Goal: Task Accomplishment & Management: Manage account settings

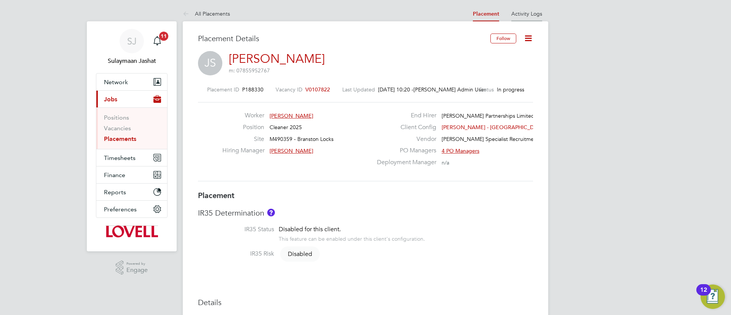
click at [522, 13] on link "Activity Logs" at bounding box center [526, 13] width 31 height 7
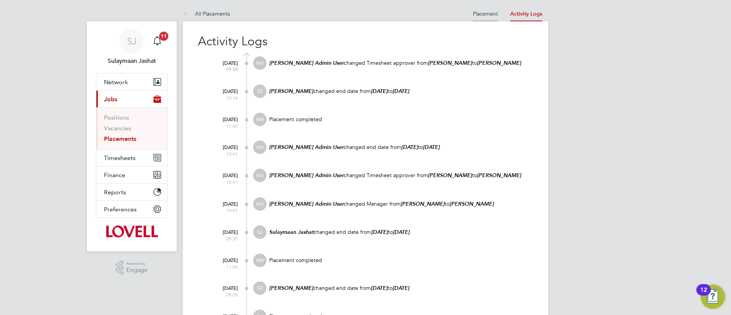
click at [488, 8] on li "Placement" at bounding box center [485, 13] width 25 height 15
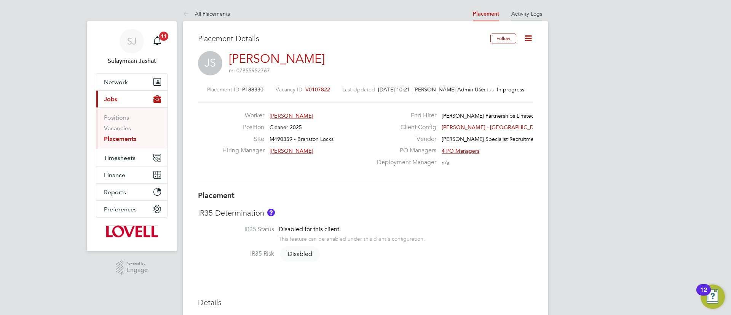
click at [527, 17] on li "Activity Logs" at bounding box center [526, 13] width 31 height 15
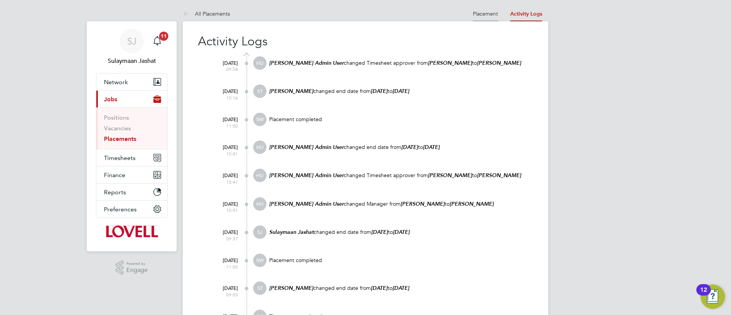
click at [481, 13] on link "Placement" at bounding box center [485, 13] width 25 height 7
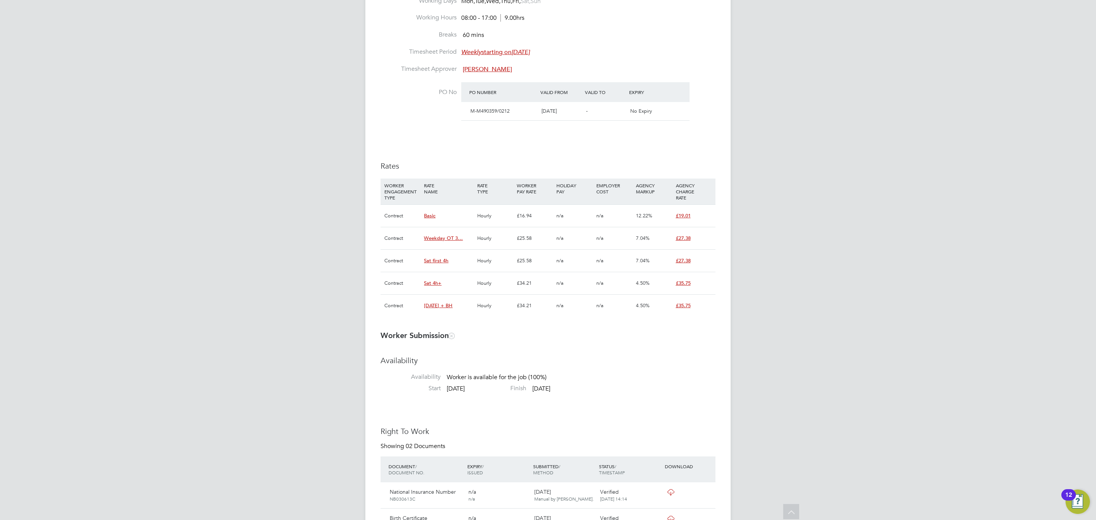
scroll to position [23, 54]
drag, startPoint x: 532, startPoint y: 217, endPoint x: 477, endPoint y: 214, distance: 55.3
click at [477, 214] on div "Contract Basic Hourly £16.94 n/a n/a 12.22% £19.01" at bounding box center [548, 215] width 335 height 22
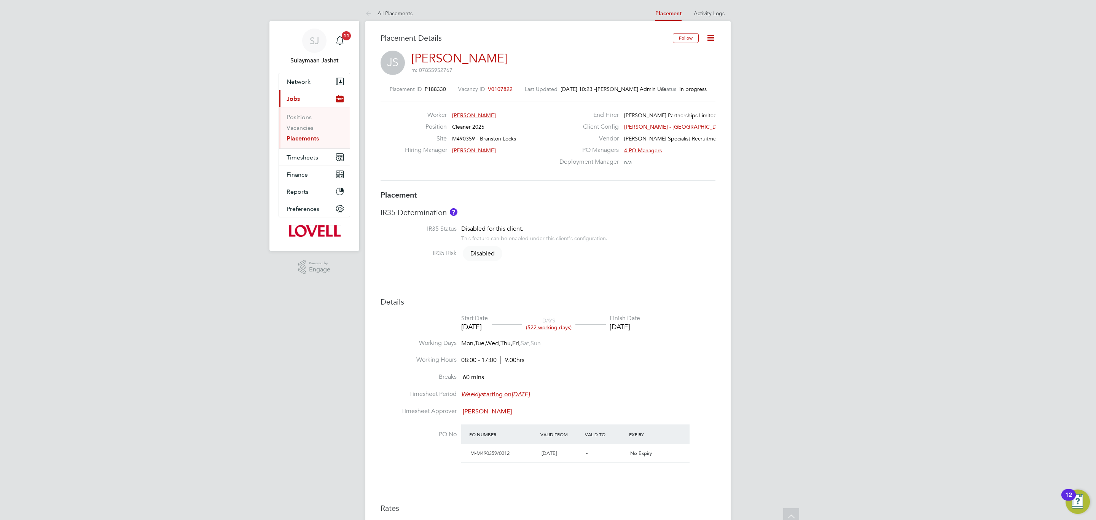
scroll to position [0, 0]
click at [550, 41] on h3 "Placement Details" at bounding box center [524, 38] width 287 height 10
click at [722, 13] on link "Activity Logs" at bounding box center [709, 13] width 31 height 7
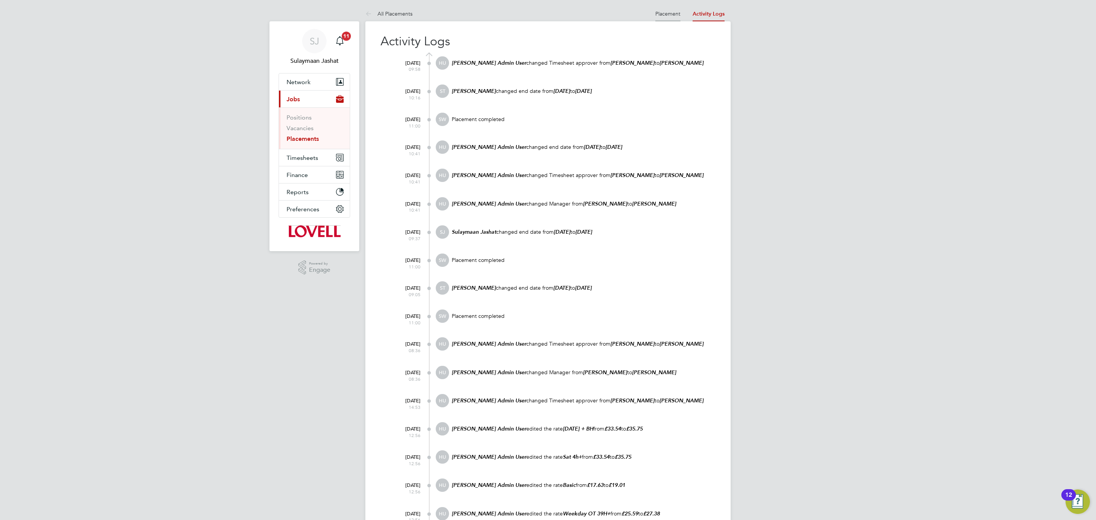
click at [675, 10] on link "Placement" at bounding box center [667, 13] width 25 height 7
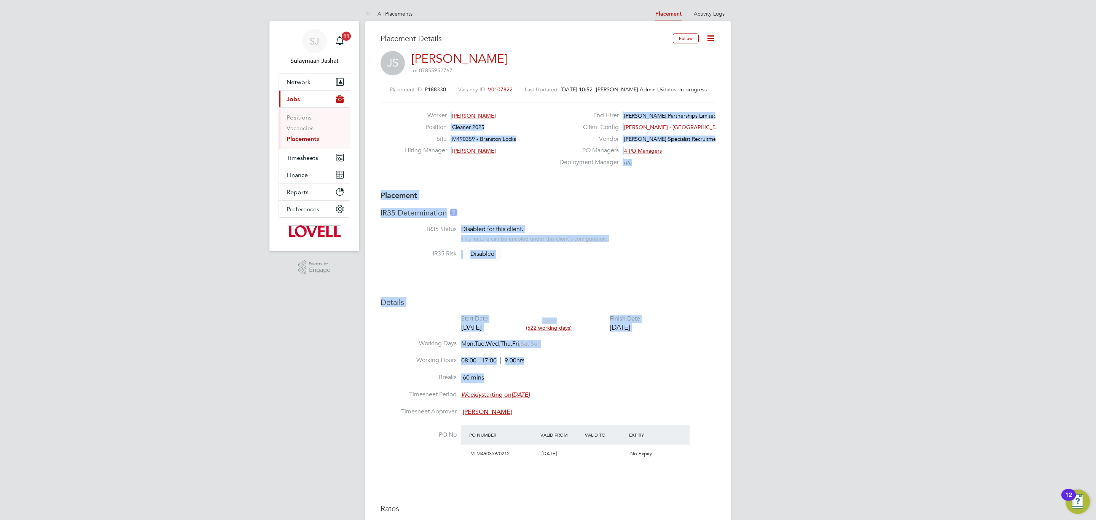
drag, startPoint x: 479, startPoint y: 298, endPoint x: 620, endPoint y: 380, distance: 163.5
click at [620, 314] on div "Placement Details Follow JS Julie Staley m: 07855952767 Placement ID P188330 Va…" at bounding box center [547, 494] width 365 height 947
click at [624, 314] on li "Breaks 60 mins" at bounding box center [548, 381] width 335 height 17
drag, startPoint x: 618, startPoint y: 398, endPoint x: 386, endPoint y: 158, distance: 334.0
click at [386, 188] on div "Placement Details Follow JS Julie Staley m: 07855952767 Placement ID P188330 Va…" at bounding box center [548, 487] width 335 height 908
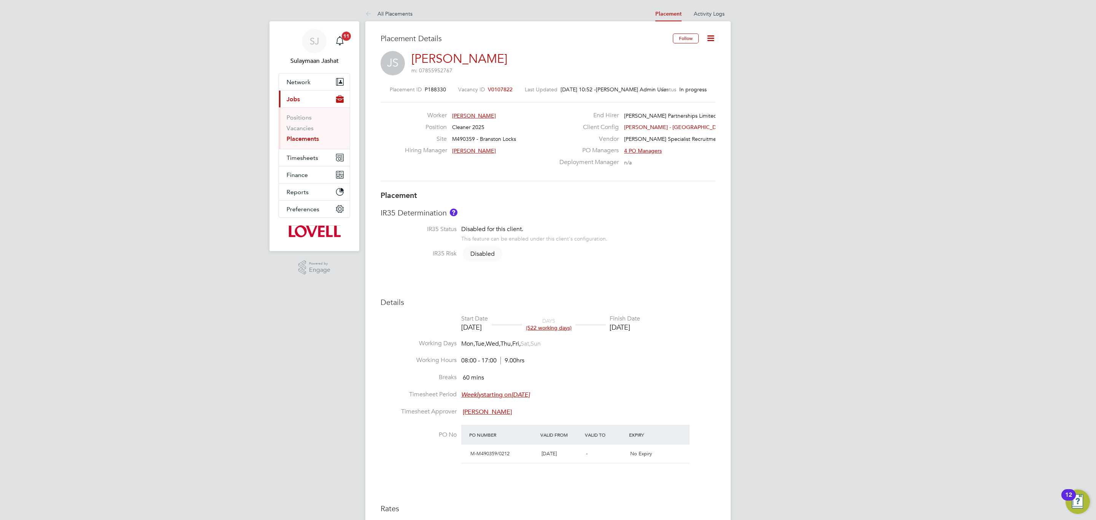
click at [390, 115] on div "Worker Julie Staley Position Cleaner 2025 Site M490359 - Branston Locks Hiring …" at bounding box center [548, 142] width 341 height 60
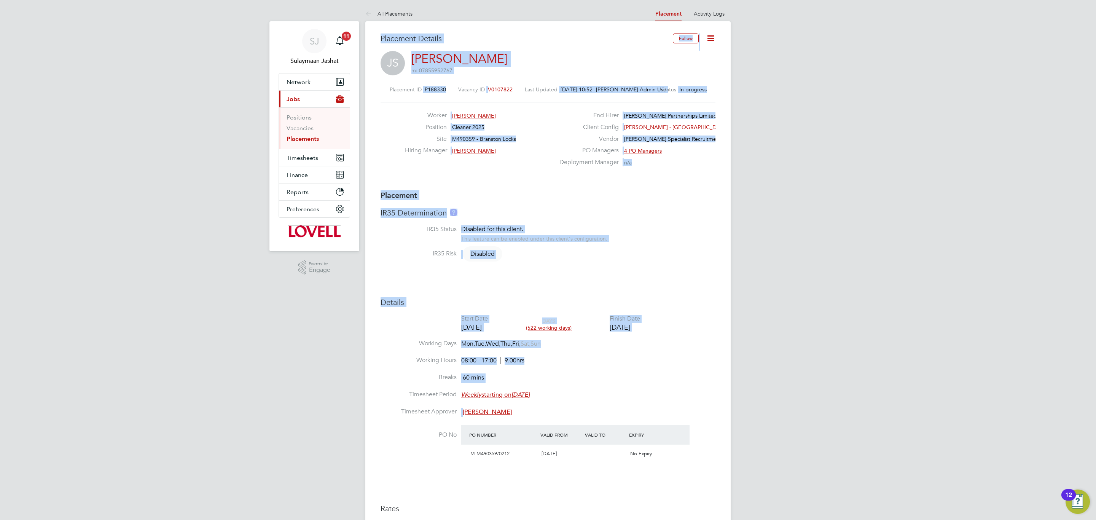
drag, startPoint x: 379, startPoint y: 39, endPoint x: 730, endPoint y: 425, distance: 521.4
click at [730, 314] on div "Placement Details Follow JS Julie Staley m: 07855952767 Placement ID P188330 Va…" at bounding box center [547, 494] width 365 height 947
click at [717, 314] on div "Placement Details Follow JS Julie Staley m: 07855952767 Placement ID P188330 Va…" at bounding box center [547, 494] width 365 height 947
click at [669, 314] on li "Breaks 60 mins" at bounding box center [548, 381] width 335 height 17
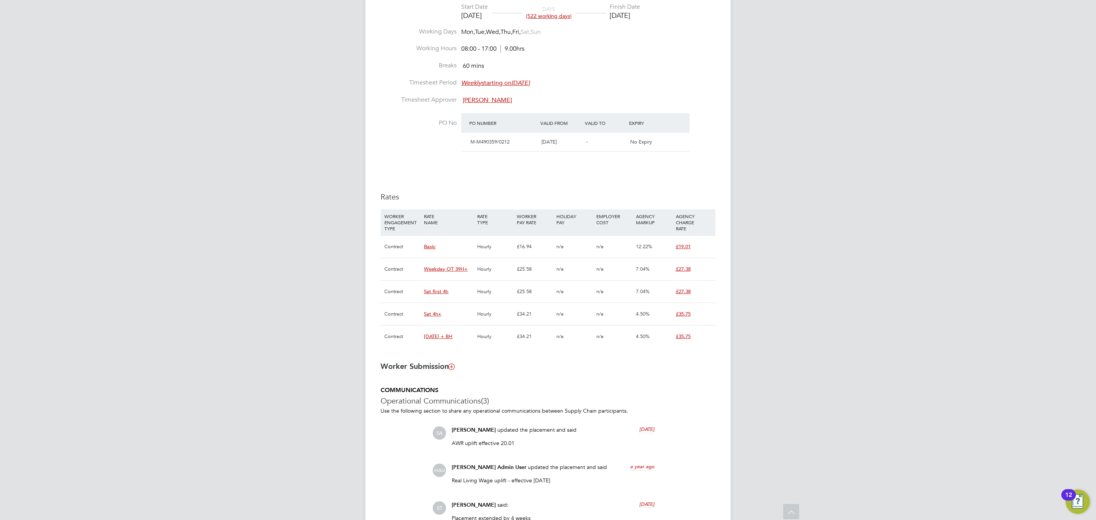
scroll to position [400, 0]
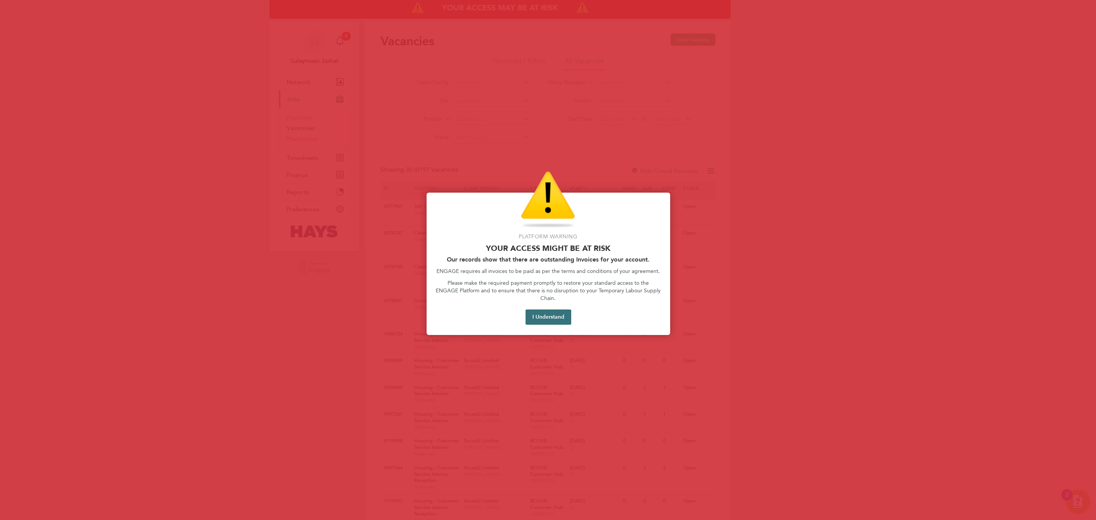
click at [554, 309] on button "I Understand" at bounding box center [549, 316] width 46 height 15
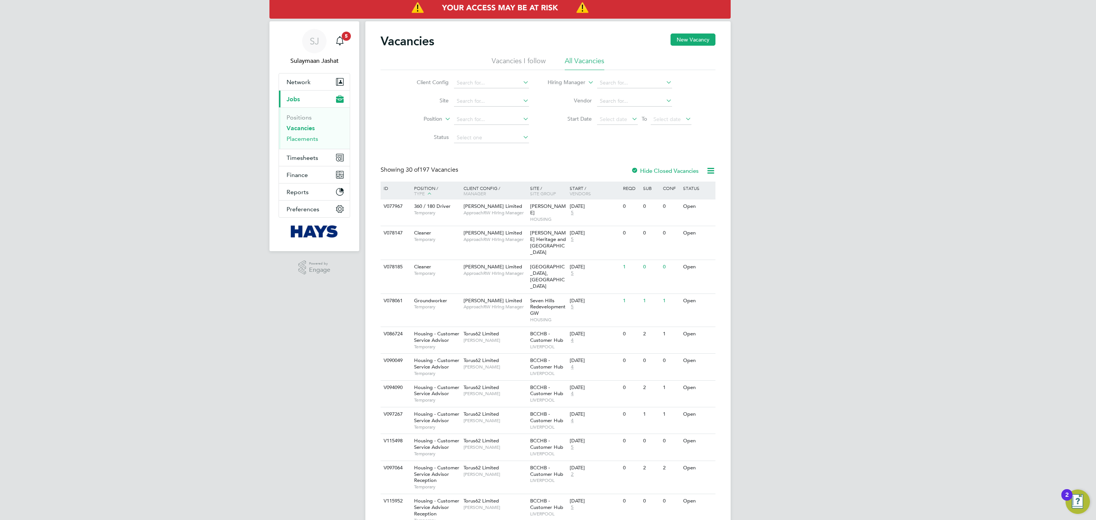
click at [317, 138] on link "Placements" at bounding box center [303, 138] width 32 height 7
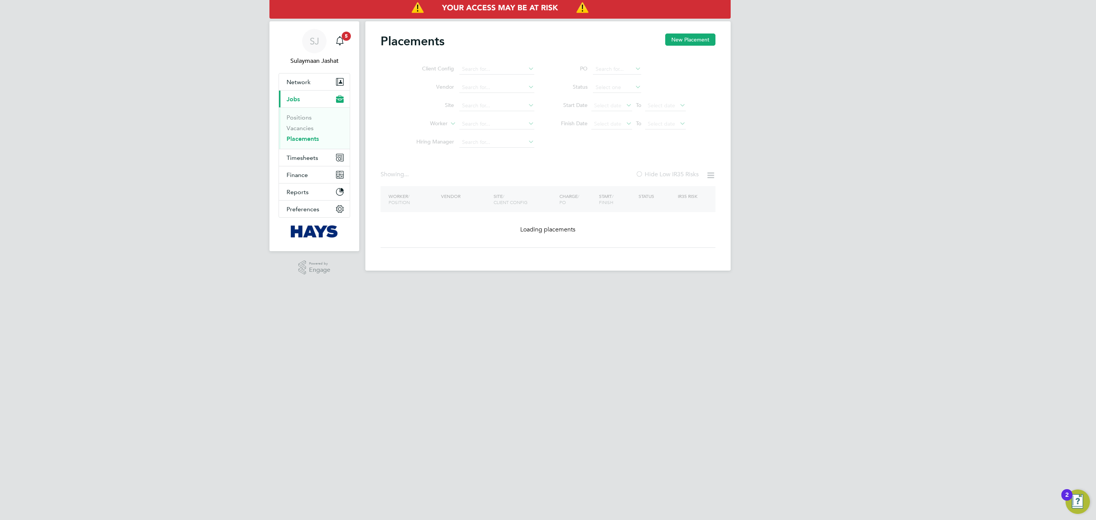
click at [498, 126] on ul "Client Config Vendor Site Worker Hiring Manager" at bounding box center [472, 105] width 143 height 91
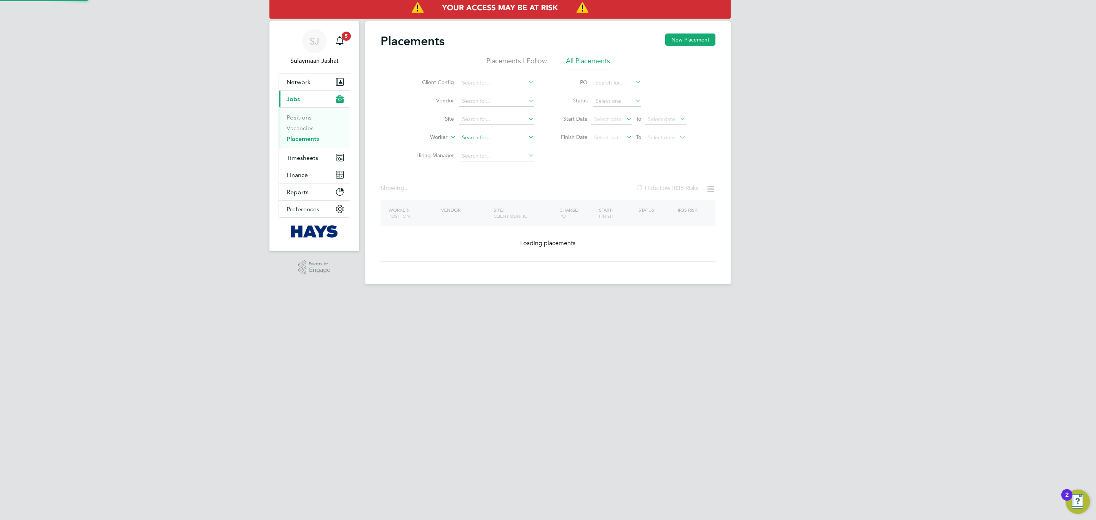
click at [497, 130] on li "Worker" at bounding box center [472, 138] width 143 height 18
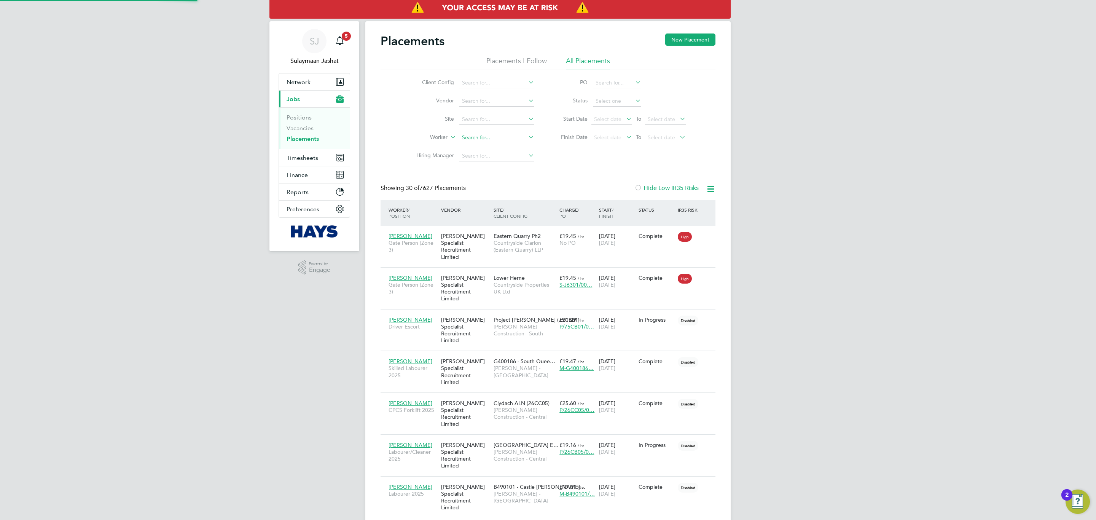
click at [496, 137] on input at bounding box center [496, 137] width 75 height 11
click at [502, 144] on li "Asad Jalal Sindhu" at bounding box center [497, 149] width 76 height 10
type input "Asad Jalal Sindhu"
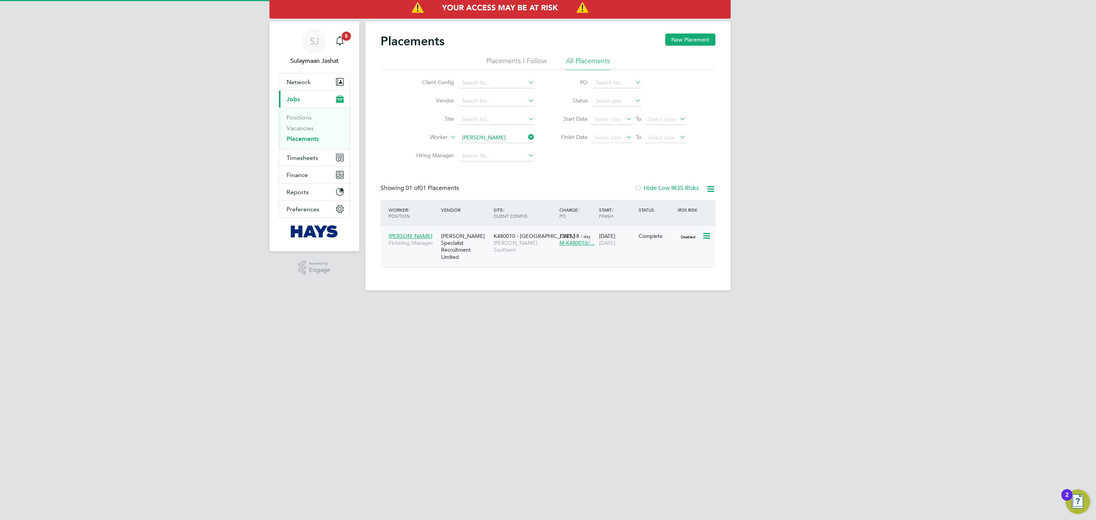
click at [520, 239] on span "K480010 - North Bersted" at bounding box center [534, 236] width 81 height 7
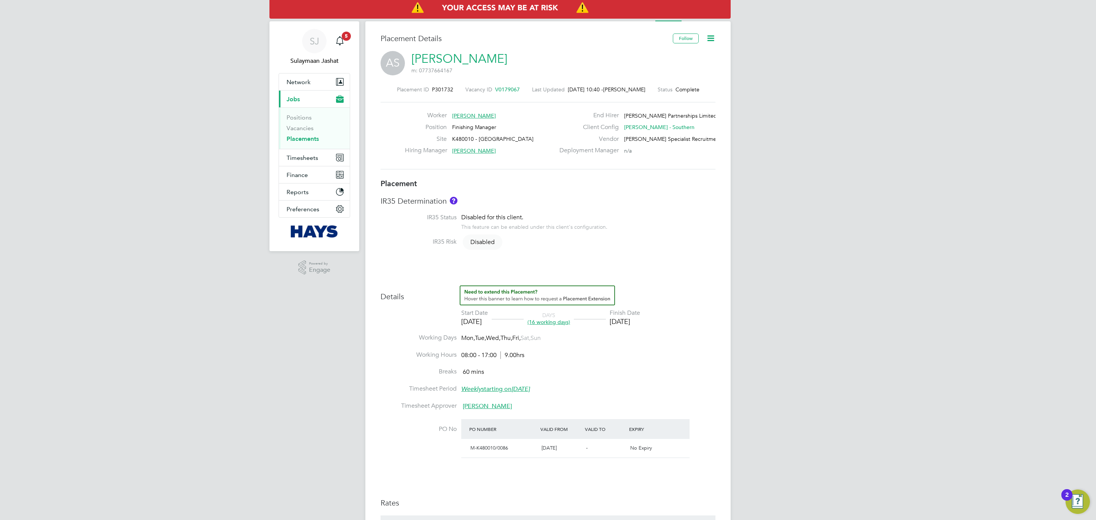
click at [571, 253] on li "IR35 Risk Disabled" at bounding box center [548, 246] width 335 height 17
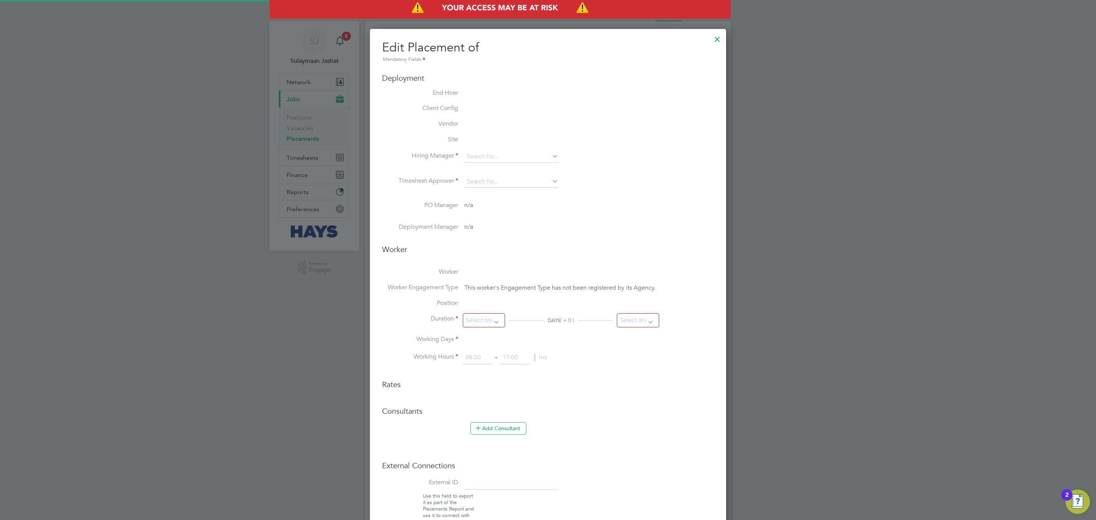
type input "Dan Byng"
type input "[DATE]"
type input "08:00"
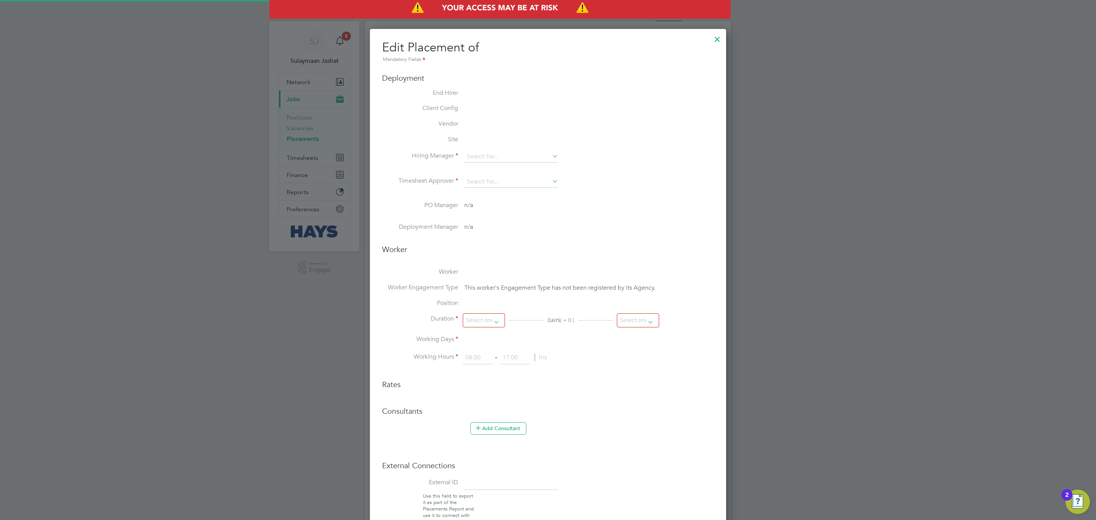
type input "17:00"
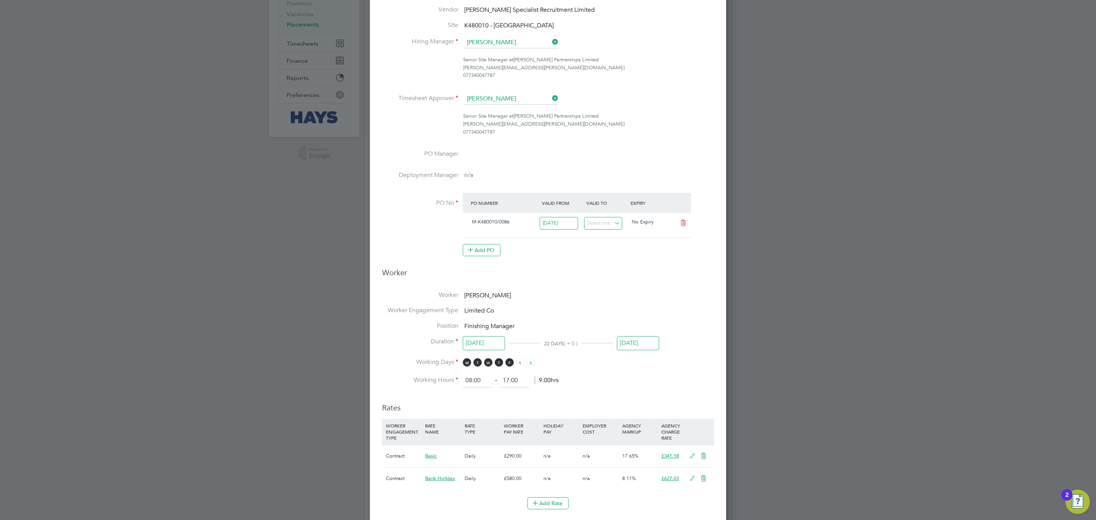
click at [639, 340] on input "[DATE]" at bounding box center [638, 343] width 42 height 14
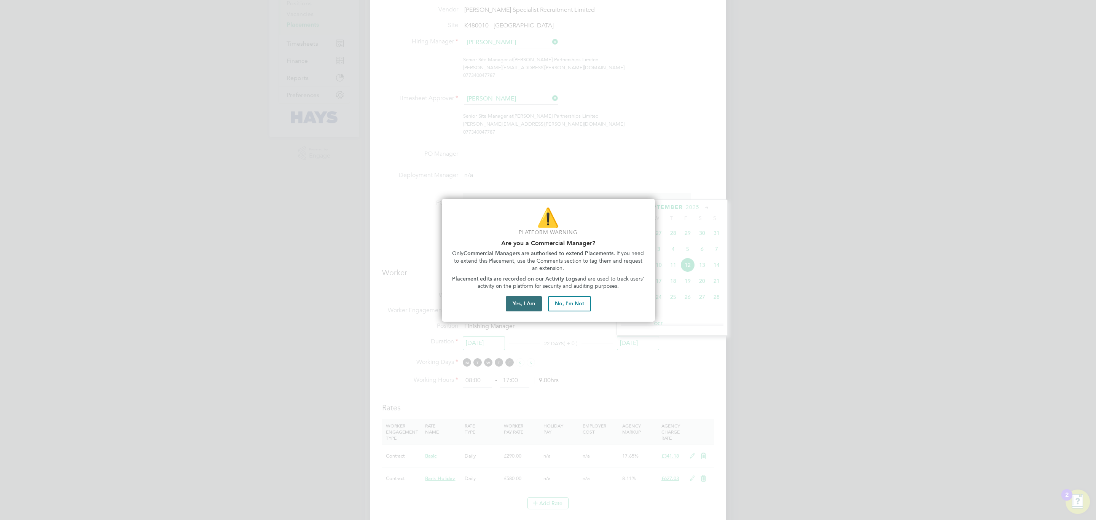
click at [509, 298] on button "Yes, I Am" at bounding box center [524, 303] width 36 height 15
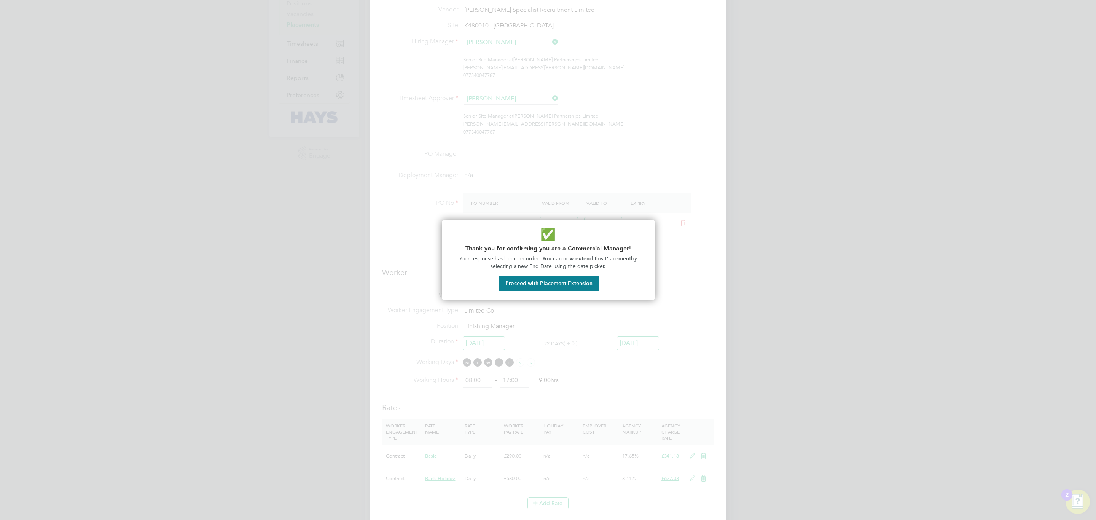
click at [534, 285] on button "Proceed with Placement Extension" at bounding box center [549, 283] width 101 height 15
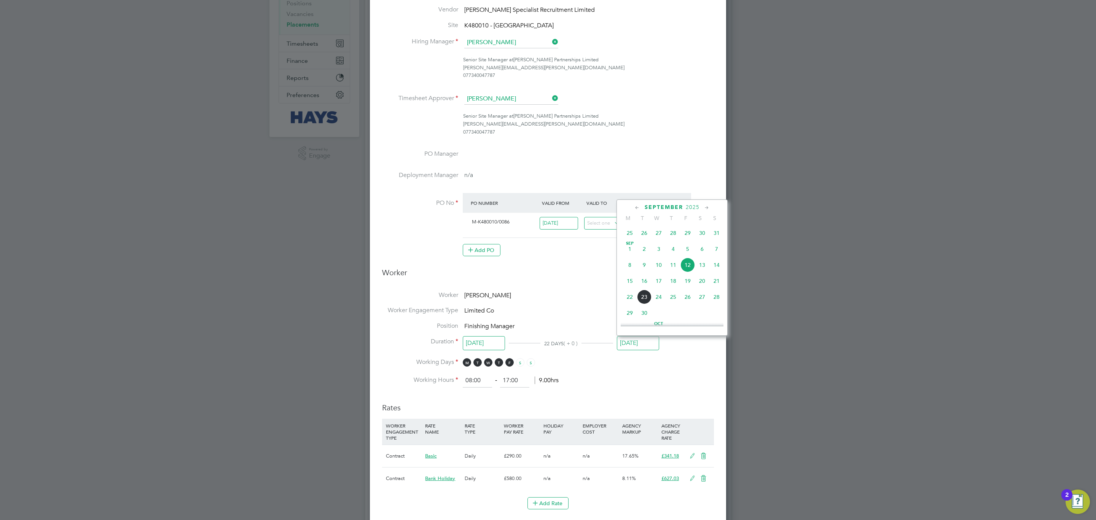
click at [698, 266] on span "13" at bounding box center [702, 265] width 14 height 14
type input "13 Sep 2025"
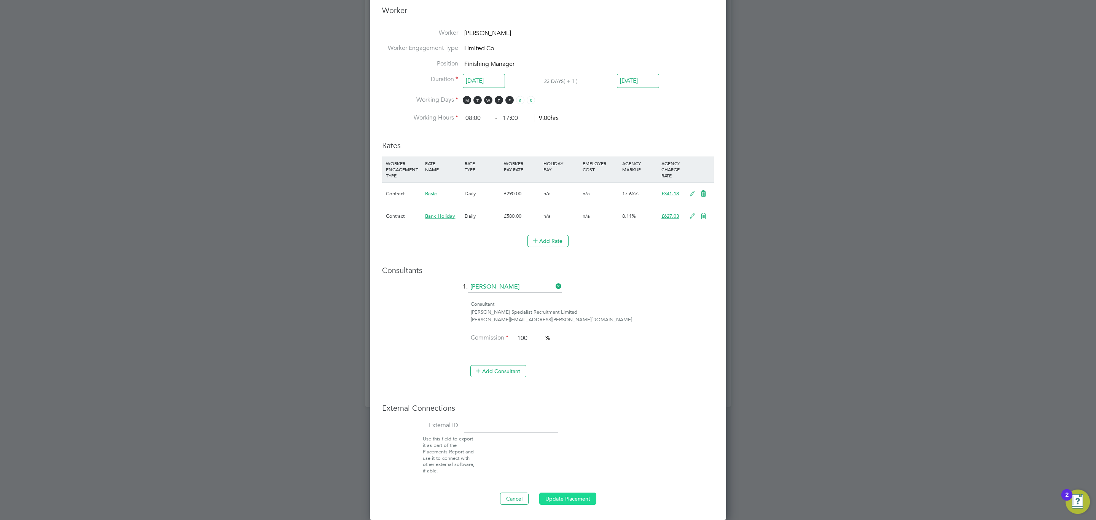
click at [570, 496] on button "Update Placement" at bounding box center [567, 498] width 57 height 12
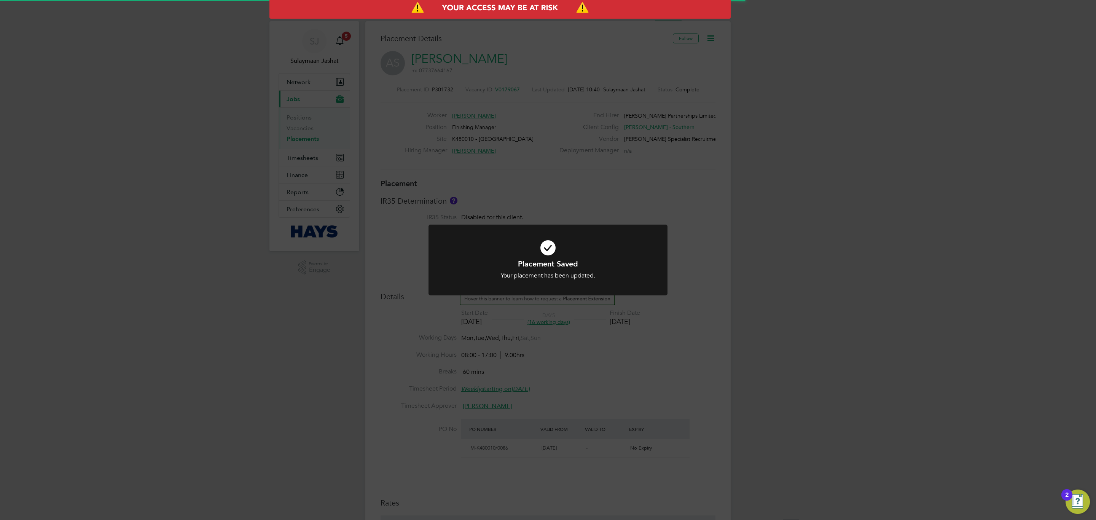
click at [692, 351] on div "Placement Saved Your placement has been updated. Cancel Okay" at bounding box center [548, 260] width 1096 height 520
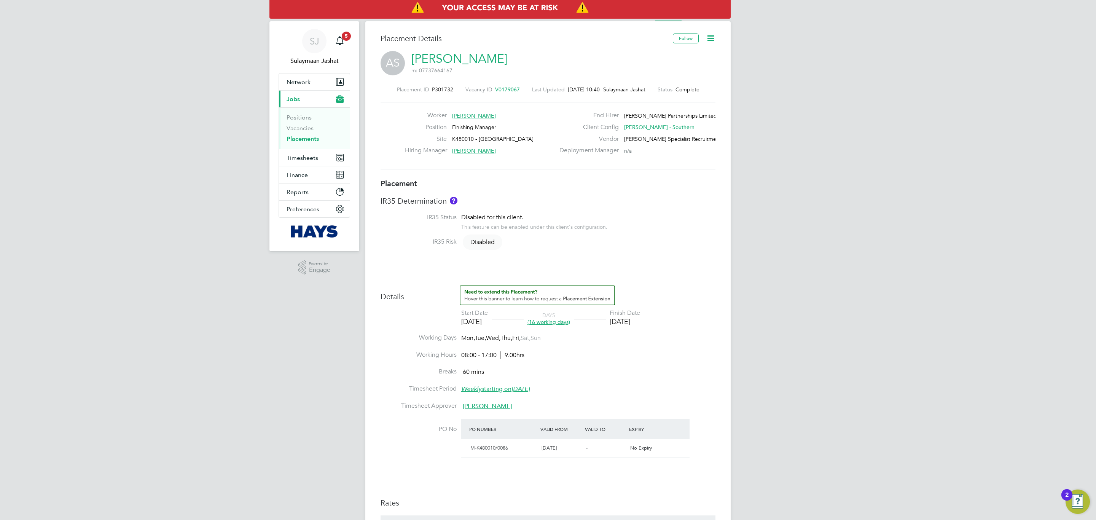
click at [693, 215] on li "IR35 Status Disabled for this client. This feature can be enabled under this cl…" at bounding box center [548, 226] width 335 height 24
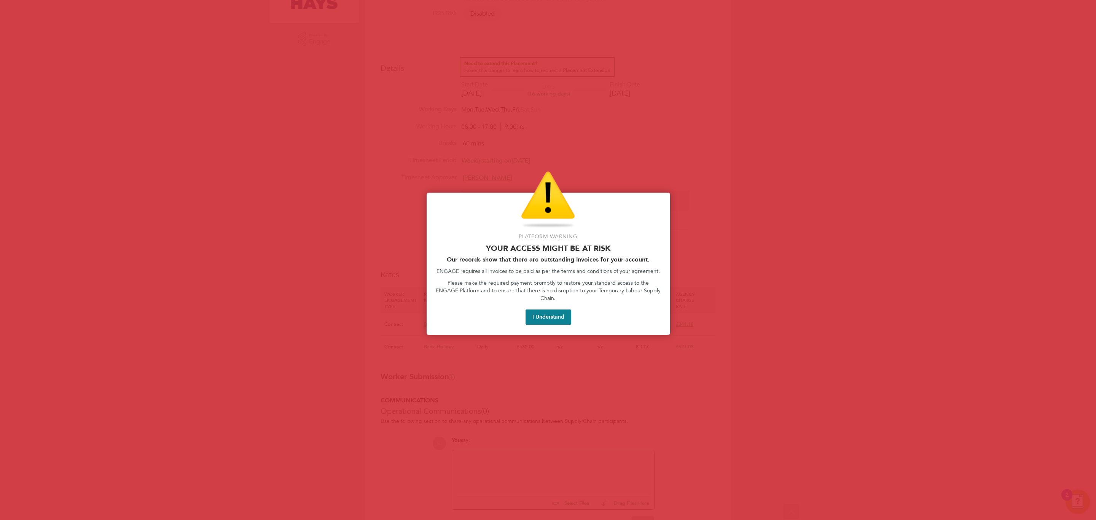
drag, startPoint x: 558, startPoint y: 314, endPoint x: 557, endPoint y: 309, distance: 4.6
click at [558, 314] on button "I Understand" at bounding box center [549, 316] width 46 height 15
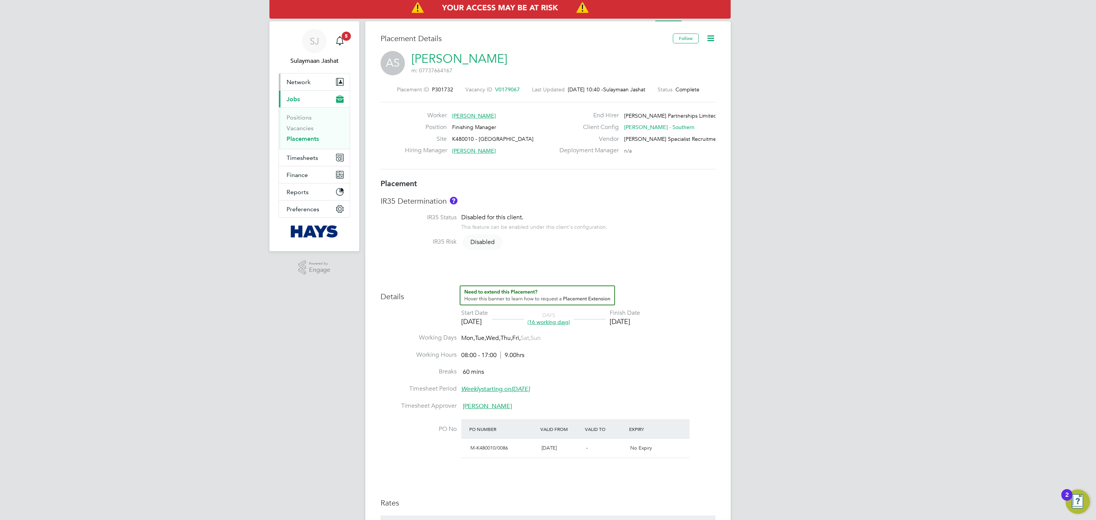
click at [308, 81] on span "Network" at bounding box center [299, 81] width 24 height 7
click at [297, 78] on button "Network" at bounding box center [314, 81] width 71 height 17
click at [295, 120] on link "Sites" at bounding box center [293, 121] width 13 height 7
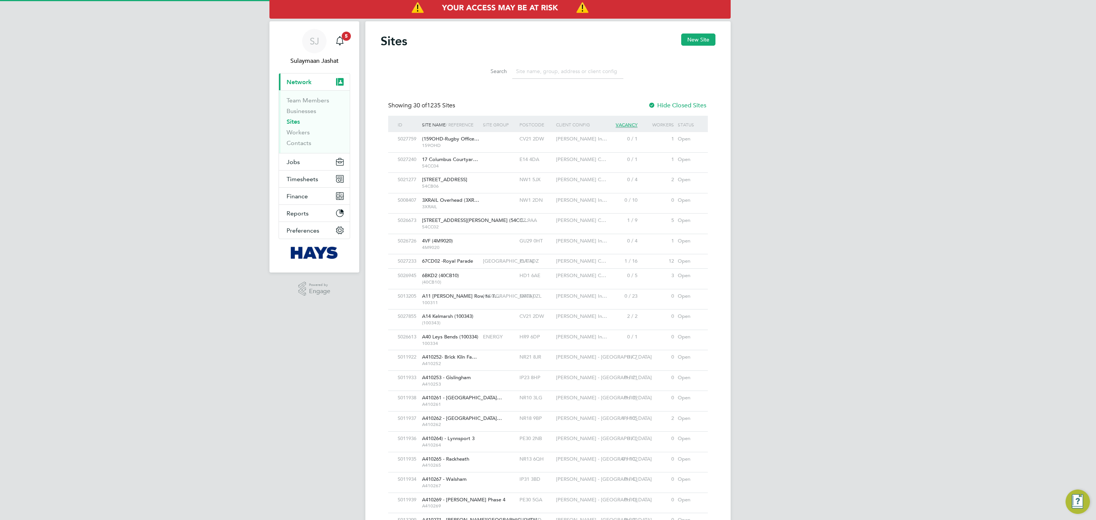
scroll to position [14, 37]
click at [555, 73] on input at bounding box center [567, 71] width 111 height 15
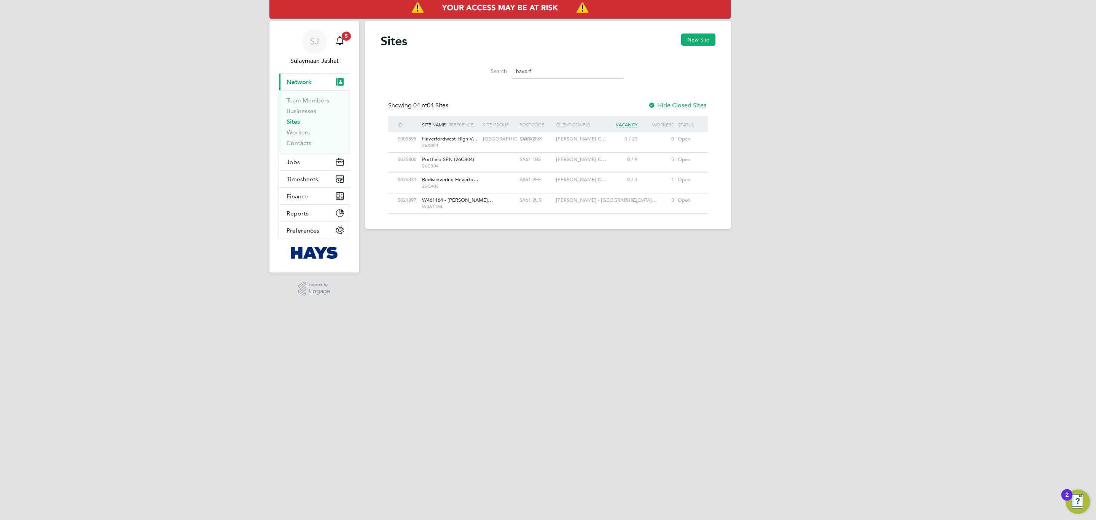
type input "haverf"
click at [587, 241] on html "SJ Sulaymaan Jashat Notifications 5 Applications: Current page: Network Team Me…" at bounding box center [548, 120] width 1096 height 241
click at [546, 201] on div "SA61 2UR" at bounding box center [536, 200] width 37 height 14
click at [324, 164] on button "Jobs" at bounding box center [314, 161] width 71 height 17
click at [311, 140] on link "Placements" at bounding box center [303, 138] width 32 height 7
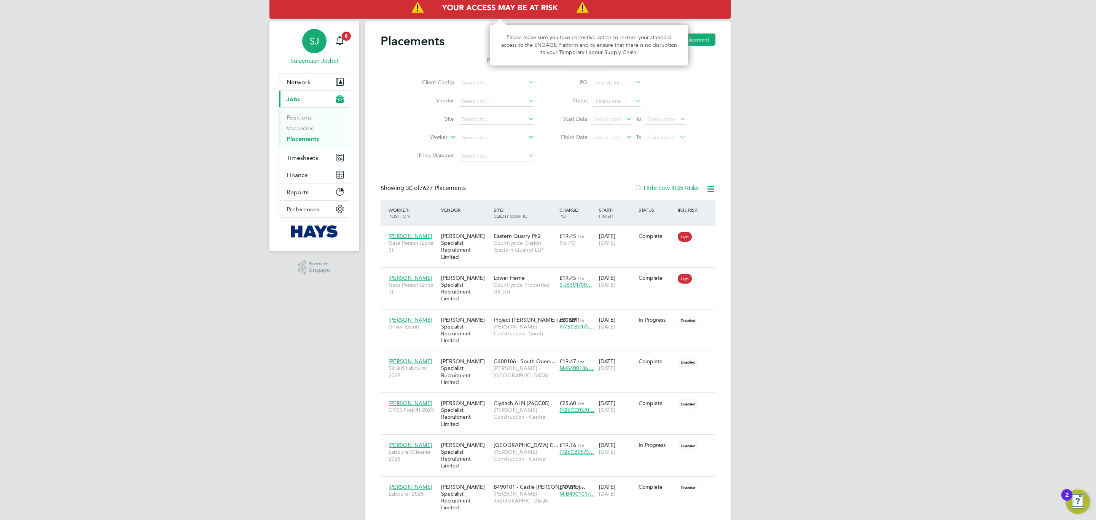
scroll to position [22, 53]
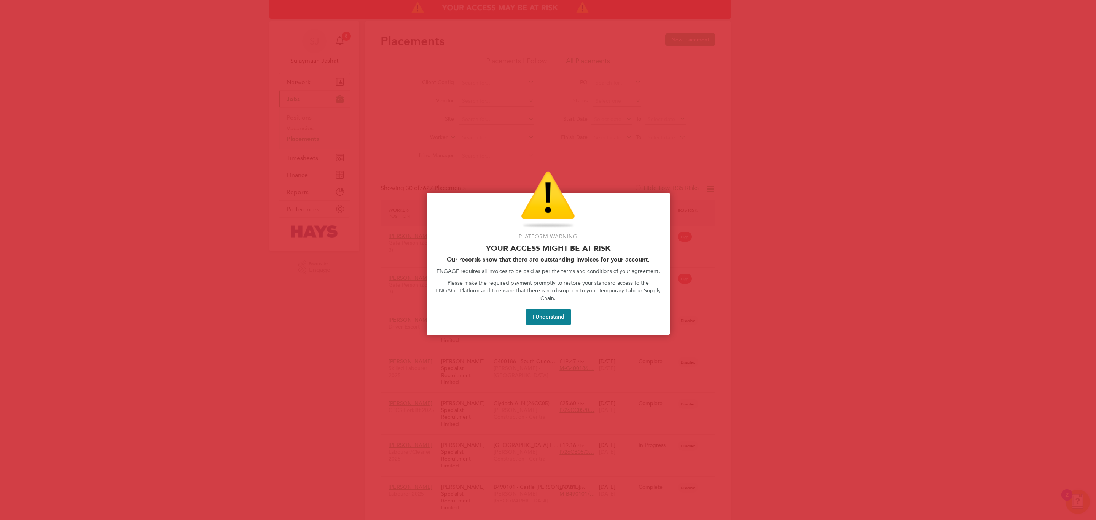
click at [540, 317] on div "Platform Warning Your access might be at risk Our records show that there are o…" at bounding box center [549, 264] width 244 height 142
drag, startPoint x: 542, startPoint y: 311, endPoint x: 540, endPoint y: 295, distance: 16.5
click at [543, 311] on button "I Understand" at bounding box center [549, 316] width 46 height 15
click at [563, 311] on button "I Understand" at bounding box center [549, 316] width 46 height 15
click at [534, 298] on div "Platform Warning Your access might be at risk Our records show that there are o…" at bounding box center [549, 264] width 244 height 142
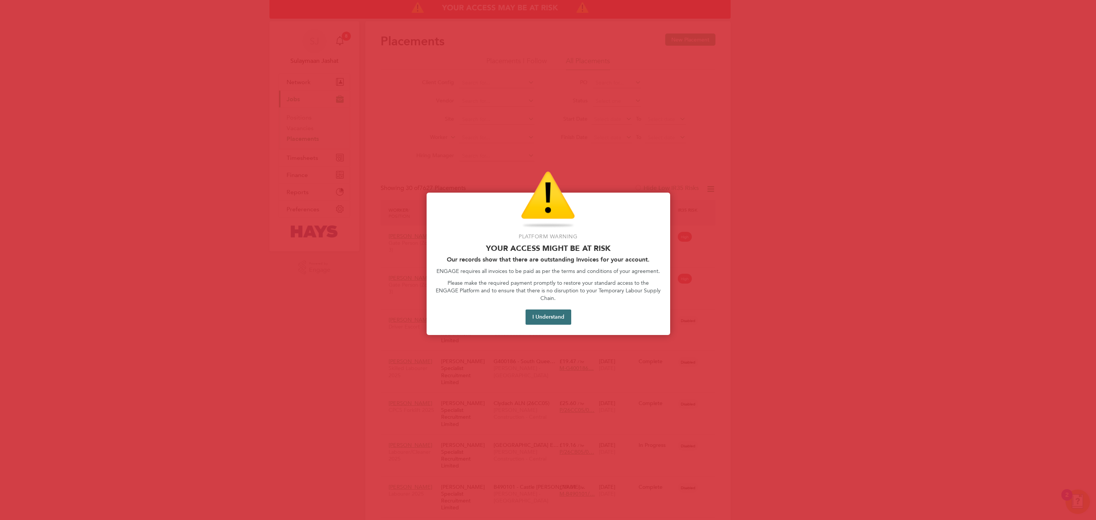
click at [561, 312] on button "I Understand" at bounding box center [549, 316] width 46 height 15
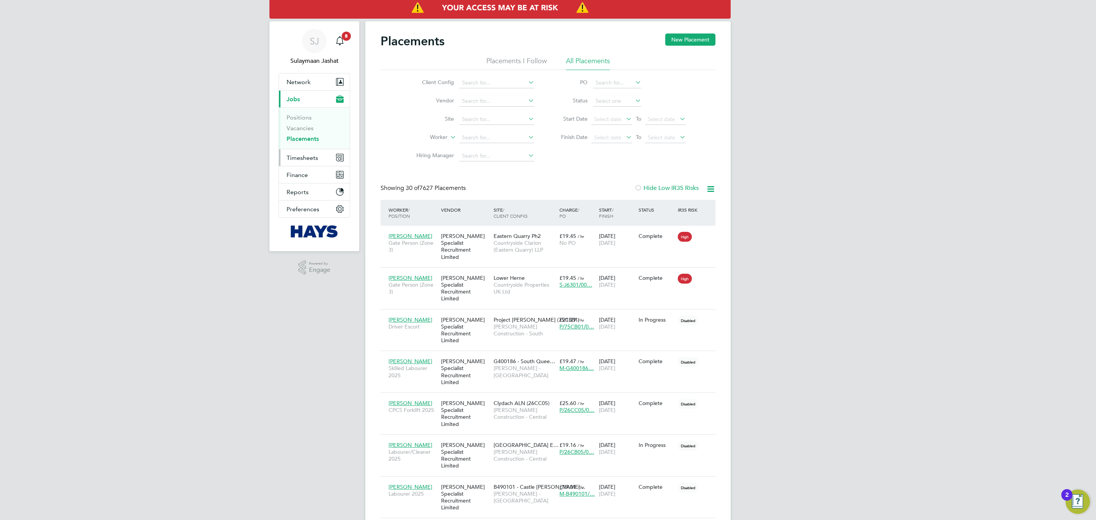
click at [293, 153] on button "Timesheets" at bounding box center [314, 157] width 71 height 17
click at [320, 135] on li "Timesheets" at bounding box center [315, 136] width 57 height 11
click at [312, 135] on link "Timesheets" at bounding box center [303, 134] width 32 height 7
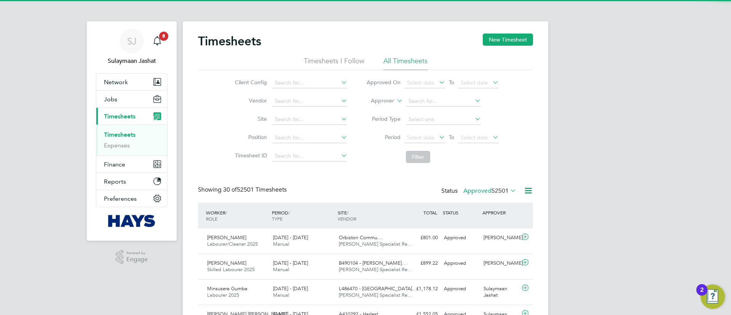
scroll to position [19, 53]
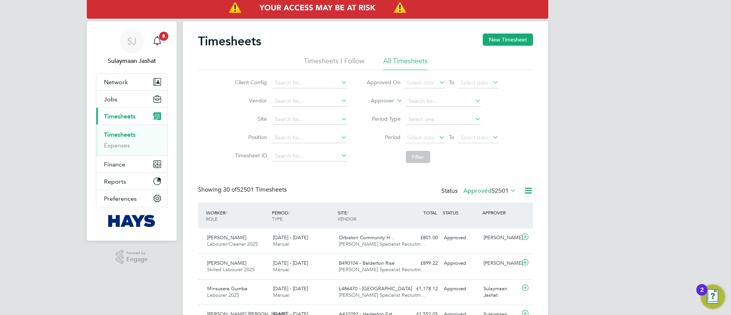
click at [395, 97] on icon at bounding box center [395, 98] width 0 height 7
click at [387, 105] on li "Worker" at bounding box center [375, 110] width 38 height 10
click at [414, 102] on input at bounding box center [443, 101] width 75 height 11
click at [416, 102] on input at bounding box center [443, 101] width 75 height 11
drag, startPoint x: 430, startPoint y: 98, endPoint x: 425, endPoint y: 85, distance: 13.9
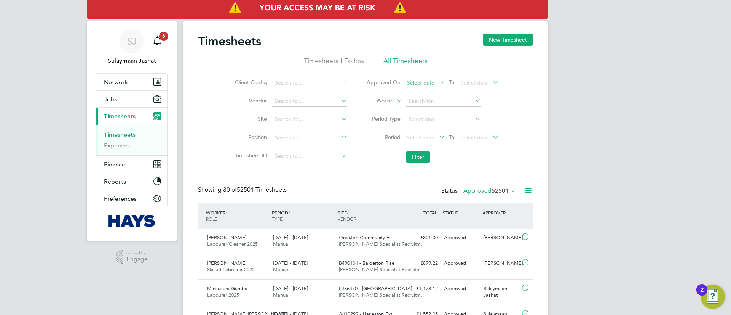
click at [430, 96] on input at bounding box center [443, 101] width 75 height 11
click at [431, 107] on li "Mark Sam uel" at bounding box center [443, 112] width 76 height 10
type input "Mark Samuel"
drag, startPoint x: 429, startPoint y: 143, endPoint x: 422, endPoint y: 156, distance: 14.6
click at [426, 151] on ul "Approved On Select date To Select date Worker Mark Samuel Period Type Period Se…" at bounding box center [432, 120] width 151 height 93
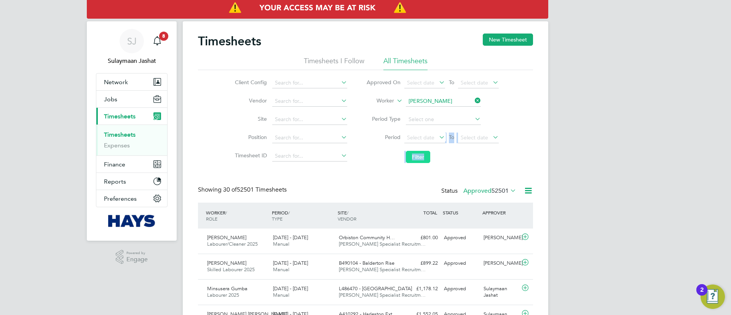
click at [422, 156] on button "Filter" at bounding box center [418, 157] width 24 height 12
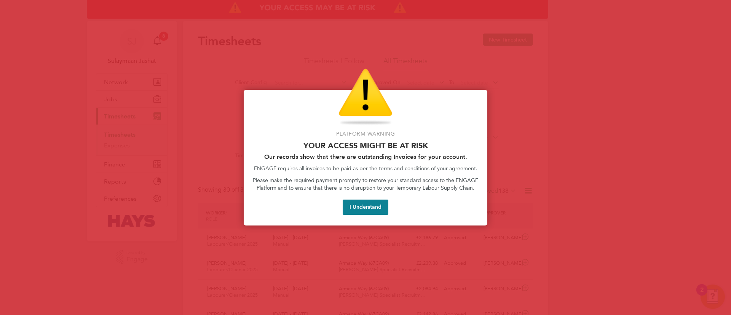
click at [378, 208] on button "I Understand" at bounding box center [366, 206] width 46 height 15
click at [367, 202] on button "I Understand" at bounding box center [366, 206] width 46 height 15
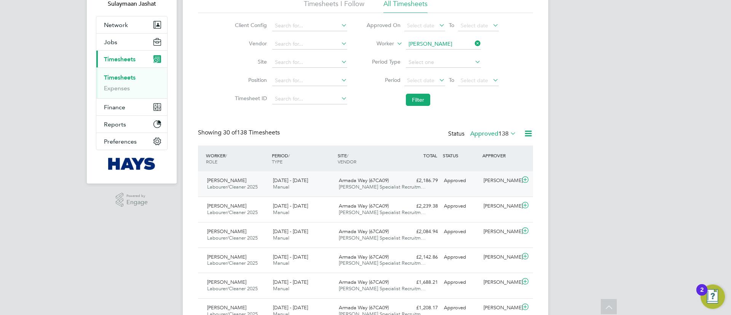
click at [402, 178] on div "£2,186.79 Approved" at bounding box center [421, 180] width 40 height 13
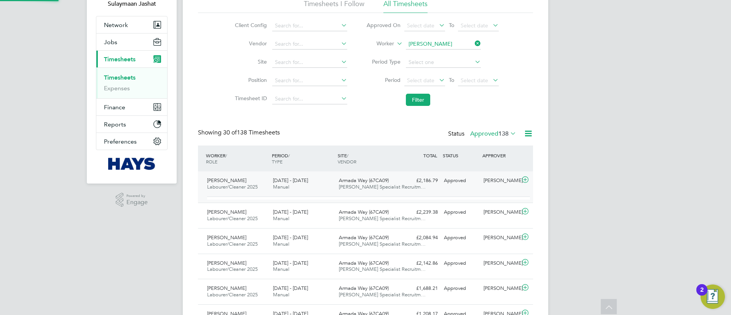
scroll to position [13, 74]
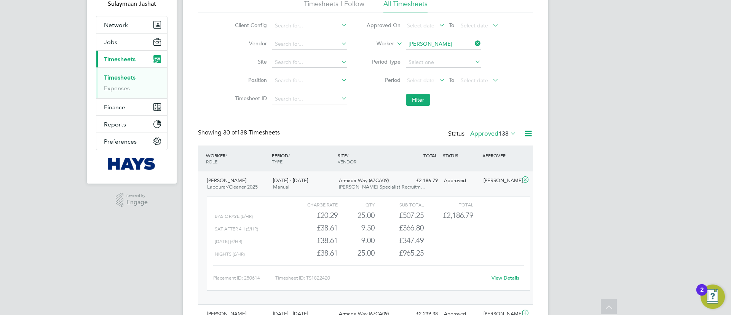
click at [402, 178] on div "£2,186.79 Approved" at bounding box center [421, 180] width 40 height 13
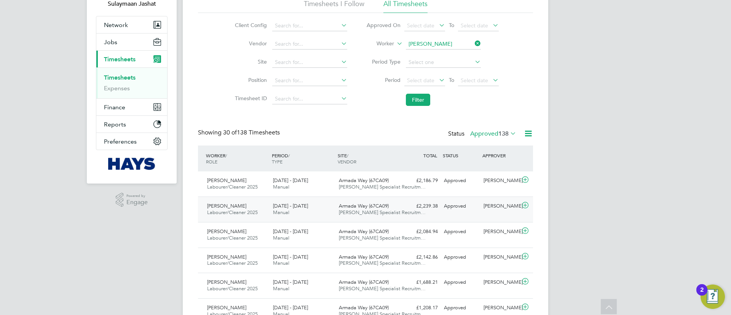
click at [395, 203] on div "Armada Way (67CA09) Hays Specialist Recruitm…" at bounding box center [369, 209] width 66 height 19
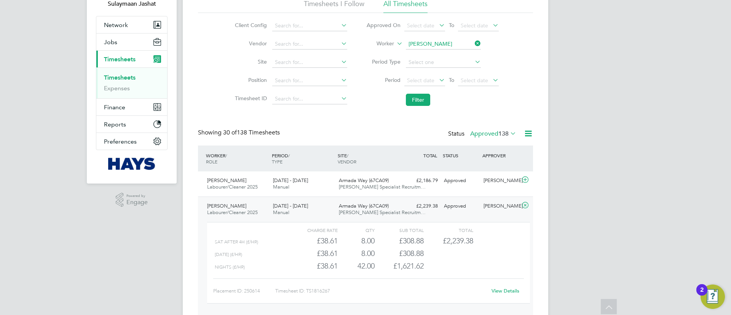
click at [395, 203] on div "Armada Way (67CA09) Hays Specialist Recruitm…" at bounding box center [369, 209] width 66 height 19
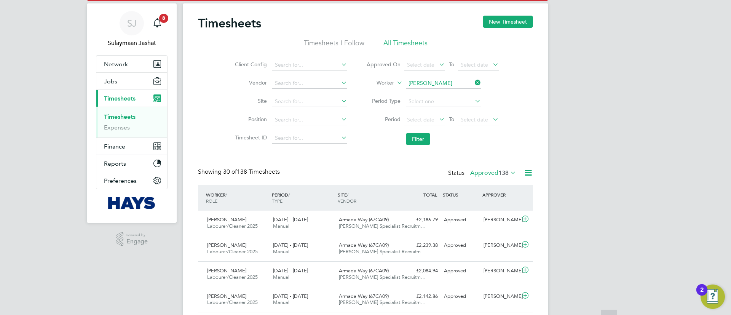
scroll to position [0, 0]
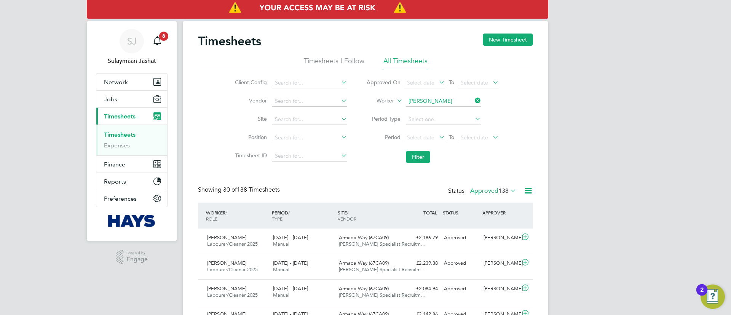
click at [121, 137] on link "Timesheets" at bounding box center [120, 134] width 32 height 7
click at [100, 99] on button "Jobs" at bounding box center [131, 99] width 71 height 17
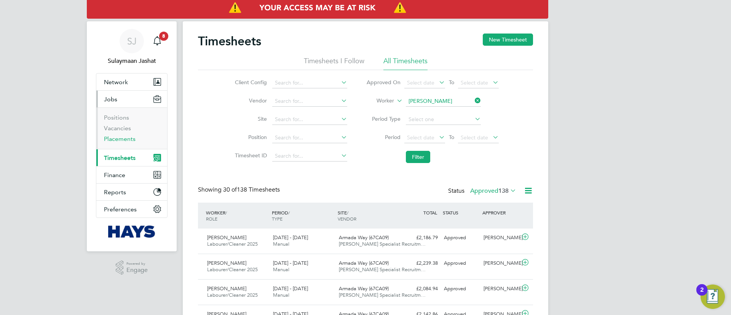
click at [126, 142] on link "Placements" at bounding box center [120, 138] width 32 height 7
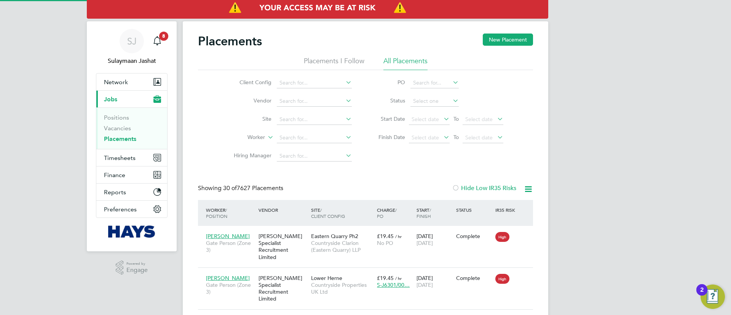
scroll to position [7, 36]
click at [283, 137] on input at bounding box center [314, 137] width 75 height 11
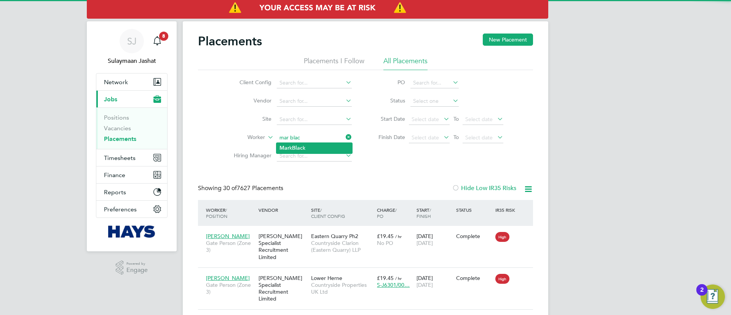
click at [297, 146] on b "Blac" at bounding box center [297, 148] width 11 height 6
type input "Mark Black"
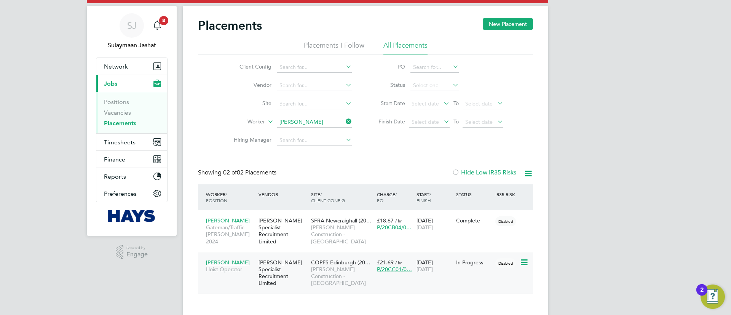
click at [320, 255] on div "COPFS Edinburgh (20… Morgan Sindall Construction - Scotland" at bounding box center [342, 272] width 66 height 35
click at [126, 144] on span "Timesheets" at bounding box center [120, 142] width 32 height 7
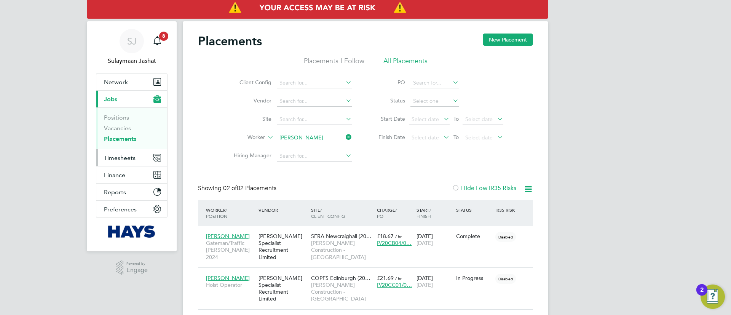
drag, startPoint x: 116, startPoint y: 163, endPoint x: 119, endPoint y: 159, distance: 4.8
click at [116, 163] on button "Timesheets" at bounding box center [131, 157] width 71 height 17
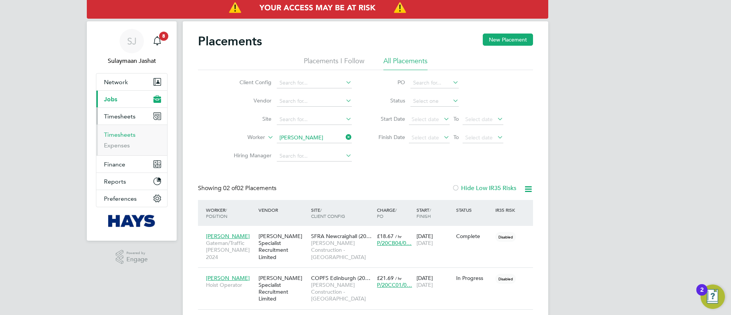
click at [121, 134] on link "Timesheets" at bounding box center [120, 134] width 32 height 7
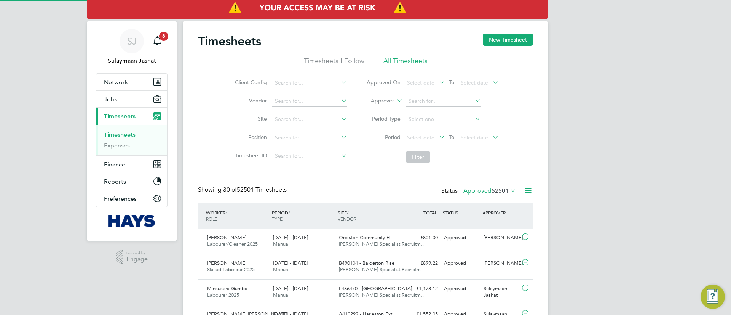
click at [384, 100] on label "Approver" at bounding box center [377, 101] width 34 height 8
click at [382, 107] on li "Worker" at bounding box center [375, 110] width 38 height 10
click at [443, 107] on li "Worker" at bounding box center [432, 101] width 151 height 18
click at [443, 105] on input at bounding box center [443, 101] width 75 height 11
click at [472, 114] on li "Mark Blac k" at bounding box center [443, 112] width 76 height 10
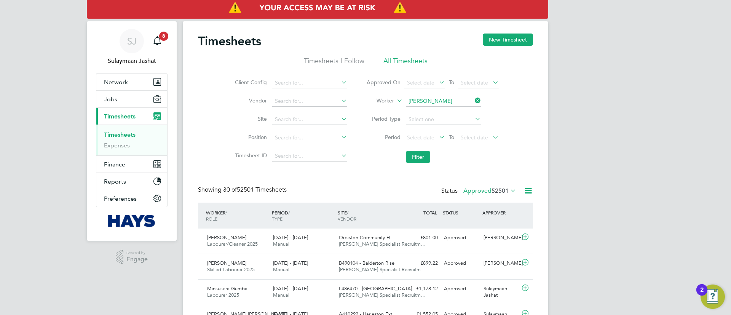
type input "Mark Black"
click at [432, 153] on li "Filter" at bounding box center [432, 157] width 151 height 20
drag, startPoint x: 431, startPoint y: 152, endPoint x: 427, endPoint y: 153, distance: 3.9
click at [432, 151] on li "Filter" at bounding box center [432, 157] width 151 height 20
click at [427, 153] on button "Filter" at bounding box center [418, 157] width 24 height 12
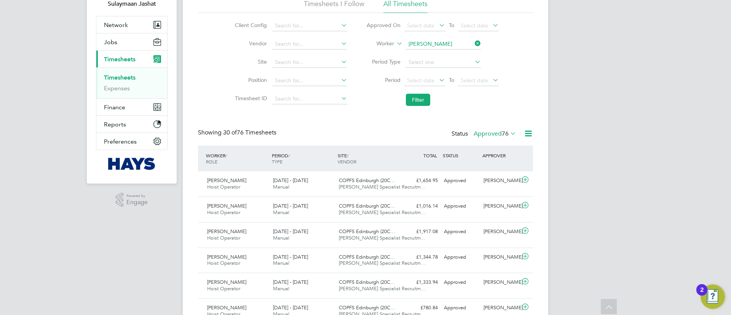
click at [370, 131] on div "Showing 30 of 76 Timesheets Status Approved 76" at bounding box center [365, 137] width 335 height 17
click at [484, 136] on label "Approved 76" at bounding box center [494, 134] width 43 height 8
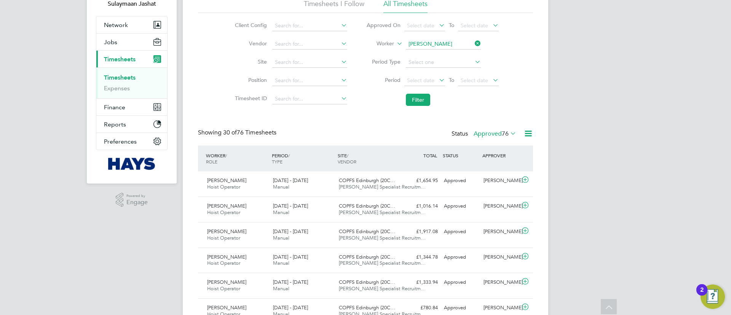
click at [365, 135] on div "Showing 30 of 76 Timesheets Status Approved 76" at bounding box center [365, 137] width 335 height 17
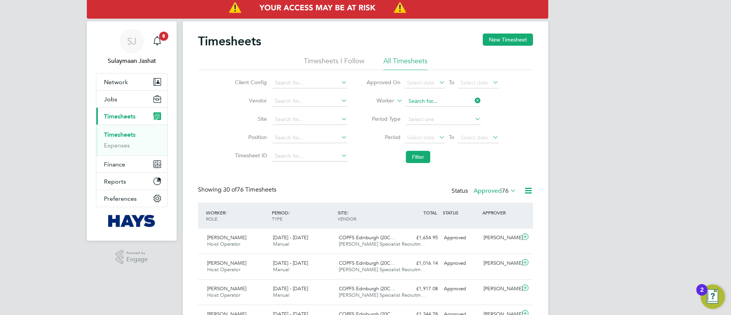
click at [437, 97] on input at bounding box center [443, 101] width 75 height 11
click at [440, 115] on li "Mark Samue l" at bounding box center [443, 112] width 76 height 10
type input "Mark Samuel"
click at [422, 156] on button "Filter" at bounding box center [418, 157] width 24 height 12
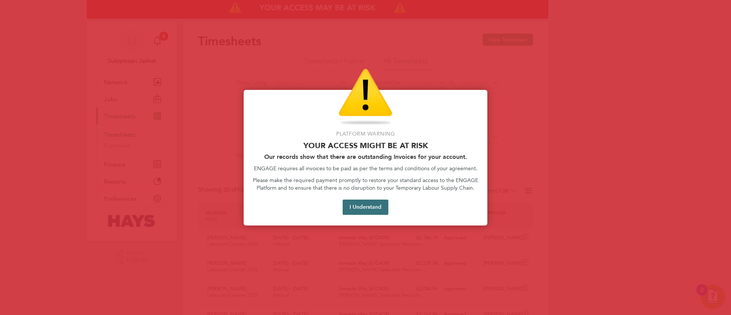
click at [368, 202] on button "I Understand" at bounding box center [366, 206] width 46 height 15
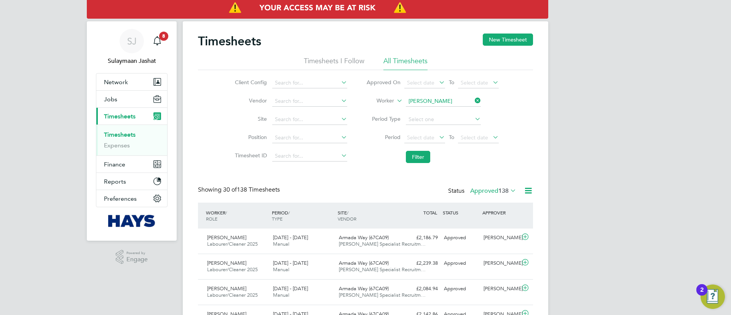
click at [132, 135] on link "Timesheets" at bounding box center [120, 134] width 32 height 7
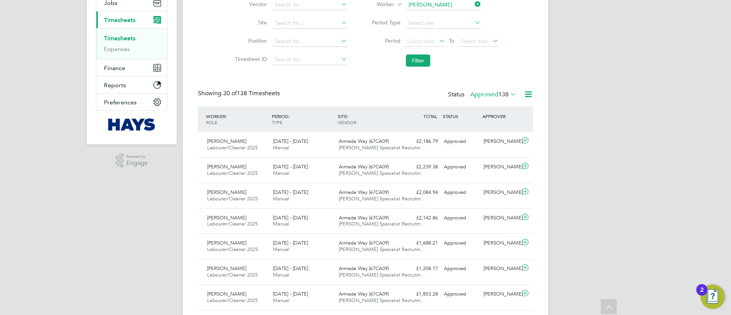
scroll to position [114, 0]
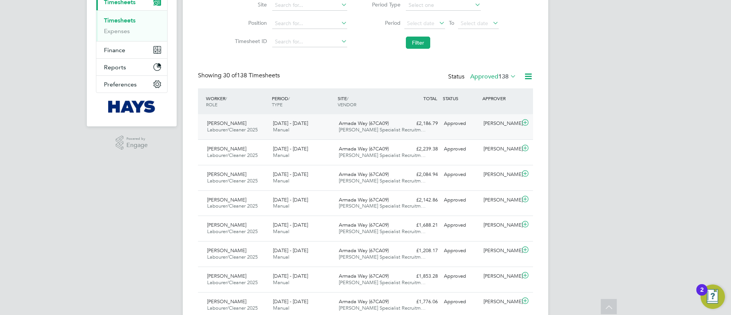
click at [389, 120] on div "Armada Way (67CA09) Hays Specialist Recruitm…" at bounding box center [369, 126] width 66 height 19
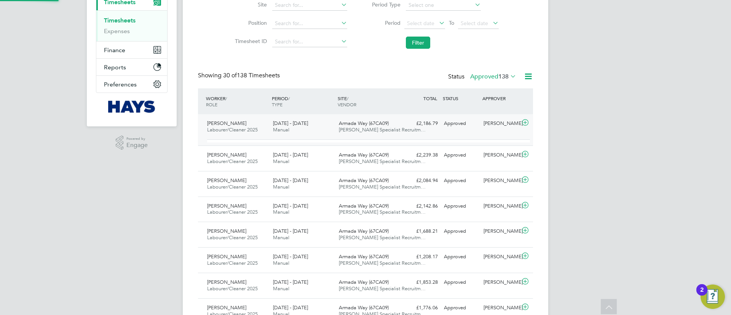
scroll to position [13, 74]
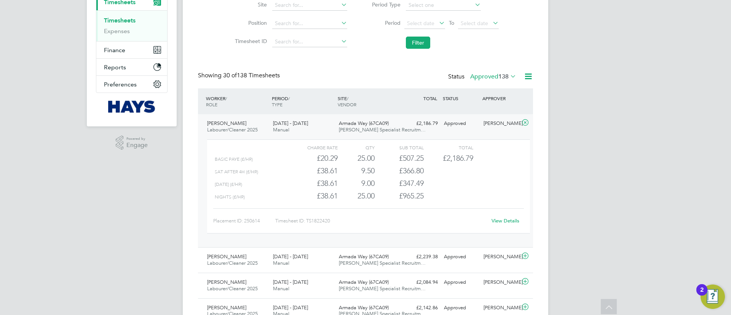
click at [513, 219] on link "View Details" at bounding box center [505, 220] width 28 height 6
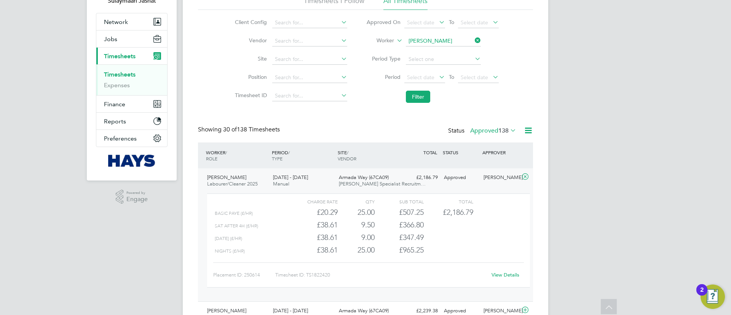
scroll to position [0, 0]
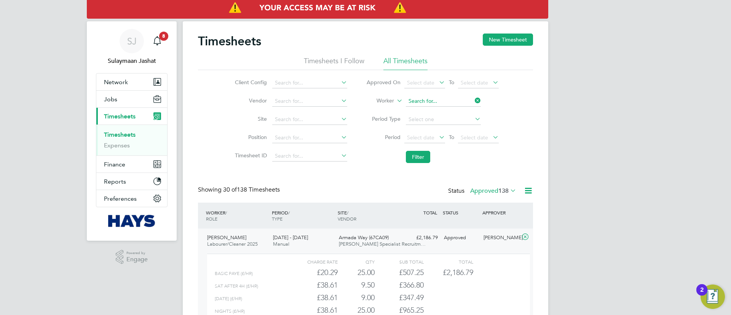
click at [445, 104] on input at bounding box center [443, 101] width 75 height 11
click at [454, 113] on b "Bow" at bounding box center [459, 111] width 11 height 6
type input "Michael Bowrey"
click at [417, 162] on button "Filter" at bounding box center [418, 157] width 24 height 12
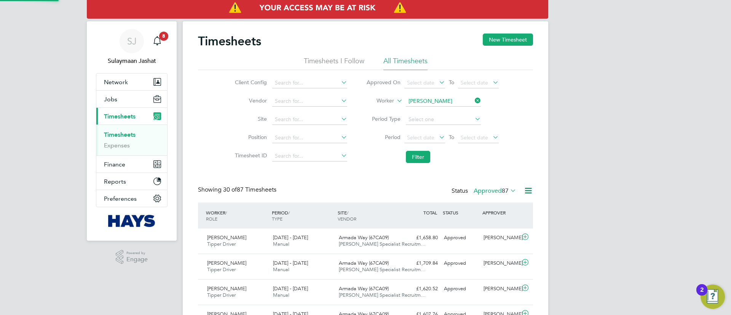
scroll to position [19, 66]
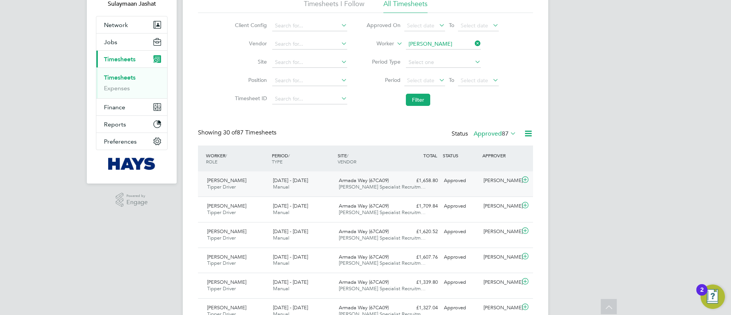
click at [379, 188] on span "Hays Specialist Recruitm…" at bounding box center [382, 186] width 87 height 6
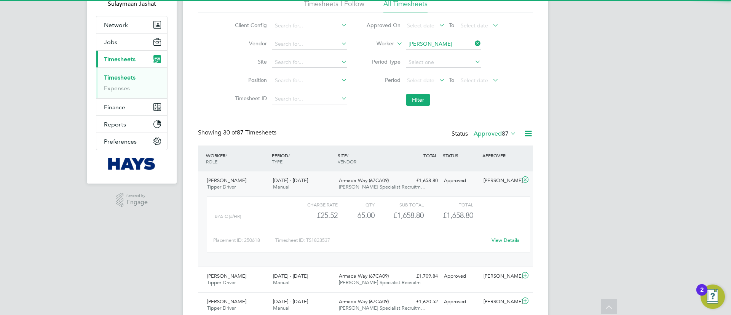
click at [378, 185] on span "Hays Specialist Recruitm…" at bounding box center [382, 186] width 87 height 6
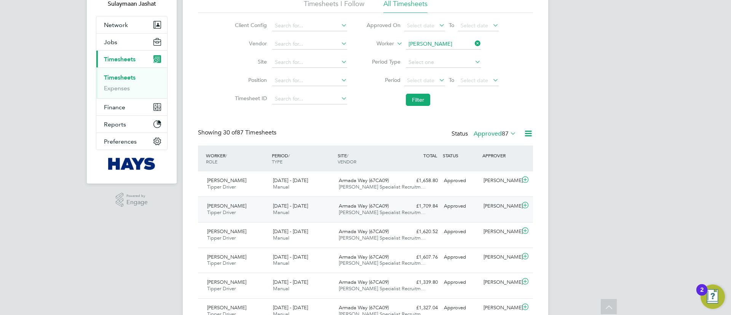
click at [311, 213] on div "6 - 12 Sep 2025 Manual" at bounding box center [303, 209] width 66 height 19
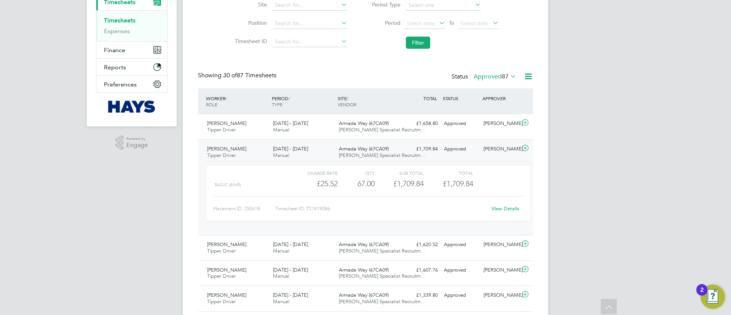
click at [501, 209] on link "View Details" at bounding box center [505, 208] width 28 height 6
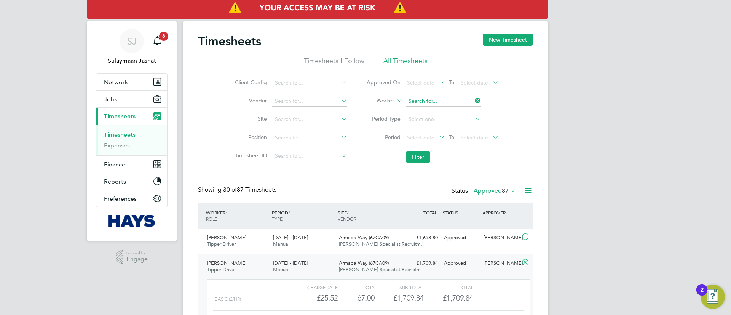
click at [424, 101] on input at bounding box center [443, 101] width 75 height 11
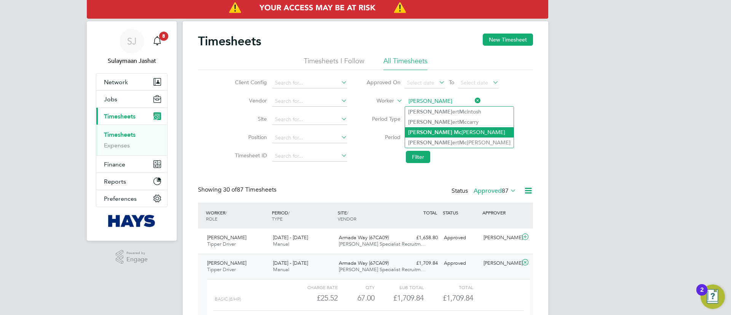
click at [429, 134] on li "Rob Mc millan" at bounding box center [459, 132] width 108 height 10
type input "Rob Mcmillan"
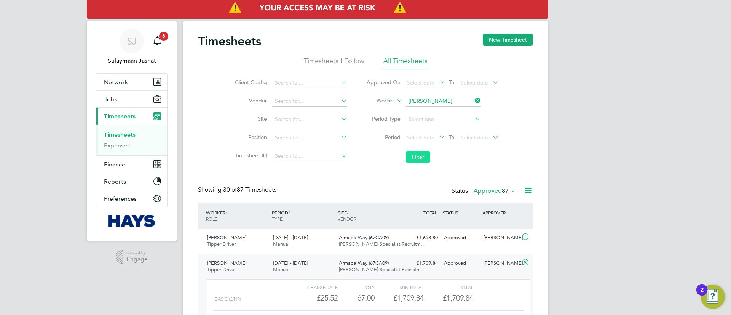
click at [412, 156] on button "Filter" at bounding box center [418, 157] width 24 height 12
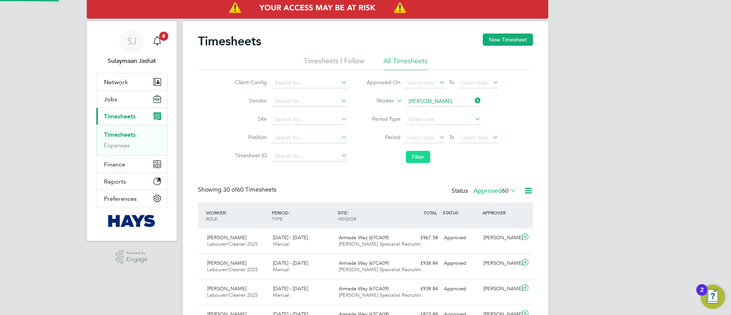
scroll to position [19, 66]
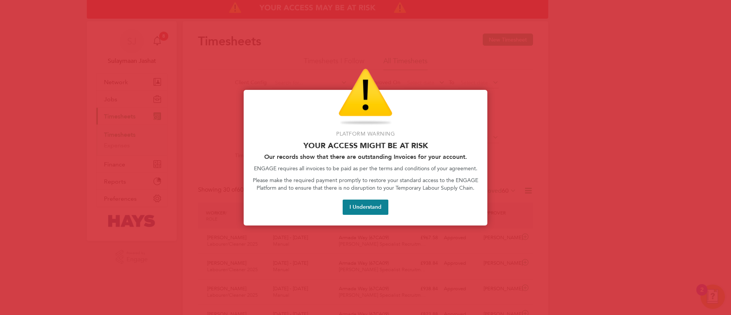
drag, startPoint x: 377, startPoint y: 210, endPoint x: 373, endPoint y: 207, distance: 5.4
click at [375, 209] on button "I Understand" at bounding box center [366, 206] width 46 height 15
click at [377, 209] on button "I Understand" at bounding box center [366, 206] width 46 height 15
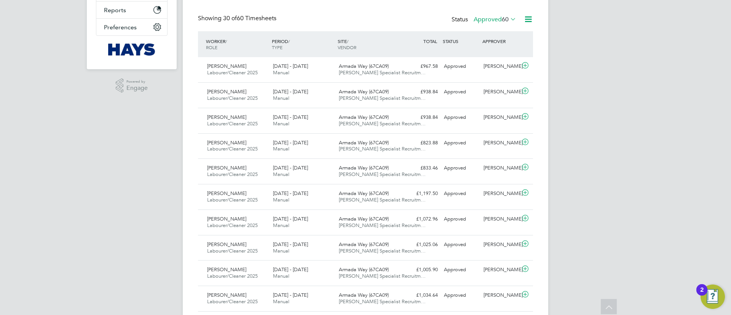
scroll to position [0, 0]
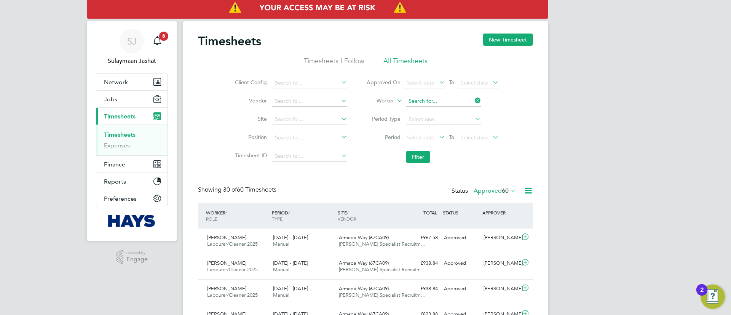
click at [441, 104] on input at bounding box center [443, 101] width 75 height 11
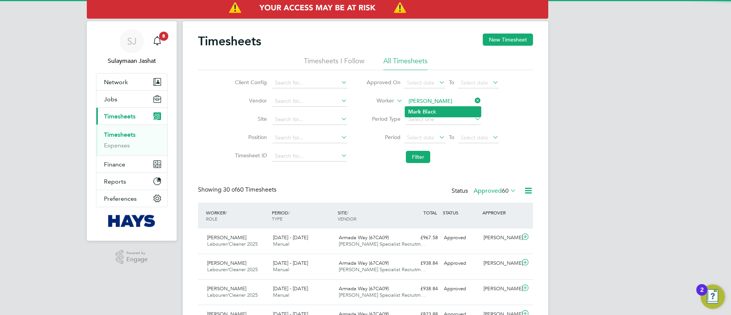
click at [438, 110] on li "Mark Blac k" at bounding box center [443, 112] width 76 height 10
type input "Mark Black"
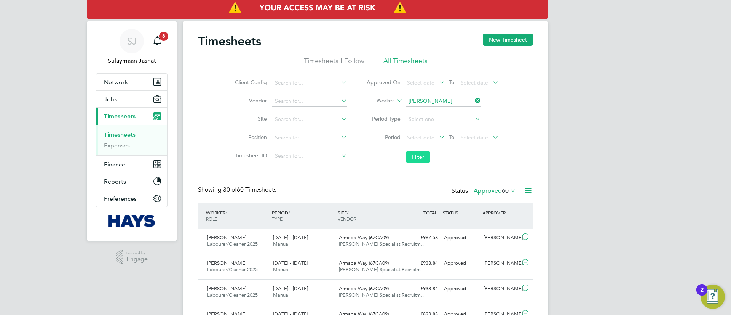
click at [419, 159] on button "Filter" at bounding box center [418, 157] width 24 height 12
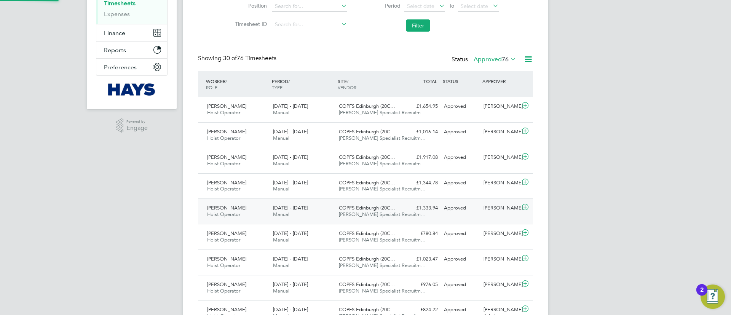
scroll to position [4, 4]
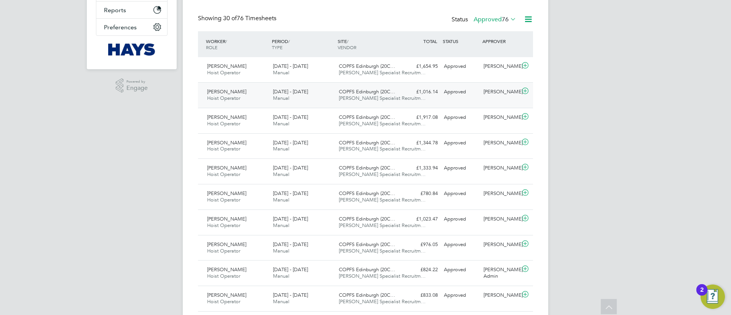
click at [373, 85] on div "Mark Black Hoist Operator 16 - 22 Aug 2025 16 - 22 Aug 2025 Manual COPFS Edinbu…" at bounding box center [365, 94] width 335 height 25
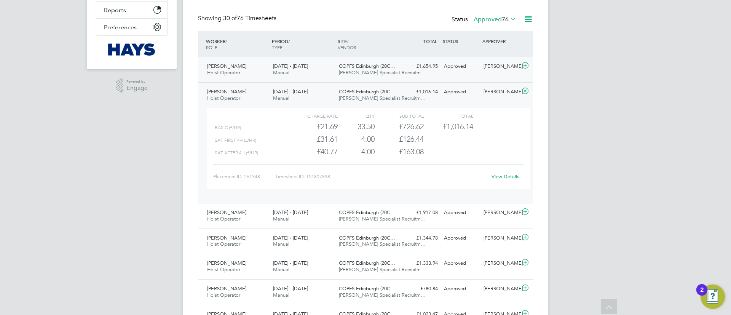
click at [388, 73] on span "Hays Specialist Recruitm…" at bounding box center [382, 72] width 87 height 6
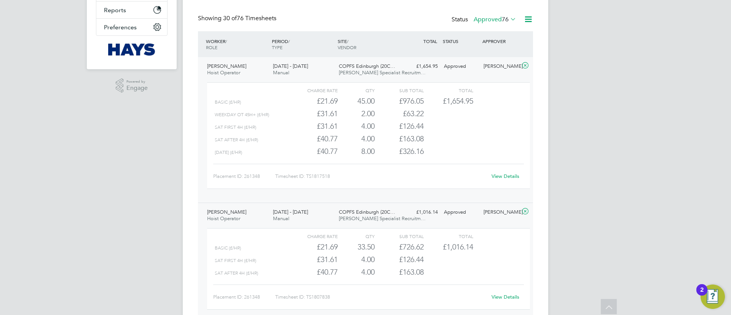
click at [371, 218] on span "Hays Specialist Recruitm…" at bounding box center [382, 218] width 87 height 6
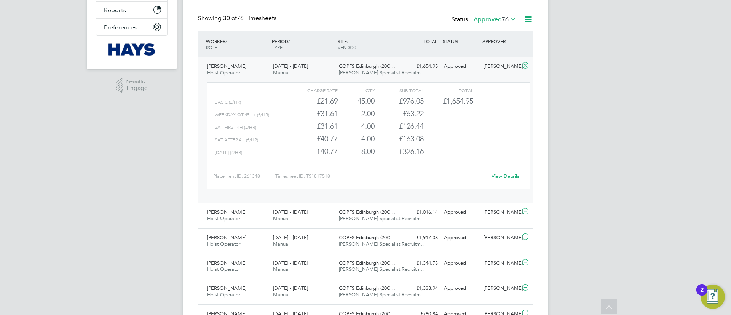
click at [504, 173] on link "View Details" at bounding box center [505, 176] width 28 height 6
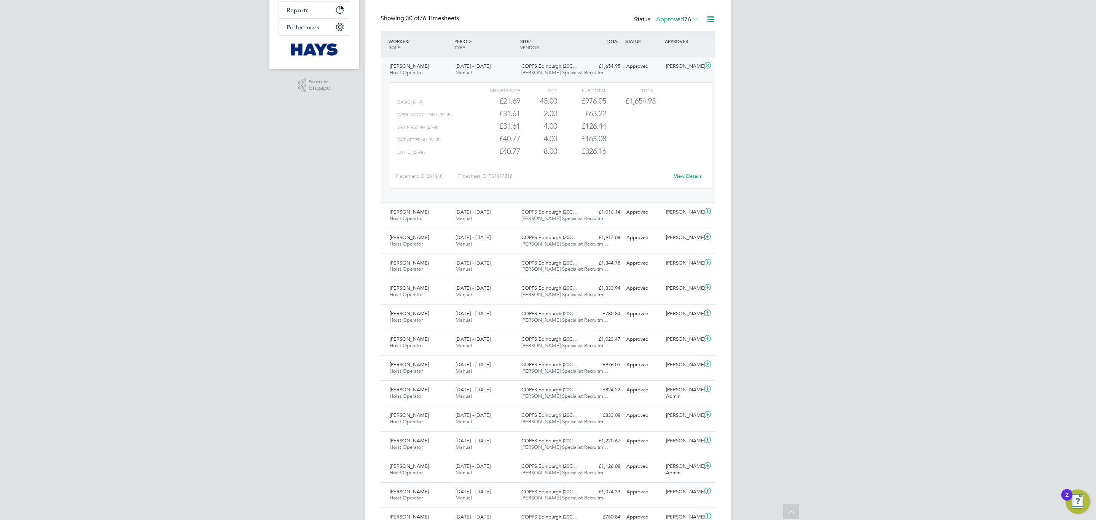
scroll to position [13, 74]
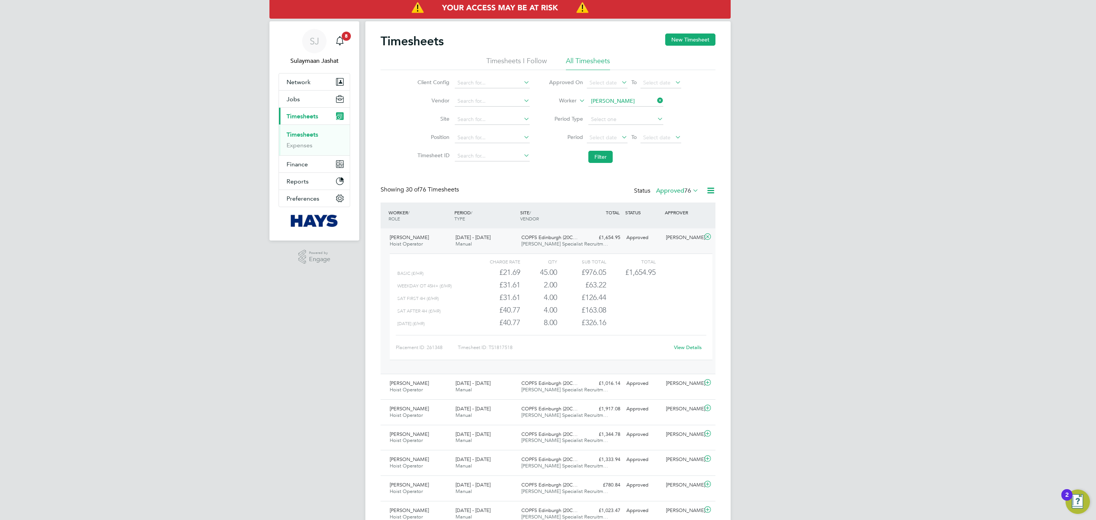
click at [673, 189] on label "Approved 76" at bounding box center [677, 191] width 43 height 8
click at [675, 199] on li "All" at bounding box center [672, 204] width 35 height 11
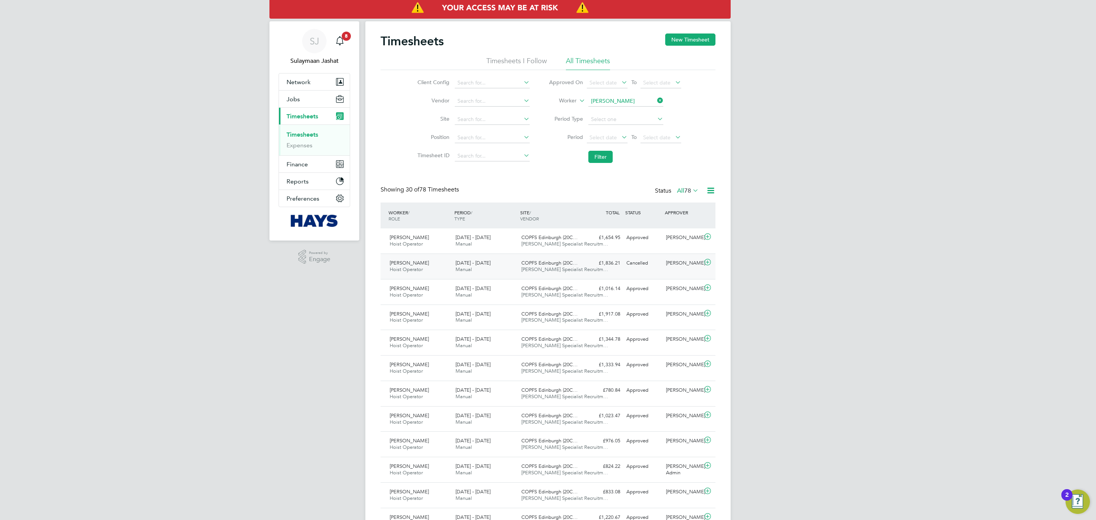
drag, startPoint x: 540, startPoint y: 258, endPoint x: 546, endPoint y: 254, distance: 6.8
click at [540, 258] on div "COPFS Edinburgh (20C… Hays Specialist Recruitm…" at bounding box center [551, 266] width 66 height 19
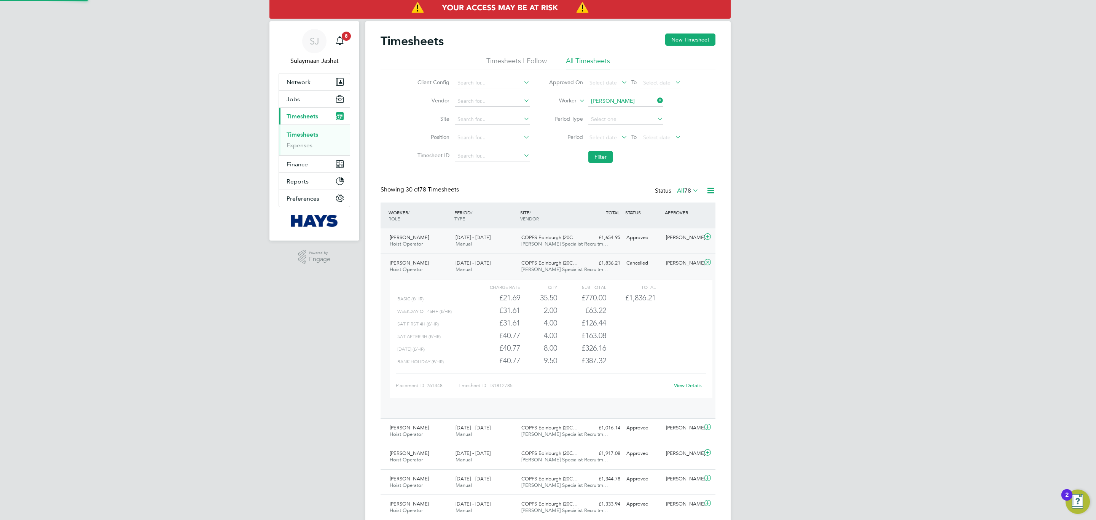
click at [571, 237] on span "COPFS Edinburgh (20C…" at bounding box center [549, 237] width 56 height 6
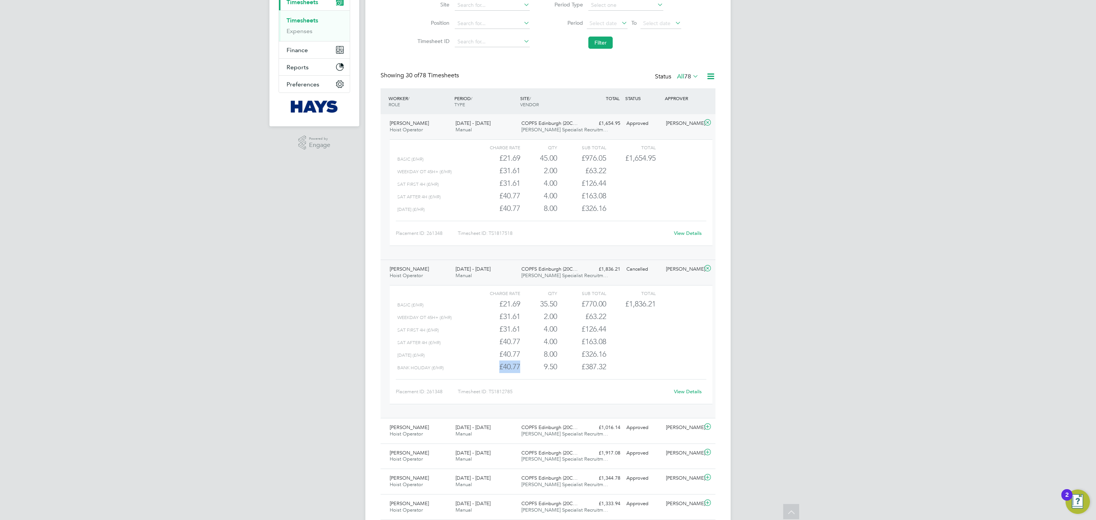
drag, startPoint x: 496, startPoint y: 362, endPoint x: 535, endPoint y: 363, distance: 39.6
click at [535, 363] on div "Bank Holiday (£/HR) £40.77 9.5 9.50 10 £387.32" at bounding box center [551, 366] width 323 height 13
drag, startPoint x: 526, startPoint y: 158, endPoint x: 500, endPoint y: 157, distance: 25.5
click at [500, 157] on div "Basic (£/HR) £21.69 45 45.00 45 £976.05 £1,654.95" at bounding box center [551, 158] width 323 height 13
click at [577, 185] on div "£126.44" at bounding box center [581, 183] width 49 height 13
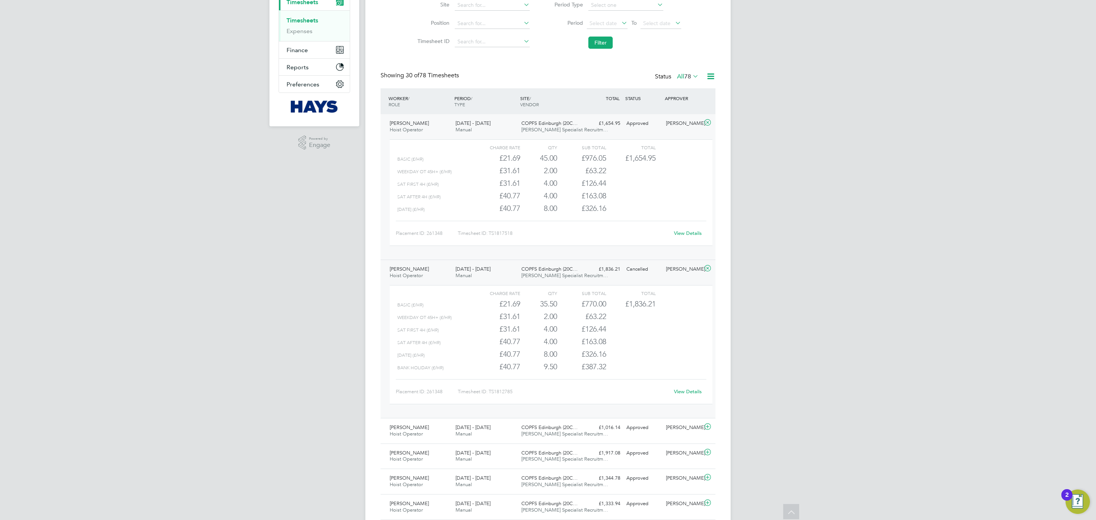
click at [683, 236] on link "View Details" at bounding box center [688, 233] width 28 height 6
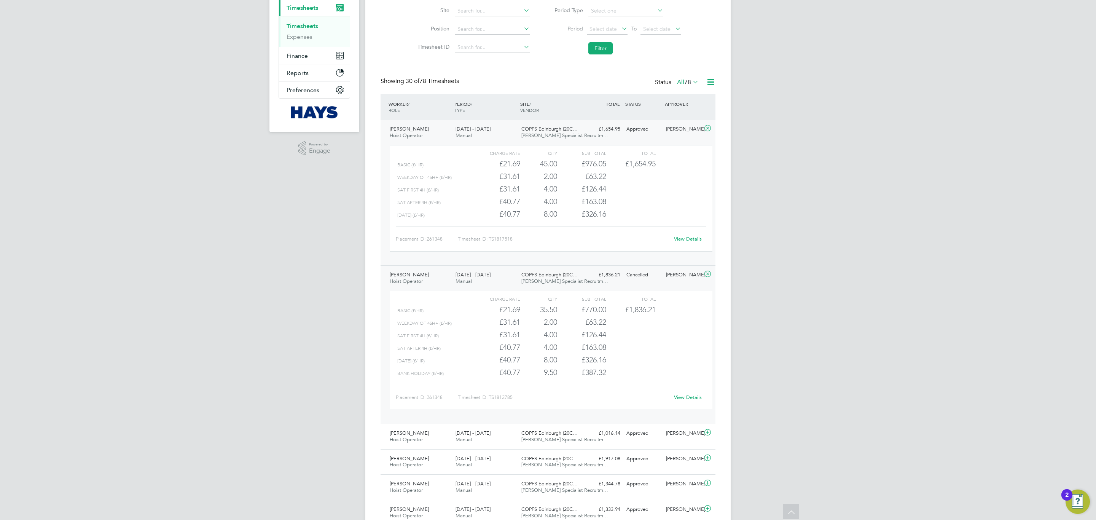
click at [683, 400] on link "View Details" at bounding box center [688, 397] width 28 height 6
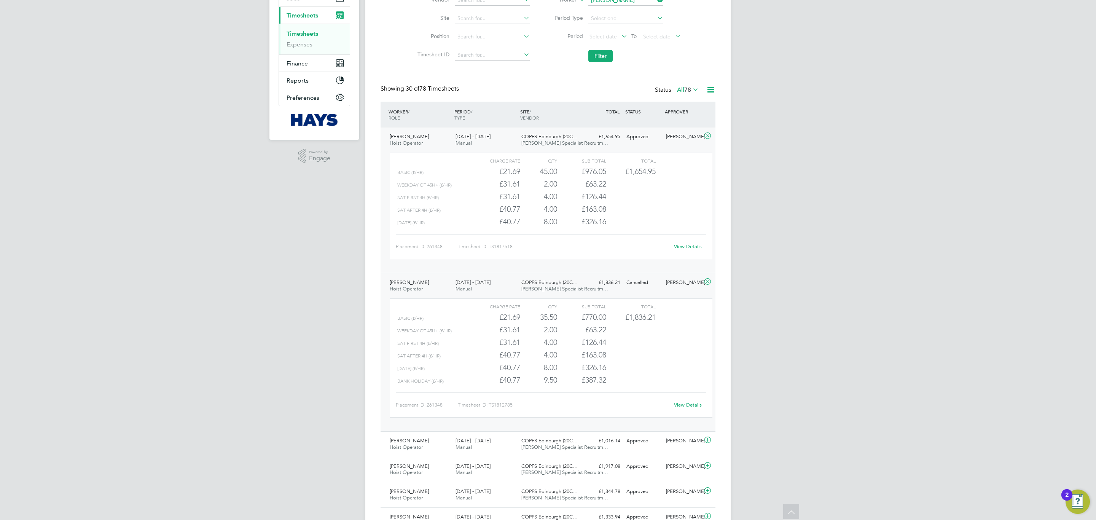
scroll to position [0, 0]
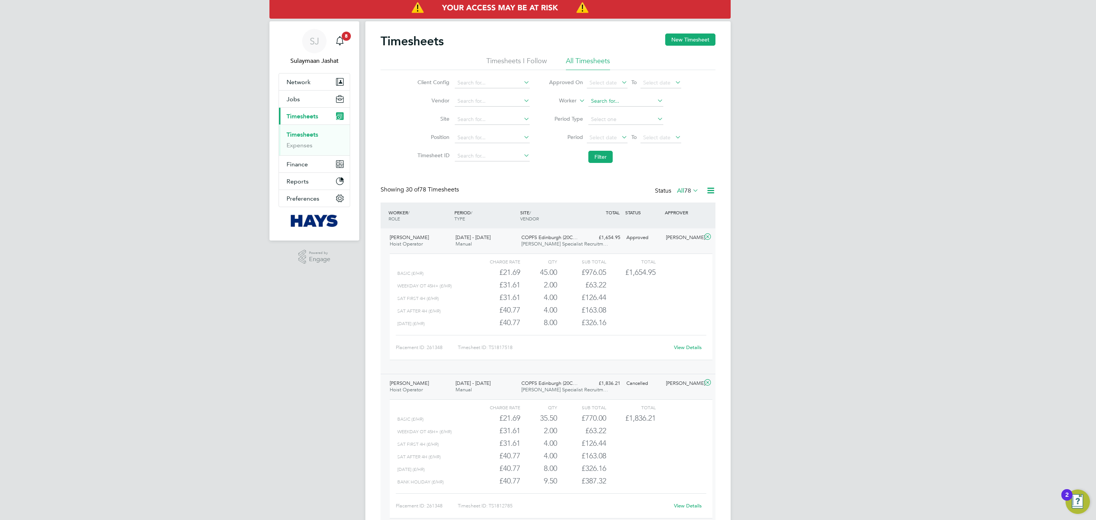
click at [610, 100] on input at bounding box center [625, 101] width 75 height 11
click at [559, 167] on li "Filter" at bounding box center [614, 157] width 151 height 20
click at [624, 92] on li "Worker" at bounding box center [614, 101] width 151 height 18
click at [615, 97] on input at bounding box center [625, 101] width 75 height 11
click at [602, 96] on input at bounding box center [625, 101] width 75 height 11
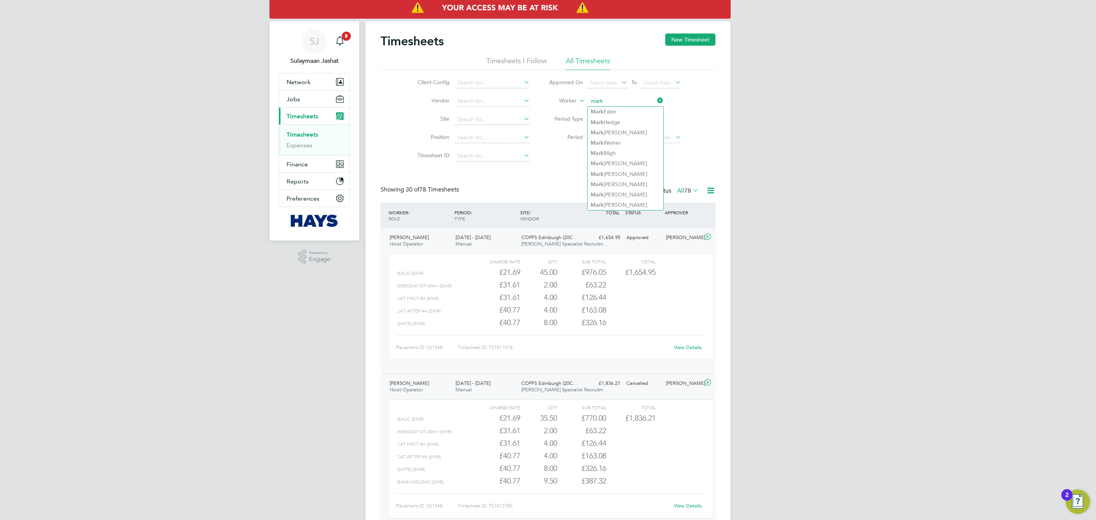
type input "mark"
click at [531, 192] on div "Showing 30 of 78 Timesheets Status All 78" at bounding box center [548, 194] width 335 height 17
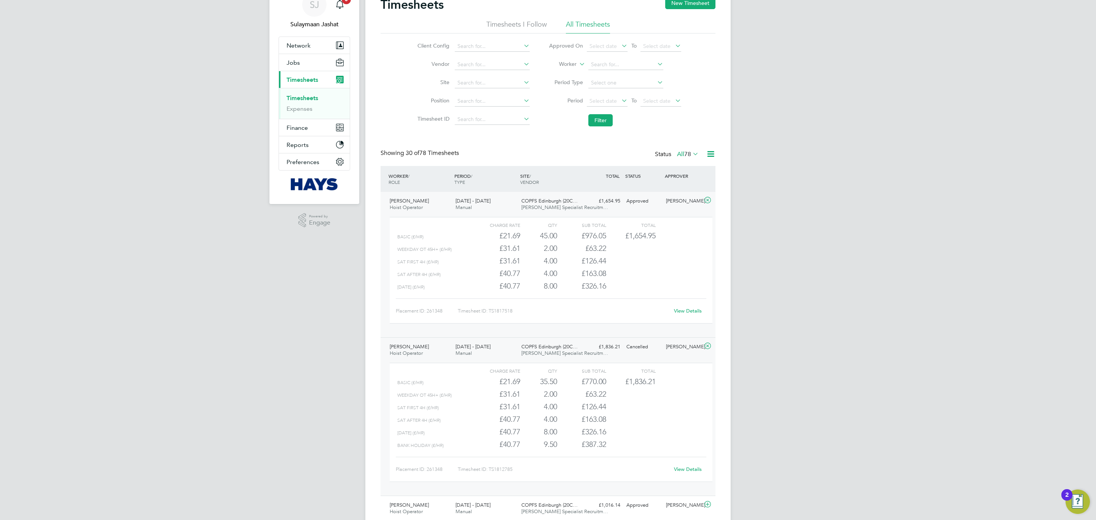
scroll to position [57, 0]
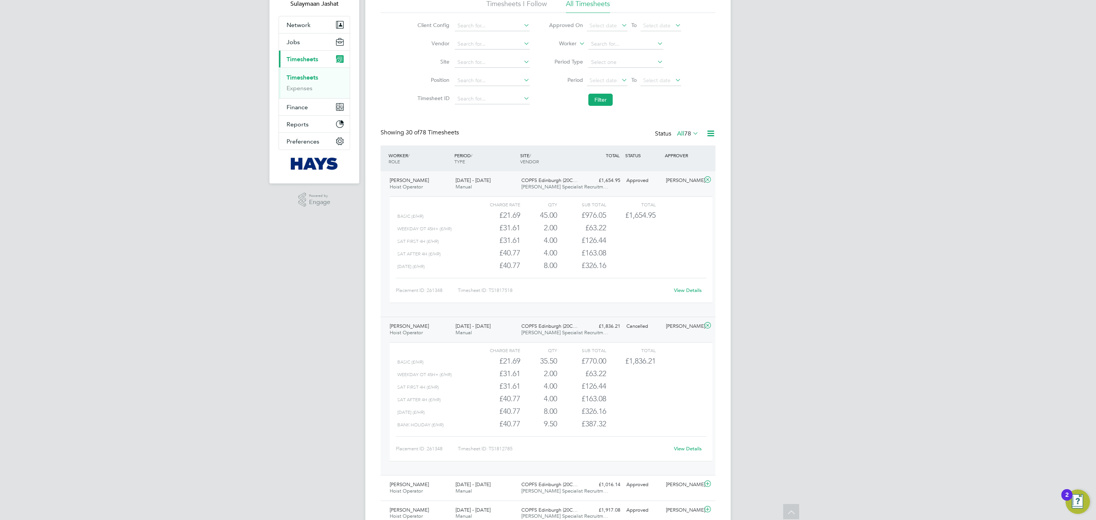
click at [651, 373] on div "Weekday OT 45h+ (£/HR) £31.61 2 2.00 2 £63.22" at bounding box center [551, 373] width 323 height 13
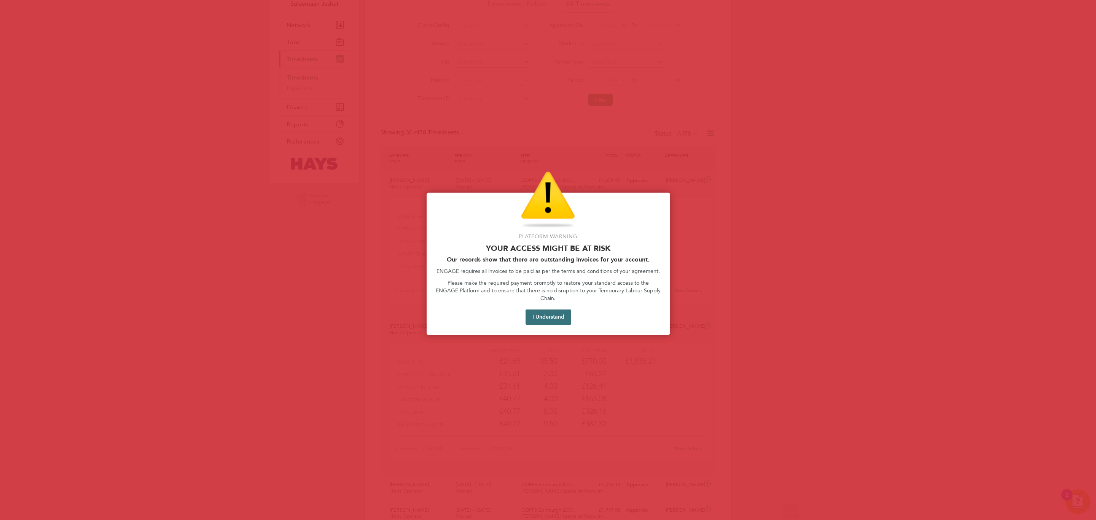
click at [540, 313] on button "I Understand" at bounding box center [549, 316] width 46 height 15
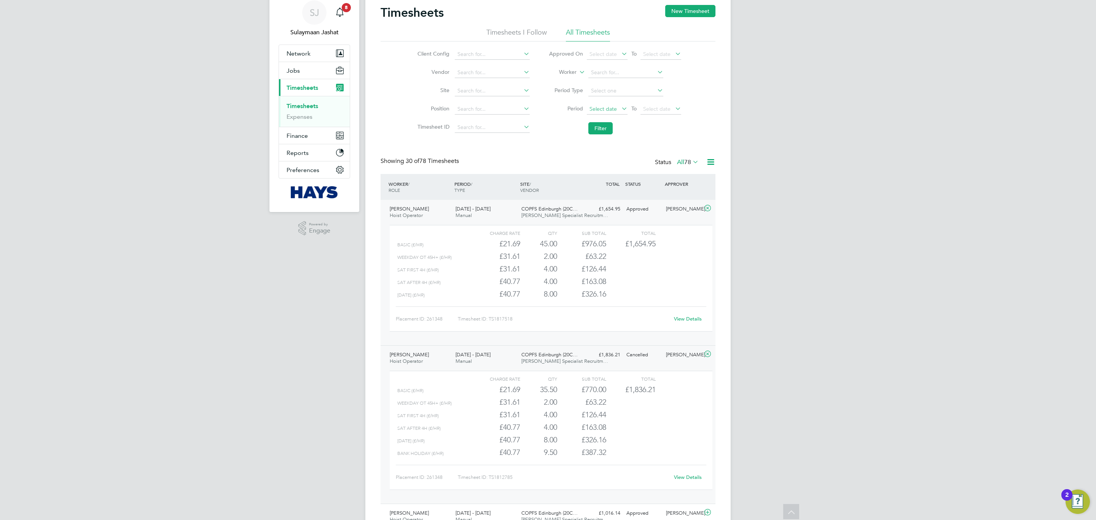
scroll to position [0, 0]
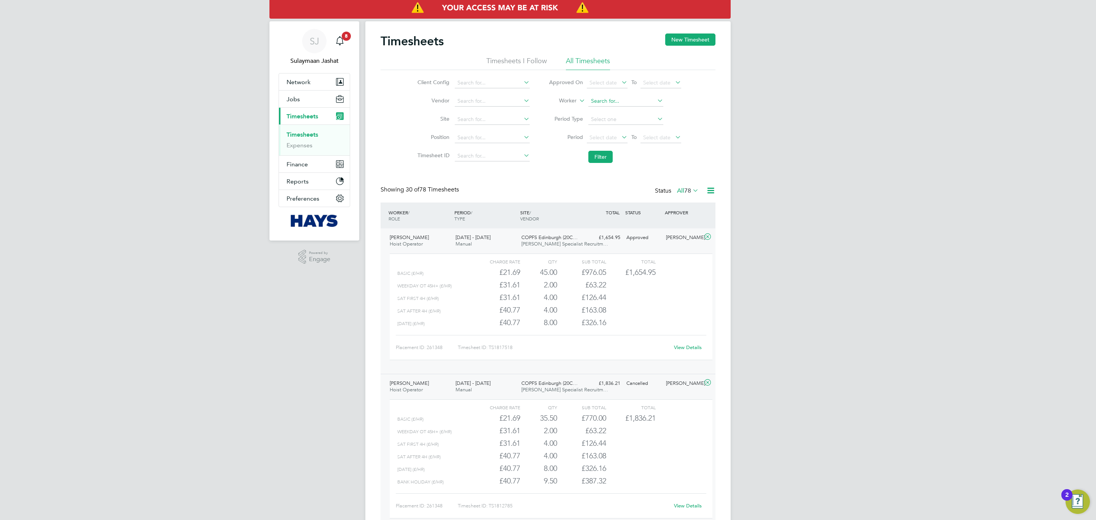
click at [598, 98] on input at bounding box center [625, 101] width 75 height 11
click at [595, 112] on b "Robert" at bounding box center [613, 111] width 44 height 6
type input "Robert Taylor"
click at [596, 157] on button "Filter" at bounding box center [600, 157] width 24 height 12
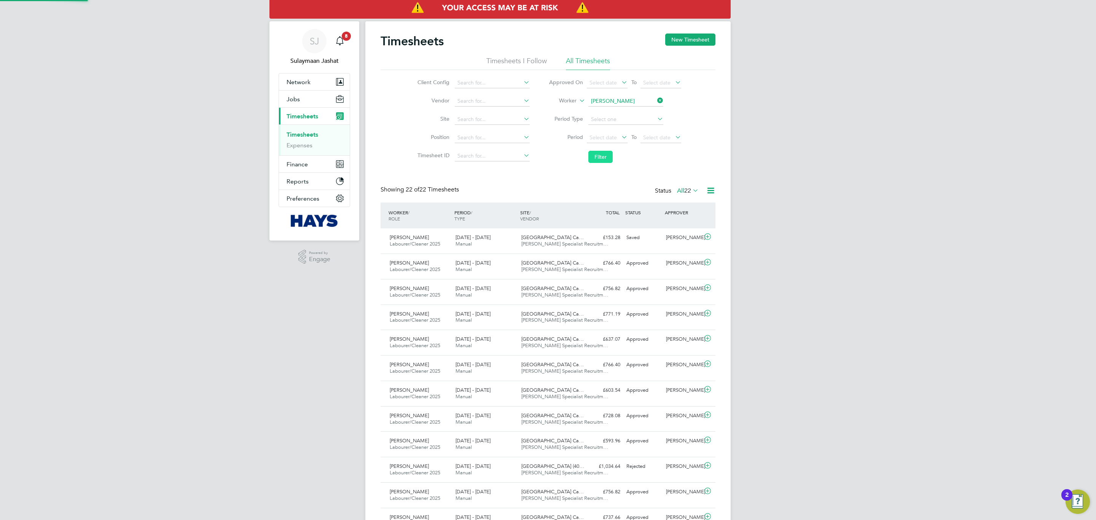
scroll to position [19, 66]
click at [564, 240] on span "University Of Leeds Ca…" at bounding box center [552, 237] width 62 height 6
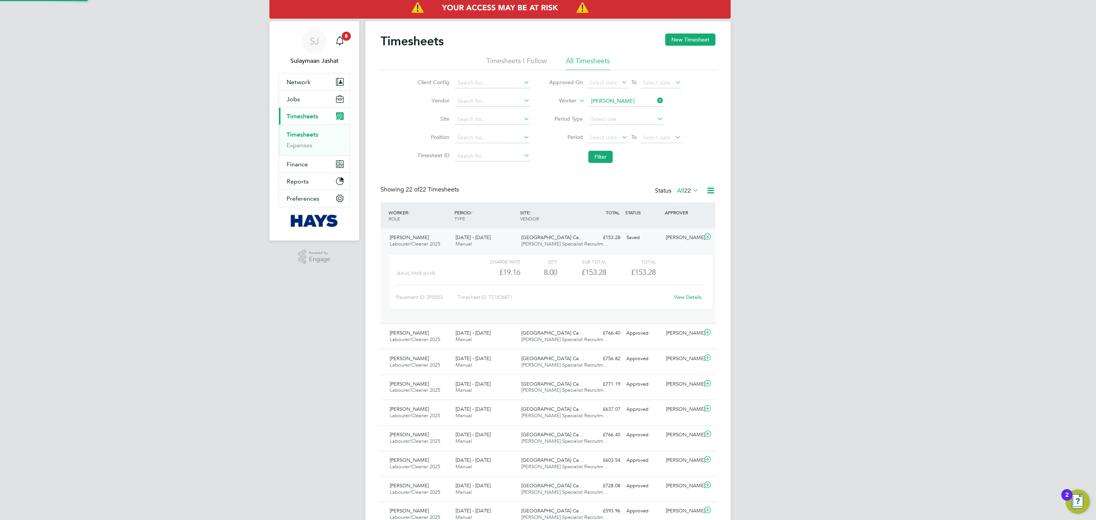
click at [564, 240] on span "University Of Leeds Ca…" at bounding box center [552, 237] width 62 height 6
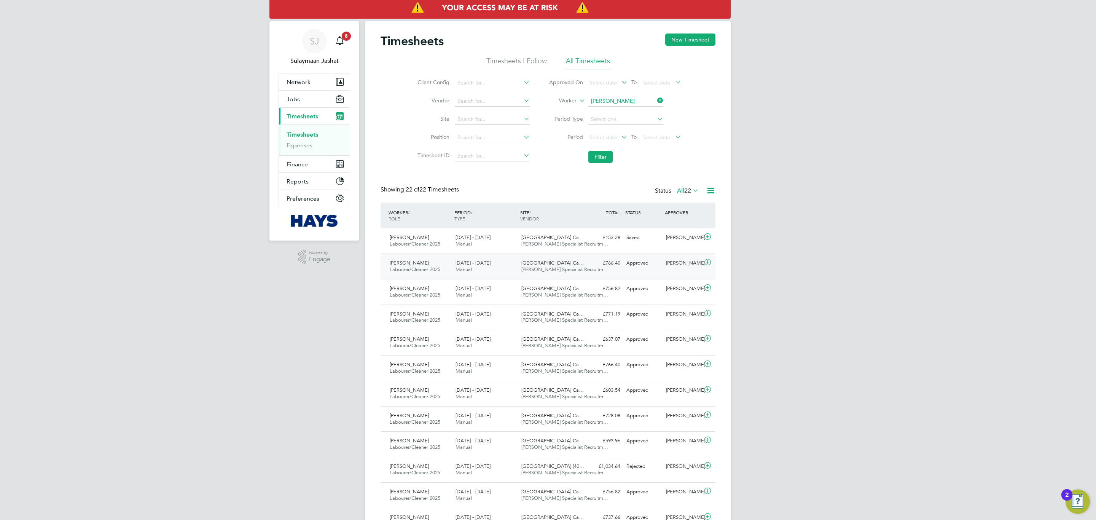
click at [540, 277] on div "Robert Taylor Labourer/Cleaner 2025 13 - 19 Sep 2025 13 - 19 Sep 2025 Manual Un…" at bounding box center [548, 265] width 335 height 25
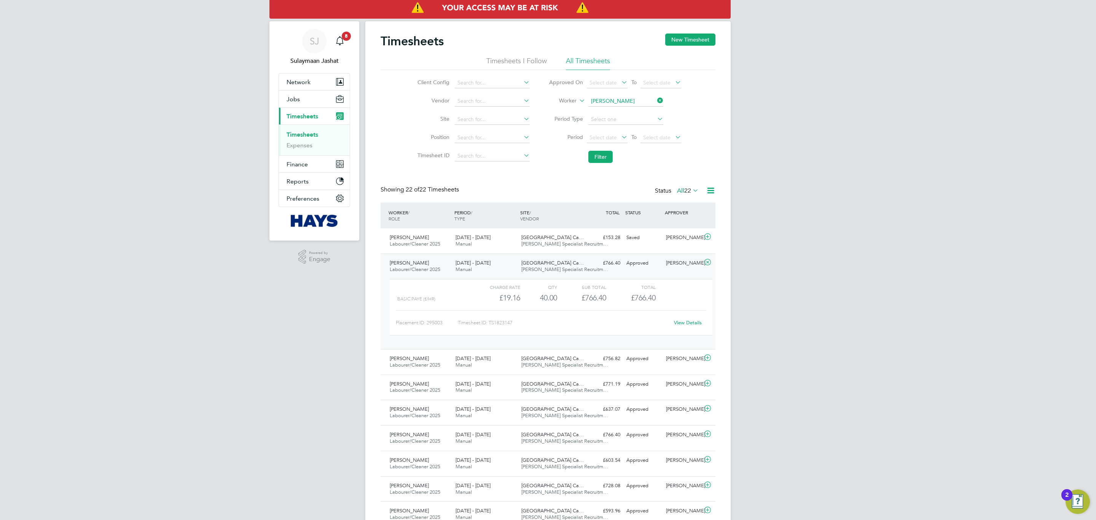
click at [689, 325] on link "View Details" at bounding box center [688, 322] width 28 height 6
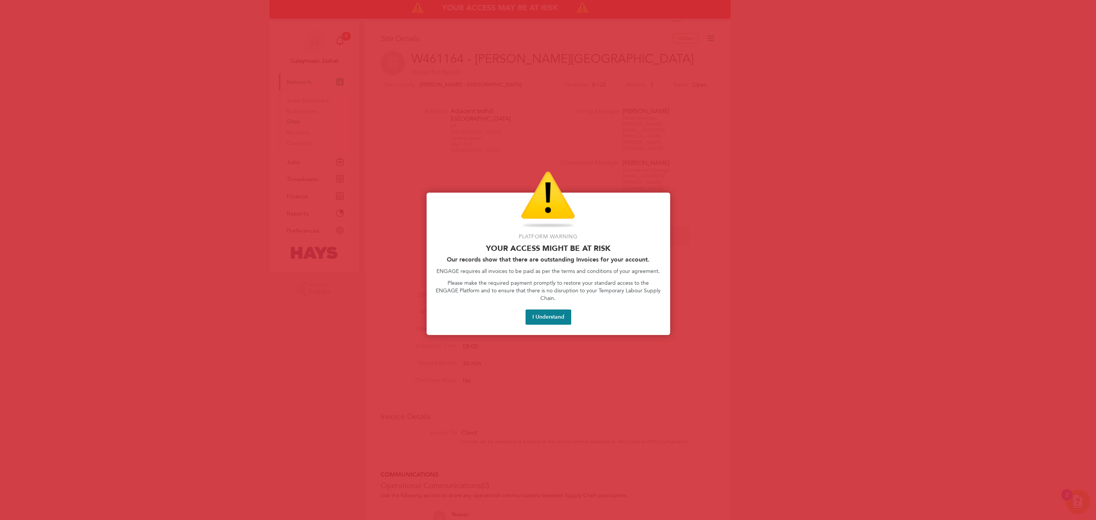
click at [530, 309] on button "I Understand" at bounding box center [549, 316] width 46 height 15
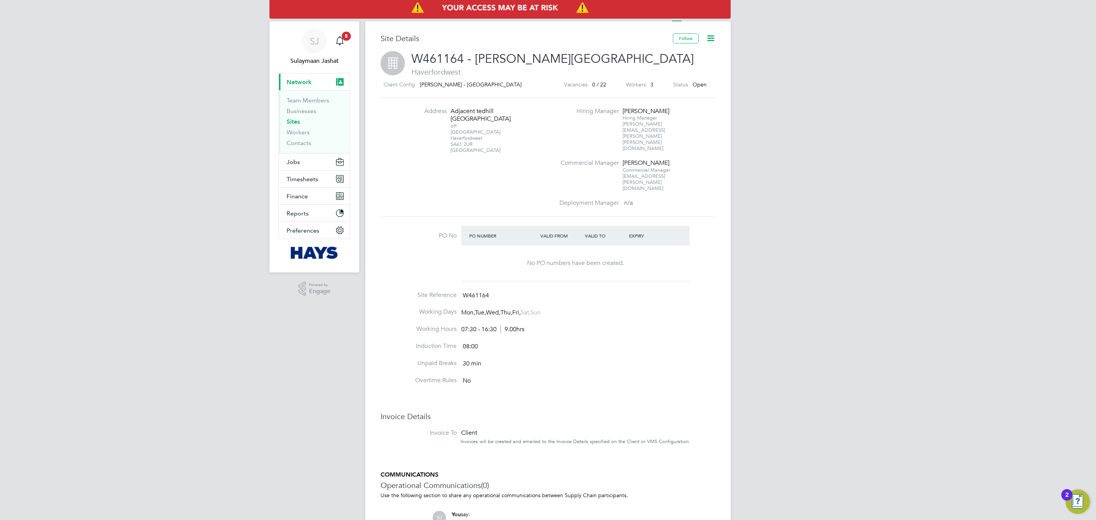
click at [422, 186] on div "Address Adjacent tedhill prepo R School off St David's Road Haverfordwest SA61 …" at bounding box center [548, 157] width 335 height 119
drag, startPoint x: 461, startPoint y: 159, endPoint x: 451, endPoint y: 104, distance: 55.8
click at [451, 104] on div "Address Adjacent tedhill prepo R School off St David's Road Haverfordwest SA61 …" at bounding box center [548, 157] width 335 height 119
click at [424, 119] on li "Address Adjacent tedhill prepo R School off St David's Road Haverfordwest SA61 …" at bounding box center [480, 134] width 150 height 54
drag, startPoint x: 422, startPoint y: 107, endPoint x: 508, endPoint y: 149, distance: 95.8
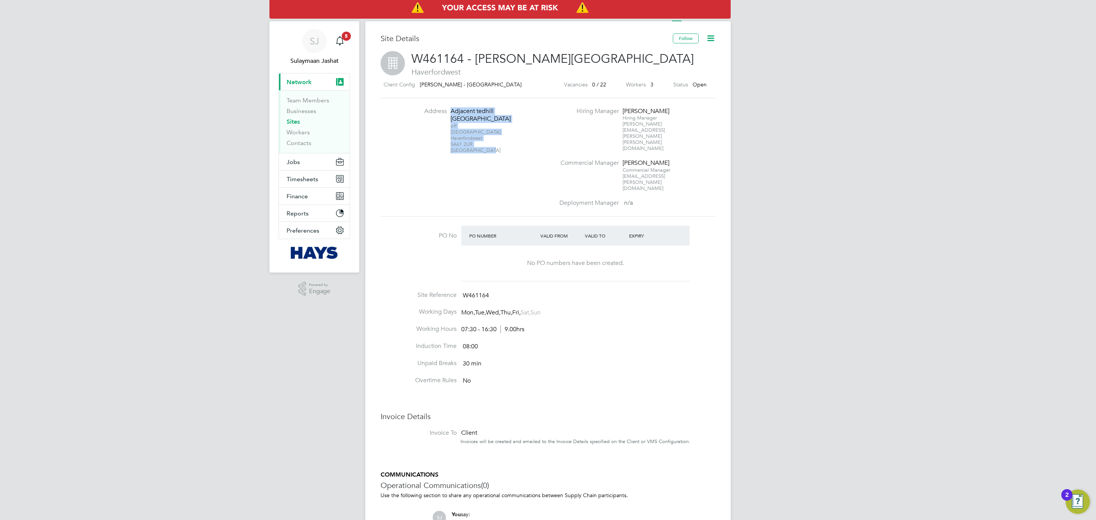
click at [508, 149] on div "Address Adjacent tedhill prepo R School off St David's Road Haverfordwest SA61 …" at bounding box center [548, 157] width 335 height 119
click at [510, 153] on li "Address Adjacent tedhill prepo R School off St David's Road Haverfordwest SA61 …" at bounding box center [480, 134] width 150 height 54
drag, startPoint x: 701, startPoint y: 163, endPoint x: 598, endPoint y: 116, distance: 113.3
click at [598, 116] on ul "Hiring Manager Lee Winston Hiring Manager lee.winston@lovell.co.uk Commercial M…" at bounding box center [637, 157] width 164 height 100
click at [598, 116] on li "Hiring Manager Lee Winston Hiring Manager lee.winston@lovell.co.uk" at bounding box center [637, 133] width 164 height 52
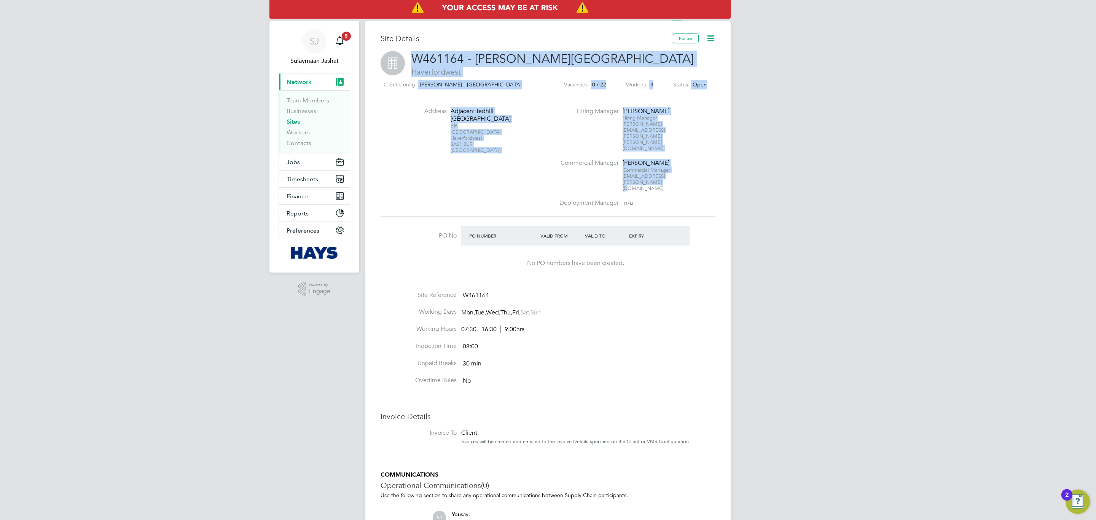
drag, startPoint x: 407, startPoint y: 51, endPoint x: 671, endPoint y: 172, distance: 290.9
click at [670, 171] on div "Site Details Follow W461164 - Slade Lane Haverfordwest Haverfordwest Client Con…" at bounding box center [548, 323] width 335 height 580
click at [682, 199] on div "Deployment Manager n/a" at bounding box center [637, 203] width 164 height 8
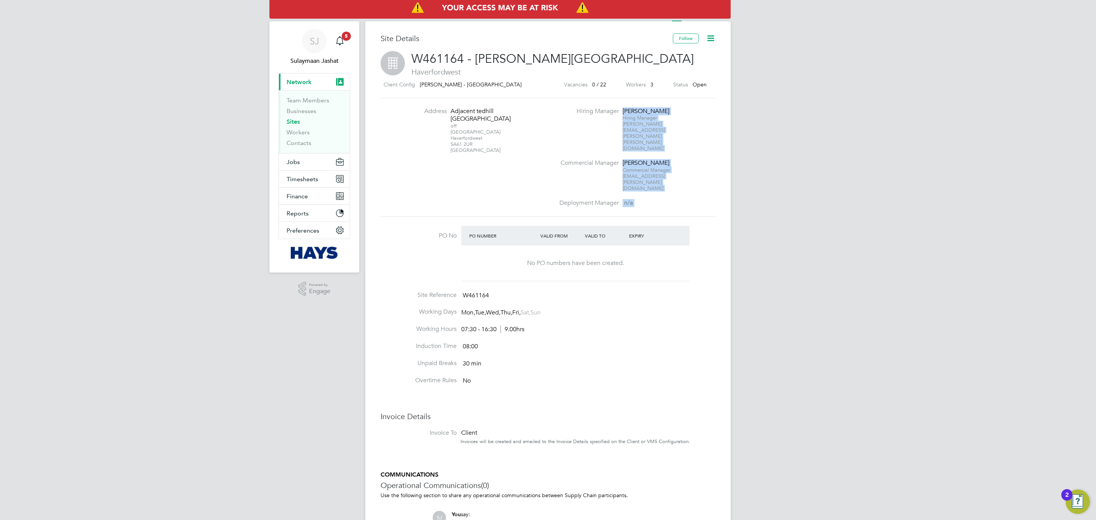
drag, startPoint x: 655, startPoint y: 186, endPoint x: 577, endPoint y: 100, distance: 116.4
click at [577, 100] on div "Site Details Follow W461164 - Slade Lane Haverfordwest Haverfordwest Client Con…" at bounding box center [548, 323] width 335 height 580
click at [567, 116] on li "Hiring Manager Lee Winston Hiring Manager lee.winston@lovell.co.uk" at bounding box center [637, 133] width 164 height 52
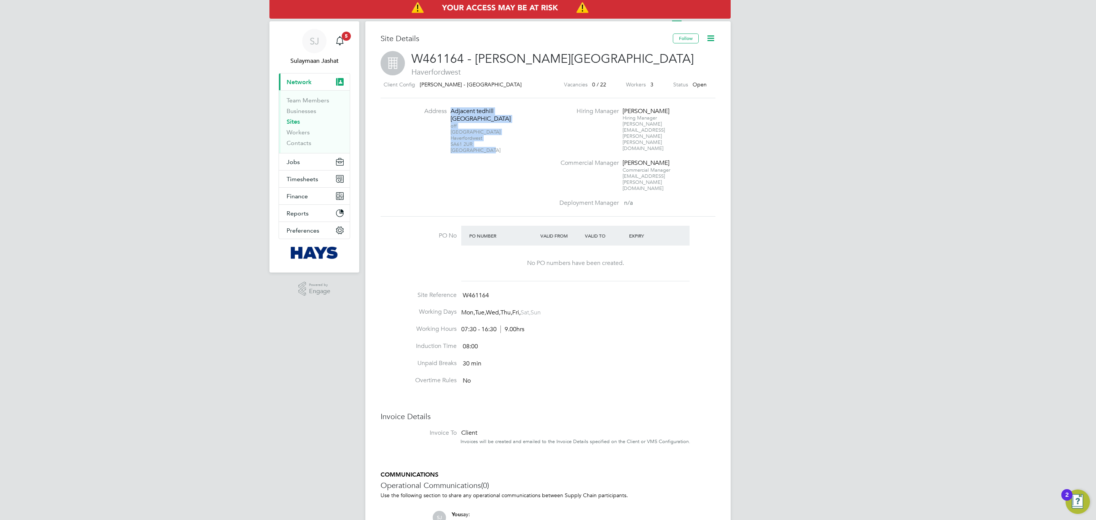
drag, startPoint x: 494, startPoint y: 155, endPoint x: 441, endPoint y: 119, distance: 64.3
click at [441, 120] on li "Address Adjacent tedhill prepo R School off St David's Road Haverfordwest SA61 …" at bounding box center [480, 134] width 150 height 54
click at [440, 125] on li "Address Adjacent tedhill prepo R School off St David's Road Haverfordwest SA61 …" at bounding box center [480, 134] width 150 height 54
drag, startPoint x: 426, startPoint y: 109, endPoint x: 544, endPoint y: 159, distance: 128.2
click at [543, 159] on div "Address Adjacent tedhill prepo R School off St David's Road Haverfordwest SA61 …" at bounding box center [548, 157] width 341 height 100
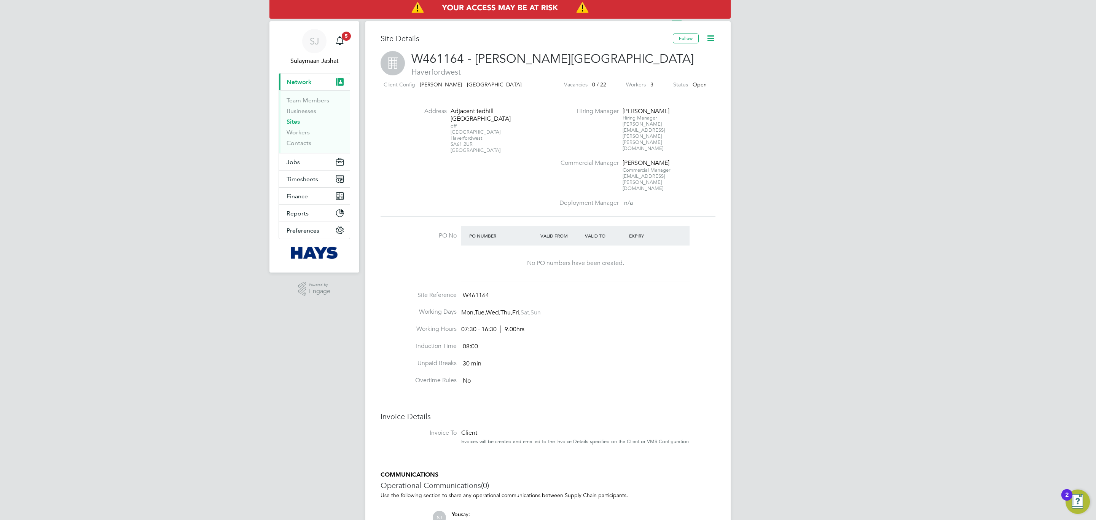
click at [545, 163] on div "Address Adjacent tedhill prepo R School off St David's Road Haverfordwest SA61 …" at bounding box center [548, 157] width 341 height 100
drag, startPoint x: 567, startPoint y: 94, endPoint x: 747, endPoint y: 177, distance: 197.9
click at [747, 177] on div "SJ Sulaymaan Jashat Notifications 5 Applications: Current page: Network Team Me…" at bounding box center [548, 320] width 1096 height 641
click at [726, 193] on div "Site Details Follow W461164 - Slade Lane Haverfordwest Haverfordwest Client Con…" at bounding box center [547, 324] width 365 height 607
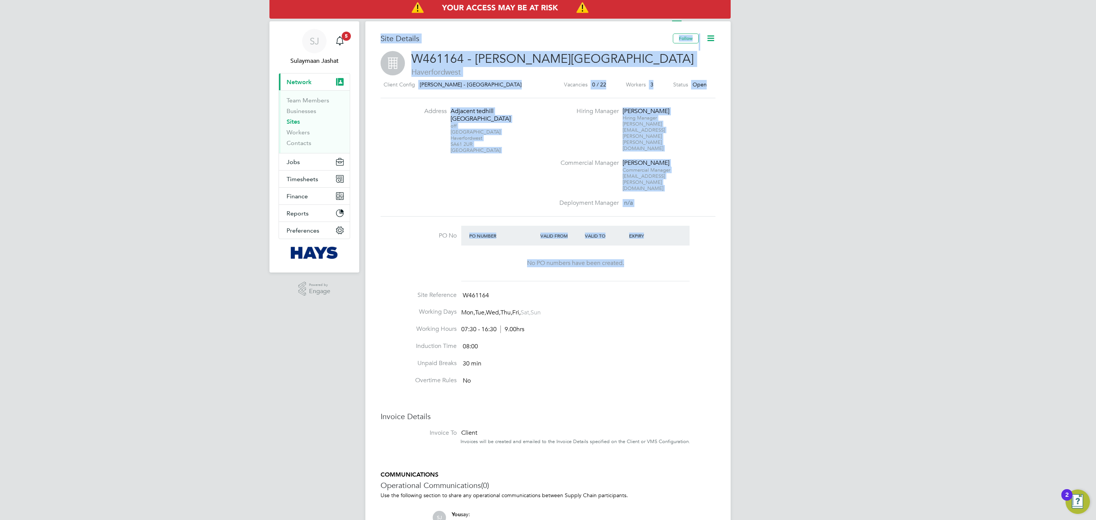
drag, startPoint x: 375, startPoint y: 47, endPoint x: 668, endPoint y: 226, distance: 343.3
click at [668, 226] on div "Site Details Follow W461164 - Slade Lane Haverfordwest Haverfordwest Client Con…" at bounding box center [547, 324] width 365 height 607
click at [669, 245] on div "No PO numbers have been created." at bounding box center [575, 262] width 213 height 35
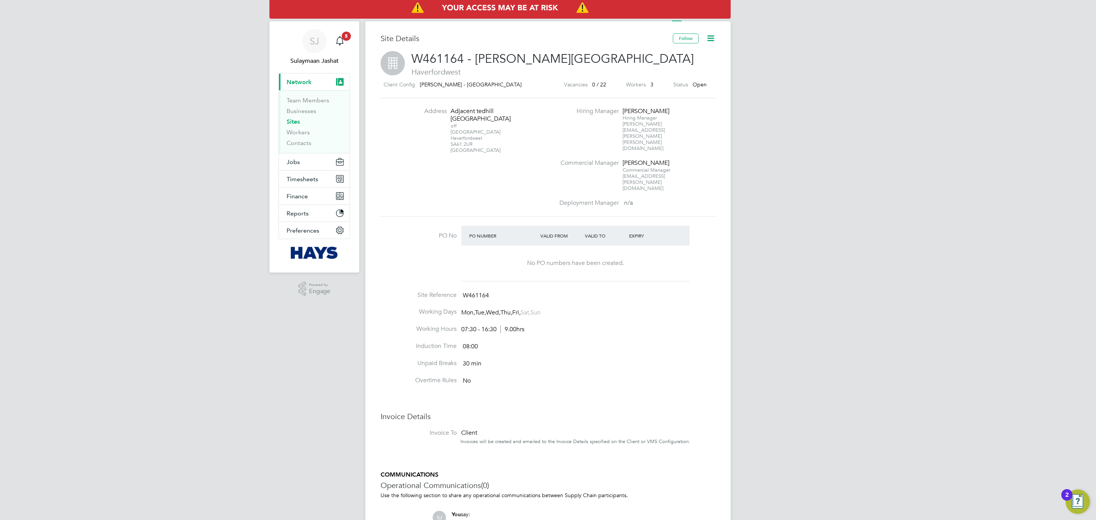
click at [677, 325] on li "Working Hours 07:30 - 16:30 9.00hrs" at bounding box center [548, 333] width 335 height 17
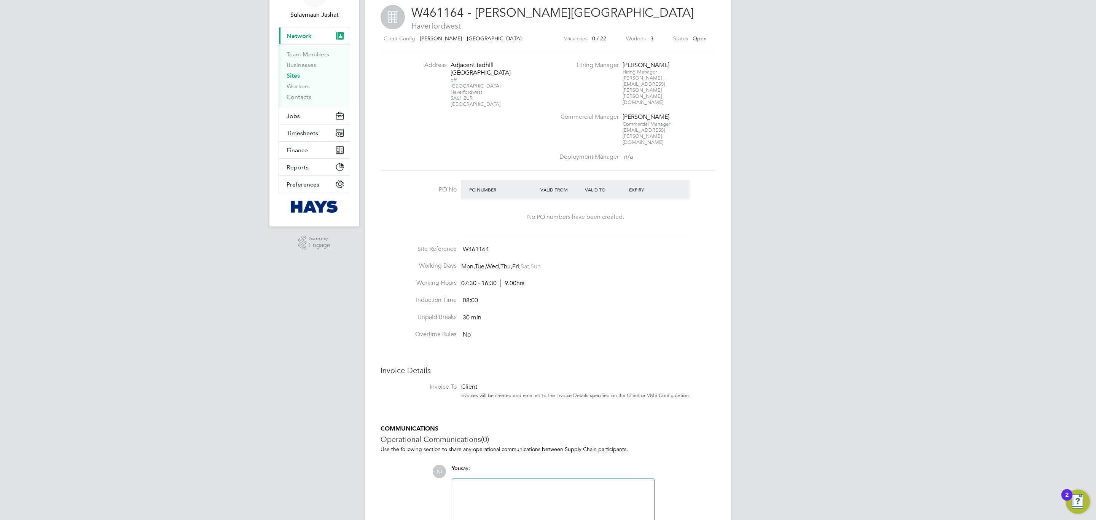
scroll to position [94, 0]
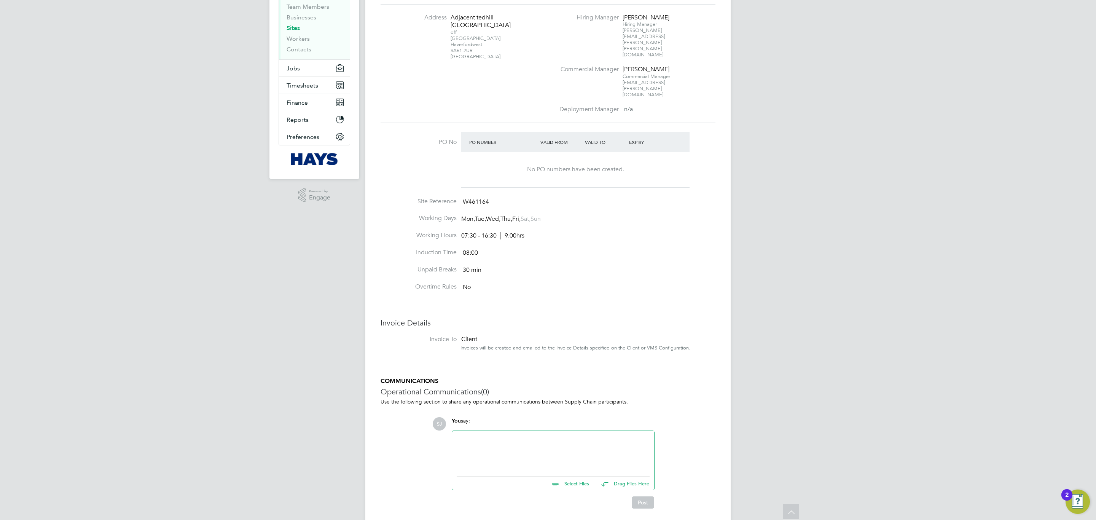
click at [583, 266] on li "Unpaid Breaks 30 min" at bounding box center [548, 274] width 335 height 17
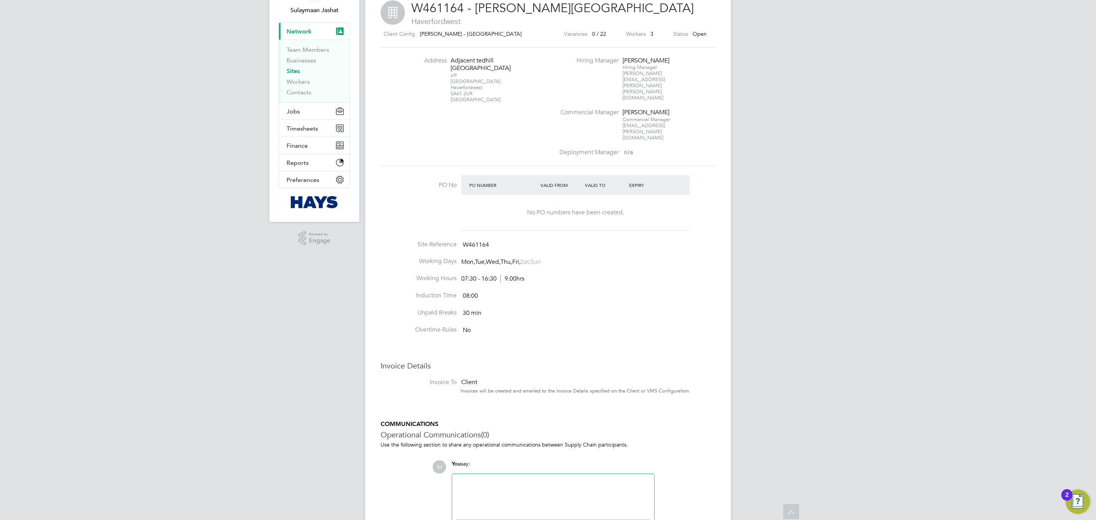
scroll to position [0, 0]
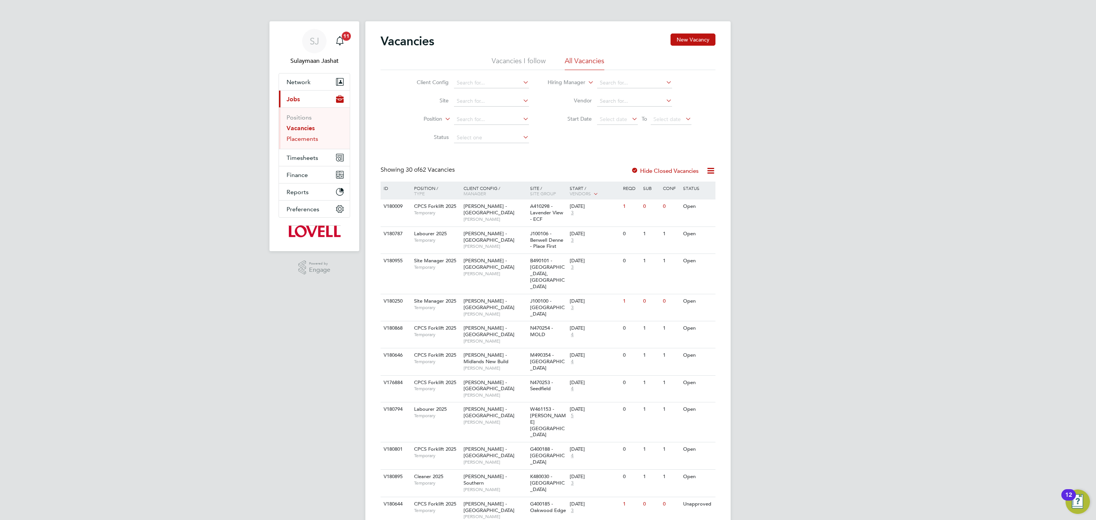
click at [312, 140] on link "Placements" at bounding box center [303, 138] width 32 height 7
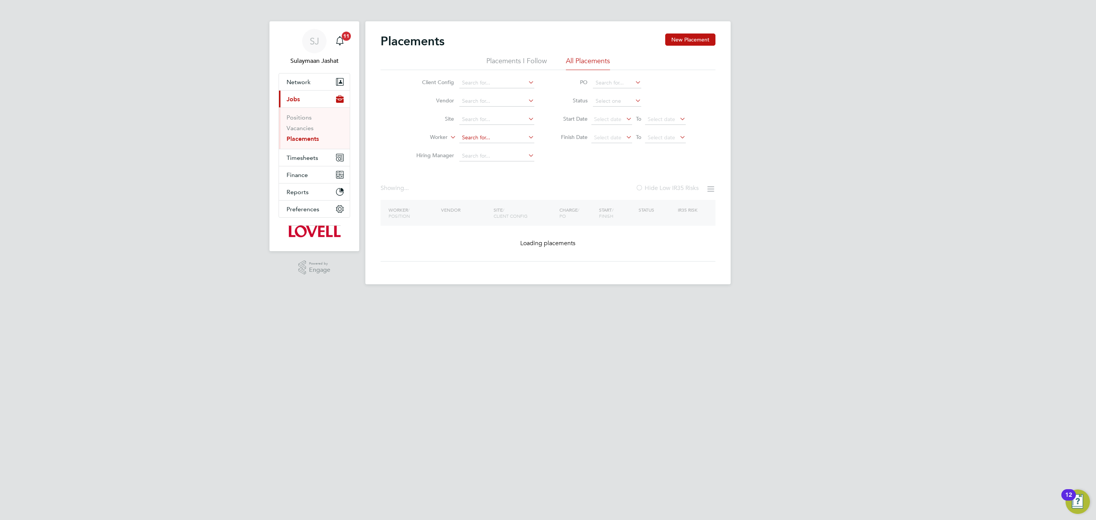
click at [478, 136] on input at bounding box center [496, 137] width 75 height 11
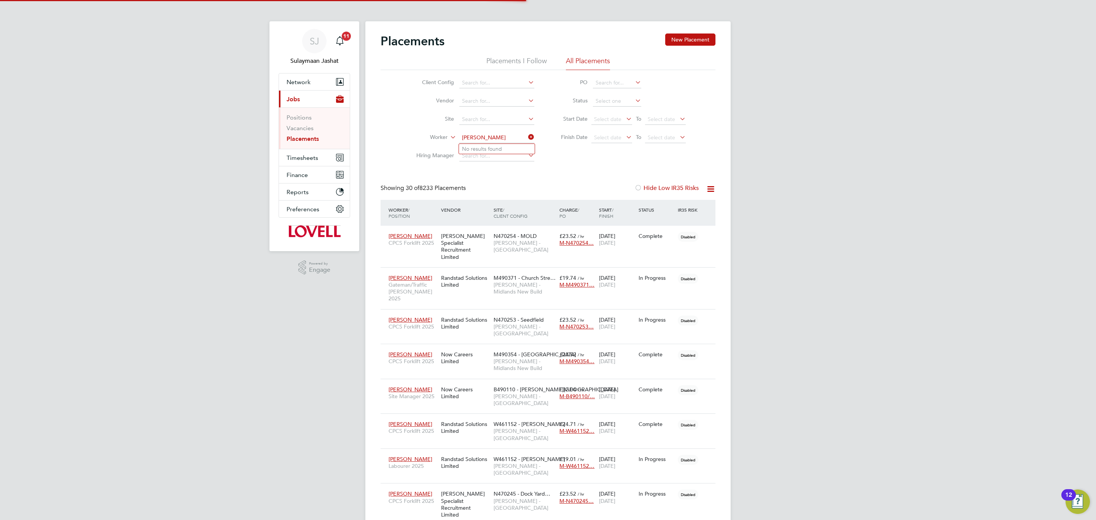
type input "[PERSON_NAME]"
click at [499, 152] on li "[PERSON_NAME] toforu" at bounding box center [514, 149] width 111 height 10
type input "[PERSON_NAME]"
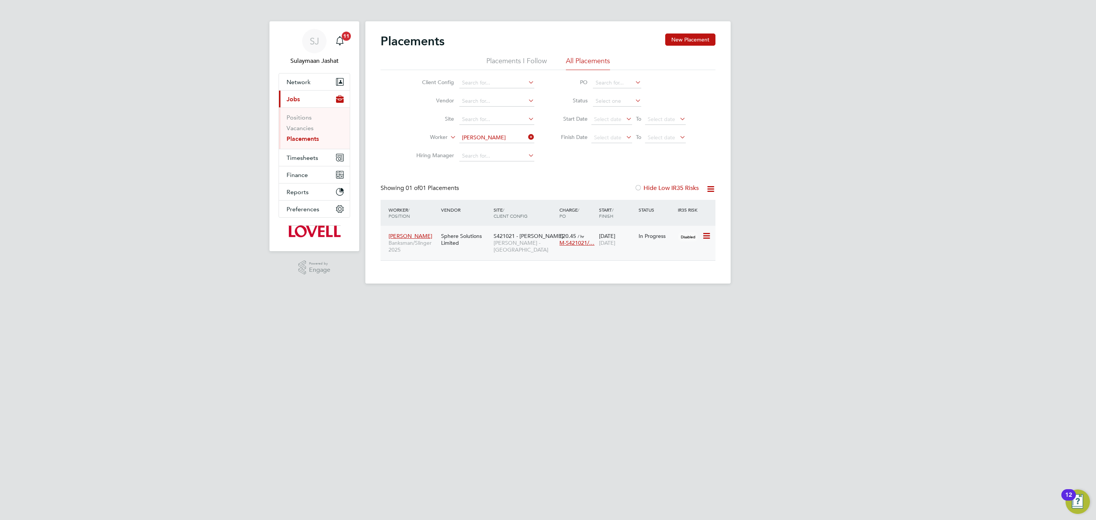
click at [498, 239] on span "S421021 - [PERSON_NAME]" at bounding box center [529, 236] width 70 height 7
click at [313, 155] on span "Timesheets" at bounding box center [303, 157] width 32 height 7
click at [306, 131] on ul "Timesheets Expenses" at bounding box center [314, 139] width 71 height 31
click at [305, 132] on ul "Timesheets Expenses" at bounding box center [314, 139] width 71 height 31
click at [304, 139] on li "Timesheets" at bounding box center [315, 136] width 57 height 11
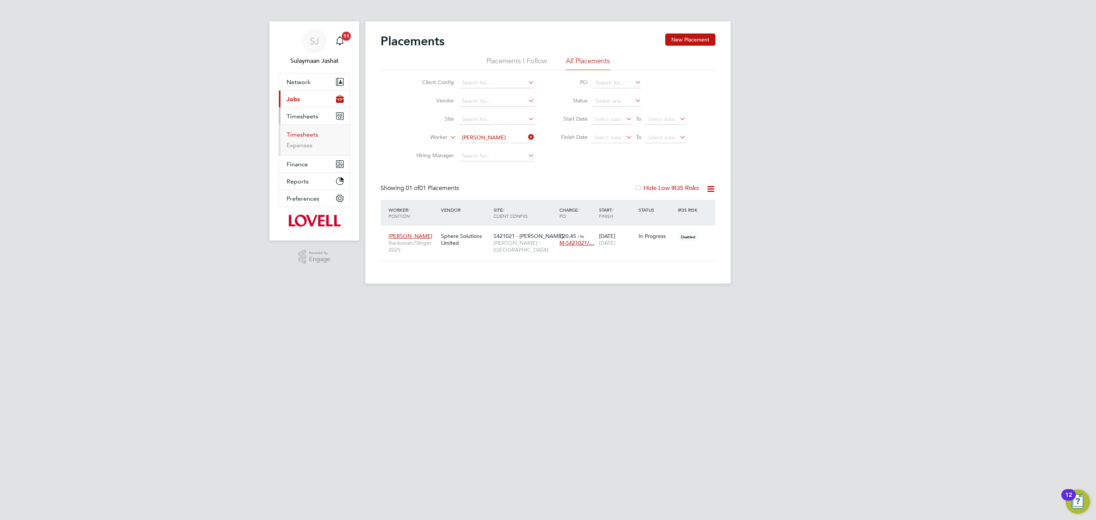
click at [304, 133] on link "Timesheets" at bounding box center [303, 134] width 32 height 7
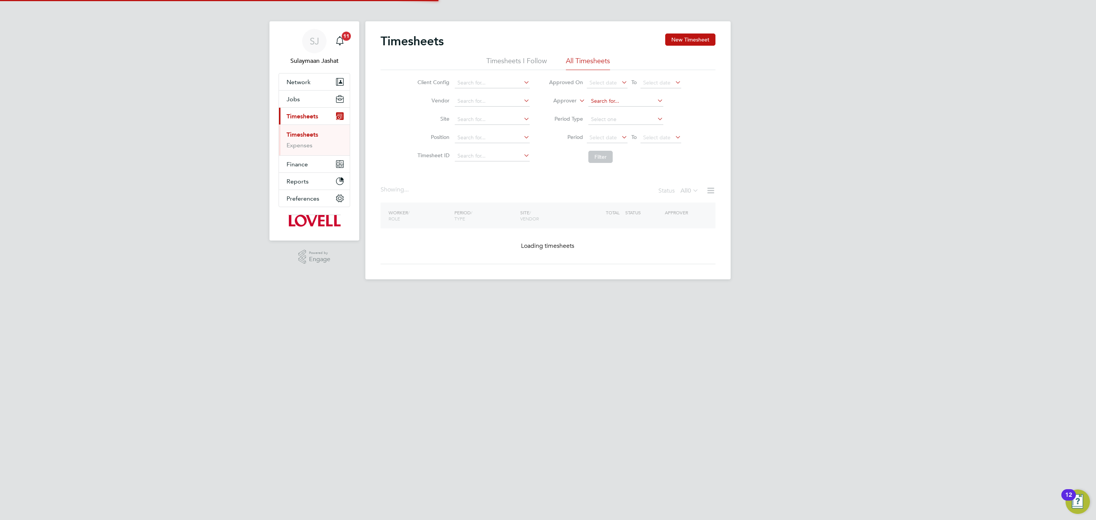
click at [596, 103] on input at bounding box center [625, 101] width 75 height 11
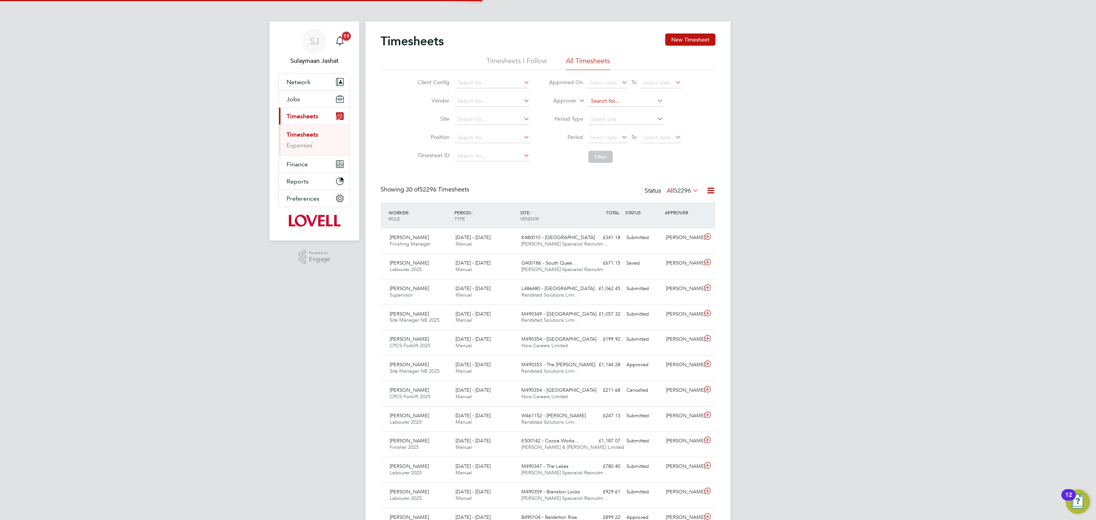
scroll to position [19, 66]
click at [598, 108] on li "[PERSON_NAME]" at bounding box center [635, 112] width 94 height 10
type input "[PERSON_NAME]"
click at [598, 161] on button "Filter" at bounding box center [600, 157] width 24 height 12
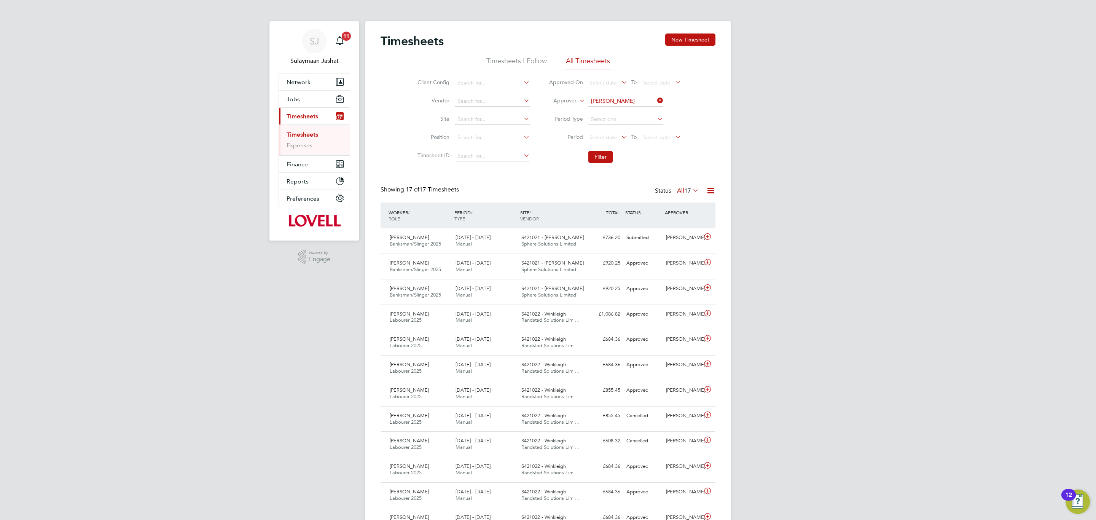
click at [527, 228] on div "WORKER / ROLE WORKER / PERIOD PERIOD / TYPE SITE / VENDOR TOTAL TOTAL / STATUS …" at bounding box center [548, 215] width 335 height 26
click at [525, 237] on span "S421021 - [PERSON_NAME]" at bounding box center [552, 237] width 62 height 6
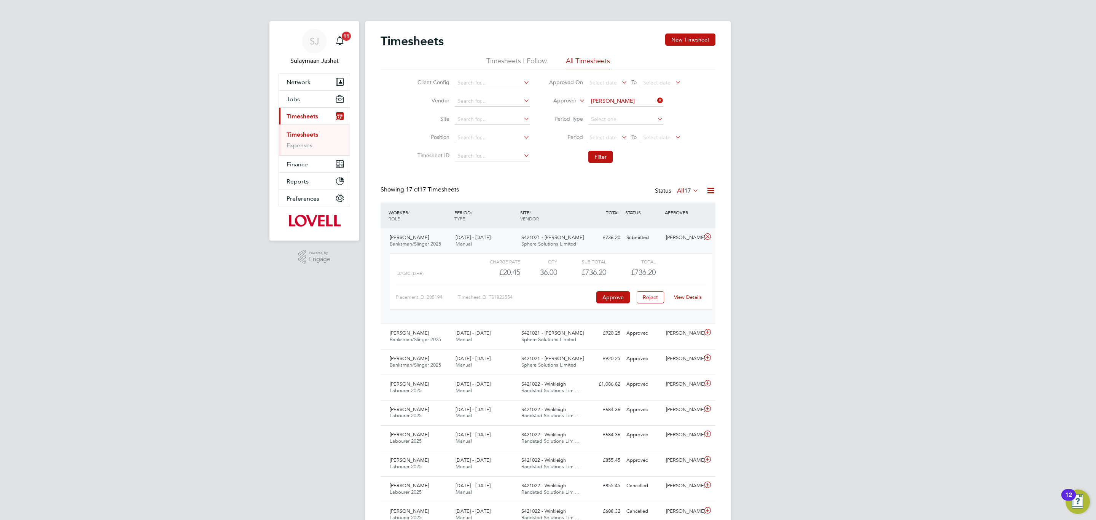
click at [694, 295] on div "View Details" at bounding box center [687, 297] width 37 height 12
click at [693, 300] on link "View Details" at bounding box center [688, 297] width 28 height 6
click at [682, 301] on div "View Details" at bounding box center [687, 297] width 37 height 12
click at [682, 300] on link "View Details" at bounding box center [688, 297] width 28 height 6
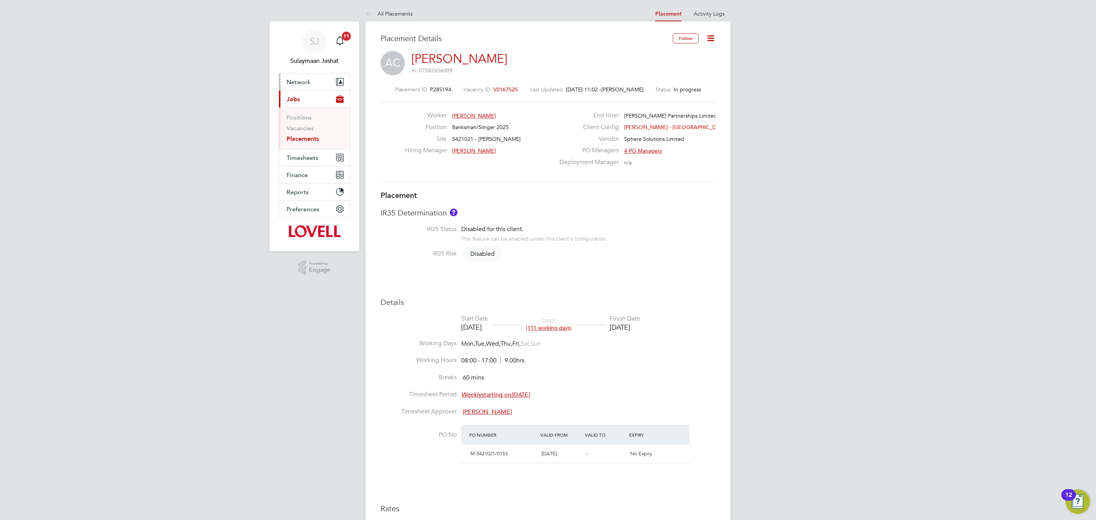
click at [305, 76] on button "Network" at bounding box center [314, 81] width 71 height 17
click at [312, 95] on ul "Team Members Businesses Sites Workers Contacts" at bounding box center [314, 121] width 71 height 63
click at [312, 96] on ul "Team Members Businesses Sites Workers Contacts" at bounding box center [314, 121] width 71 height 63
click at [312, 103] on link "Team Members" at bounding box center [308, 100] width 43 height 7
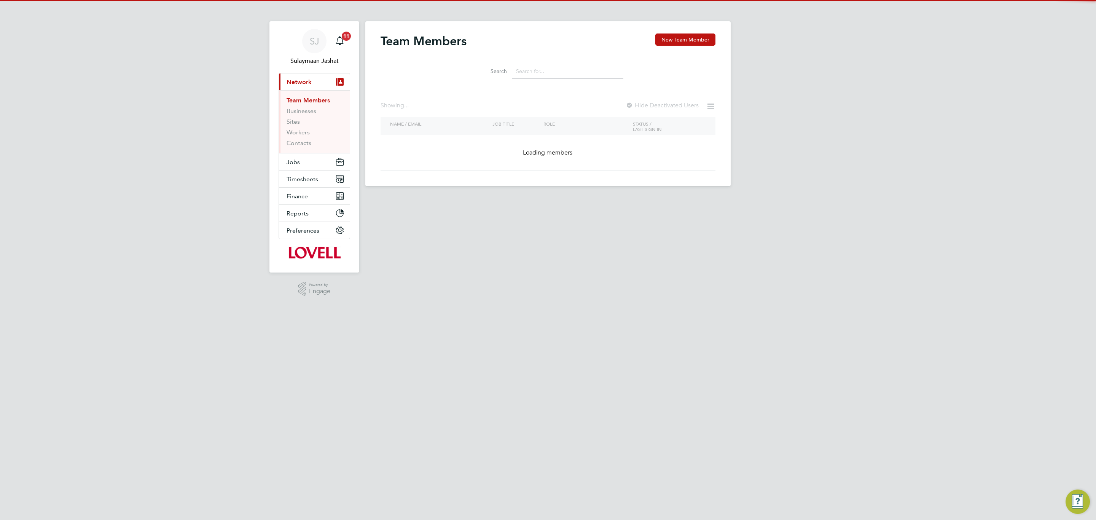
click at [548, 75] on input at bounding box center [567, 71] width 111 height 15
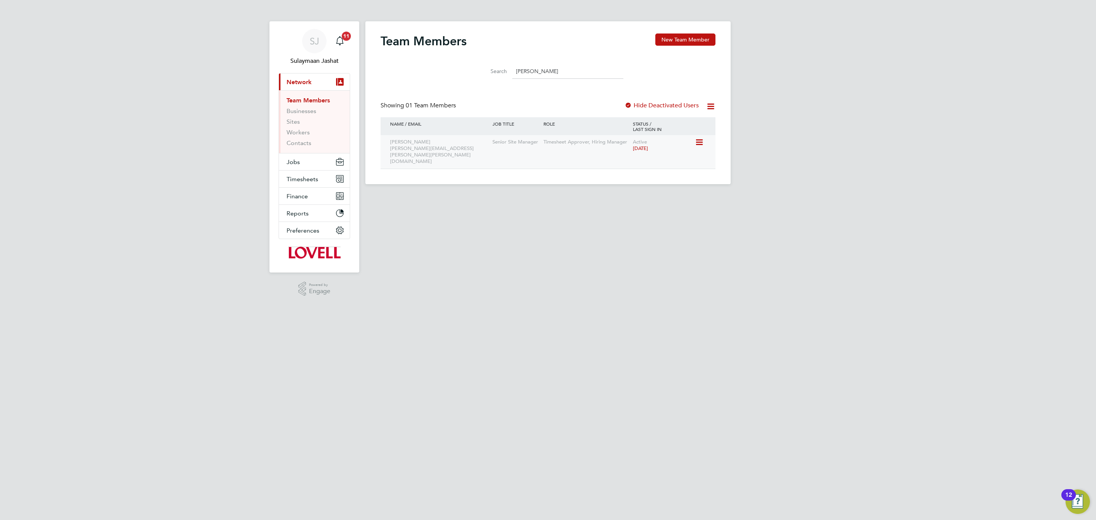
type input "wayne s"
click at [702, 147] on icon at bounding box center [699, 142] width 8 height 9
click at [666, 161] on li "Edit User" at bounding box center [656, 160] width 92 height 11
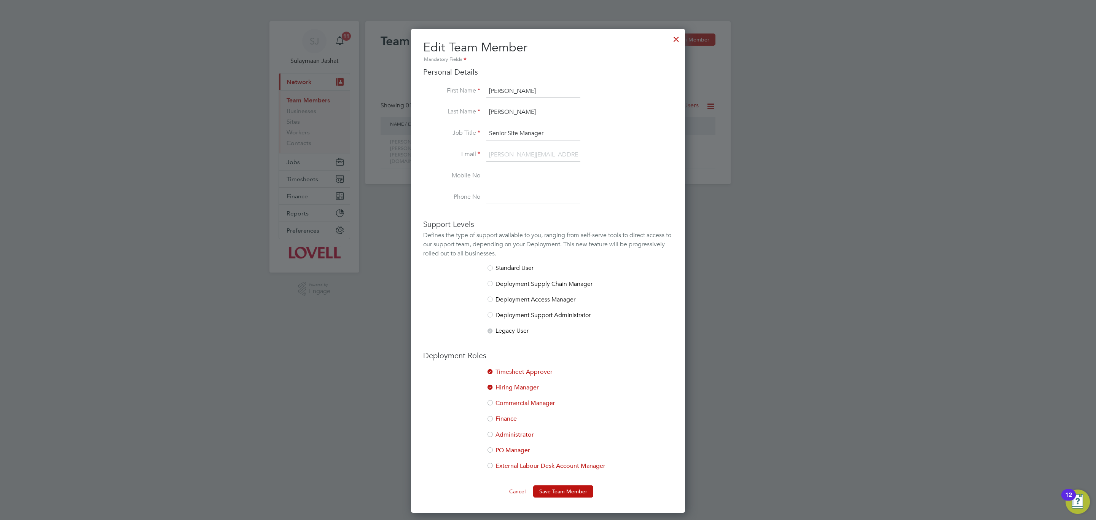
click at [530, 427] on li "Finance" at bounding box center [548, 423] width 250 height 16
click at [509, 424] on li "Finance" at bounding box center [548, 423] width 250 height 16
click at [509, 437] on li "Administrator" at bounding box center [548, 439] width 250 height 16
click at [512, 431] on li "Administrator" at bounding box center [548, 439] width 250 height 16
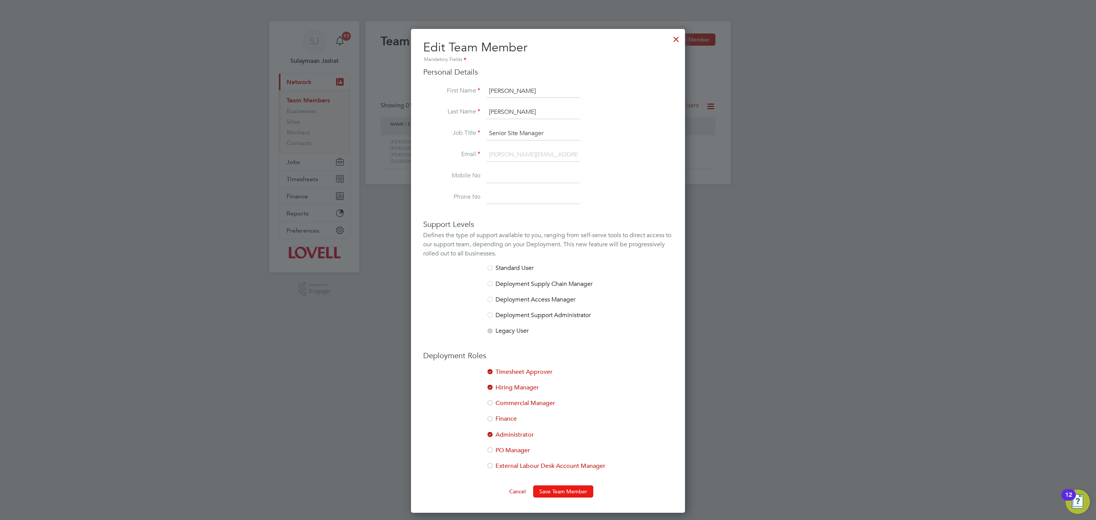
click at [555, 490] on button "Save Team Member" at bounding box center [563, 491] width 60 height 12
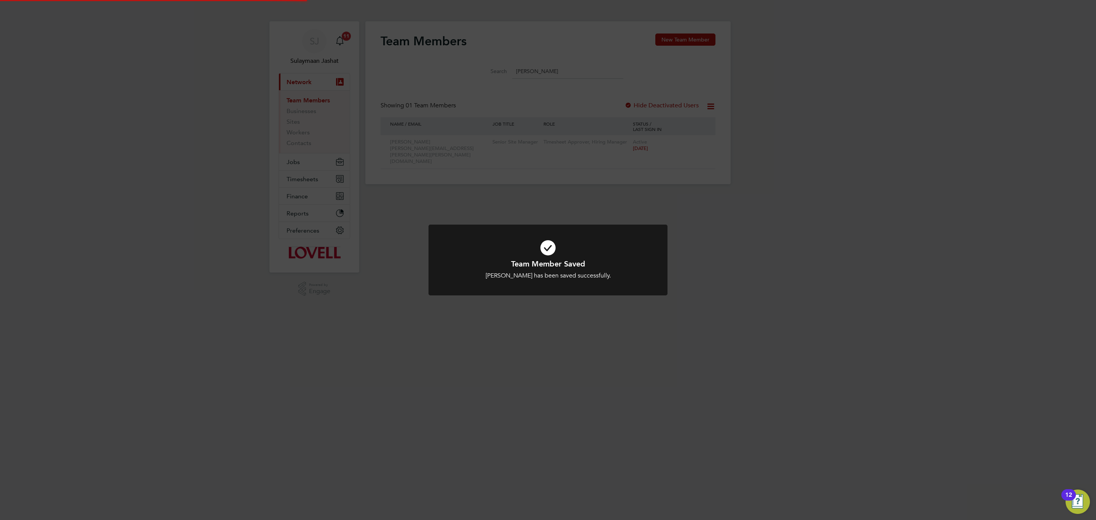
click at [399, 318] on div "Team Member Saved Wayne Skelly has been saved successfully. Cancel Okay" at bounding box center [548, 260] width 1096 height 520
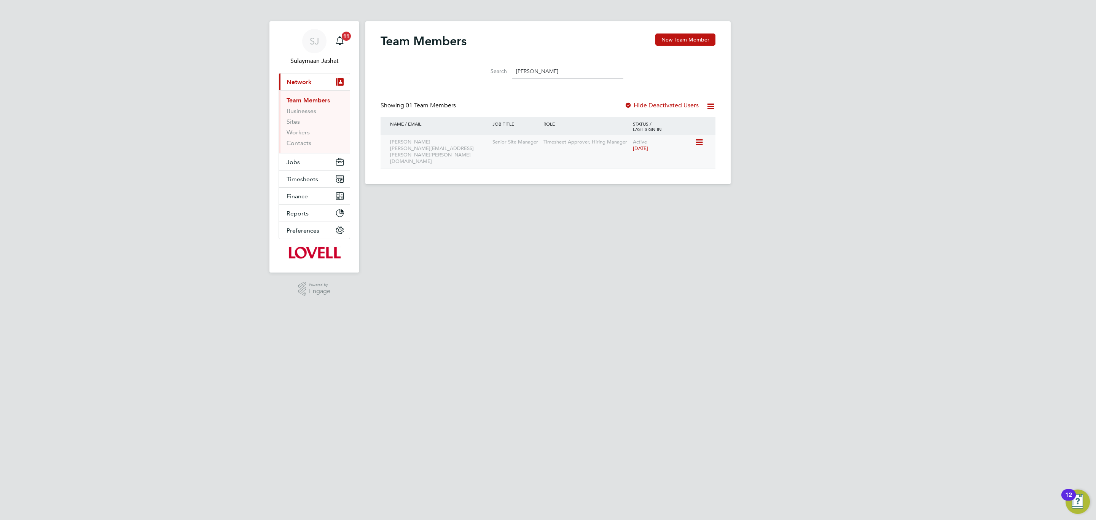
click at [601, 150] on div "Wayne Skelly wayne.skelly@lovell.co.uk Senior Site Manager Timesheet Approver, …" at bounding box center [548, 151] width 335 height 33
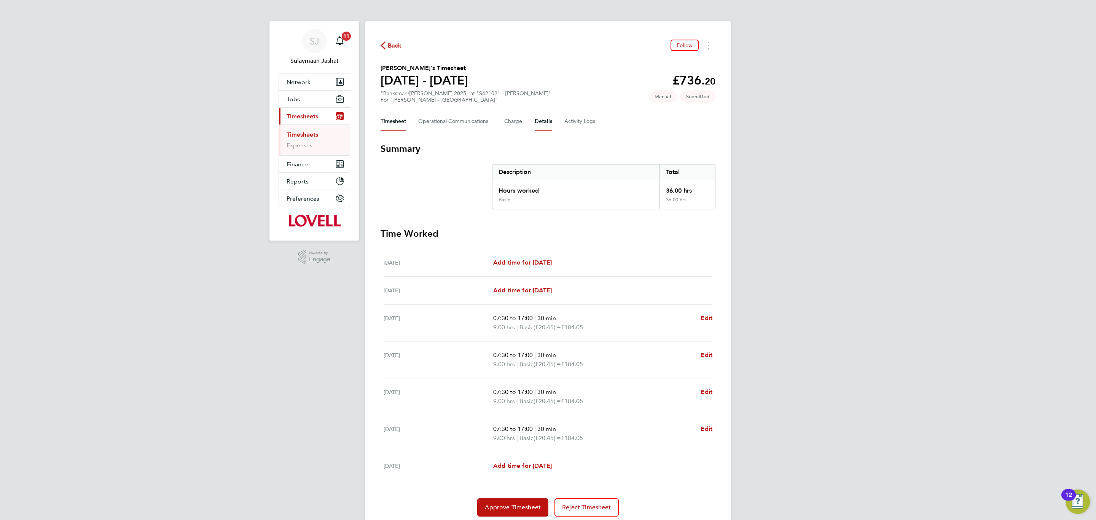
click at [538, 125] on button "Details" at bounding box center [544, 121] width 18 height 18
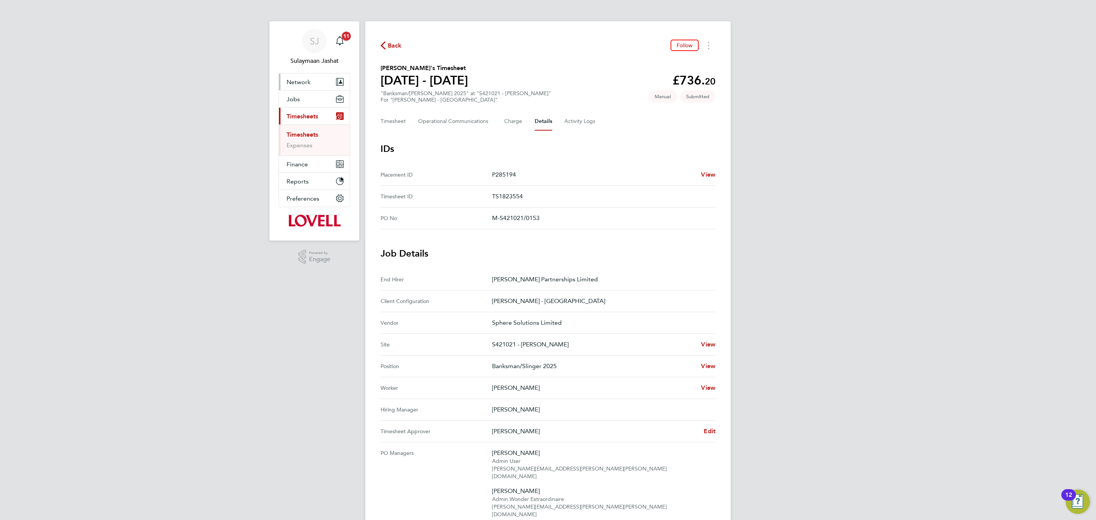
click at [306, 88] on button "Network" at bounding box center [314, 81] width 71 height 17
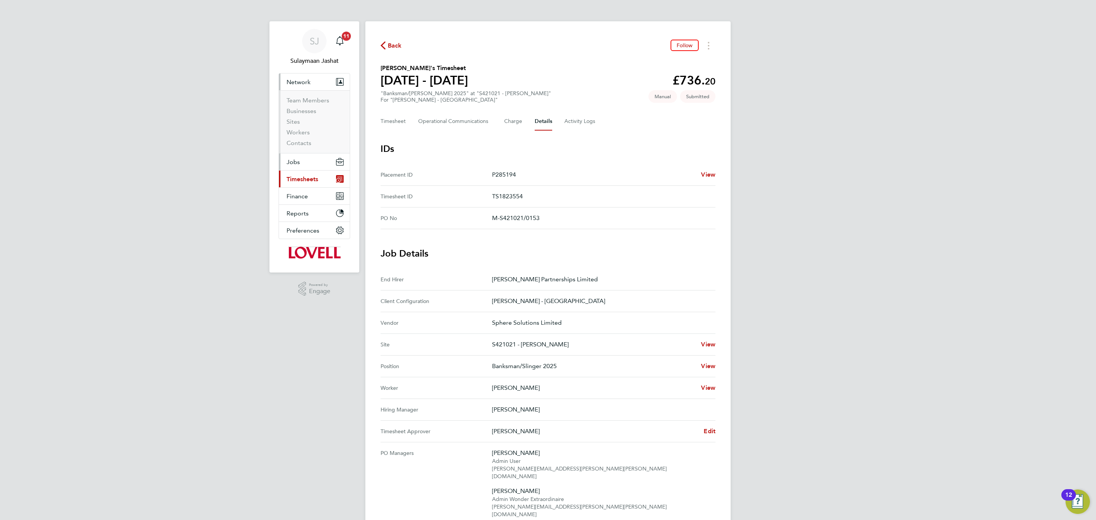
click at [295, 170] on button "Jobs" at bounding box center [314, 161] width 71 height 17
click at [309, 144] on ul "Positions Vacancies Placements" at bounding box center [314, 127] width 71 height 41
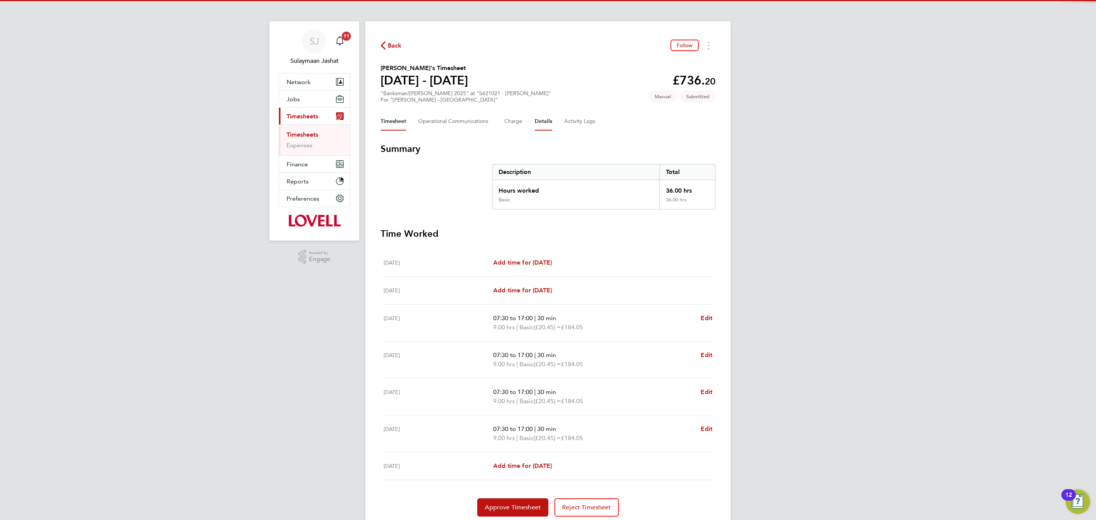
click at [538, 118] on button "Details" at bounding box center [544, 121] width 18 height 18
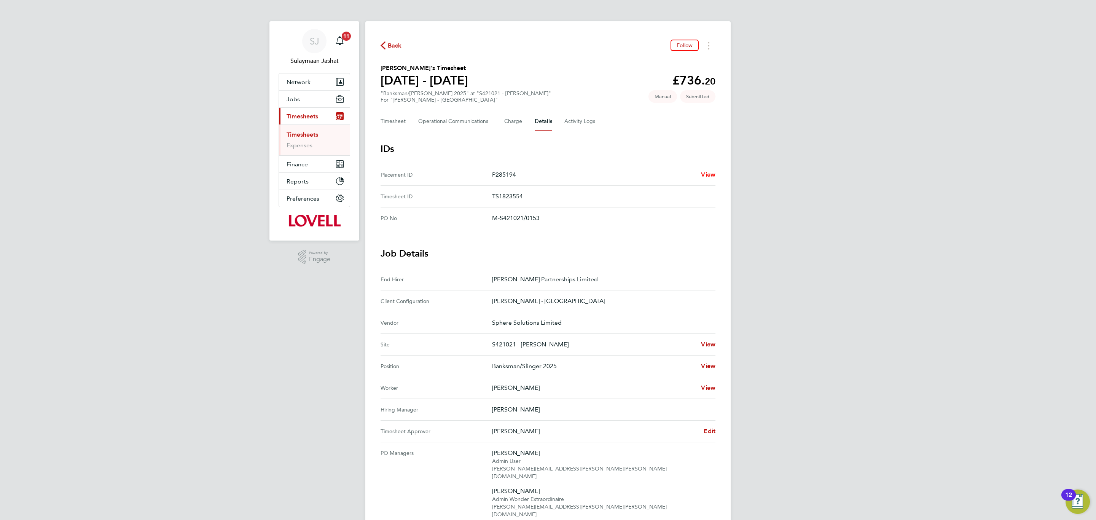
click at [712, 175] on span "View" at bounding box center [708, 174] width 14 height 7
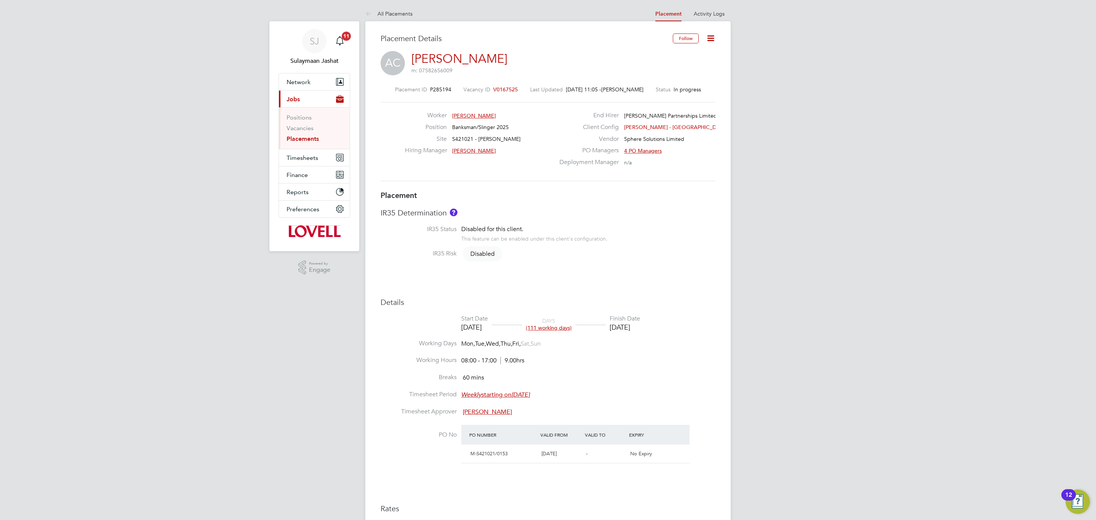
click at [713, 34] on icon at bounding box center [711, 38] width 10 height 10
click at [678, 142] on li "Followers" at bounding box center [686, 139] width 56 height 11
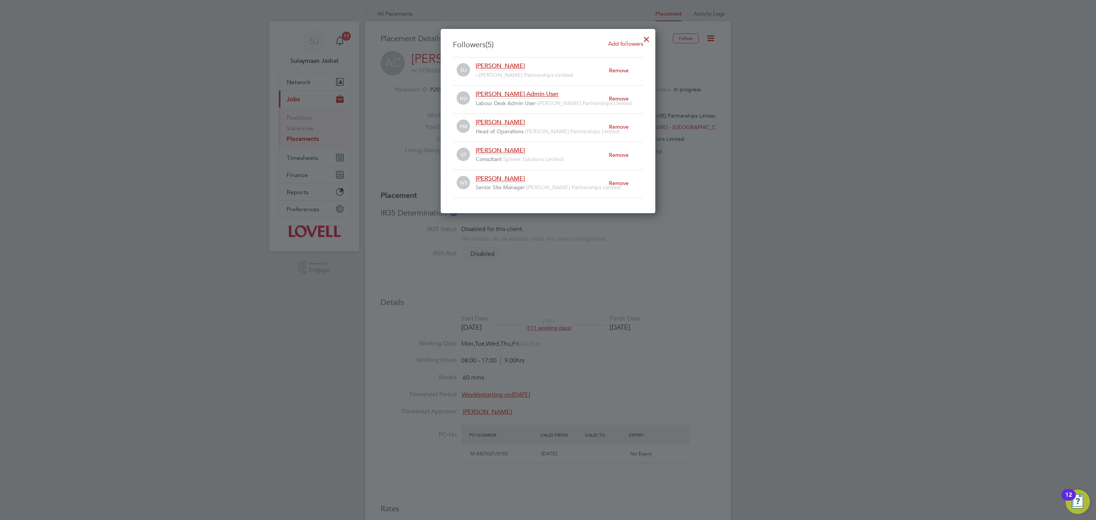
click at [649, 39] on div at bounding box center [647, 37] width 14 height 14
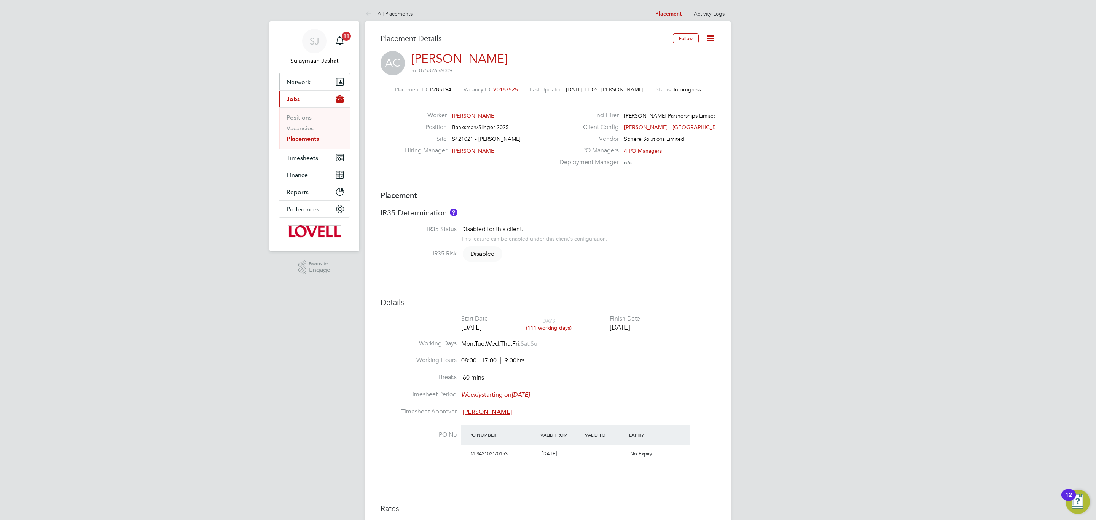
click at [306, 77] on button "Network" at bounding box center [314, 81] width 71 height 17
click at [489, 228] on span "Disabled for this client." at bounding box center [492, 229] width 62 height 8
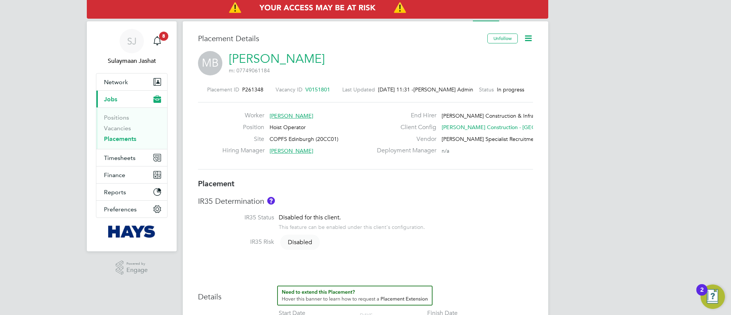
click at [367, 145] on div "Site COPFS Edinburgh (20CC01)" at bounding box center [297, 141] width 150 height 12
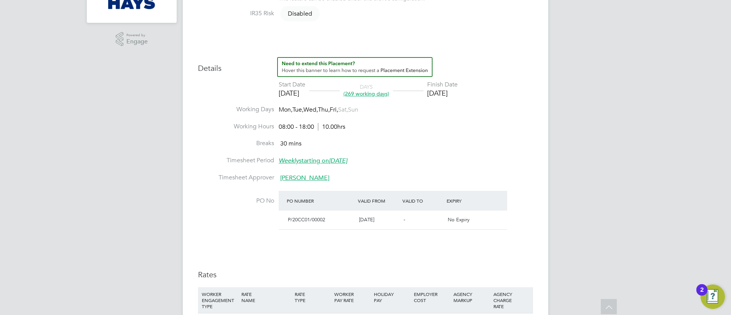
click at [539, 160] on div "Placement Details Unfollow MB Mark Black m: 07749061184 Placement ID P261348 Va…" at bounding box center [365, 237] width 365 height 889
type input "Fraser Hydes"
type input "Joanne Fuller"
type input "10 Dec 2024"
type input "19 Dec 2025"
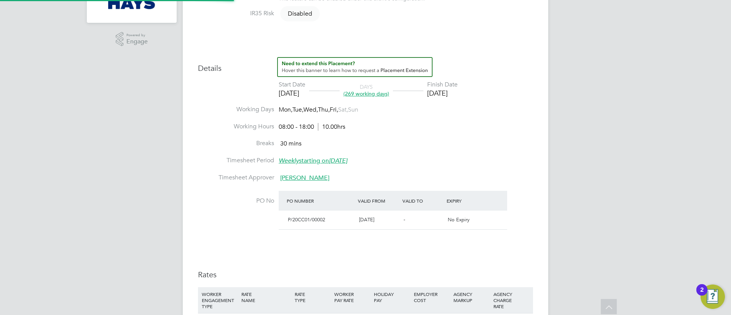
type input "08:00"
type input "18:00"
type input "30554237"
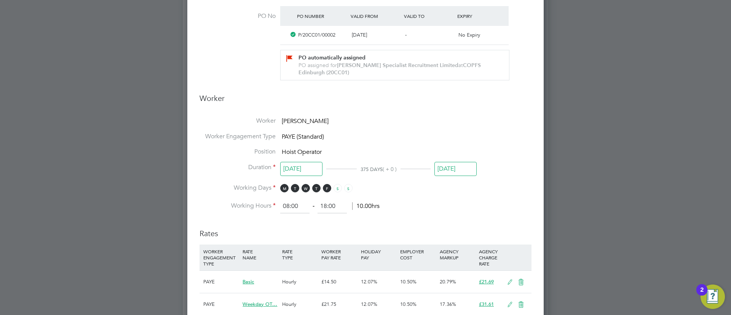
click at [455, 164] on input "19 Dec 2025" at bounding box center [455, 169] width 42 height 14
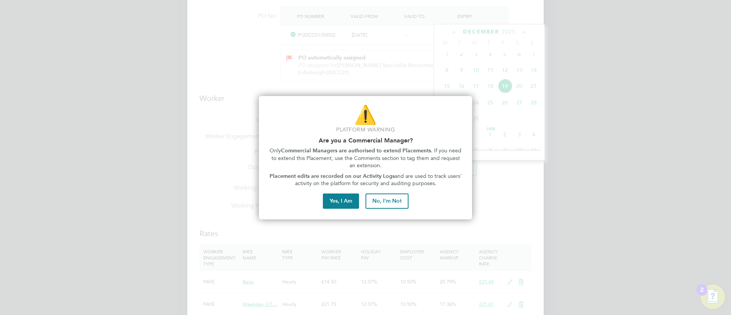
click at [338, 191] on div "⚠️ Platform Warning Are you a Commercial Manager? Only Commercial Managers are …" at bounding box center [365, 157] width 213 height 123
click at [339, 196] on button "Yes, I Am" at bounding box center [341, 200] width 36 height 15
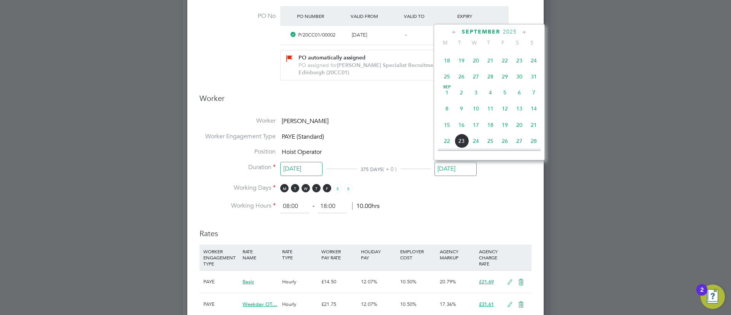
click at [503, 84] on span "29" at bounding box center [504, 76] width 14 height 14
type input "29 Aug 2025"
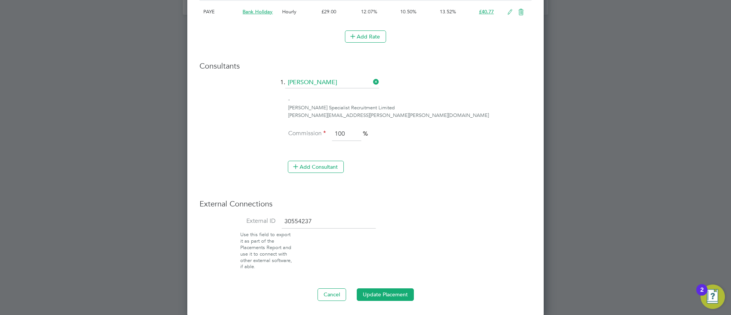
click at [376, 298] on button "Update Placement" at bounding box center [385, 294] width 57 height 12
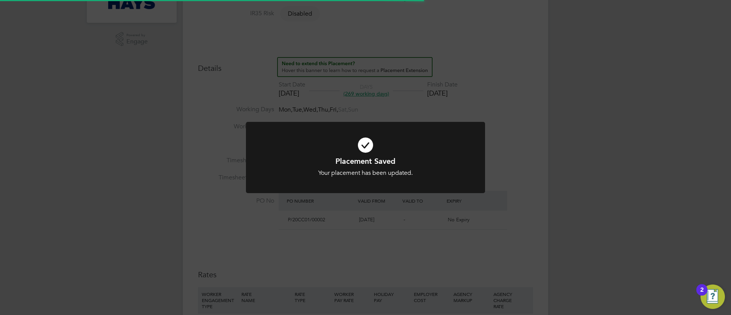
click at [396, 230] on div "Placement Saved Your placement has been updated. Cancel Okay" at bounding box center [365, 157] width 731 height 315
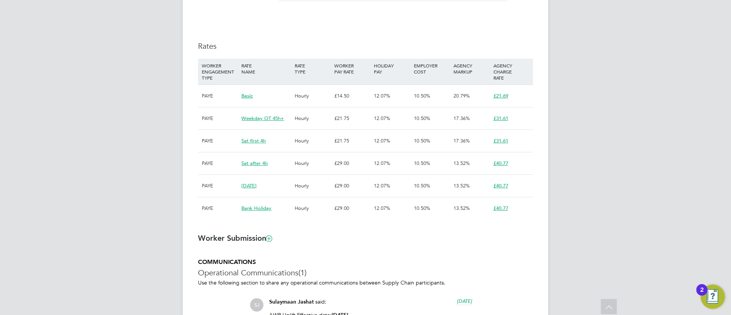
click at [402, 245] on ng-form "Placement IR35 Determination IR35 Status Disabled for this client. This feature…" at bounding box center [365, 74] width 335 height 705
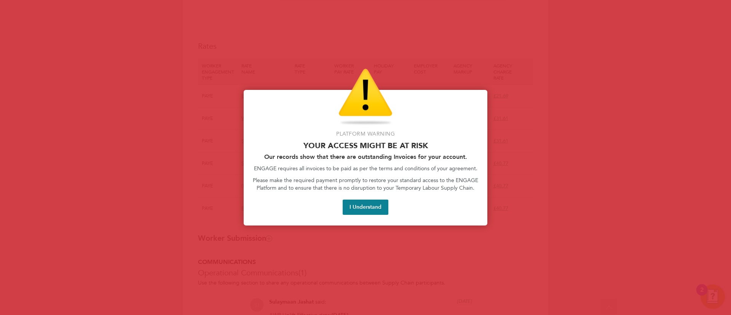
click at [354, 209] on button "I Understand" at bounding box center [366, 206] width 46 height 15
click at [387, 205] on button "I Understand" at bounding box center [366, 206] width 46 height 15
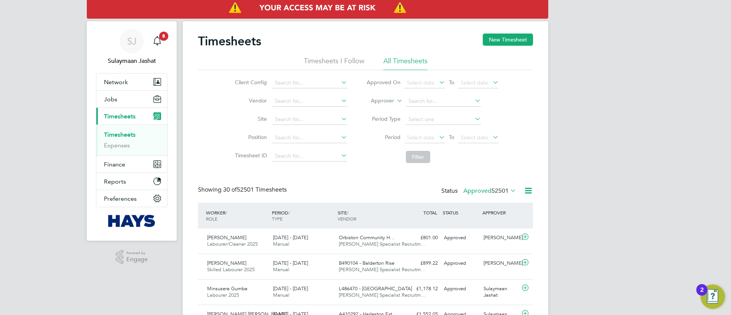
drag, startPoint x: 382, startPoint y: 94, endPoint x: 380, endPoint y: 99, distance: 5.3
click at [380, 96] on li "Approver" at bounding box center [432, 101] width 151 height 18
click at [380, 100] on label "Approver" at bounding box center [377, 101] width 34 height 8
click at [376, 111] on li "Worker" at bounding box center [375, 110] width 38 height 10
click at [430, 103] on input at bounding box center [443, 101] width 75 height 11
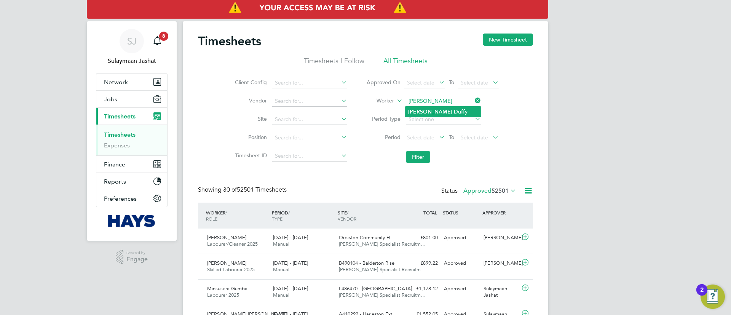
click at [454, 114] on b "Duff" at bounding box center [459, 111] width 11 height 6
type input "Andrew Duffy"
drag, startPoint x: 422, startPoint y: 139, endPoint x: 416, endPoint y: 153, distance: 15.7
click at [418, 143] on div "Select date To Select date" at bounding box center [451, 137] width 94 height 11
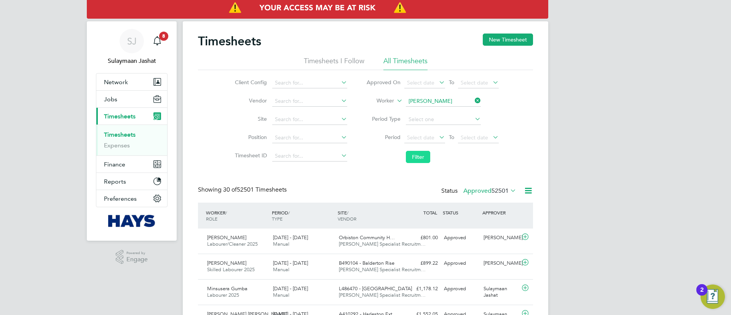
click at [416, 153] on button "Filter" at bounding box center [418, 157] width 24 height 12
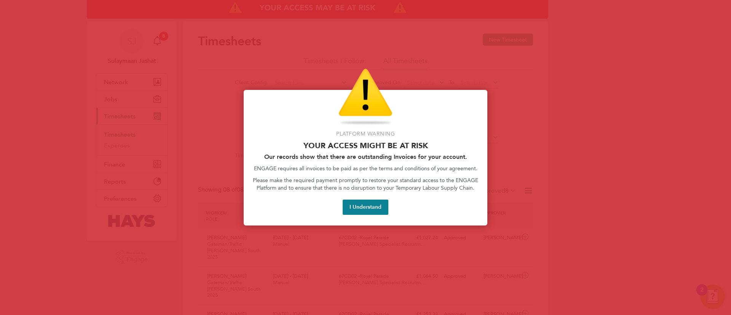
click at [349, 212] on button "I Understand" at bounding box center [366, 206] width 46 height 15
click at [372, 201] on button "I Understand" at bounding box center [366, 206] width 46 height 15
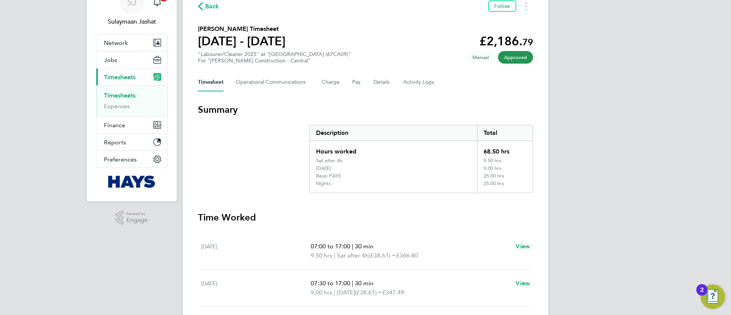
scroll to position [57, 0]
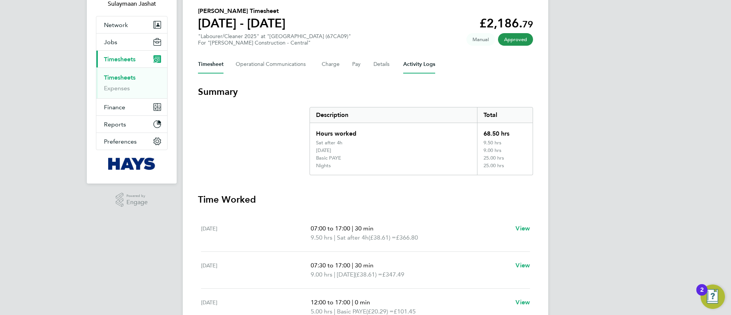
click at [421, 57] on Logs-tab "Activity Logs" at bounding box center [419, 64] width 32 height 18
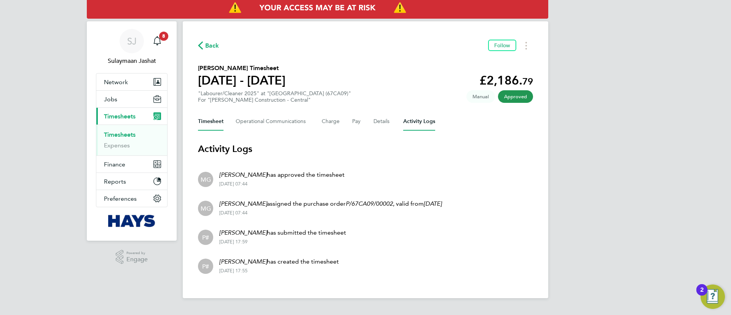
click at [215, 122] on button "Timesheet" at bounding box center [210, 121] width 25 height 18
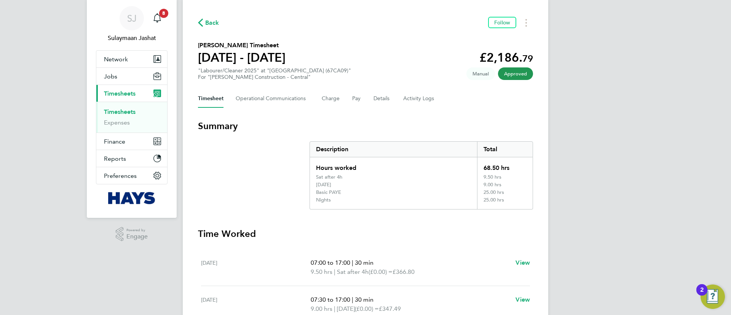
scroll to position [57, 0]
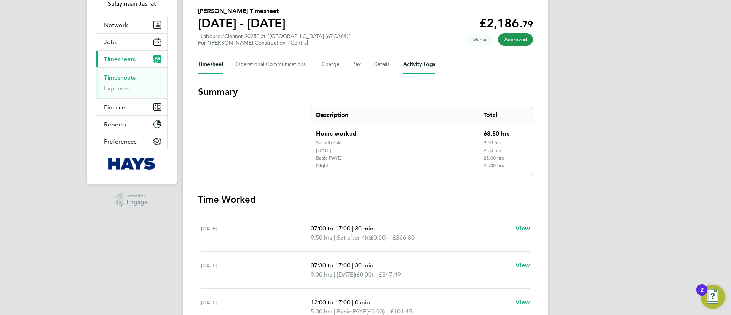
click at [418, 60] on Logs-tab "Activity Logs" at bounding box center [419, 64] width 32 height 18
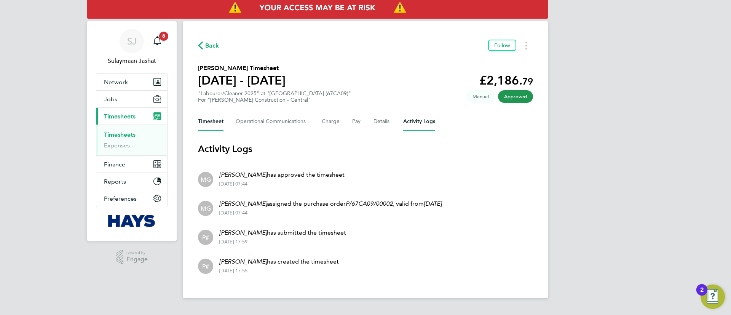
click at [211, 118] on button "Timesheet" at bounding box center [210, 121] width 25 height 18
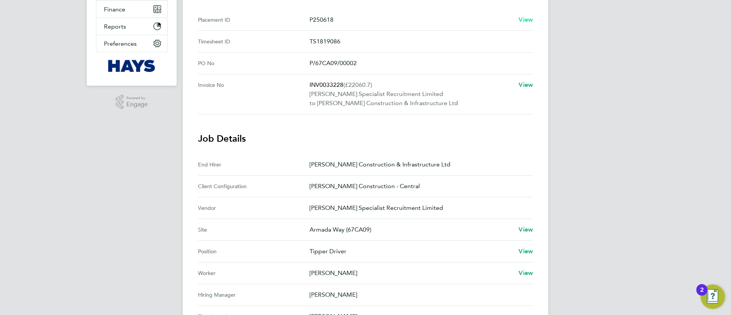
scroll to position [57, 0]
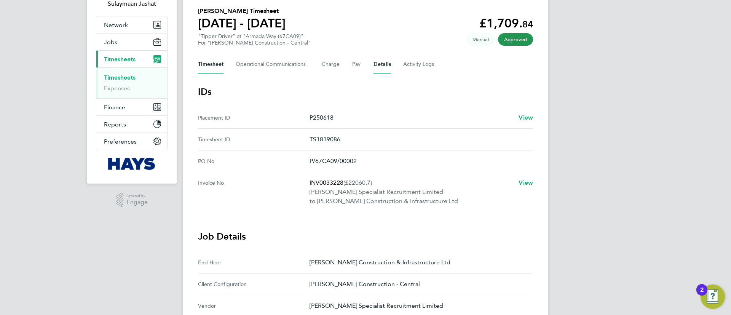
click at [204, 71] on button "Timesheet" at bounding box center [210, 64] width 25 height 18
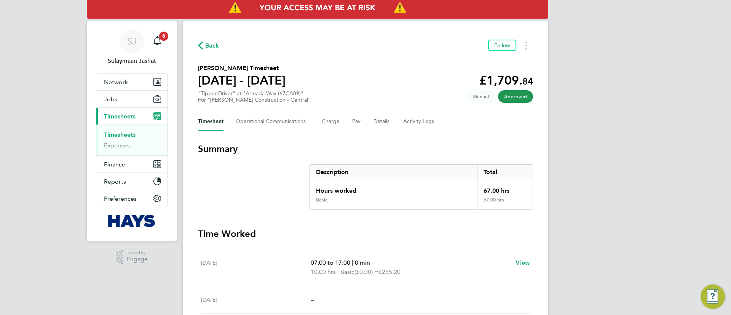
scroll to position [171, 0]
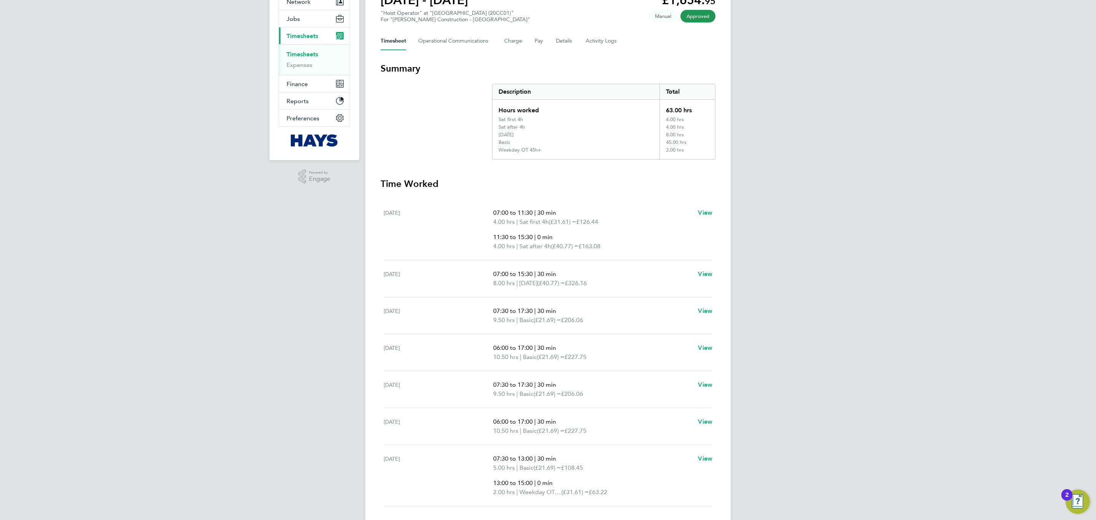
scroll to position [20, 0]
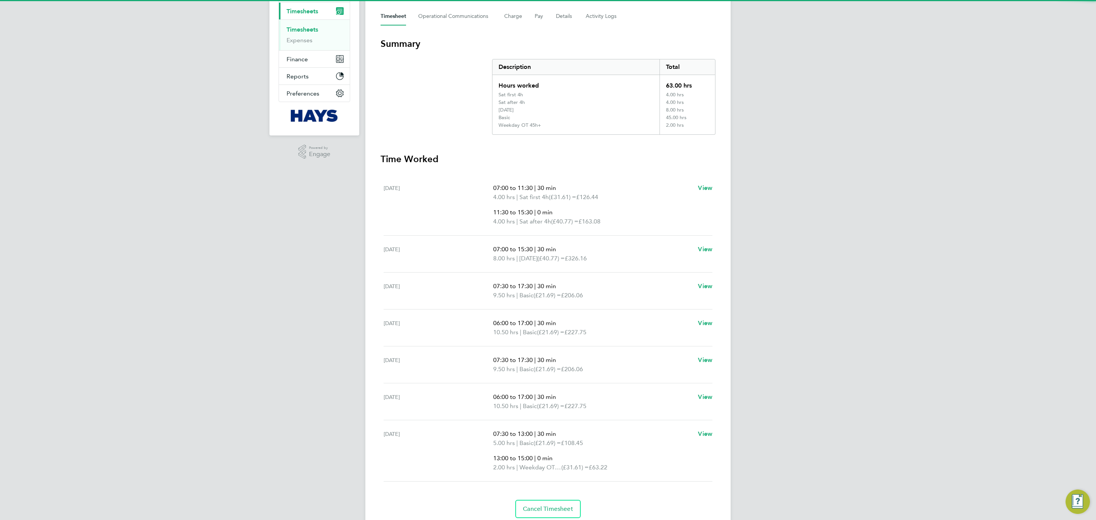
scroll to position [114, 0]
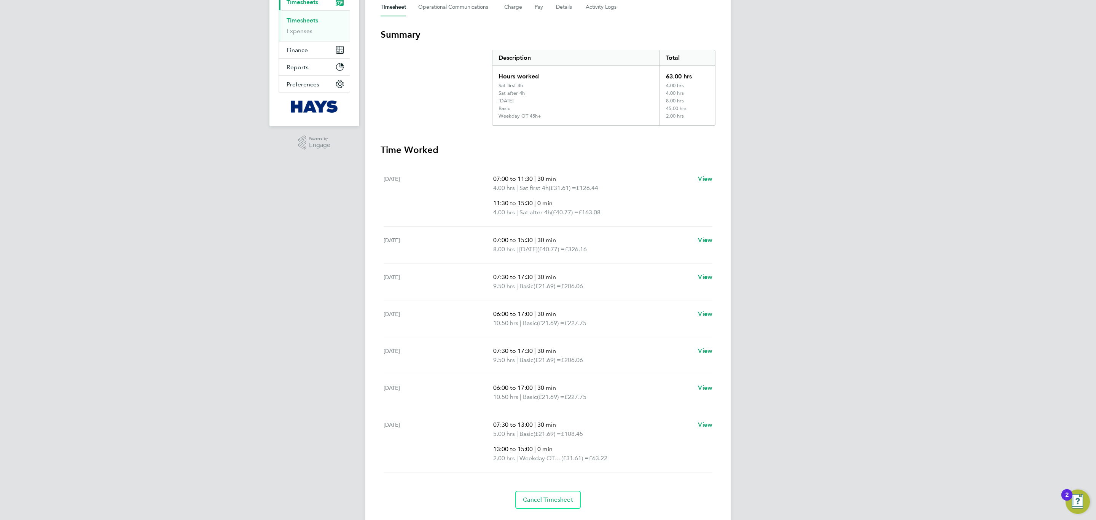
drag, startPoint x: 591, startPoint y: 282, endPoint x: 477, endPoint y: 275, distance: 113.6
click at [477, 275] on div "Mon 25 Aug 07:30 to 17:30 | 30 min 9.50 hrs | Basic (£21.69) = £206.06 View" at bounding box center [548, 281] width 329 height 37
click at [458, 278] on div "Mon 25 Aug" at bounding box center [439, 282] width 110 height 18
drag, startPoint x: 489, startPoint y: 277, endPoint x: 586, endPoint y: 293, distance: 98.2
click at [586, 293] on div "Mon 25 Aug 07:30 to 17:30 | 30 min 9.50 hrs | Basic (£21.69) = £206.06 View" at bounding box center [548, 281] width 329 height 37
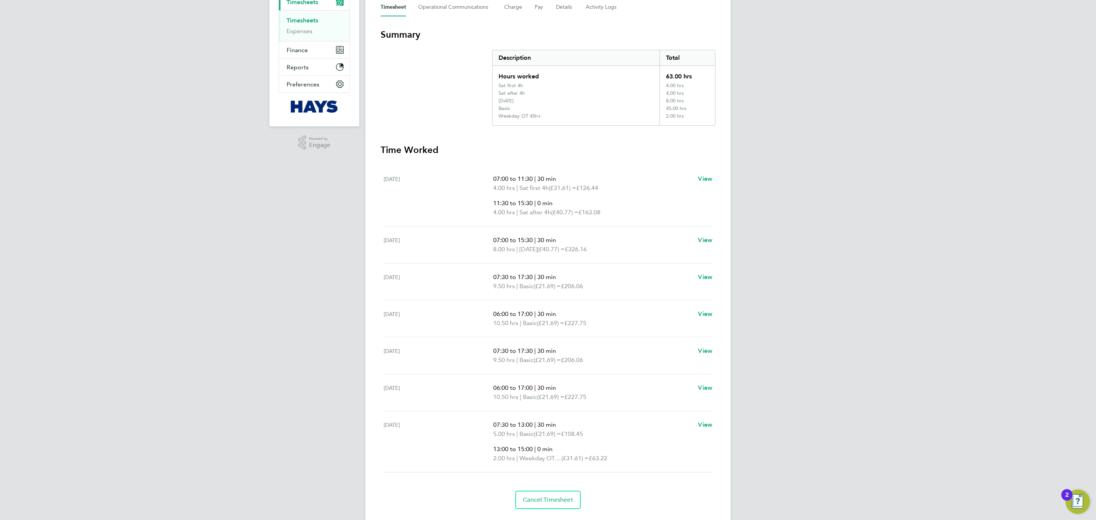
click at [600, 284] on p "9.50 hrs | Basic (£21.69) = £206.06" at bounding box center [592, 286] width 199 height 9
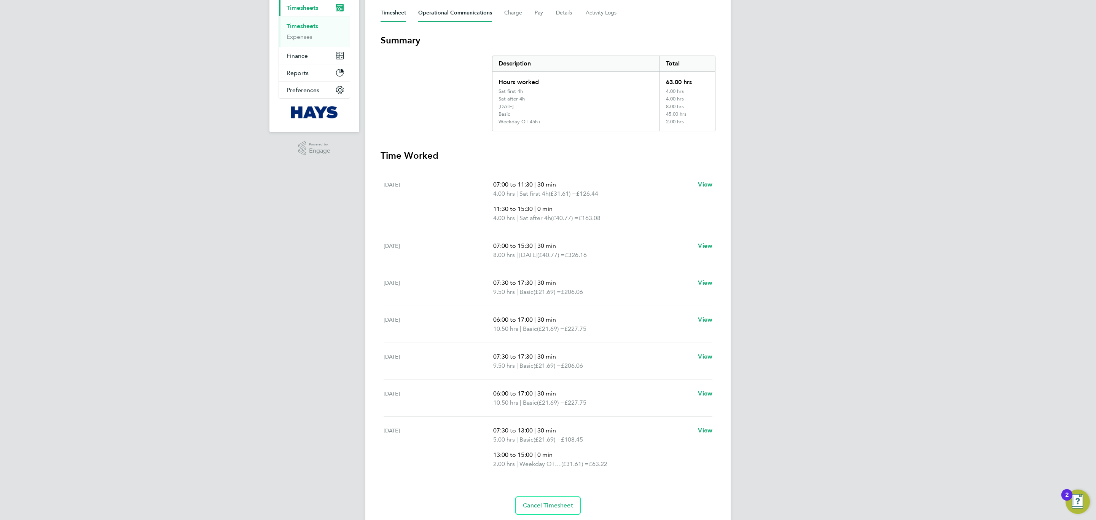
click at [442, 20] on Communications-tab "Operational Communications" at bounding box center [455, 13] width 74 height 18
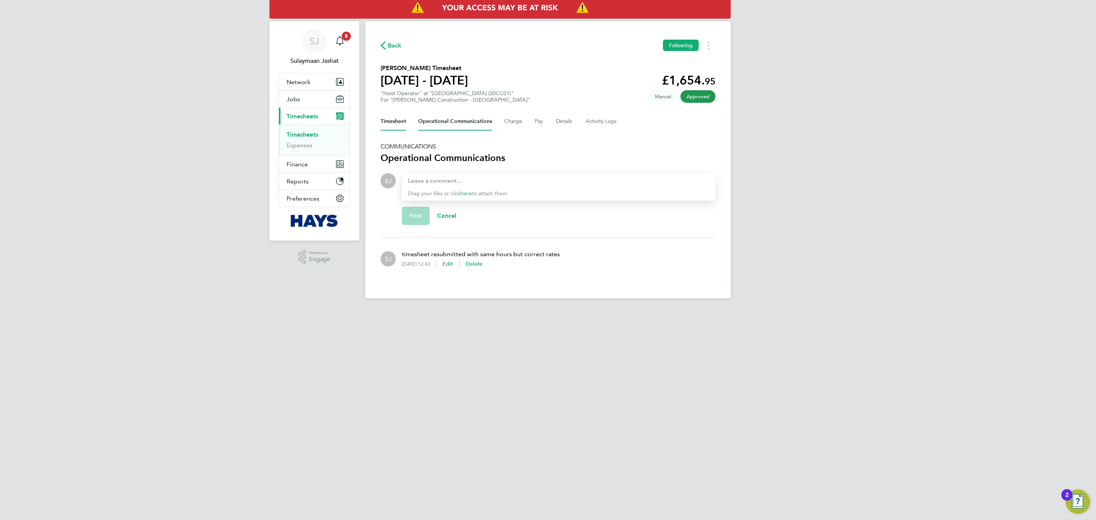
click at [392, 126] on button "Timesheet" at bounding box center [393, 121] width 25 height 18
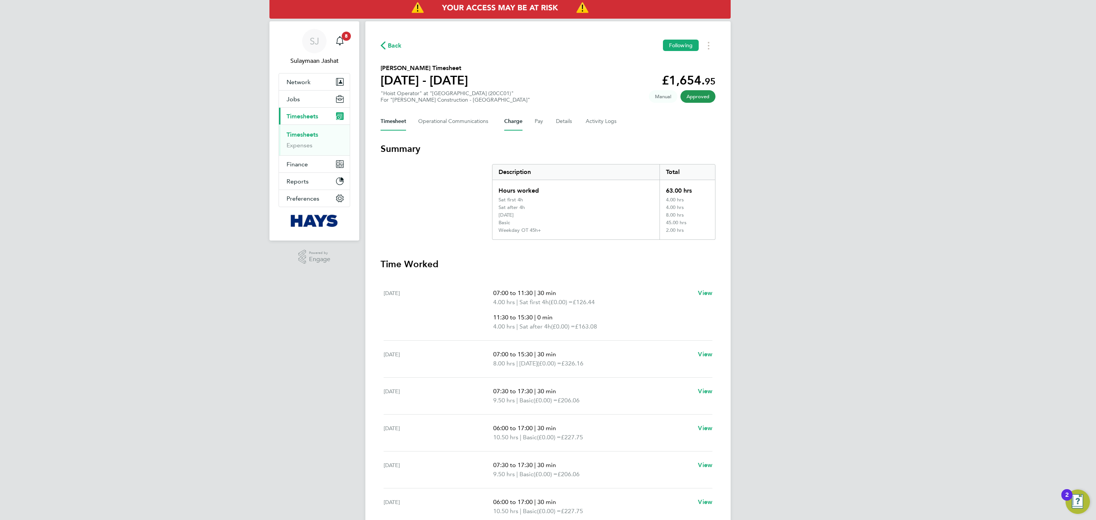
click button "Charge"
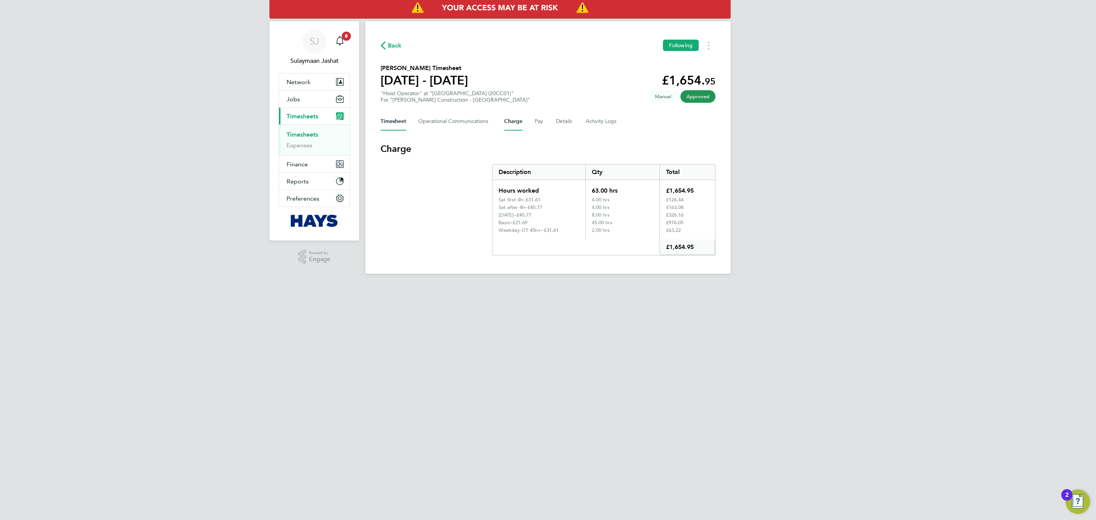
click button "Timesheet"
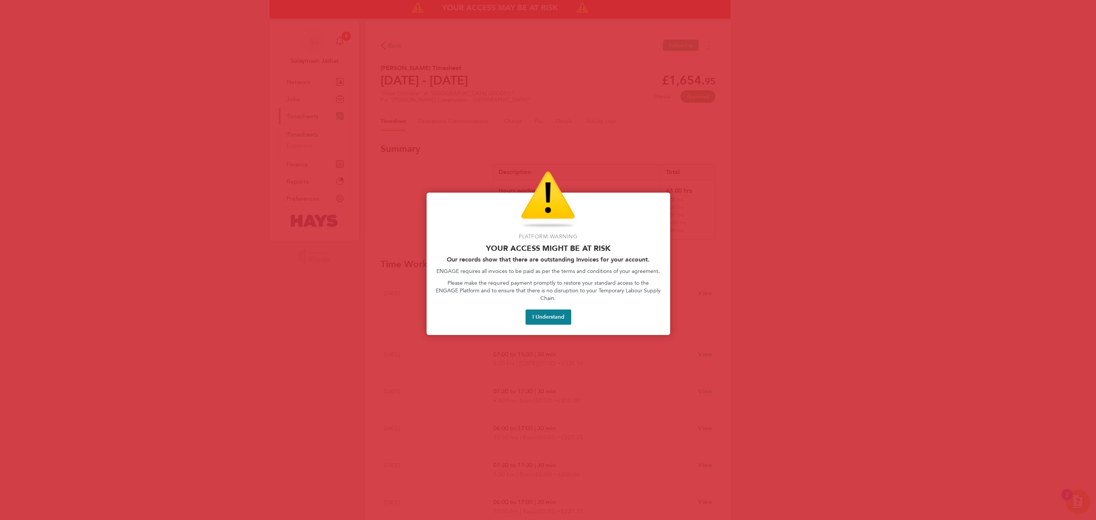
click button "I Understand"
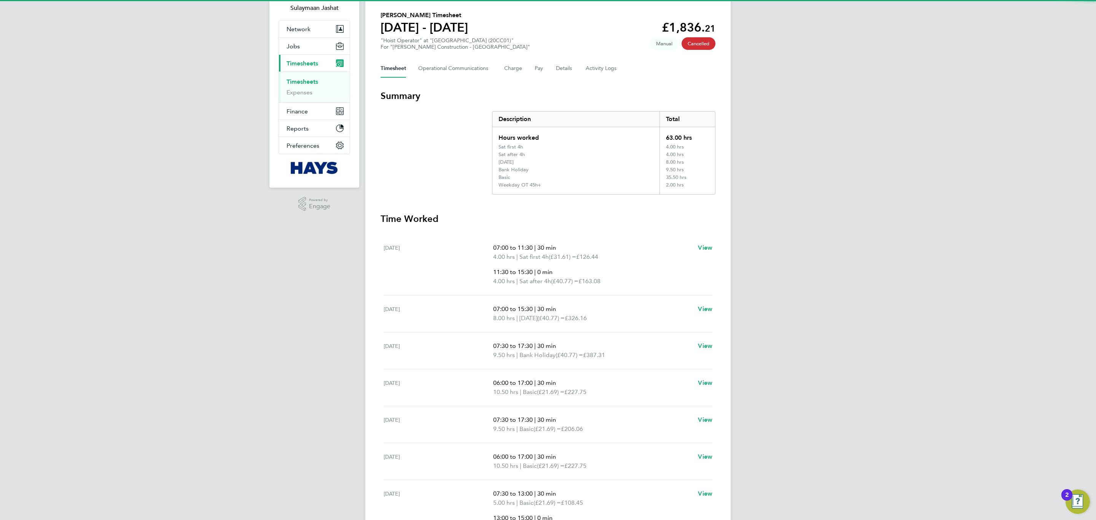
scroll to position [105, 0]
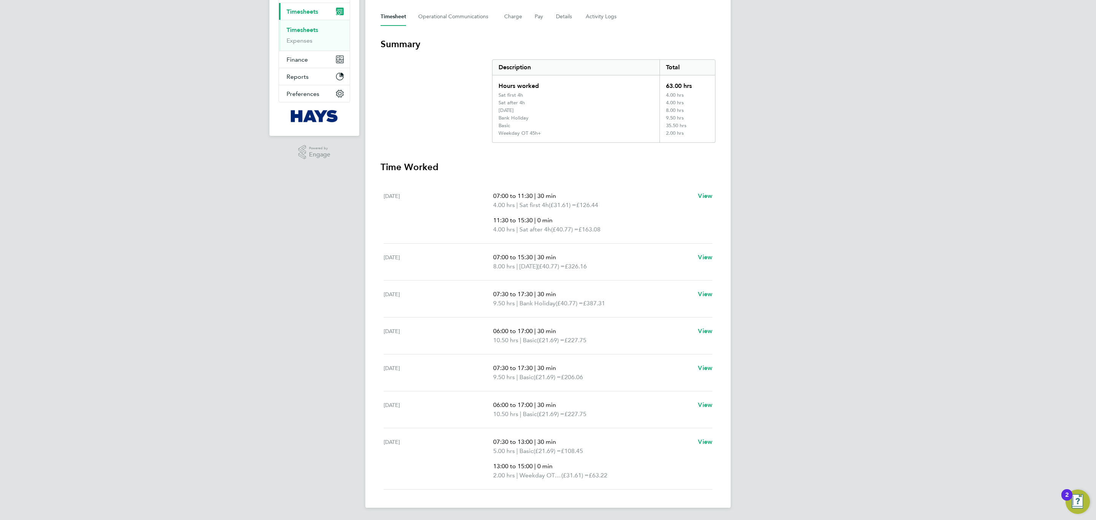
drag, startPoint x: 612, startPoint y: 304, endPoint x: 490, endPoint y: 306, distance: 122.2
click at [490, 306] on div "[DATE] 07:30 to 17:30 | 30 min 9.50 hrs | Bank Holiday (£40.77) = £387.31 View" at bounding box center [548, 298] width 329 height 37
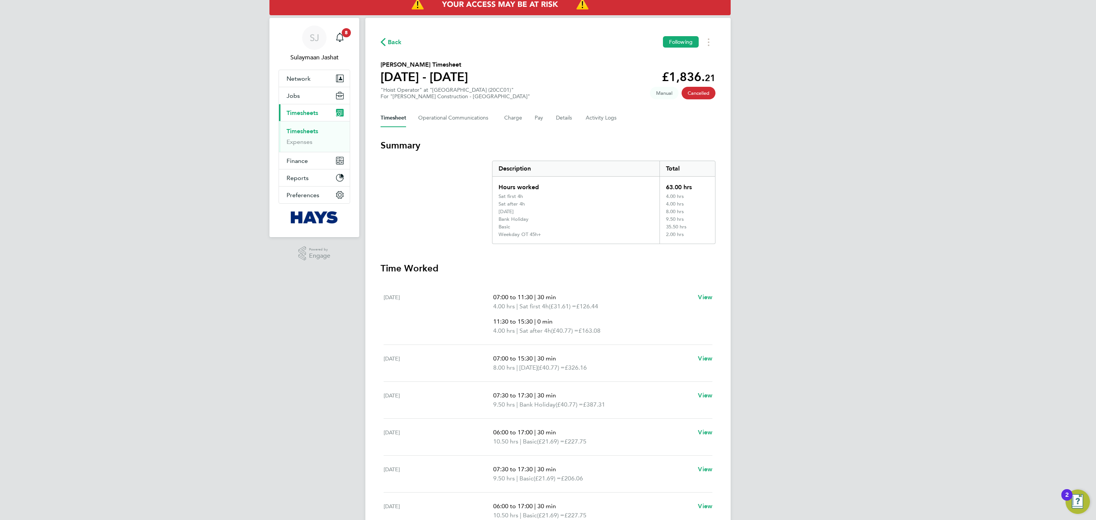
scroll to position [0, 0]
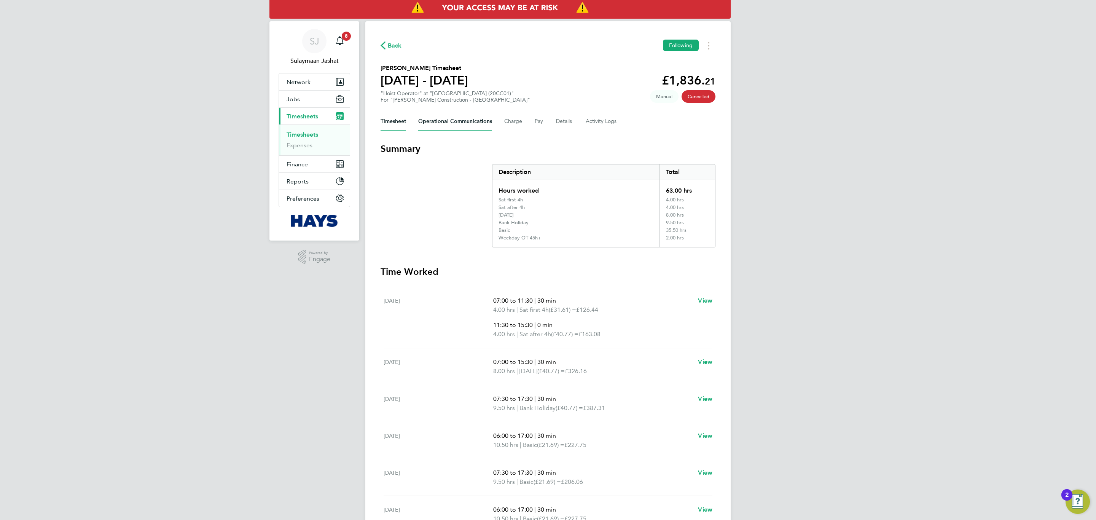
click at [451, 120] on Communications-tab "Operational Communications" at bounding box center [455, 121] width 74 height 18
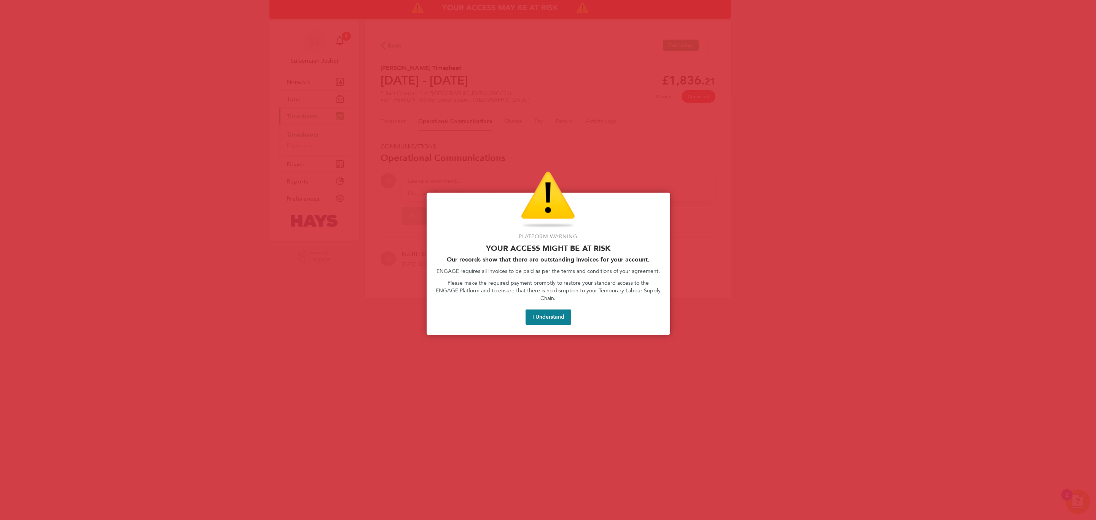
drag, startPoint x: 558, startPoint y: 311, endPoint x: 553, endPoint y: 306, distance: 6.2
click at [556, 309] on button "I Understand" at bounding box center [549, 316] width 46 height 15
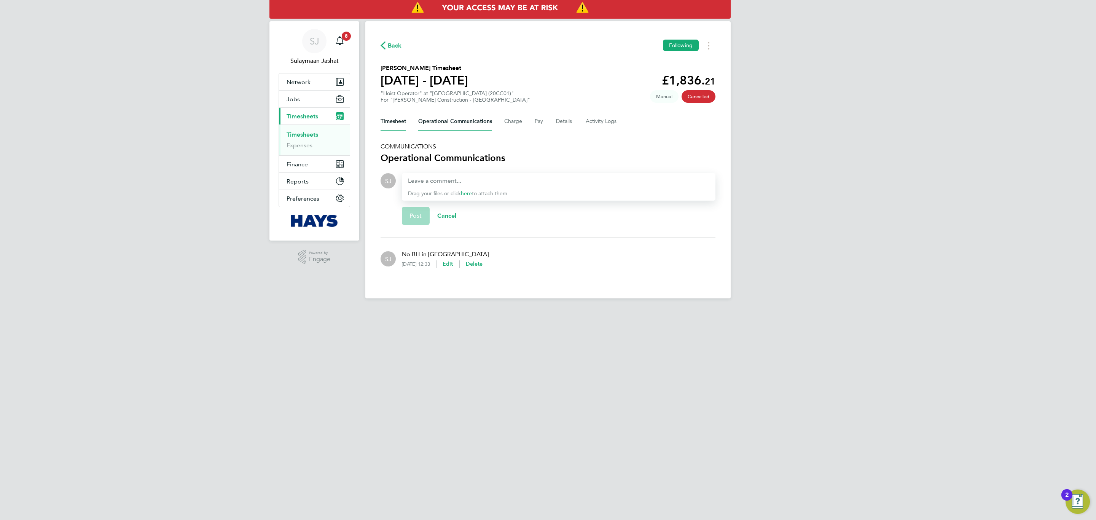
click at [399, 126] on button "Timesheet" at bounding box center [393, 121] width 25 height 18
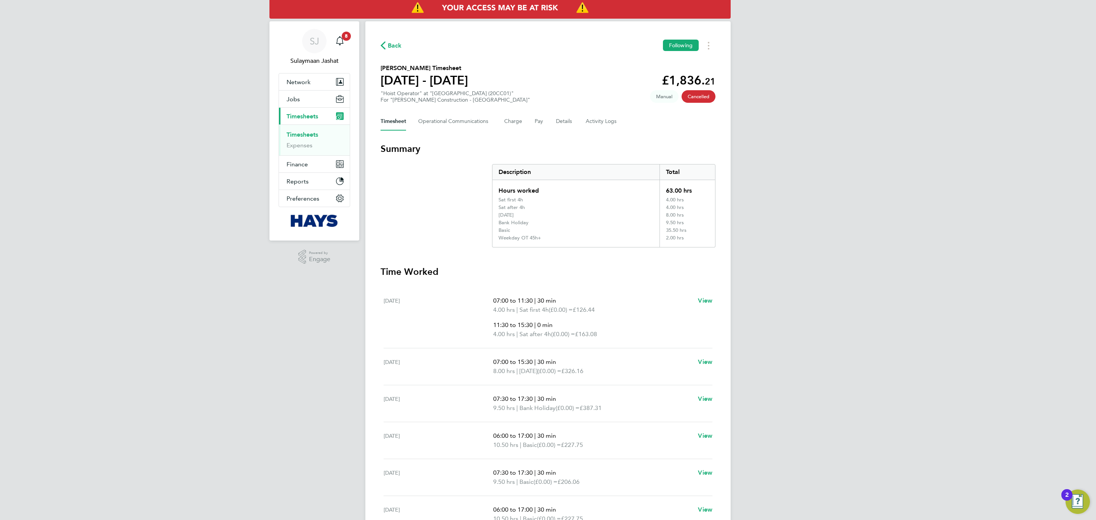
scroll to position [57, 0]
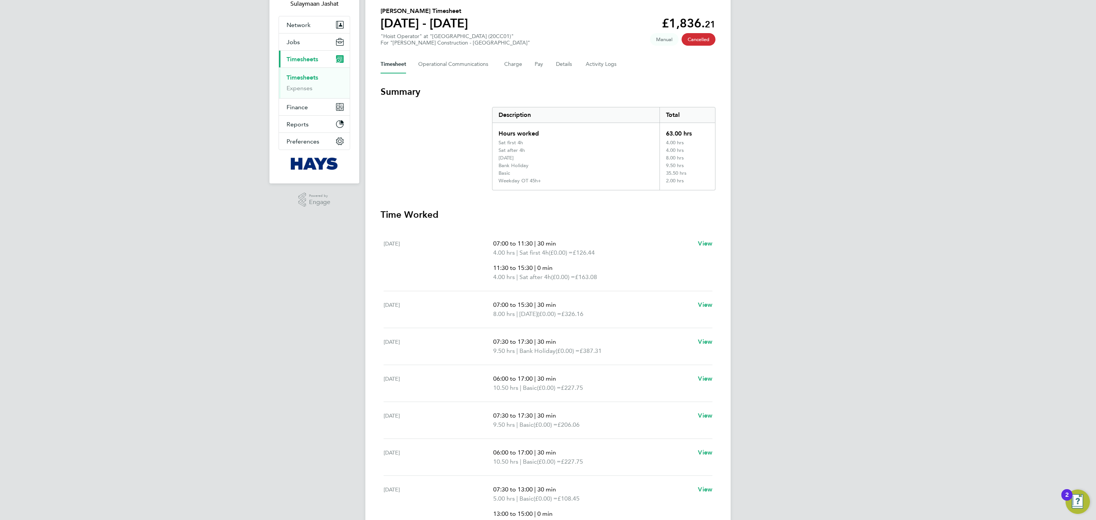
click at [502, 70] on div "Timesheet Operational Communications Charge Pay Details Activity Logs" at bounding box center [548, 64] width 335 height 18
click at [508, 63] on button "Charge" at bounding box center [513, 64] width 18 height 18
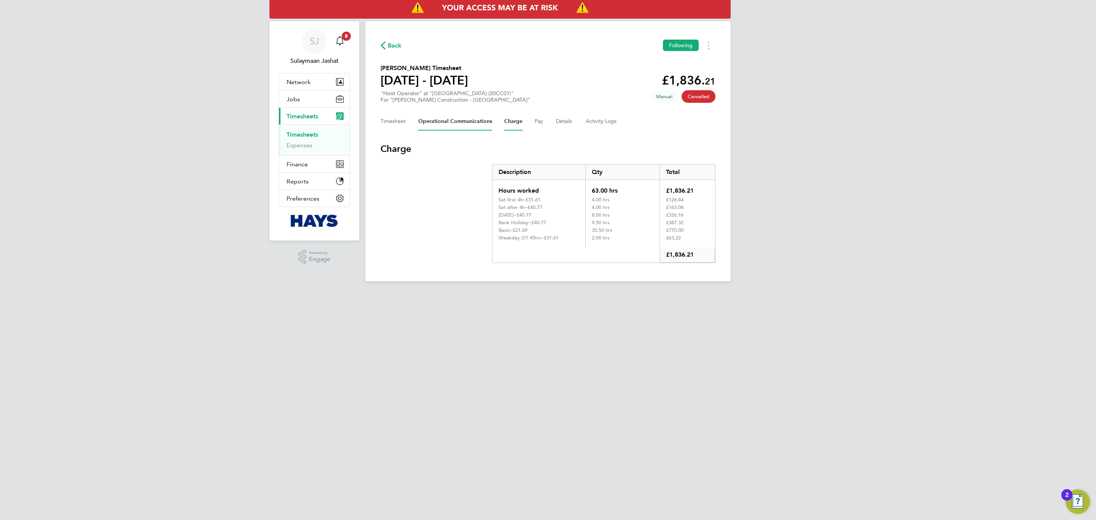
click at [440, 116] on Communications-tab "Operational Communications" at bounding box center [455, 121] width 74 height 18
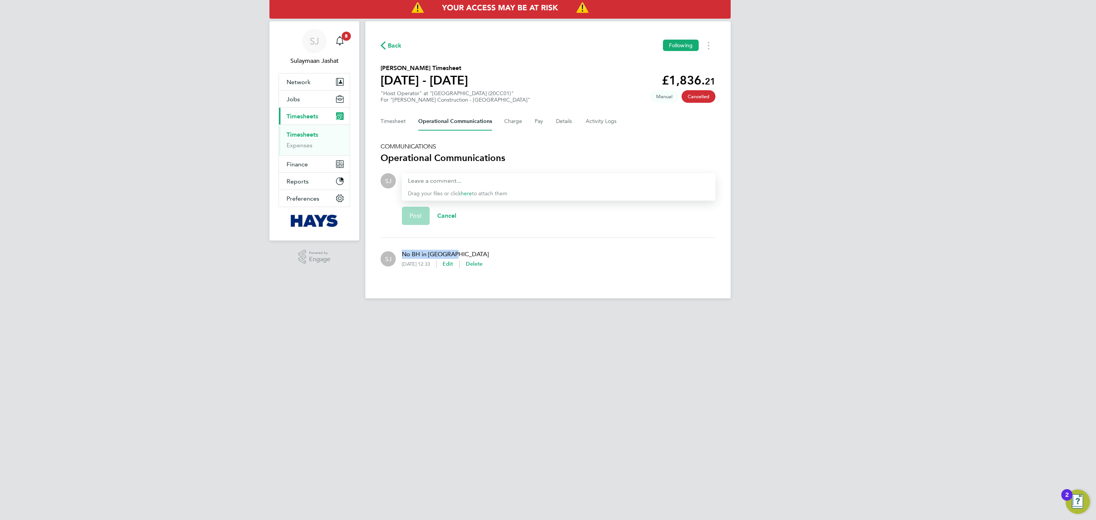
drag, startPoint x: 425, startPoint y: 252, endPoint x: 389, endPoint y: 252, distance: 36.5
click at [389, 252] on div "SJ No BH in [GEOGRAPHIC_DATA] [DATE] 12:33 Edit Delete" at bounding box center [548, 259] width 335 height 30
click at [538, 242] on li "SJ No BH in [GEOGRAPHIC_DATA] [DATE] 12:33 Edit Delete" at bounding box center [548, 258] width 335 height 43
click at [409, 128] on div "Timesheet Operational Communications Charge Pay Details Activity Logs" at bounding box center [548, 121] width 335 height 18
click at [408, 128] on div "Timesheet Operational Communications Charge Pay Details Activity Logs" at bounding box center [548, 121] width 335 height 18
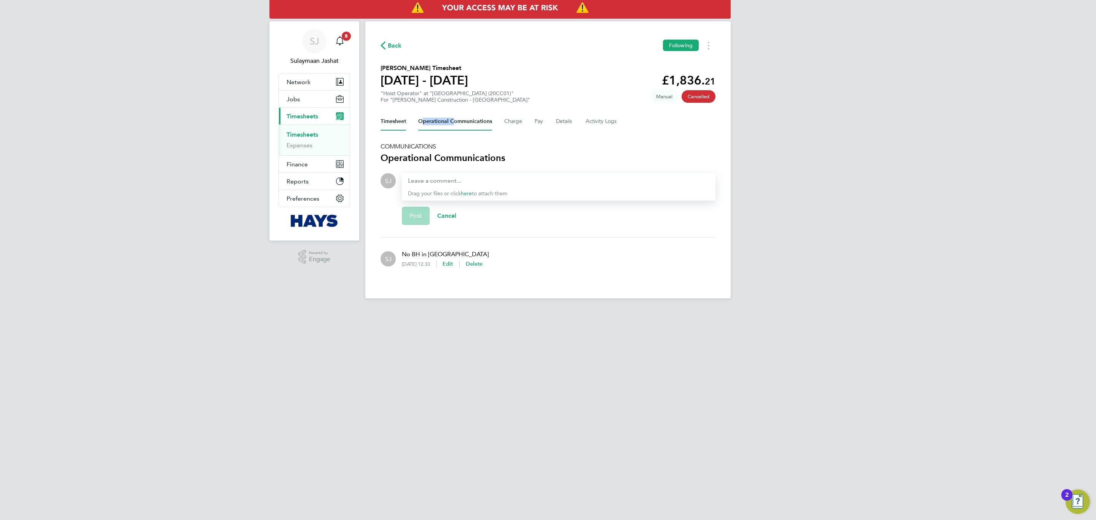
click at [400, 124] on button "Timesheet" at bounding box center [393, 121] width 25 height 18
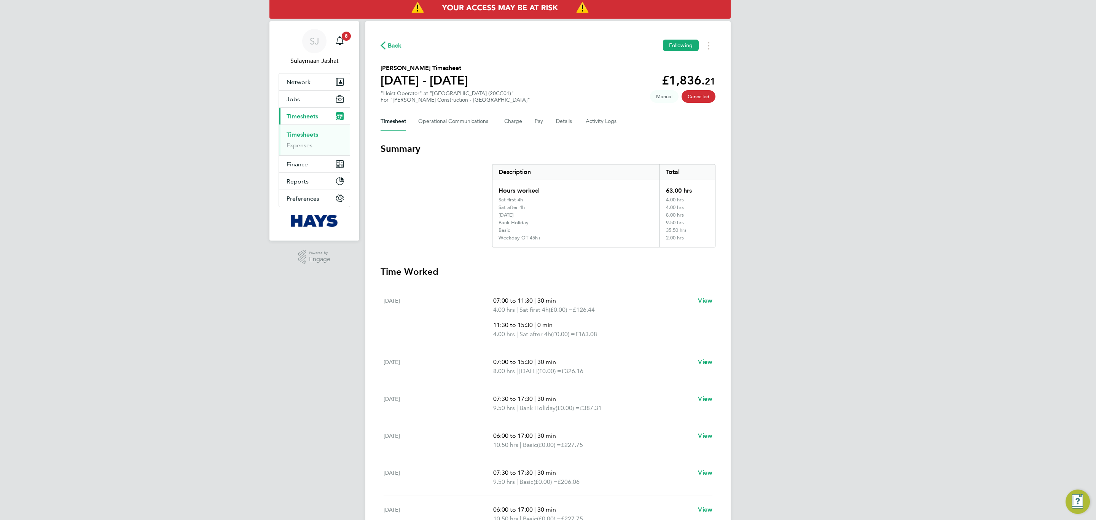
click at [772, 207] on div "SJ Sulaymaan Jashat Notifications 8 Applications: Network Team Members Business…" at bounding box center [548, 312] width 1096 height 625
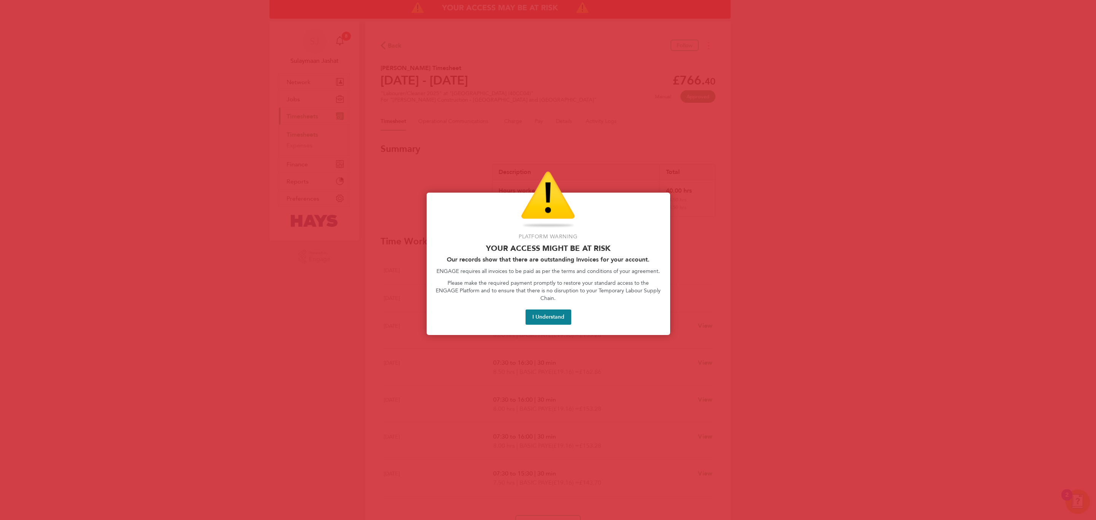
click at [533, 309] on button "I Understand" at bounding box center [549, 316] width 46 height 15
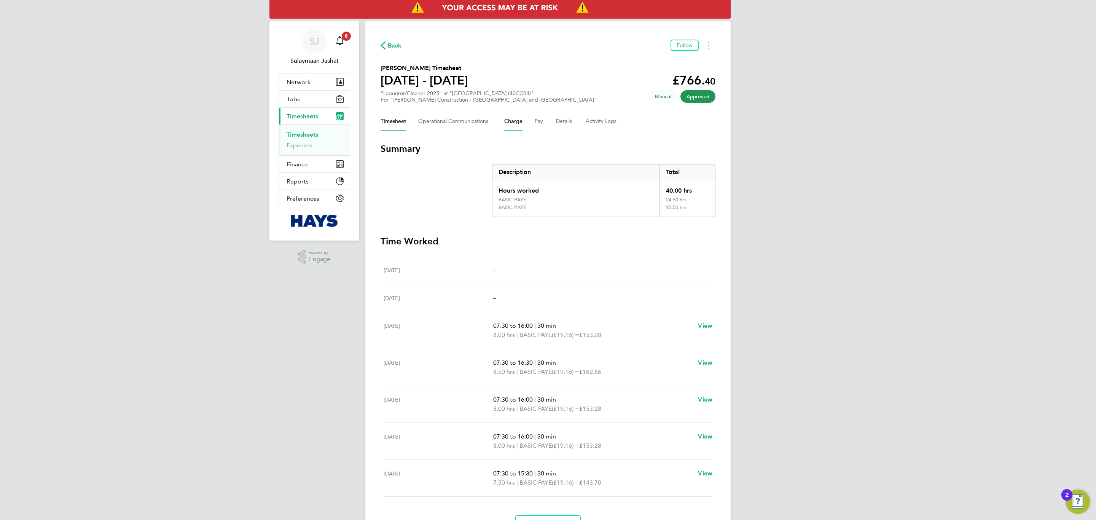
click at [511, 118] on button "Charge" at bounding box center [513, 121] width 18 height 18
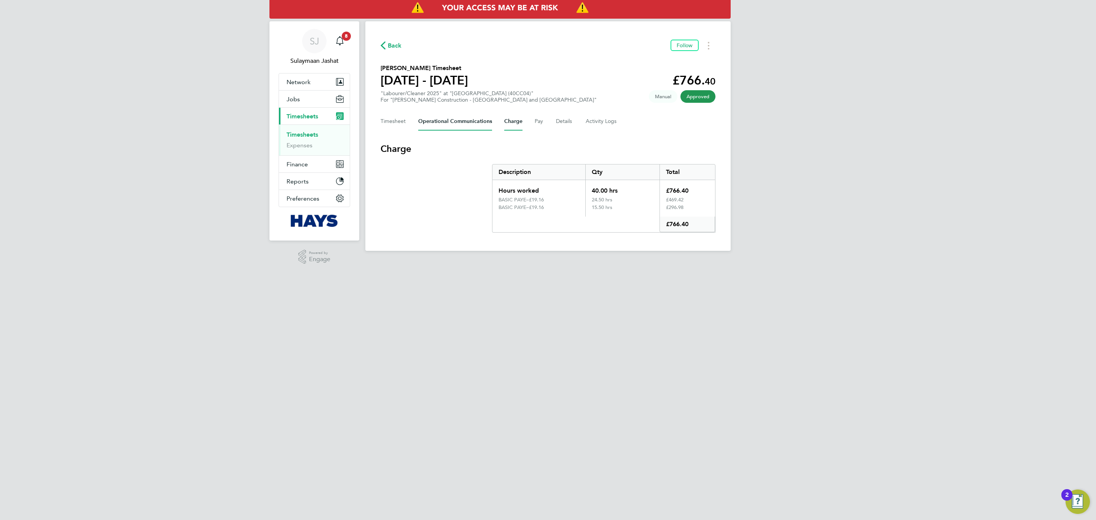
click at [473, 123] on Communications-tab "Operational Communications" at bounding box center [455, 121] width 74 height 18
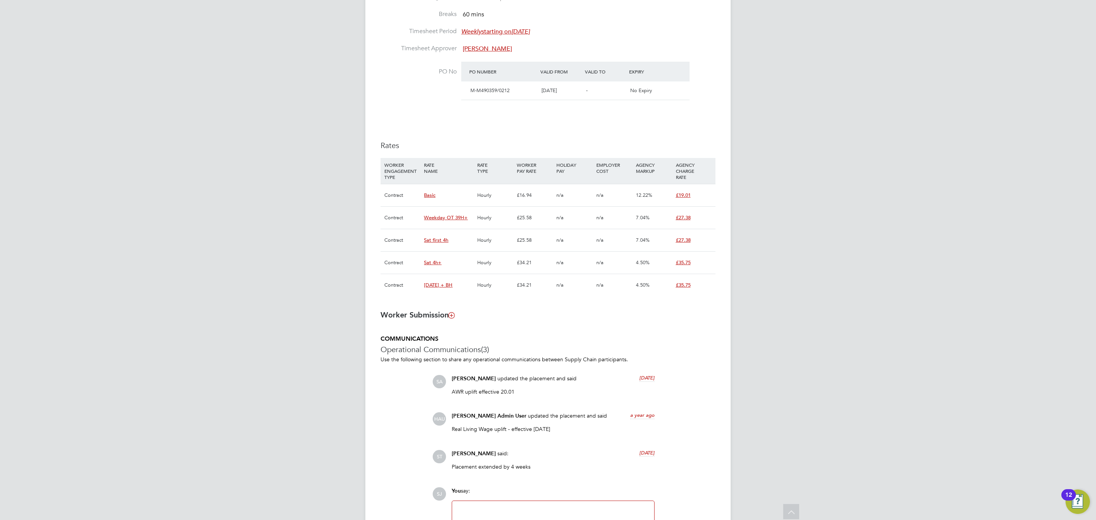
scroll to position [343, 0]
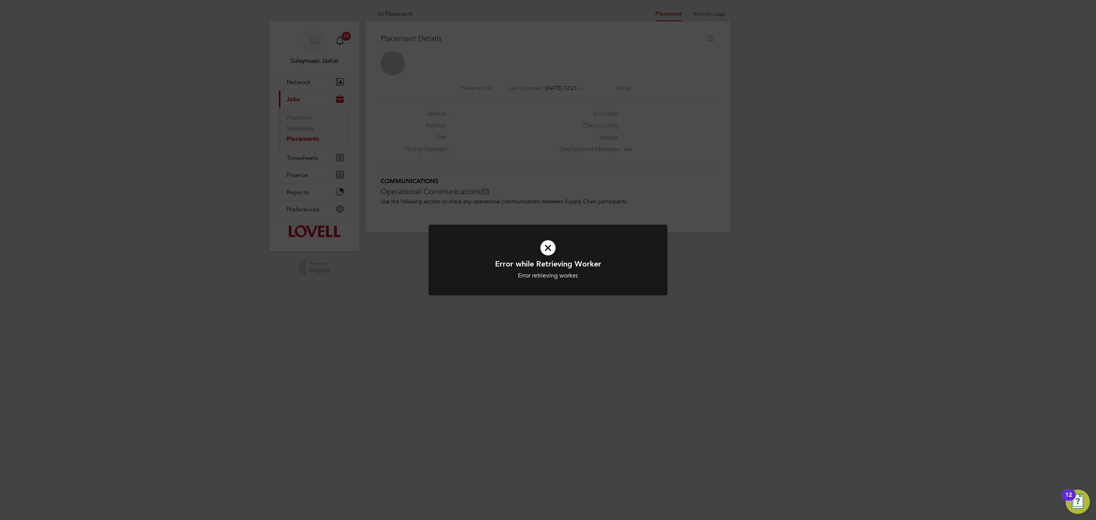
click at [447, 124] on div "Error while Retrieving Worker Error retrieving worker. Cancel Okay" at bounding box center [548, 260] width 1096 height 520
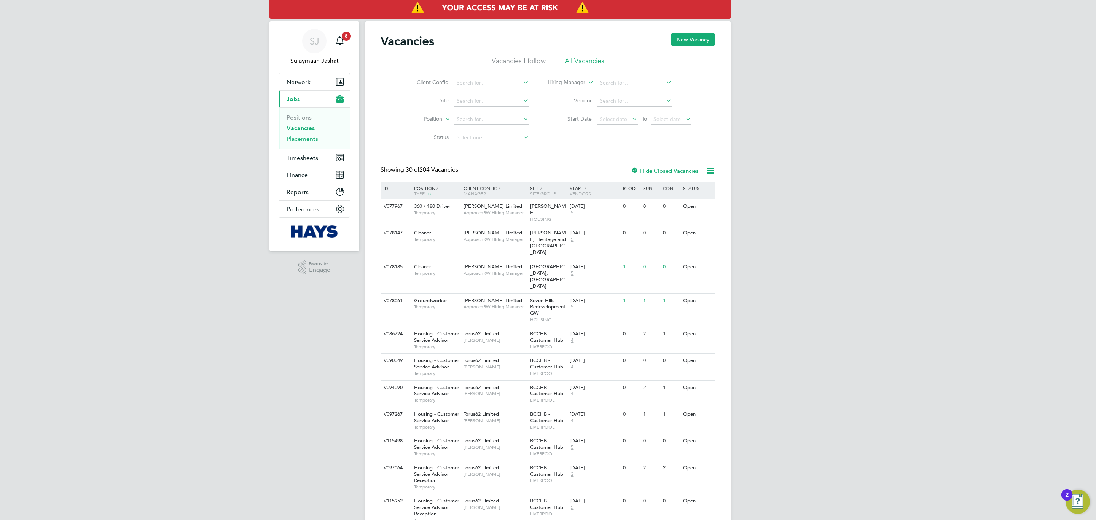
click at [304, 140] on link "Placements" at bounding box center [303, 138] width 32 height 7
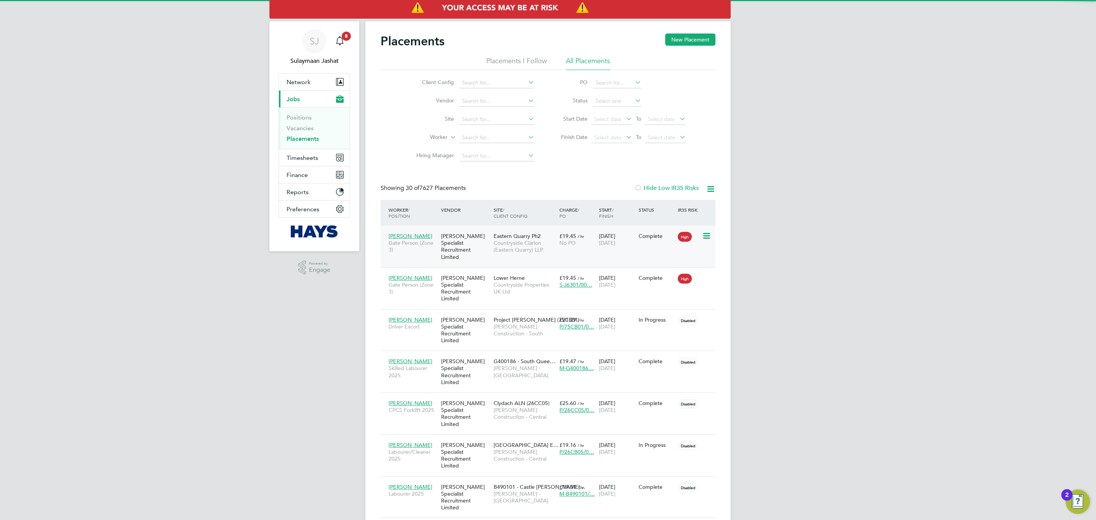
click at [501, 257] on div "Eastern Quarry Ph2 Countryside Clarion (Eastern Quarry) LLP" at bounding box center [525, 243] width 66 height 29
click at [304, 159] on span "Timesheets" at bounding box center [303, 157] width 32 height 7
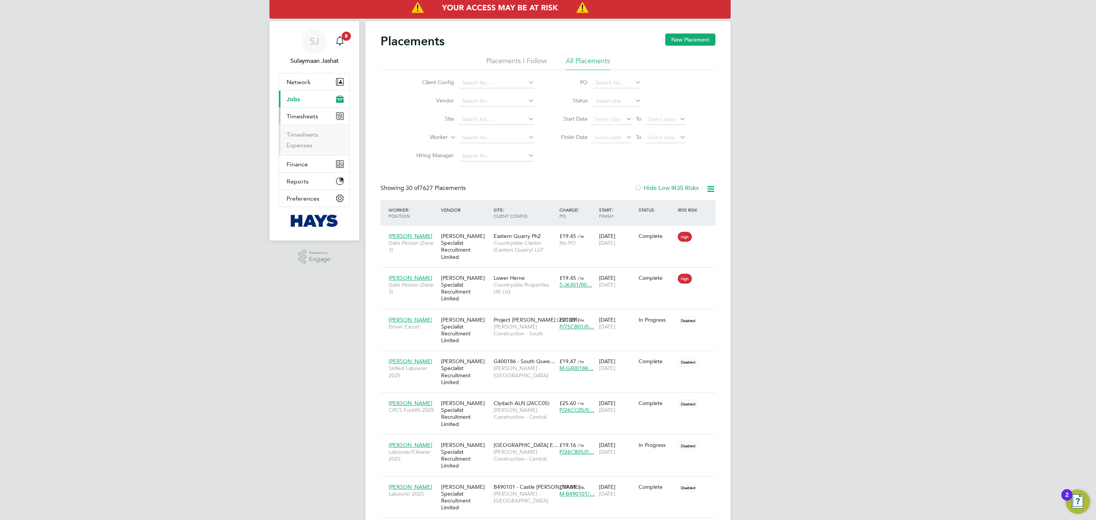
click at [306, 140] on li "Timesheets" at bounding box center [315, 136] width 57 height 11
click at [306, 137] on link "Timesheets" at bounding box center [303, 134] width 32 height 7
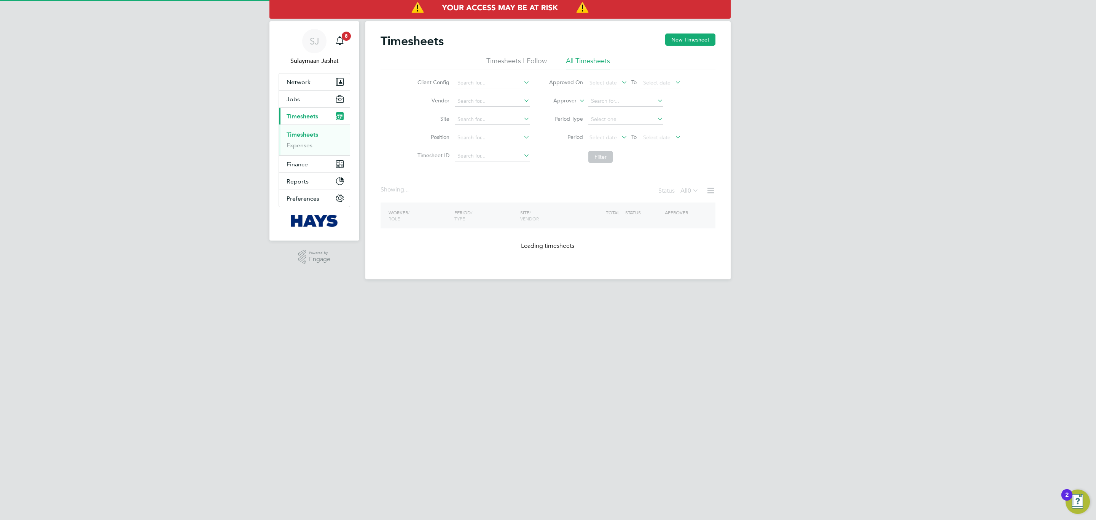
click at [559, 103] on label "Approver" at bounding box center [559, 101] width 34 height 8
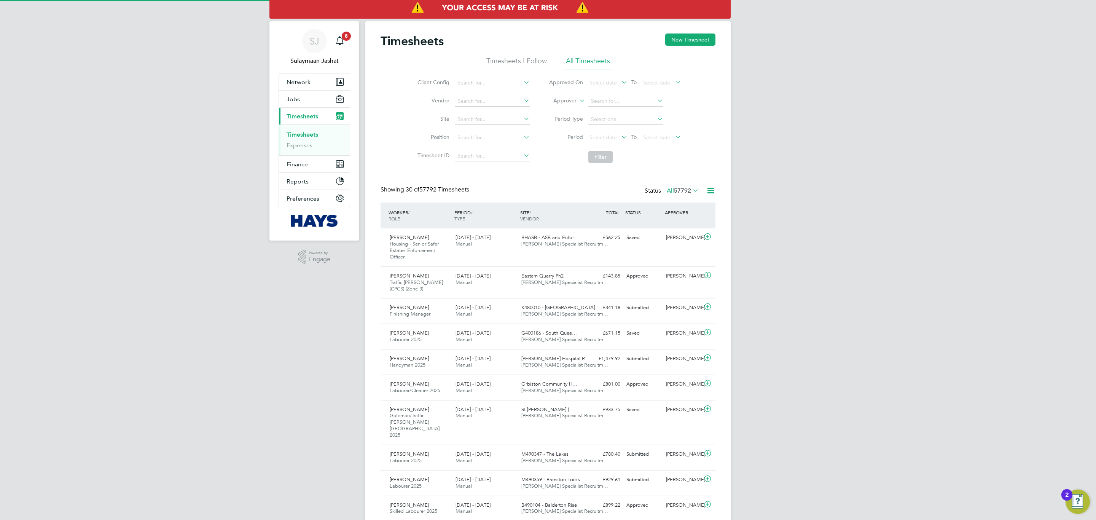
scroll to position [19, 66]
click at [570, 104] on ul "Worker Approver" at bounding box center [558, 114] width 38 height 21
click at [562, 104] on li "Approver" at bounding box center [614, 101] width 151 height 18
click at [559, 107] on li "Worker" at bounding box center [558, 110] width 38 height 10
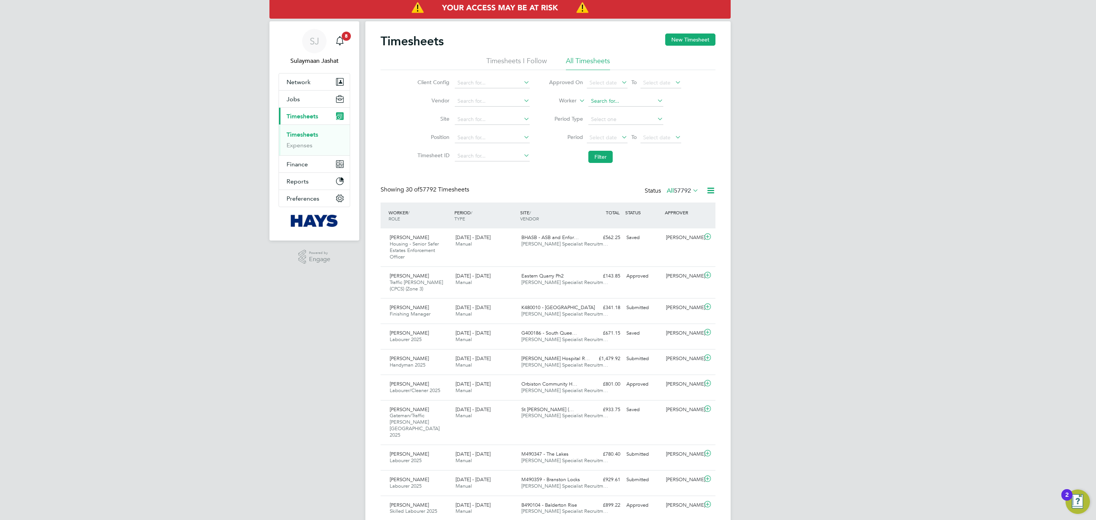
click at [594, 102] on input at bounding box center [625, 101] width 75 height 11
drag, startPoint x: 604, startPoint y: 108, endPoint x: 597, endPoint y: 135, distance: 27.5
click at [605, 108] on li "Dean Hatt on" at bounding box center [639, 112] width 102 height 10
type input "[PERSON_NAME]"
click at [594, 151] on button "Filter" at bounding box center [600, 157] width 24 height 12
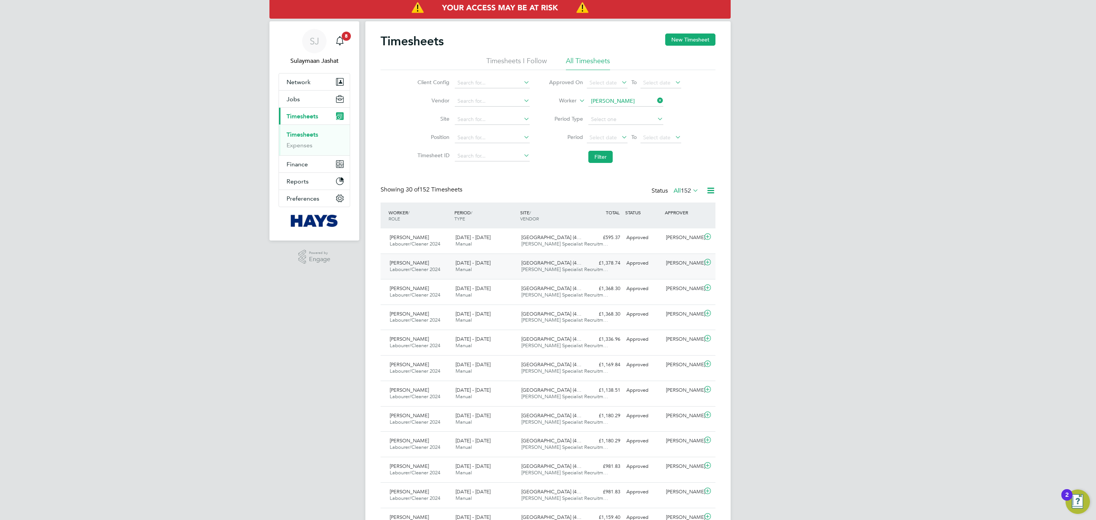
click at [532, 271] on span "Hays Specialist Recruitm…" at bounding box center [564, 269] width 87 height 6
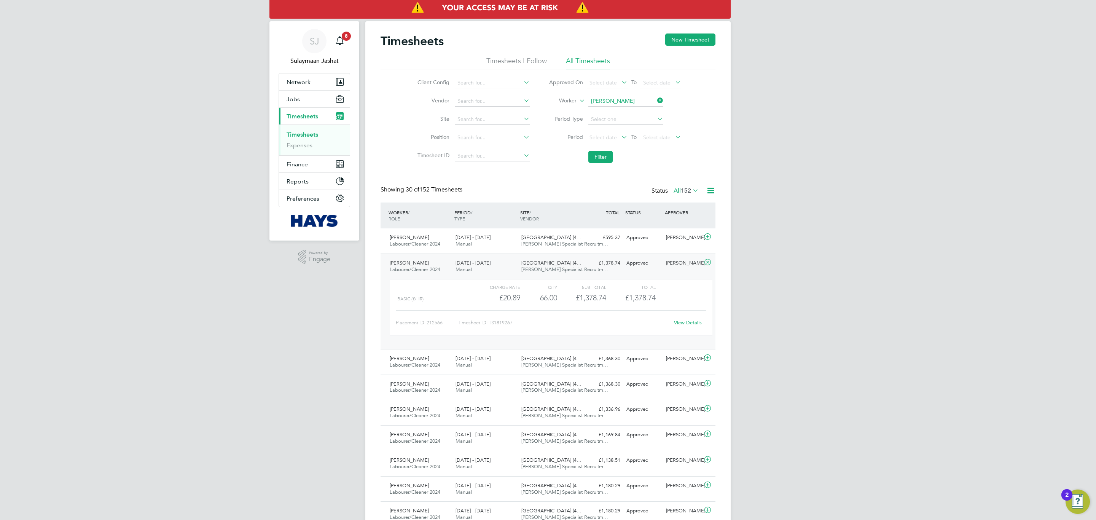
click at [676, 324] on link "View Details" at bounding box center [688, 322] width 28 height 6
click at [299, 108] on button "Current page: Timesheets" at bounding box center [314, 116] width 71 height 17
click at [303, 91] on button "Jobs" at bounding box center [314, 99] width 71 height 17
click at [298, 141] on link "Placements" at bounding box center [303, 138] width 32 height 7
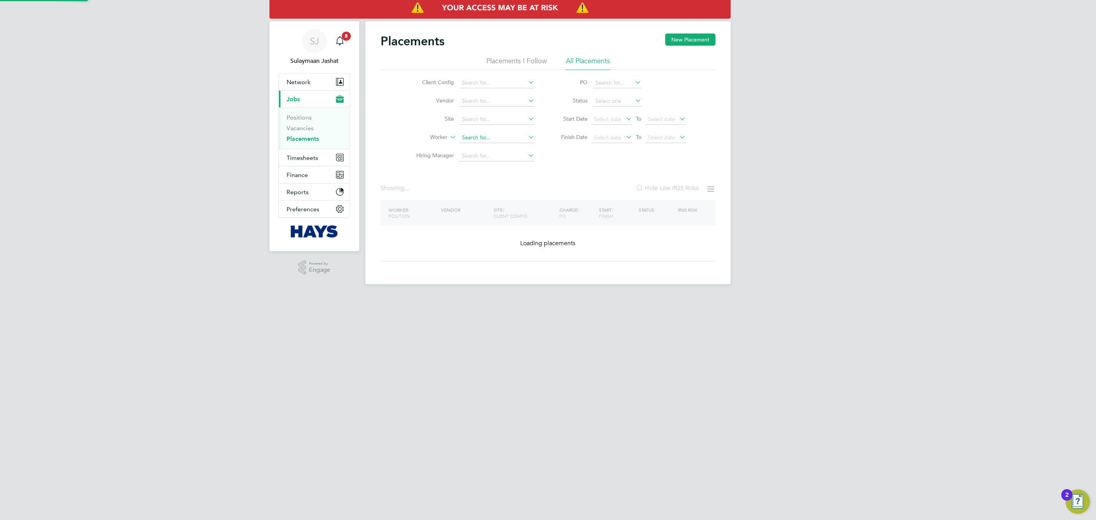
click at [483, 142] on input at bounding box center [496, 137] width 75 height 11
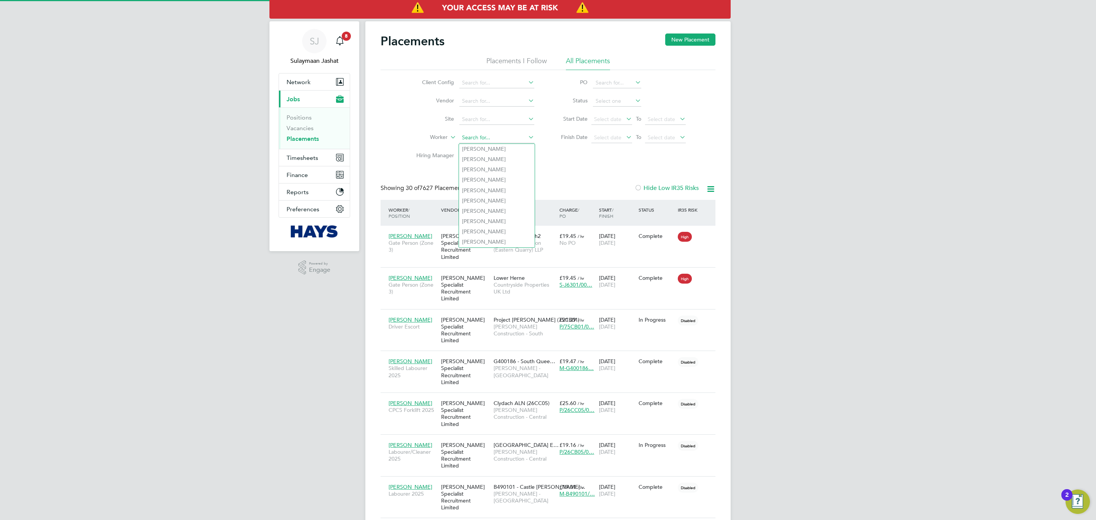
scroll to position [7, 36]
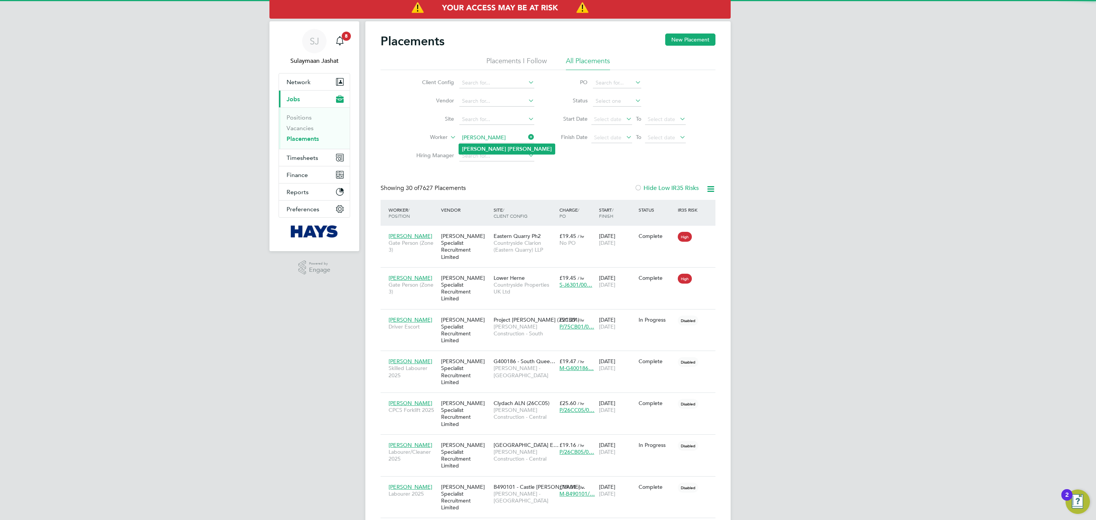
click at [508, 146] on b "Hatton" at bounding box center [530, 149] width 44 height 6
type input "[PERSON_NAME]"
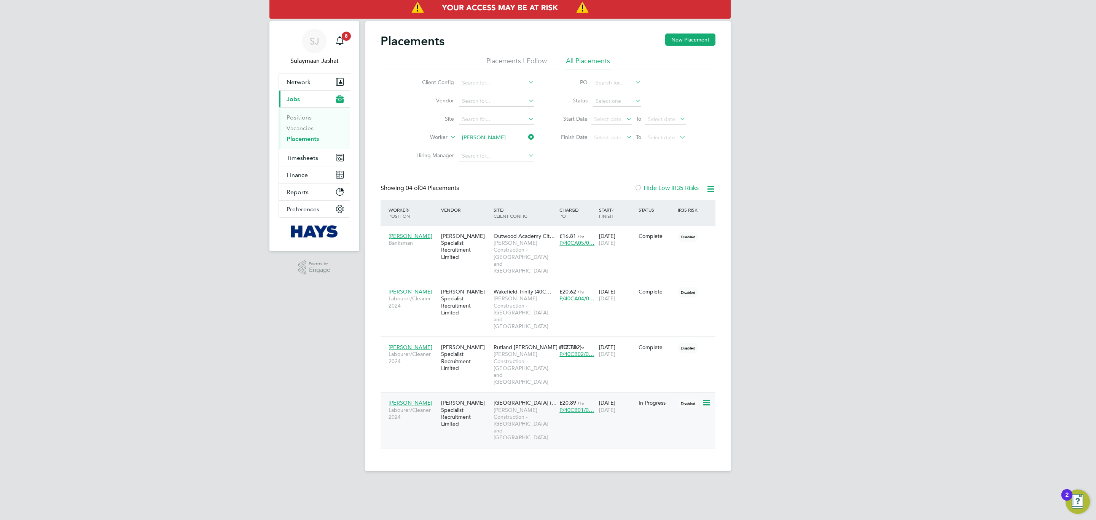
click at [504, 406] on span "[PERSON_NAME] Construction - [GEOGRAPHIC_DATA] and [GEOGRAPHIC_DATA]" at bounding box center [525, 423] width 62 height 35
click at [485, 340] on div "[PERSON_NAME] Specialist Recruitment Limited" at bounding box center [465, 357] width 53 height 35
click at [498, 136] on input at bounding box center [496, 137] width 75 height 11
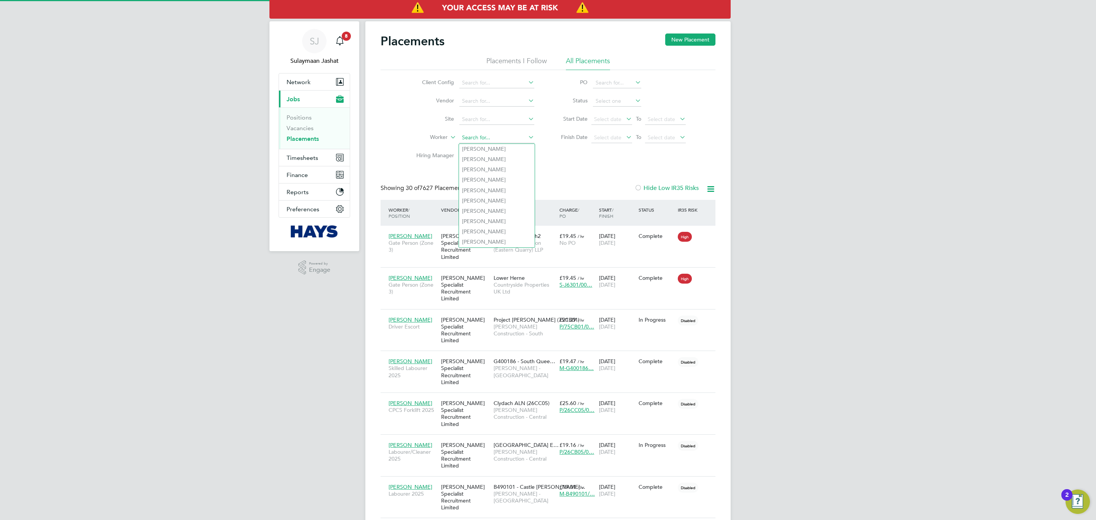
scroll to position [7, 36]
click at [493, 147] on li "Daniel Irvi ng" at bounding box center [497, 149] width 76 height 10
type input "Daniel Irving"
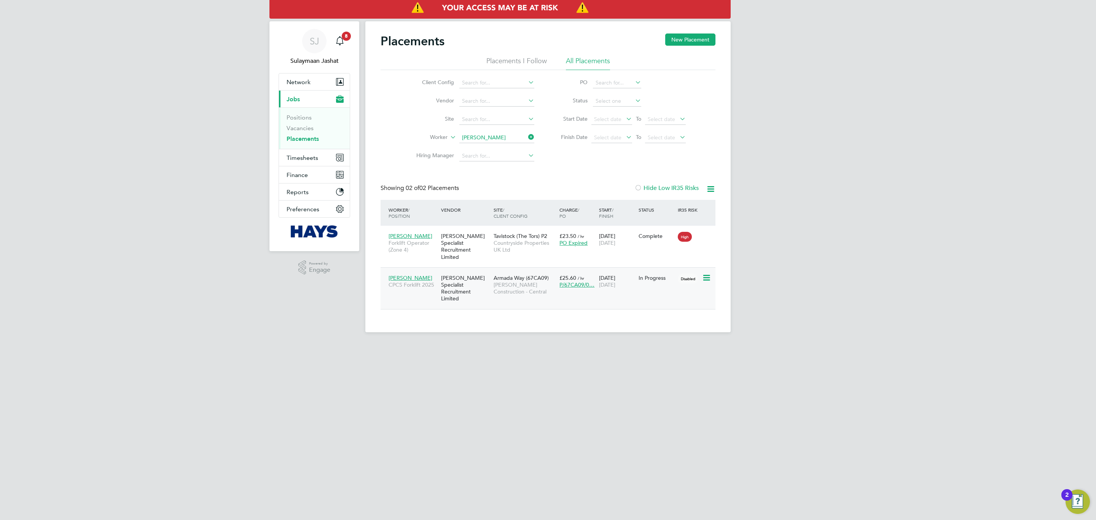
click at [498, 281] on span "Morgan Sindall Construction - Central" at bounding box center [525, 288] width 62 height 14
click at [324, 157] on button "Timesheets" at bounding box center [314, 157] width 71 height 17
click at [303, 136] on link "Timesheets" at bounding box center [303, 134] width 32 height 7
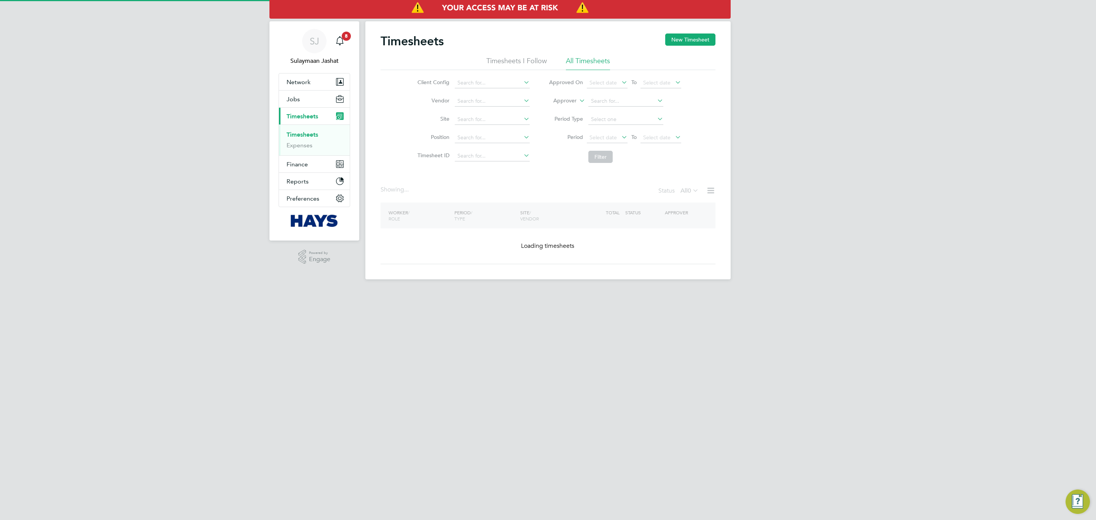
click at [567, 104] on div "Timesheets New Timesheet Timesheets I Follow All Timesheets Client Config Vendo…" at bounding box center [547, 150] width 365 height 258
click at [564, 108] on li "Worker" at bounding box center [558, 110] width 38 height 10
click at [642, 102] on div "Client Config Vendor Site Position Timesheet ID Approved On Select date To Sele…" at bounding box center [548, 118] width 335 height 97
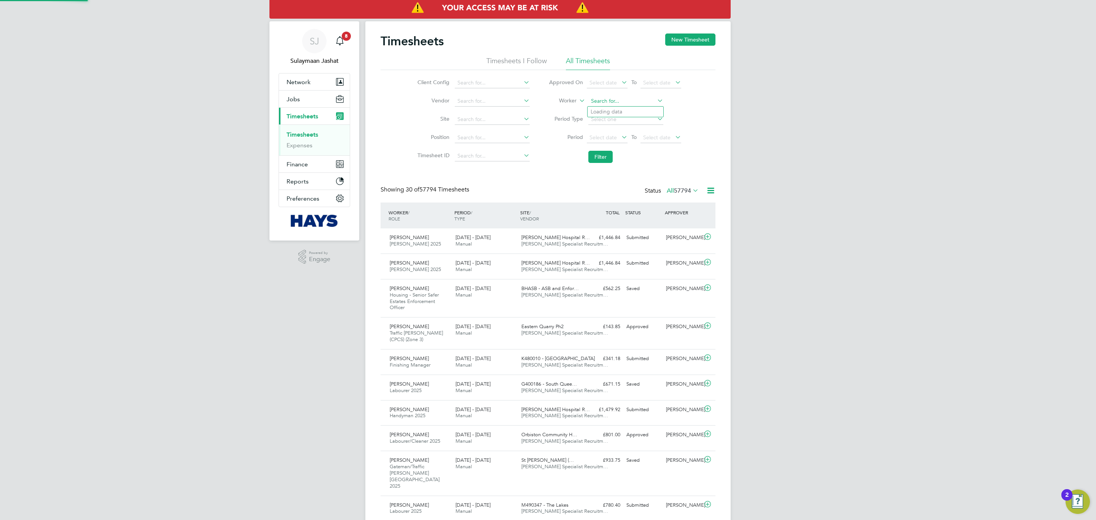
click at [601, 100] on input at bounding box center [625, 101] width 75 height 11
drag, startPoint x: 604, startPoint y: 111, endPoint x: 617, endPoint y: 122, distance: 16.7
click at [605, 111] on b "Daniel" at bounding box center [613, 111] width 44 height 6
type input "Daniel Irving"
click at [602, 158] on button "Filter" at bounding box center [600, 157] width 24 height 12
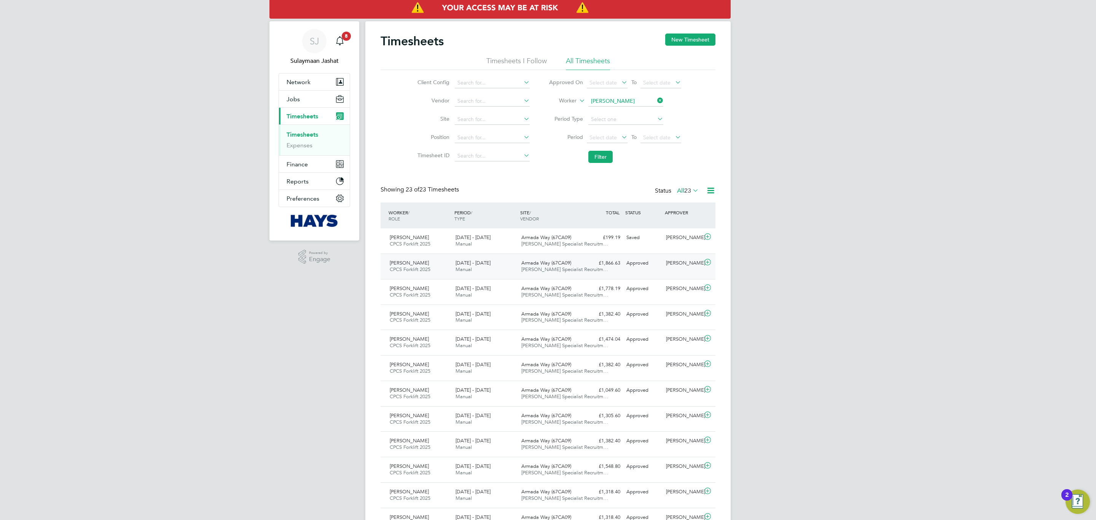
click at [547, 272] on span "Hays Specialist Recruitm…" at bounding box center [564, 269] width 87 height 6
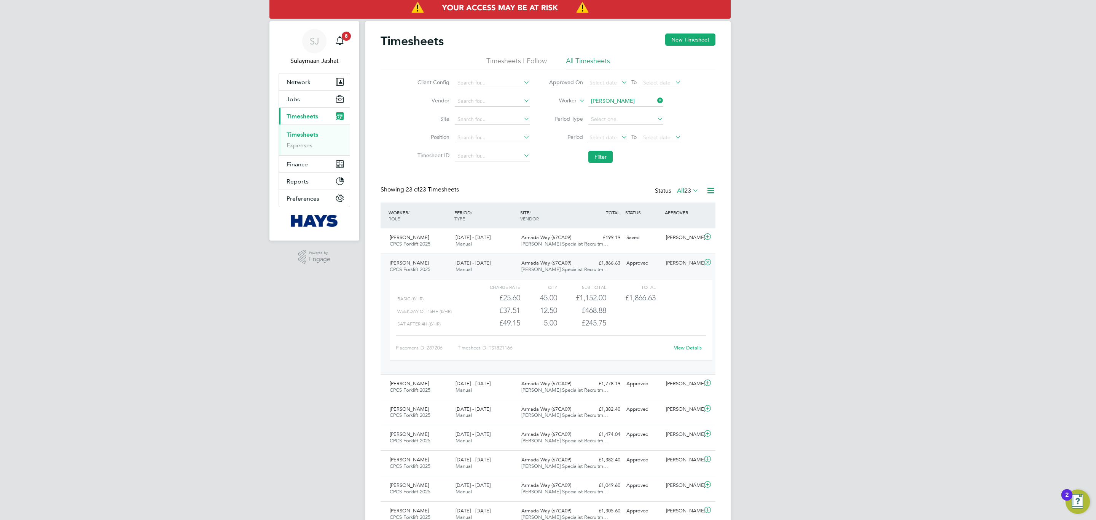
click at [505, 268] on div "13 - 19 Sep 2025 Manual" at bounding box center [486, 266] width 66 height 19
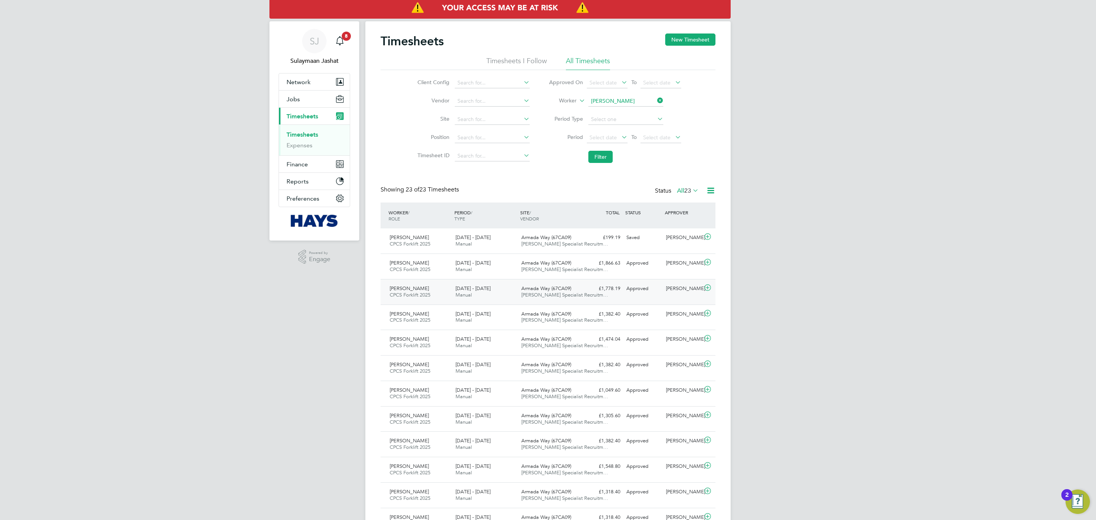
click at [514, 292] on div "6 - 12 Sep 2025 Manual" at bounding box center [486, 291] width 66 height 19
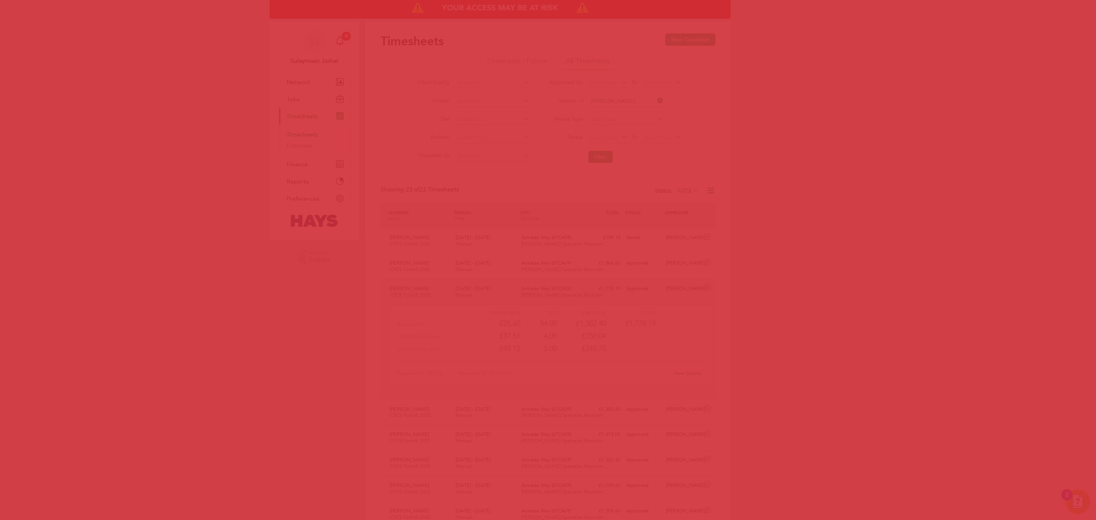
click at [691, 370] on body "SJ Sulaymaan Jashat Notifications 8 Applications: Network Team Members Business…" at bounding box center [548, 467] width 1096 height 935
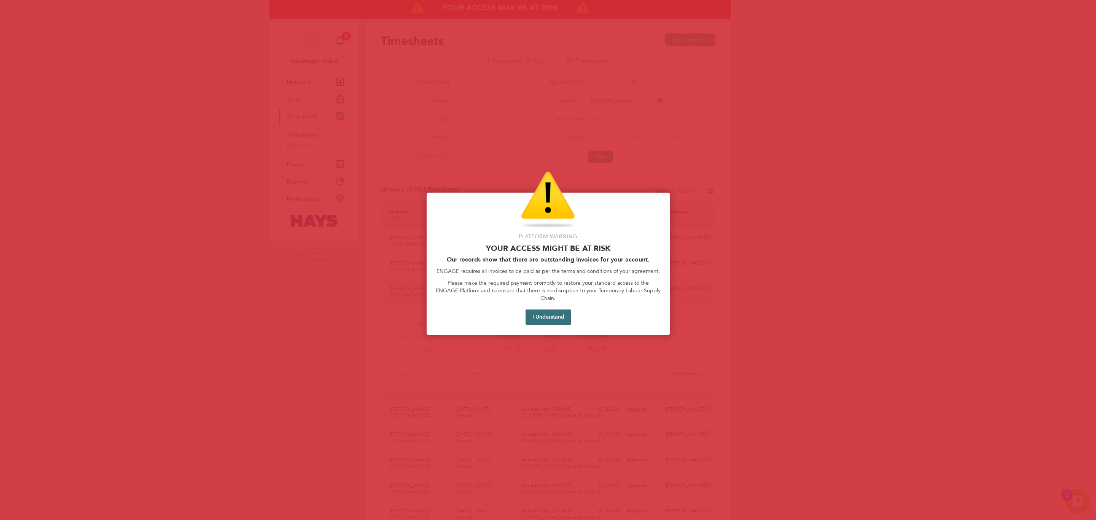
drag, startPoint x: 533, startPoint y: 293, endPoint x: 544, endPoint y: 302, distance: 14.0
click at [534, 293] on p "Please make the required payment promptly to restore your standard access to th…" at bounding box center [548, 290] width 225 height 22
click at [552, 311] on button "I Understand" at bounding box center [549, 316] width 46 height 15
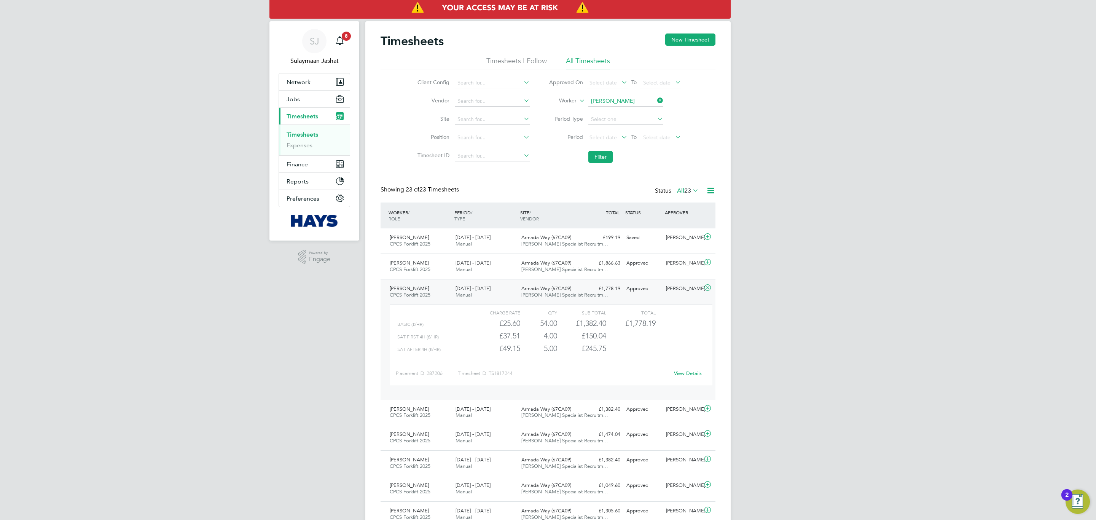
click at [695, 377] on div "View Details" at bounding box center [687, 373] width 37 height 12
click at [687, 370] on div "View Details" at bounding box center [687, 373] width 37 height 12
click at [685, 375] on link "View Details" at bounding box center [688, 373] width 28 height 6
click at [615, 100] on input at bounding box center [625, 101] width 75 height 11
click at [615, 115] on li "Adam Sca rfe" at bounding box center [626, 112] width 76 height 10
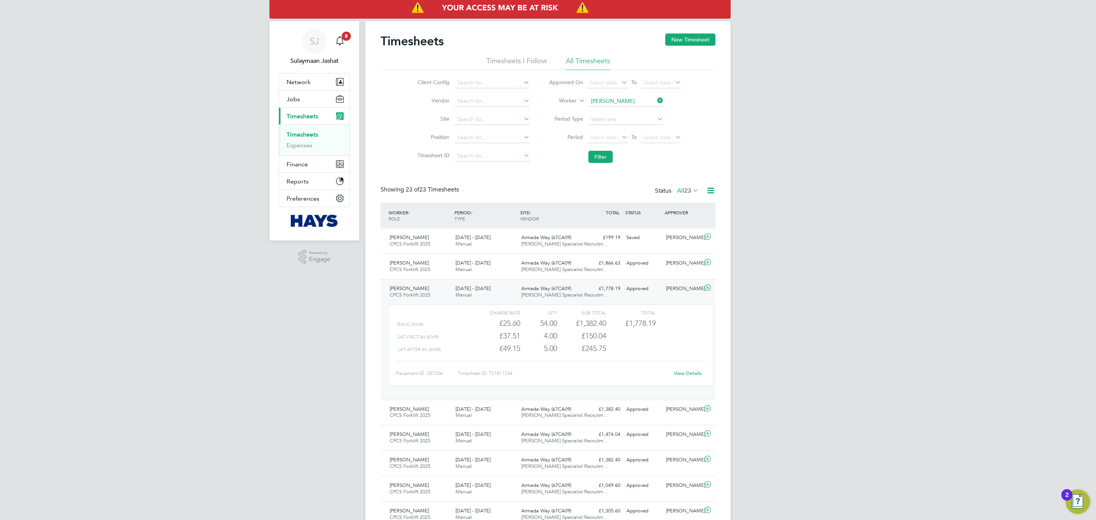
type input "Adam Scarfe"
click at [586, 149] on li "Filter" at bounding box center [614, 157] width 151 height 20
click at [596, 152] on button "Filter" at bounding box center [600, 157] width 24 height 12
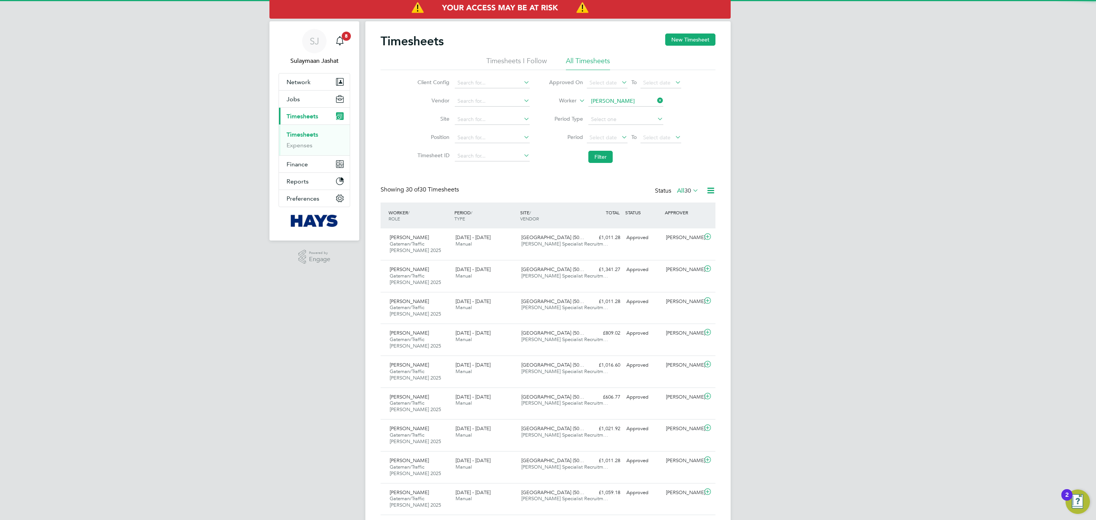
scroll to position [25, 66]
click at [589, 272] on div "£1,341.27 Approved" at bounding box center [604, 269] width 40 height 13
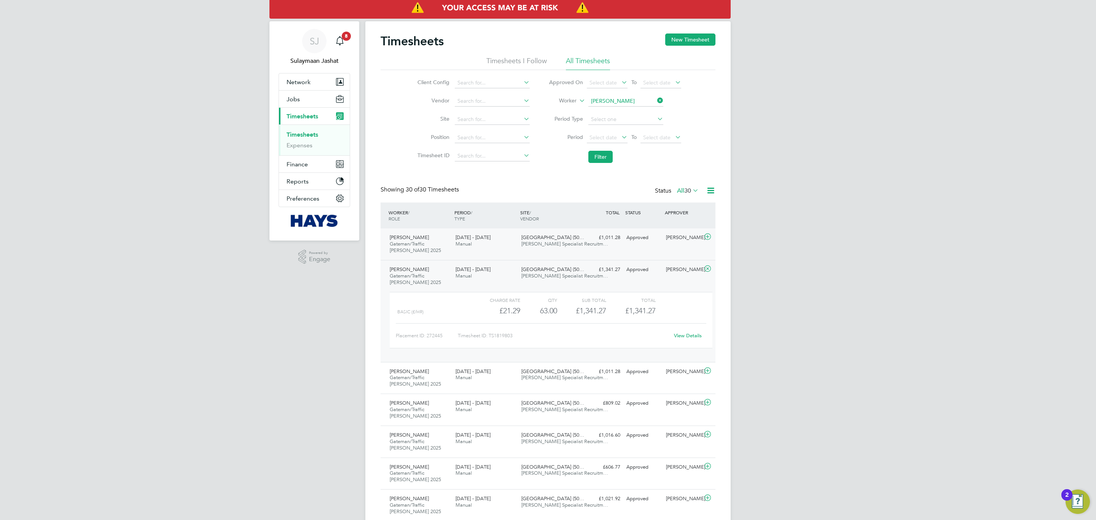
click at [658, 248] on div "Adam Scarfe Gateman/Traffic Marshall 2025 13 - 19 Sep 2025 13 - 19 Sep 2025 Man…" at bounding box center [548, 244] width 335 height 32
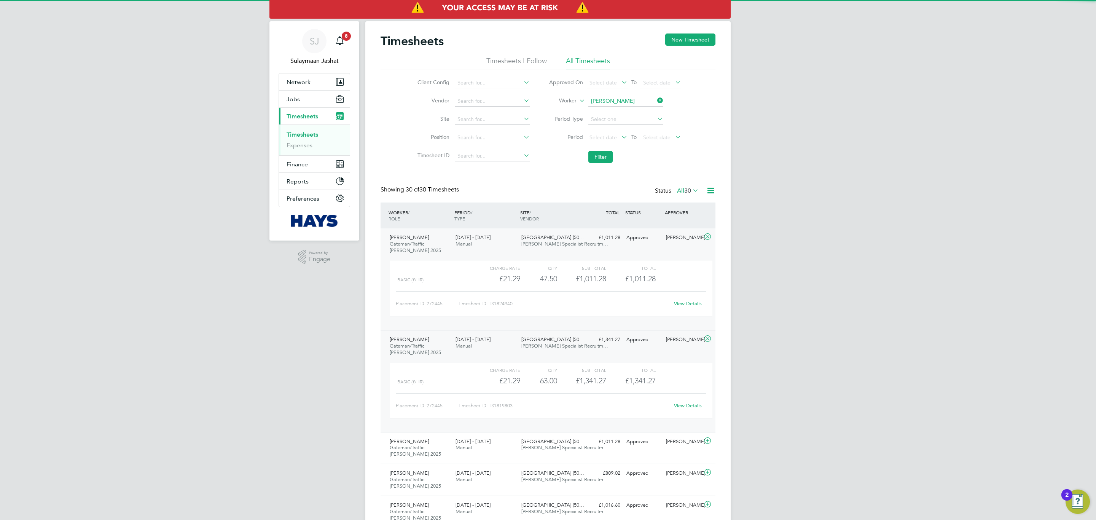
click at [629, 233] on div "Approved" at bounding box center [643, 237] width 40 height 13
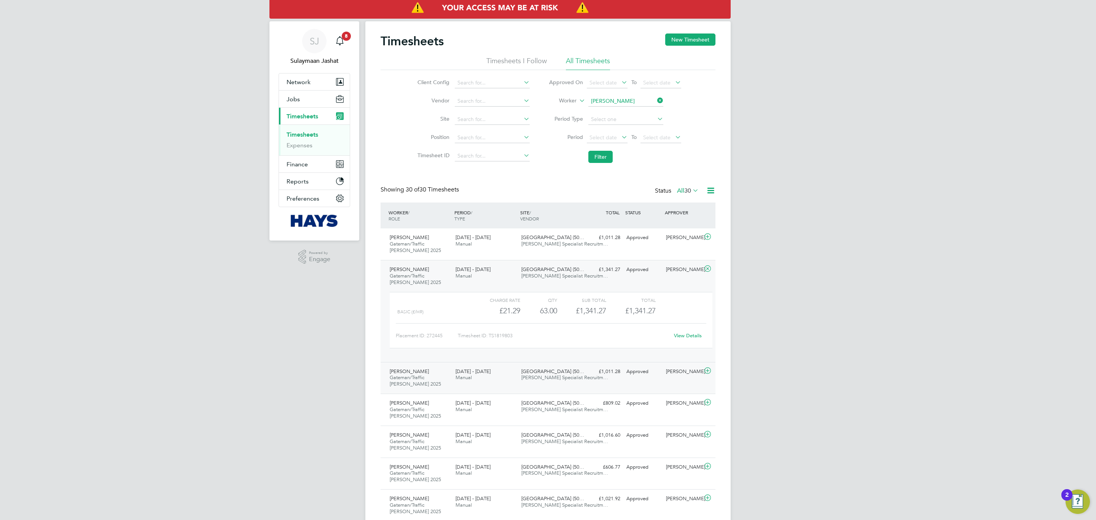
click at [577, 384] on div "Devonshire Gardens (50… Hays Specialist Recruitm…" at bounding box center [551, 374] width 66 height 19
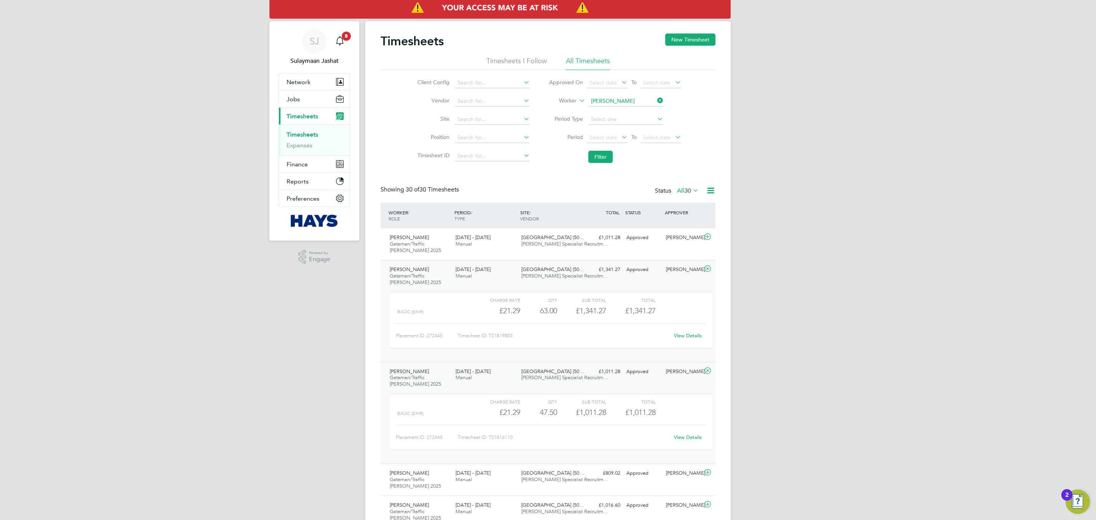
click at [574, 381] on span "Hays Specialist Recruitm…" at bounding box center [564, 377] width 87 height 6
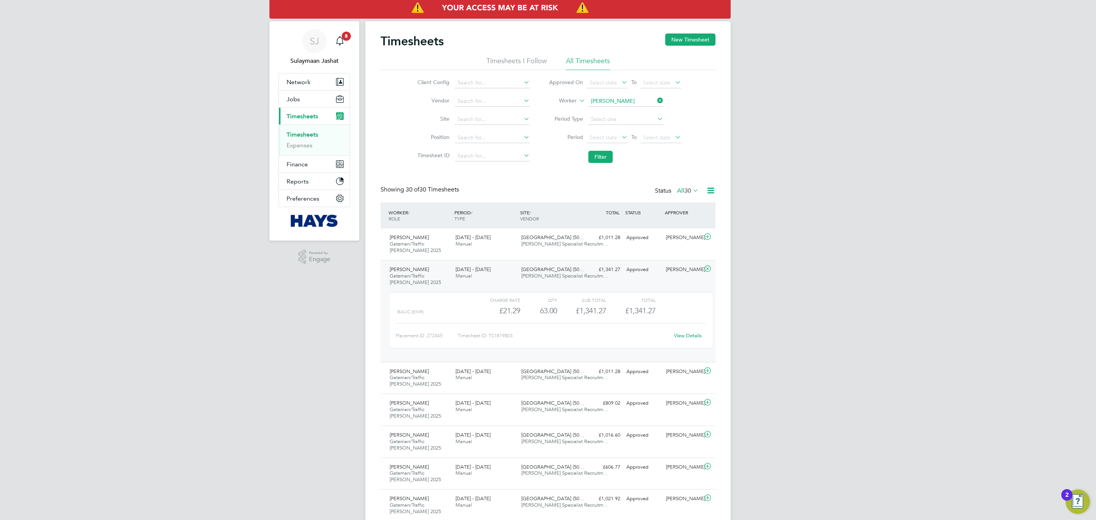
click at [693, 334] on link "View Details" at bounding box center [688, 335] width 28 height 6
click at [472, 136] on input at bounding box center [492, 137] width 75 height 11
click at [621, 97] on input at bounding box center [625, 101] width 75 height 11
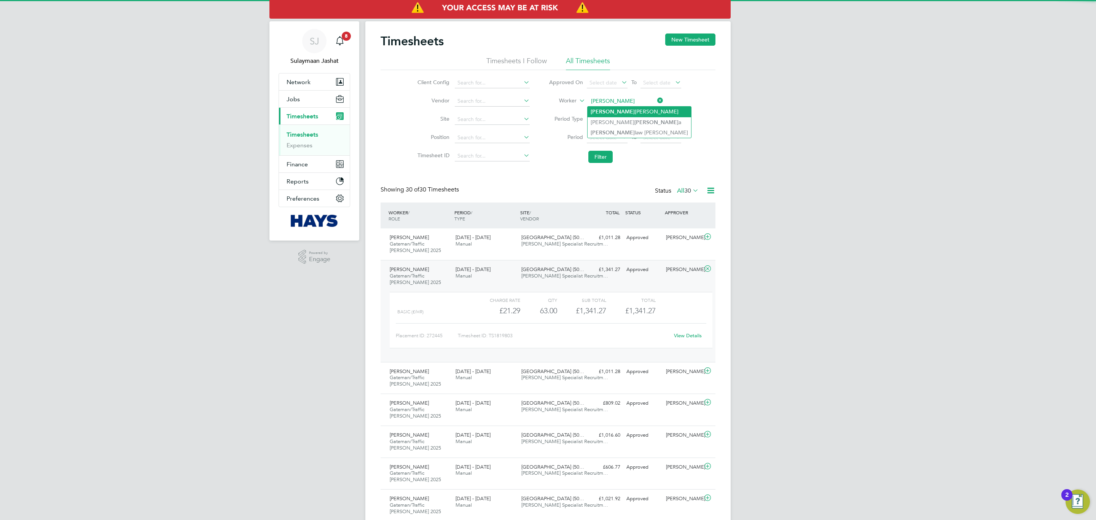
click at [619, 114] on li "Rados lav Hristov" at bounding box center [640, 112] width 104 height 10
type input "Radoslav Hristov"
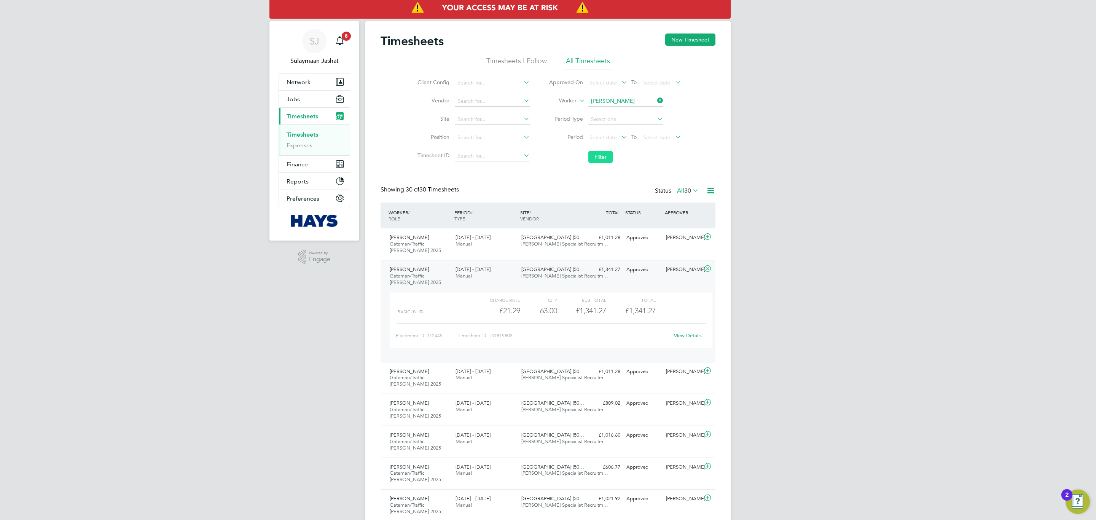
click at [607, 151] on button "Filter" at bounding box center [600, 157] width 24 height 12
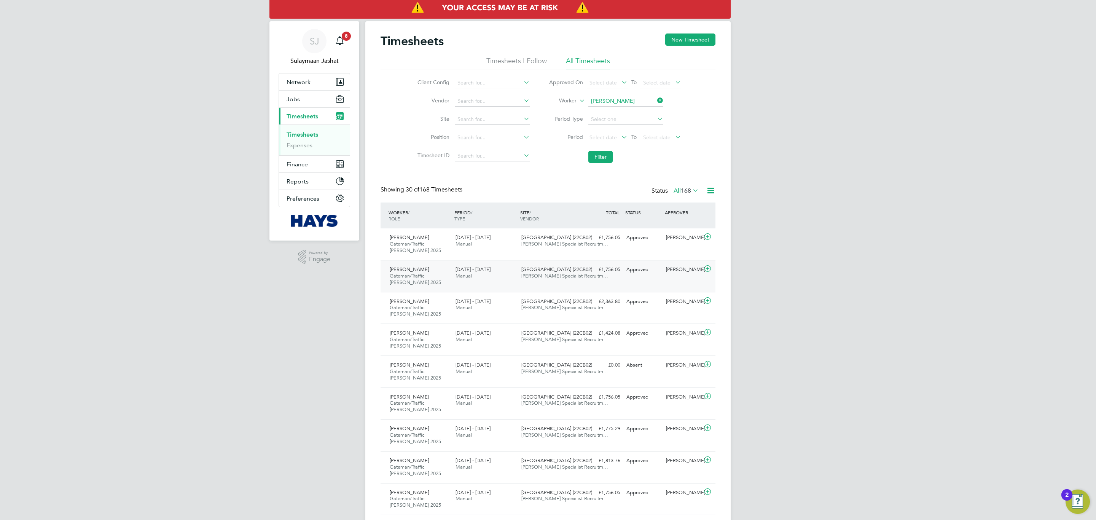
click at [483, 270] on span "6 - 12 Sep 2025" at bounding box center [473, 269] width 35 height 6
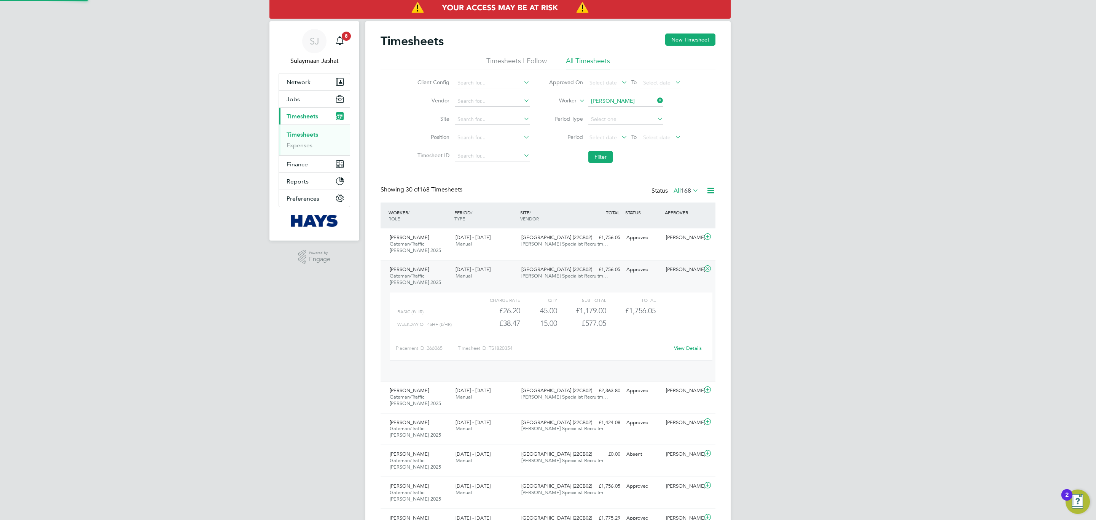
scroll to position [13, 74]
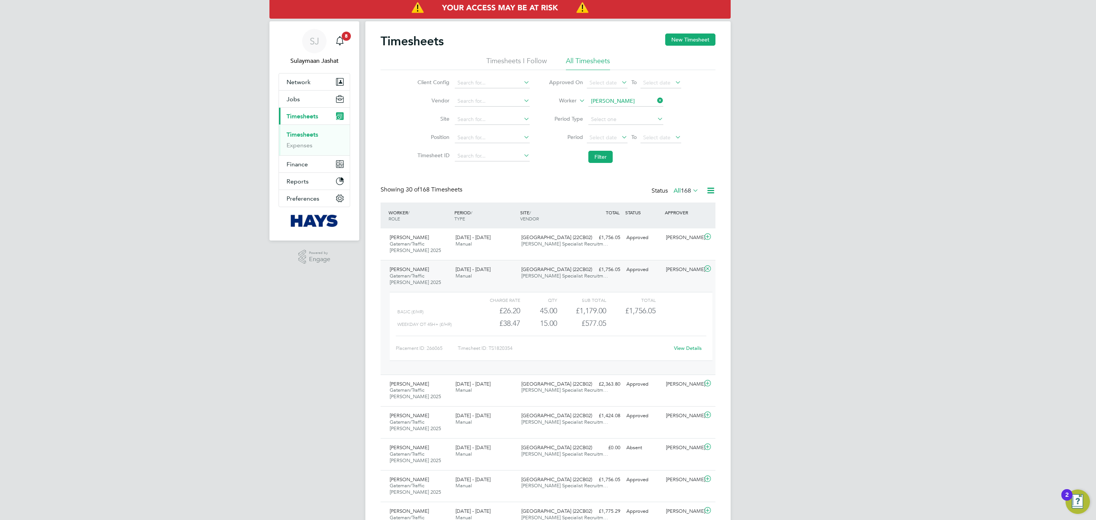
click at [688, 351] on link "View Details" at bounding box center [688, 348] width 28 height 6
click at [681, 349] on link "View Details" at bounding box center [688, 348] width 28 height 6
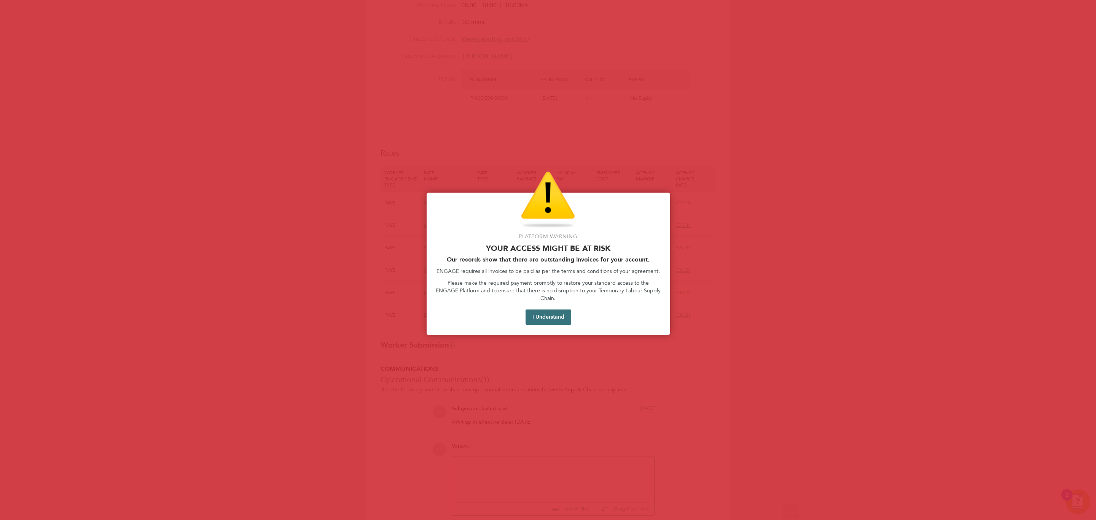
click at [560, 309] on button "I Understand" at bounding box center [549, 316] width 46 height 15
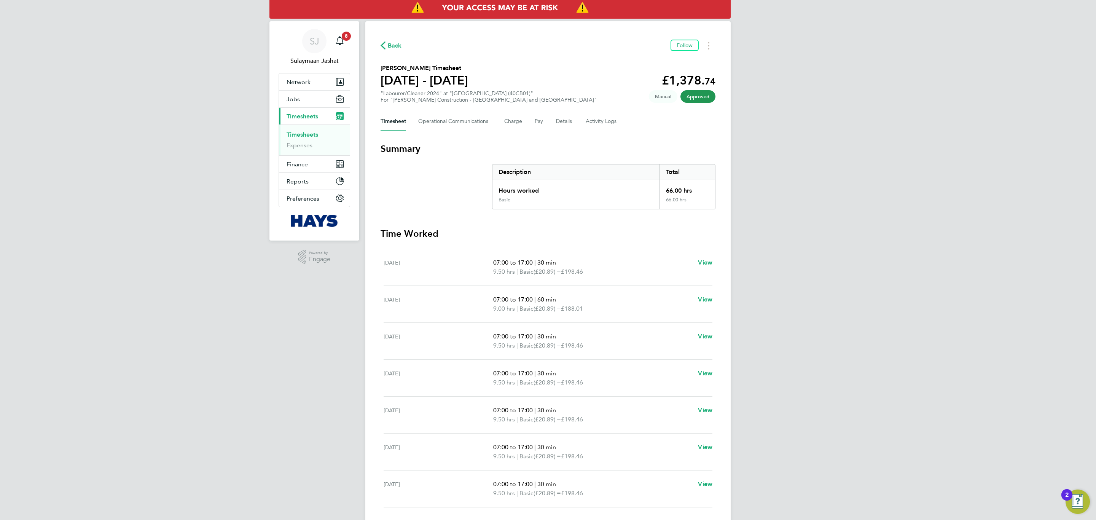
click at [572, 121] on div "Timesheet Operational Communications Charge Pay Details Activity Logs" at bounding box center [548, 121] width 335 height 18
click at [605, 121] on Logs-tab "Activity Logs" at bounding box center [602, 121] width 32 height 18
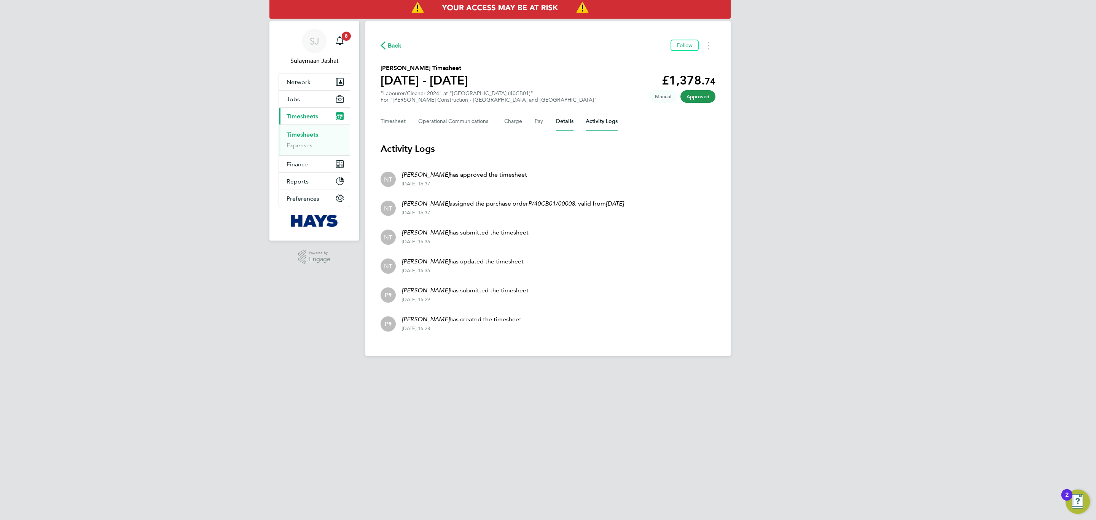
click at [556, 121] on button "Details" at bounding box center [565, 121] width 18 height 18
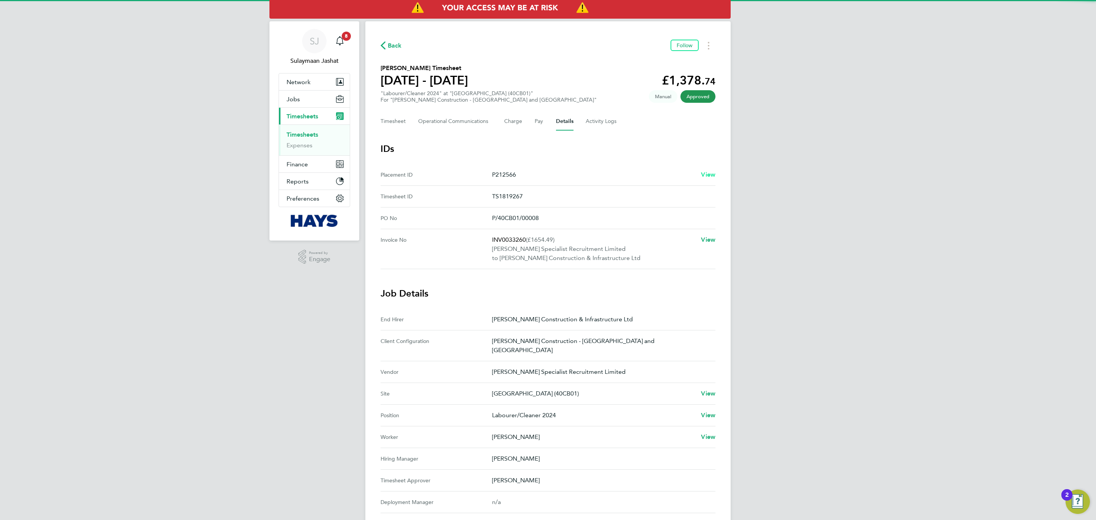
click at [707, 171] on span "View" at bounding box center [708, 174] width 14 height 7
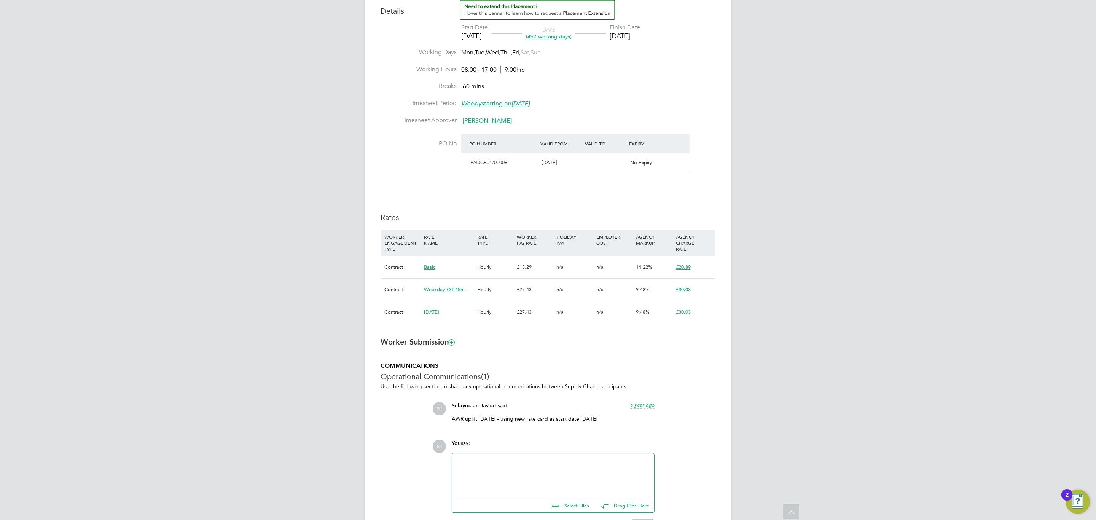
click at [409, 331] on li "WORKER ENGAGEMENT TYPE RATE NAME RATE TYPE WORKER PAY RATE HOLIDAY PAY EMPLOYER…" at bounding box center [548, 280] width 335 height 101
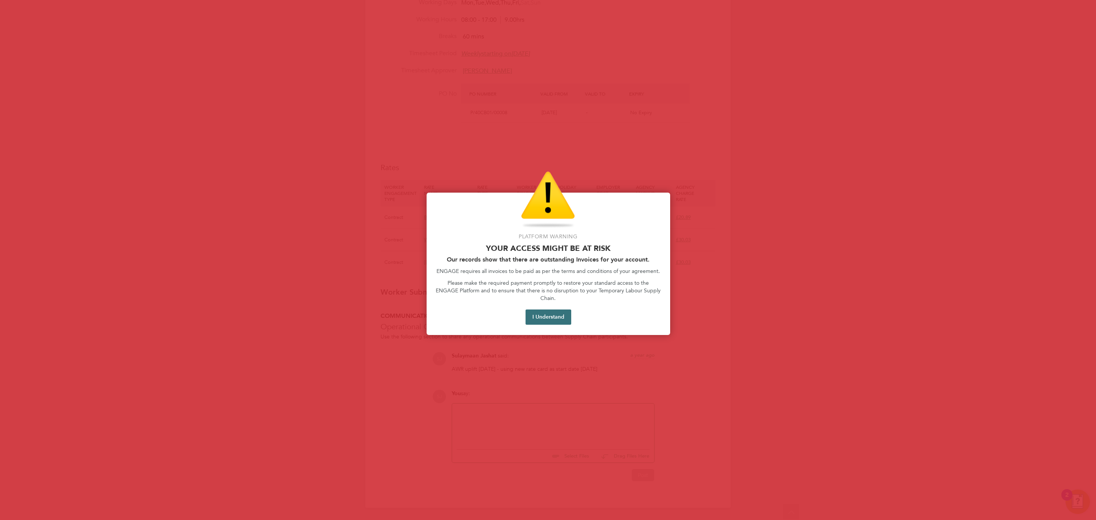
click at [539, 316] on button "I Understand" at bounding box center [549, 316] width 46 height 15
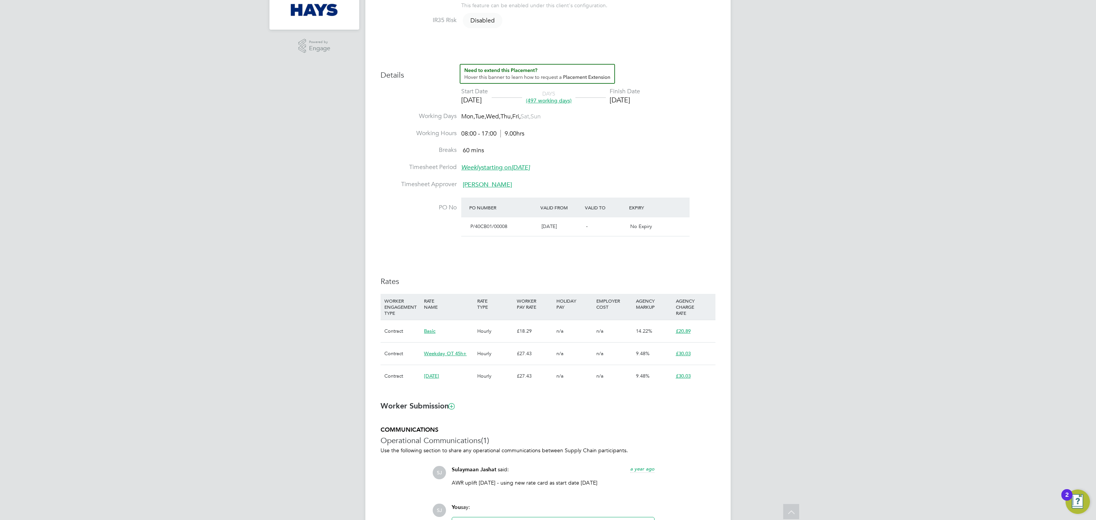
scroll to position [225, 0]
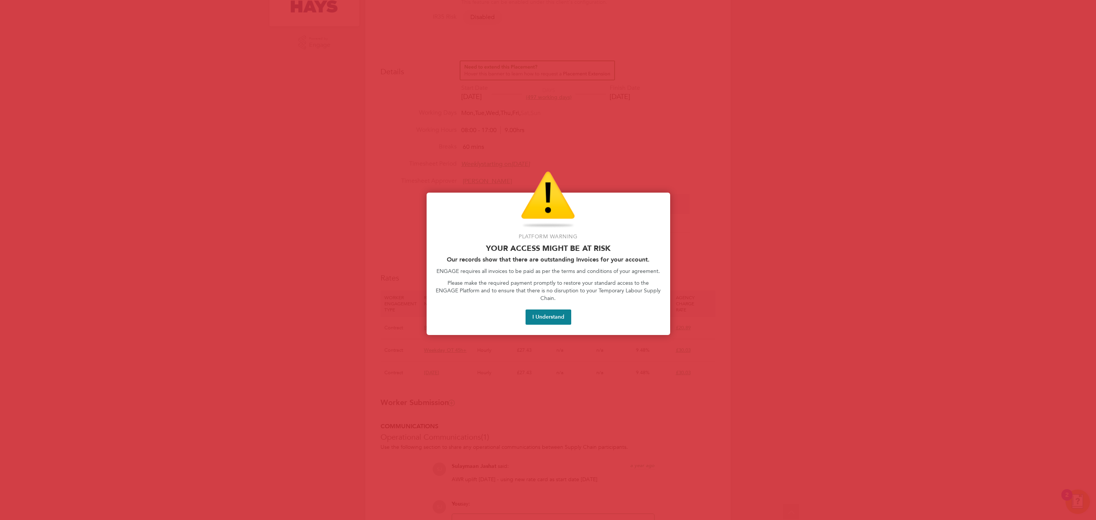
click at [537, 309] on button "I Understand" at bounding box center [549, 316] width 46 height 15
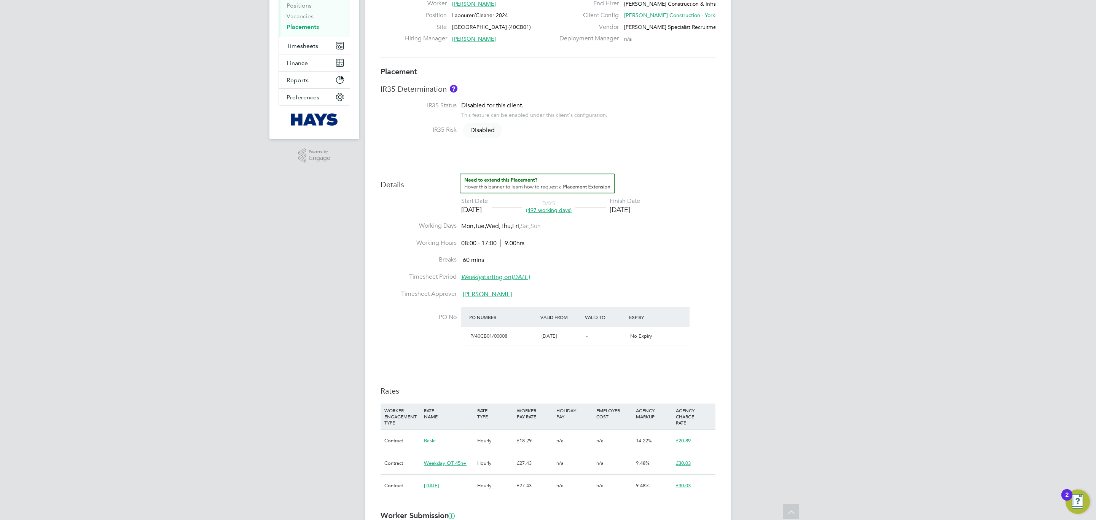
scroll to position [0, 0]
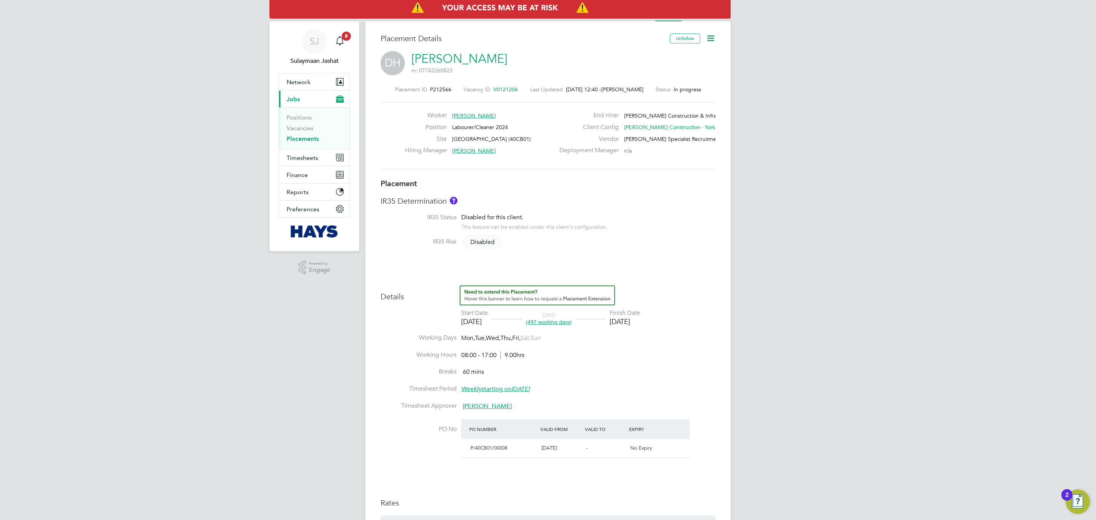
click at [537, 190] on div "Placement IR35 Determination IR35 Status Disabled for this client. This feature…" at bounding box center [548, 397] width 335 height 438
click at [540, 190] on div "Placement IR35 Determination IR35 Status Disabled for this client. This feature…" at bounding box center [548, 397] width 335 height 438
click at [553, 190] on div "Placement IR35 Determination IR35 Status Disabled for this client. This feature…" at bounding box center [548, 397] width 335 height 438
type input "[PERSON_NAME]"
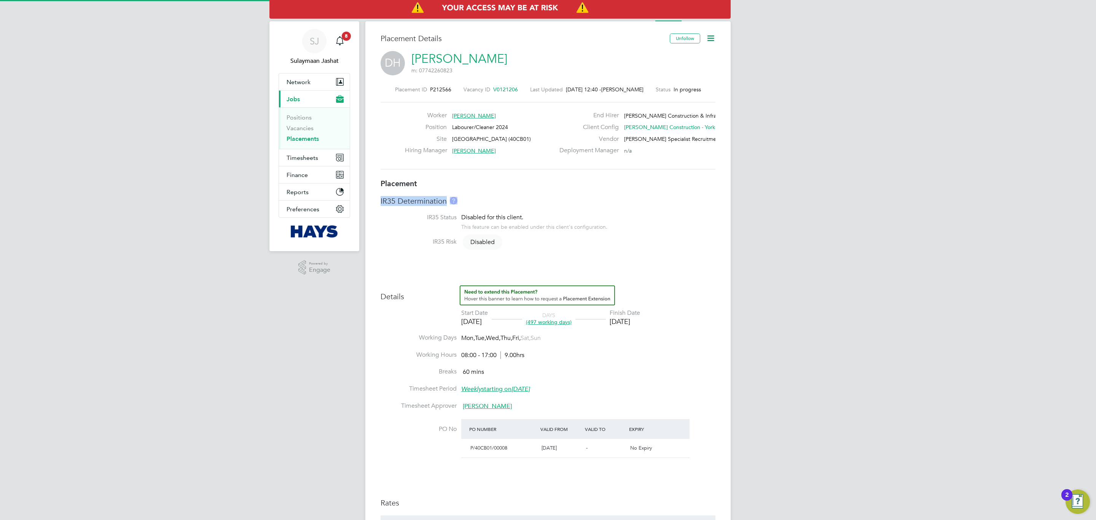
type input "[DATE]"
type input "08:00"
type input "17:00"
type input "30461959"
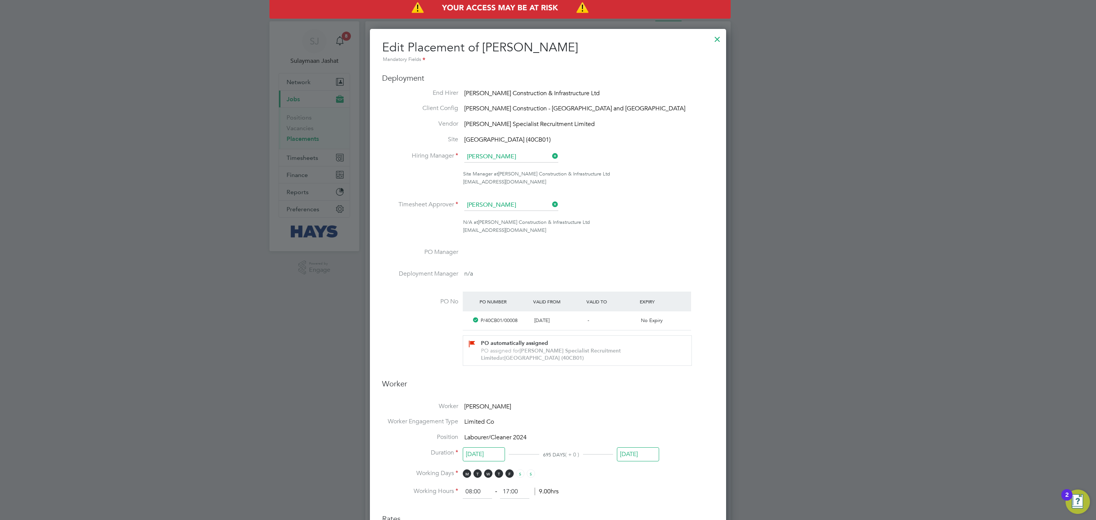
click at [717, 31] on div at bounding box center [718, 37] width 14 height 14
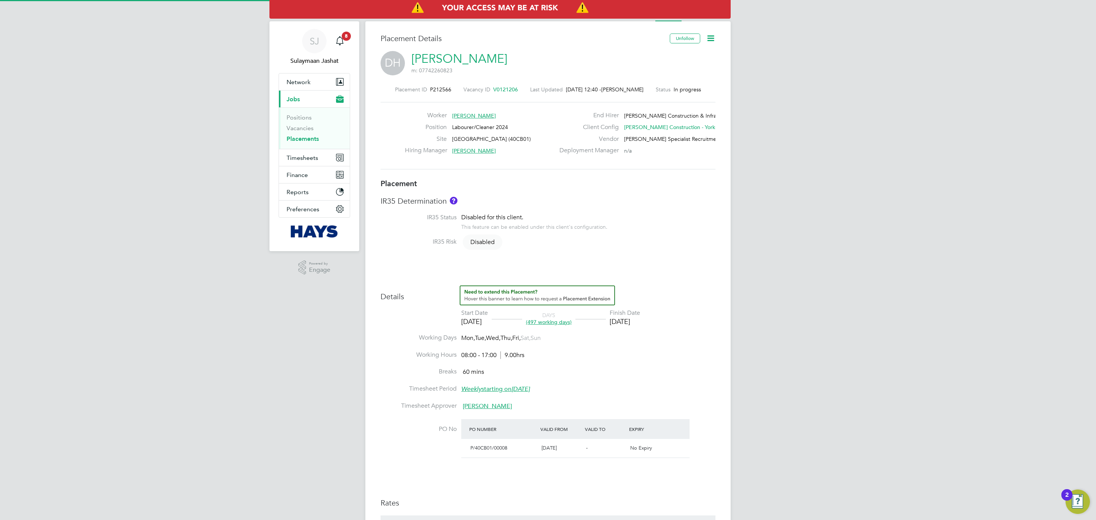
scroll to position [4, 4]
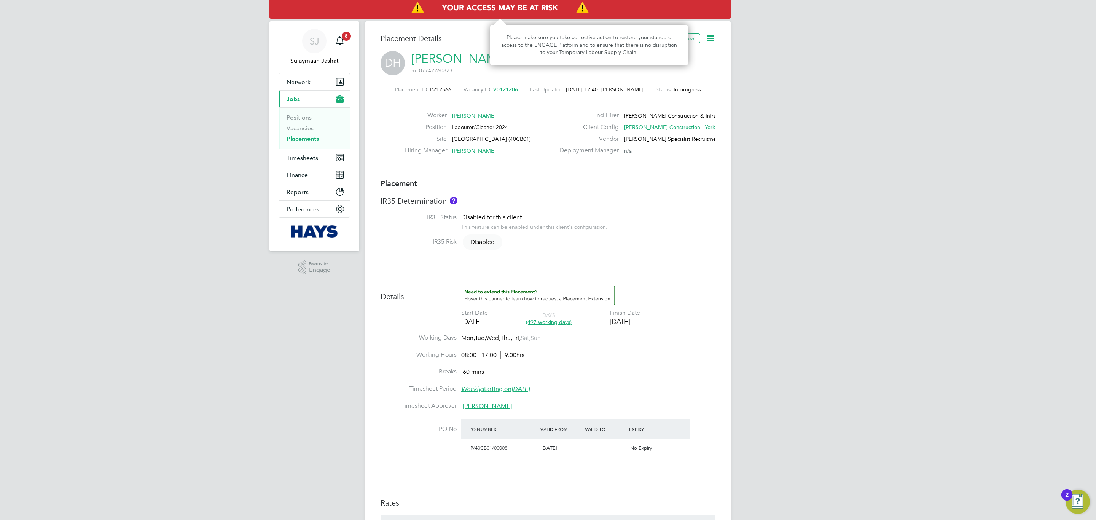
click at [707, 15] on img "Access At Risk" at bounding box center [499, 7] width 461 height 21
click at [694, 24] on div "Placement Details Unfollow DH [PERSON_NAME] m: 07742260823 Placement ID P212566…" at bounding box center [547, 432] width 365 height 822
click at [712, 16] on img "Access At Risk" at bounding box center [499, 7] width 461 height 21
click at [710, 22] on div "All Placements Placement Activity Logs Placement Activity Logs All Placements P…" at bounding box center [547, 424] width 365 height 837
click at [710, 22] on div "Placement Details Unfollow DH [PERSON_NAME] m: 07742260823 Placement ID P212566…" at bounding box center [547, 432] width 365 height 822
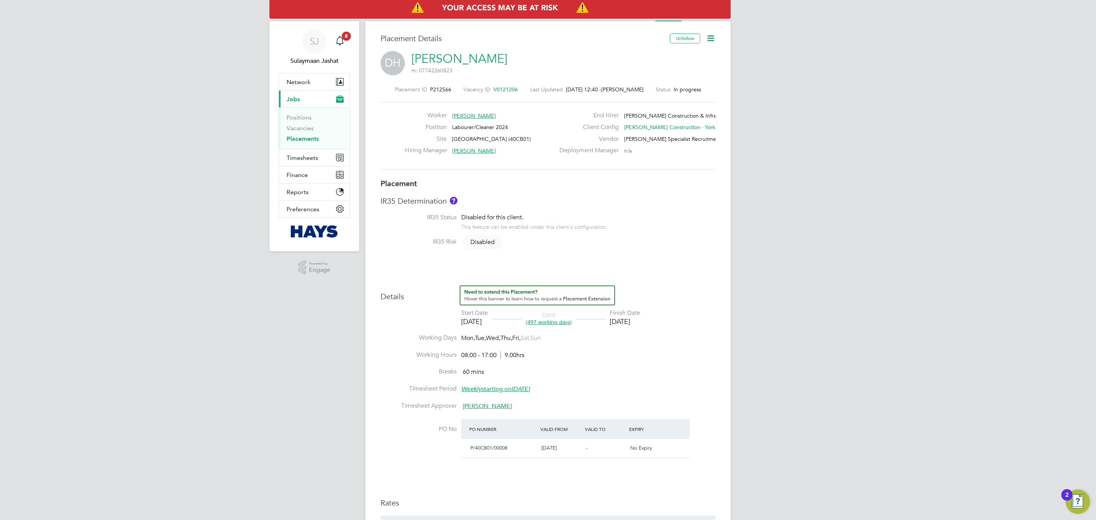
click at [710, 22] on div "Placement Details Unfollow DH [PERSON_NAME] m: 07742260823 Placement ID P212566…" at bounding box center [547, 432] width 365 height 822
click at [710, 21] on div "Placement Details Unfollow DH [PERSON_NAME] m: 07742260823 Placement ID P212566…" at bounding box center [547, 432] width 365 height 822
click at [710, 21] on li "Activity Logs" at bounding box center [709, 13] width 31 height 15
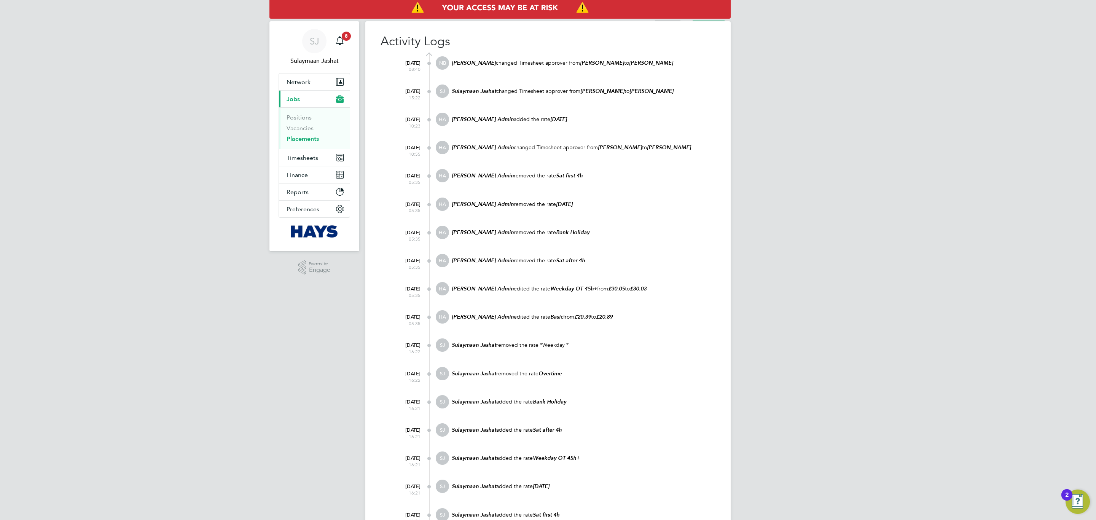
click at [679, 19] on li "Placement" at bounding box center [667, 13] width 25 height 15
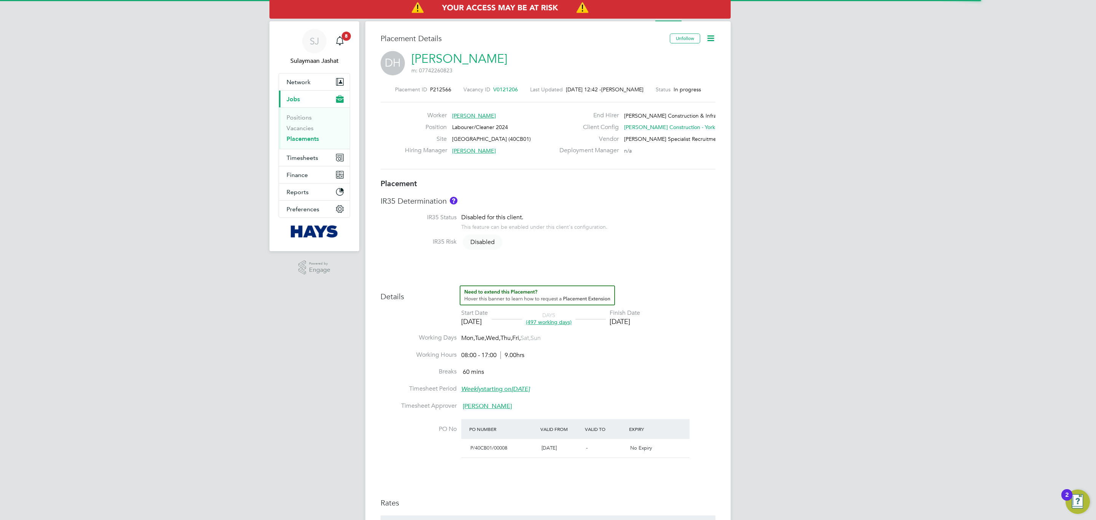
click at [553, 215] on div "Disabled for this client. This feature can be enabled under this client's confi…" at bounding box center [534, 222] width 146 height 17
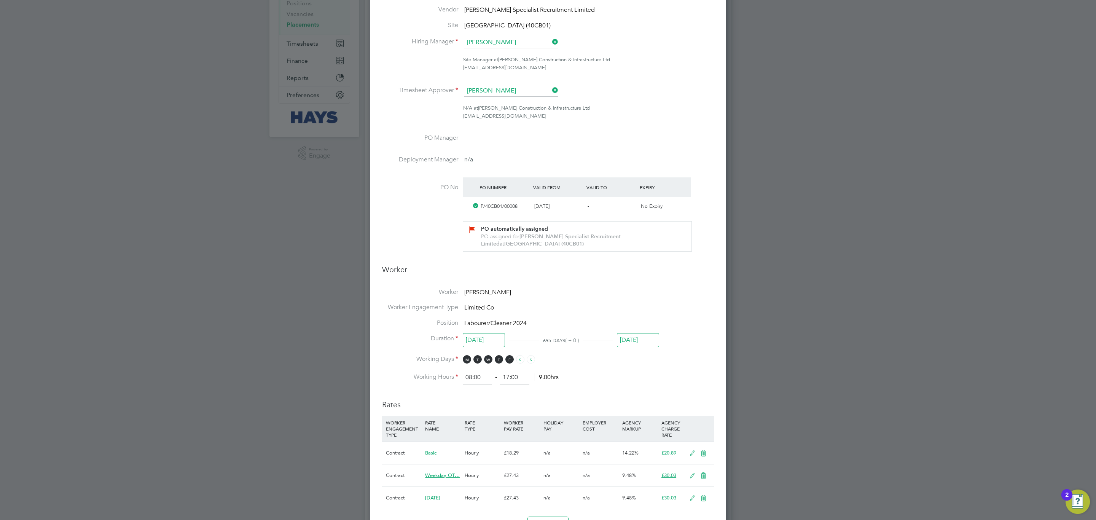
click at [643, 335] on input "[DATE]" at bounding box center [638, 340] width 42 height 14
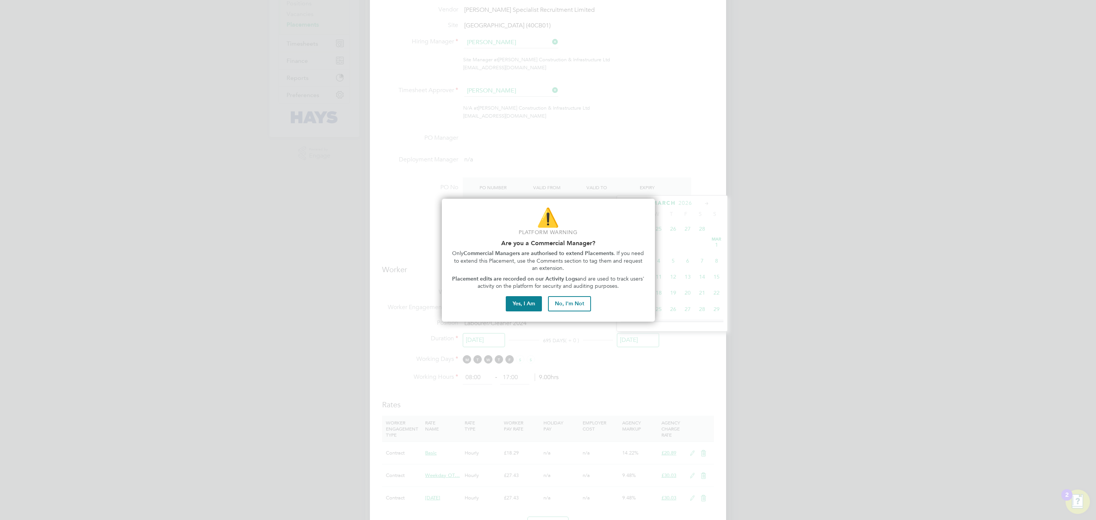
click at [543, 304] on div "Yes, I Am" at bounding box center [527, 303] width 42 height 15
click at [530, 304] on button "Yes, I Am" at bounding box center [524, 303] width 36 height 15
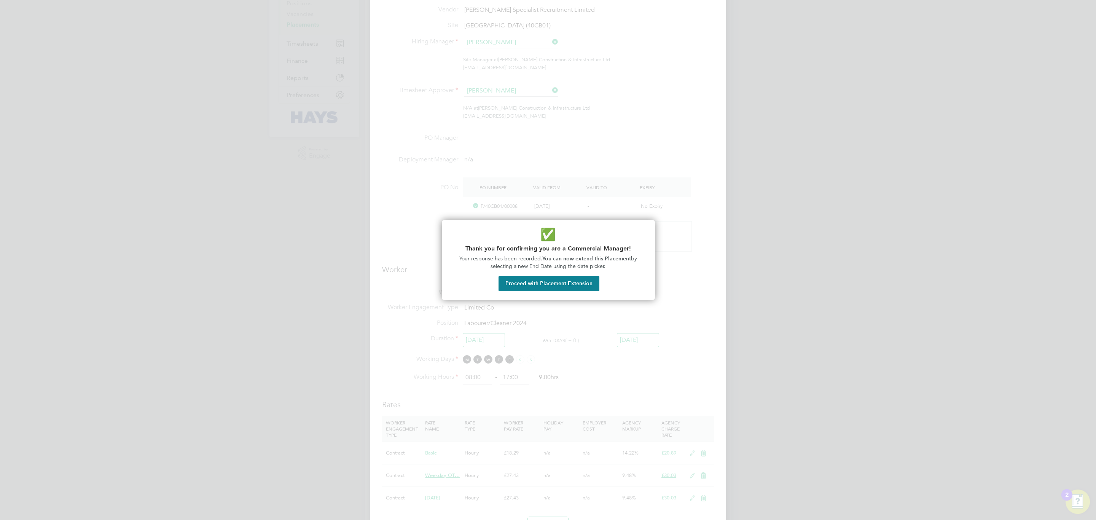
click at [564, 288] on button "Proceed with Placement Extension" at bounding box center [549, 283] width 101 height 15
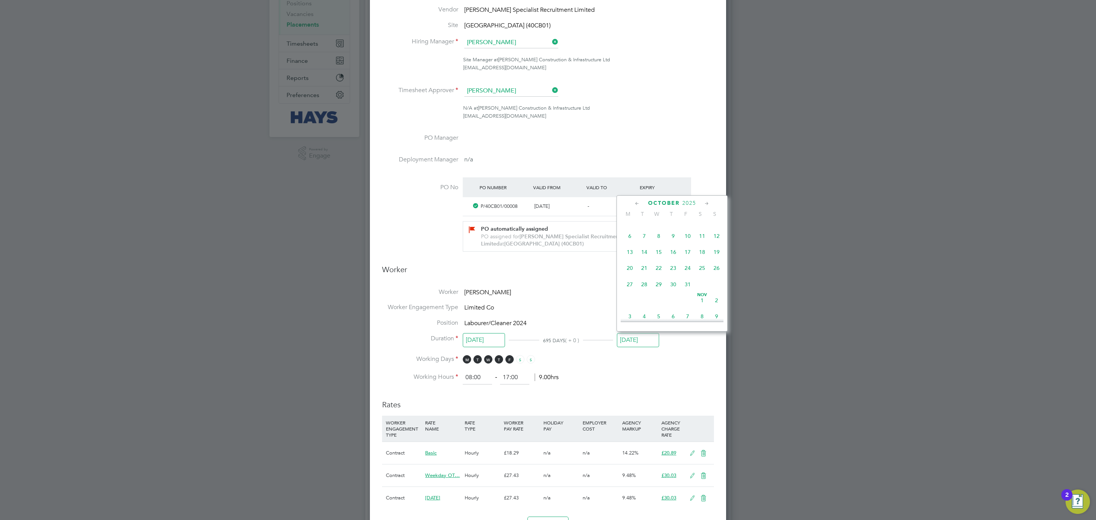
click at [687, 287] on span "31" at bounding box center [687, 284] width 14 height 14
type input "[DATE]"
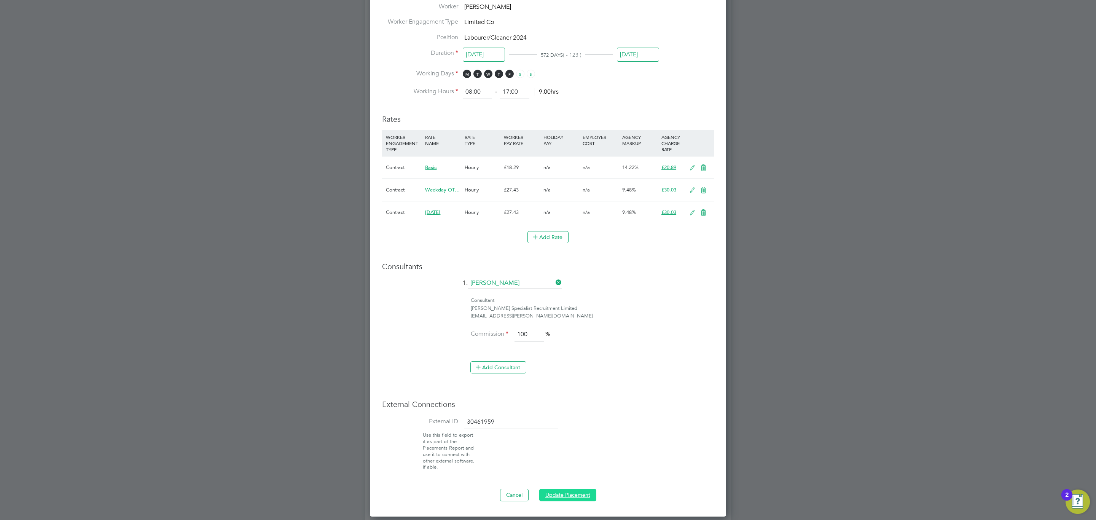
click at [562, 498] on button "Update Placement" at bounding box center [567, 495] width 57 height 12
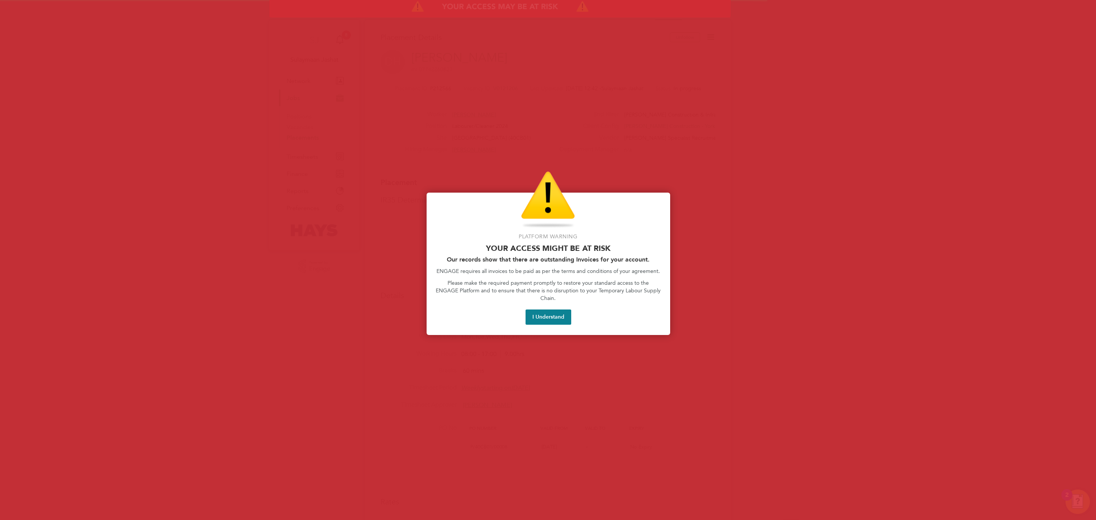
click at [524, 420] on div at bounding box center [548, 260] width 1096 height 520
click at [542, 309] on button "I Understand" at bounding box center [549, 316] width 46 height 15
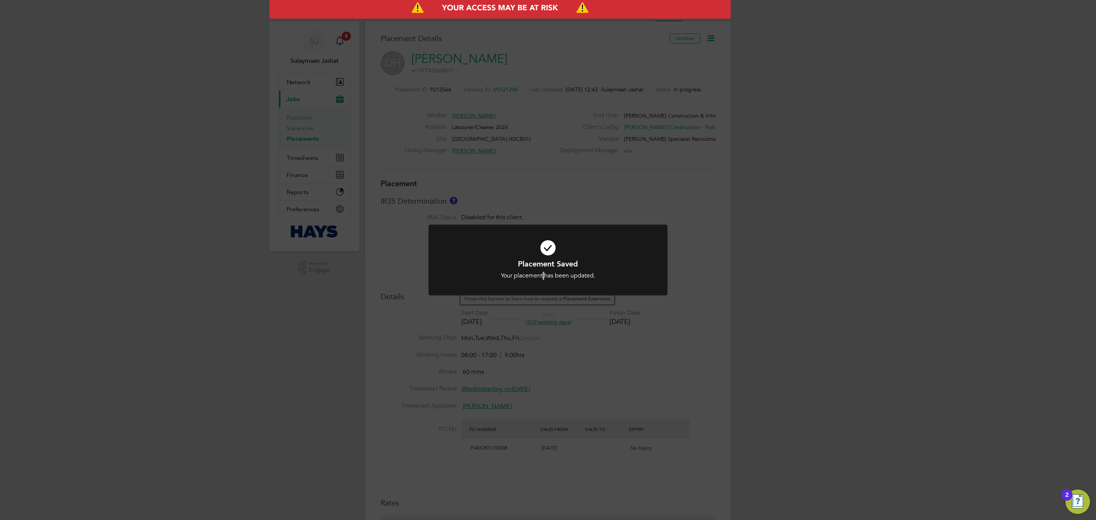
click at [542, 304] on div "Placement Saved Your placement has been updated. Cancel Okay" at bounding box center [548, 265] width 239 height 80
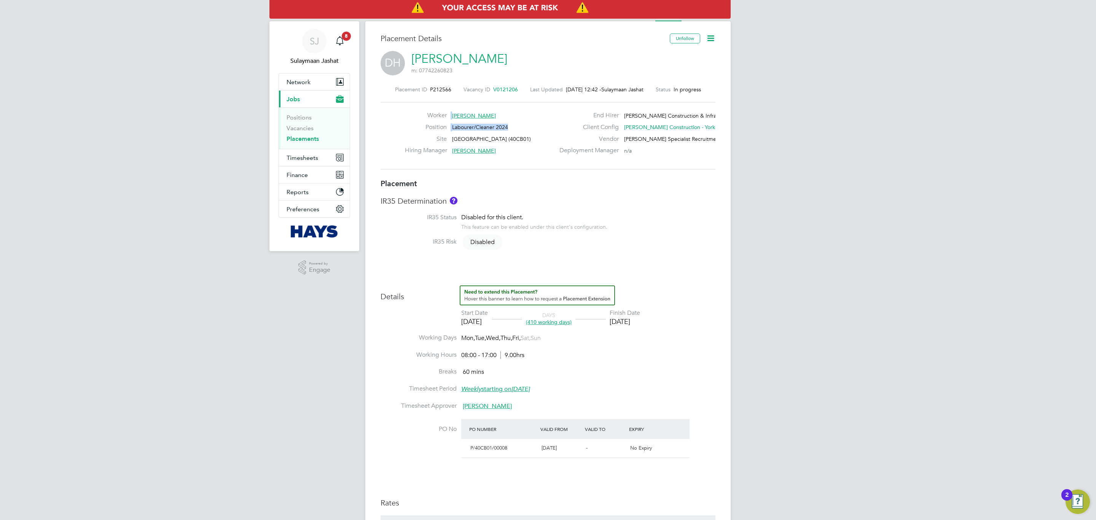
drag, startPoint x: 508, startPoint y: 128, endPoint x: 435, endPoint y: 122, distance: 73.7
click at [435, 122] on div "Worker [PERSON_NAME] Position Labourer/Cleaner 2024 Site [GEOGRAPHIC_DATA] (40C…" at bounding box center [480, 135] width 150 height 47
click at [498, 172] on div "Placement ID P212566 Vacancy ID V0121206 Last Updated [DATE] 12:42 - Sulaymaan …" at bounding box center [548, 128] width 335 height 102
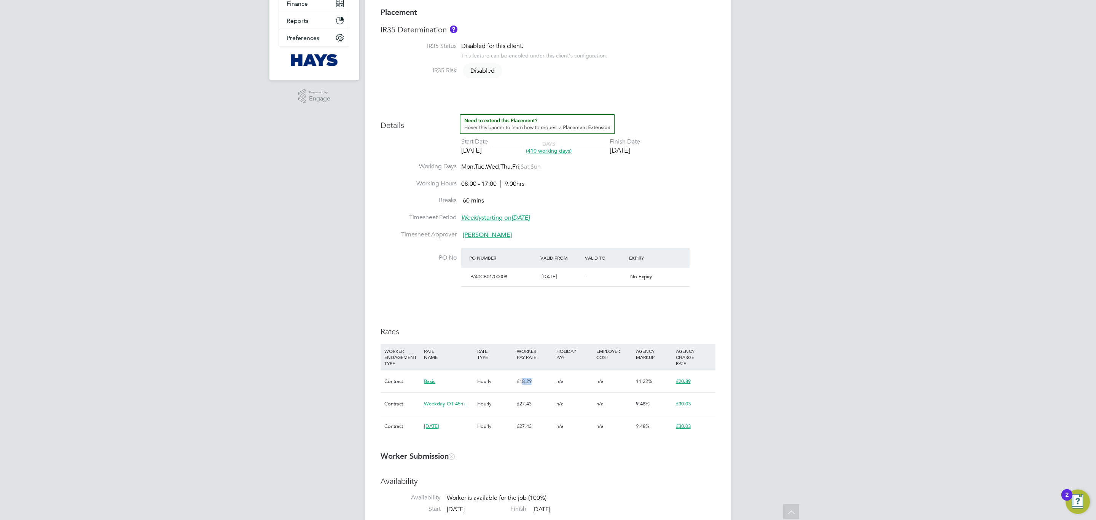
drag, startPoint x: 528, startPoint y: 379, endPoint x: 523, endPoint y: 379, distance: 4.9
click at [523, 379] on div "£18.29" at bounding box center [535, 381] width 40 height 22
click at [518, 333] on h3 "Rates" at bounding box center [548, 332] width 335 height 10
drag, startPoint x: 700, startPoint y: 379, endPoint x: 650, endPoint y: 379, distance: 50.2
click at [650, 379] on div "Contract Basic Hourly £18.29 n/a n/a 14.22% £20.89" at bounding box center [548, 381] width 335 height 22
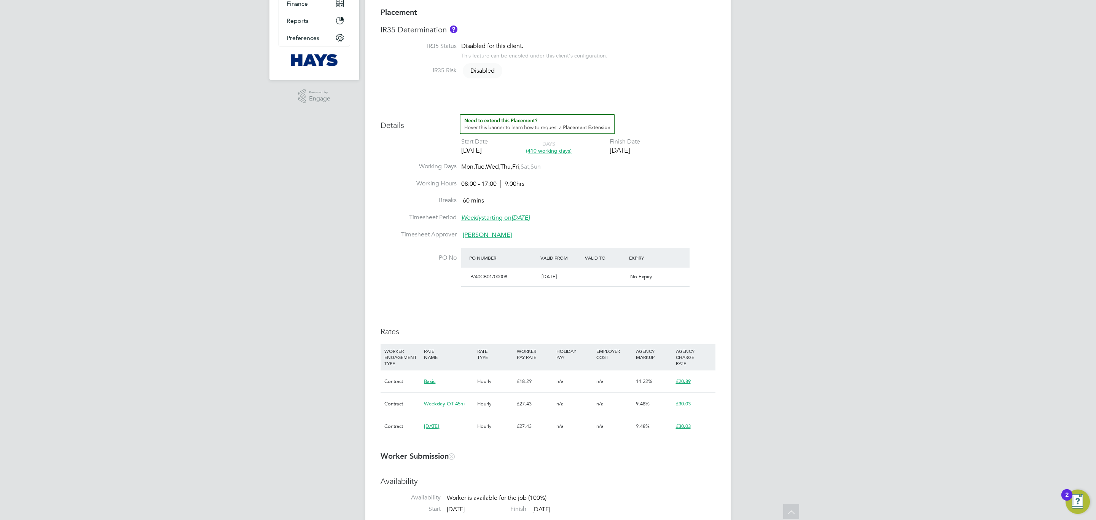
click at [660, 329] on h3 "Rates" at bounding box center [548, 332] width 335 height 10
click at [479, 317] on div "Details Start Date 08 Apr 2024 DAYS (410 working days) Finish Date 31 Oct 2025 …" at bounding box center [548, 279] width 335 height 331
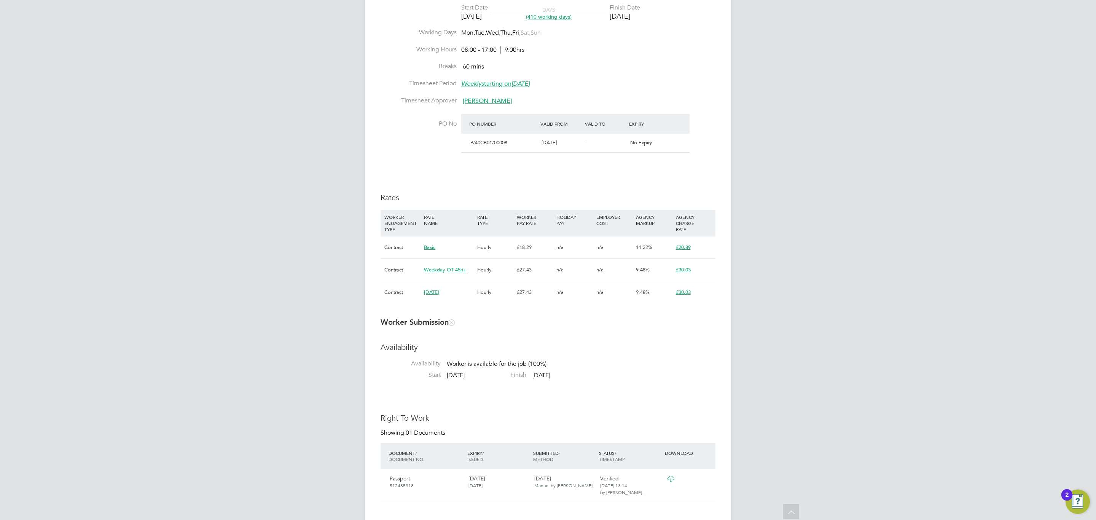
scroll to position [285, 0]
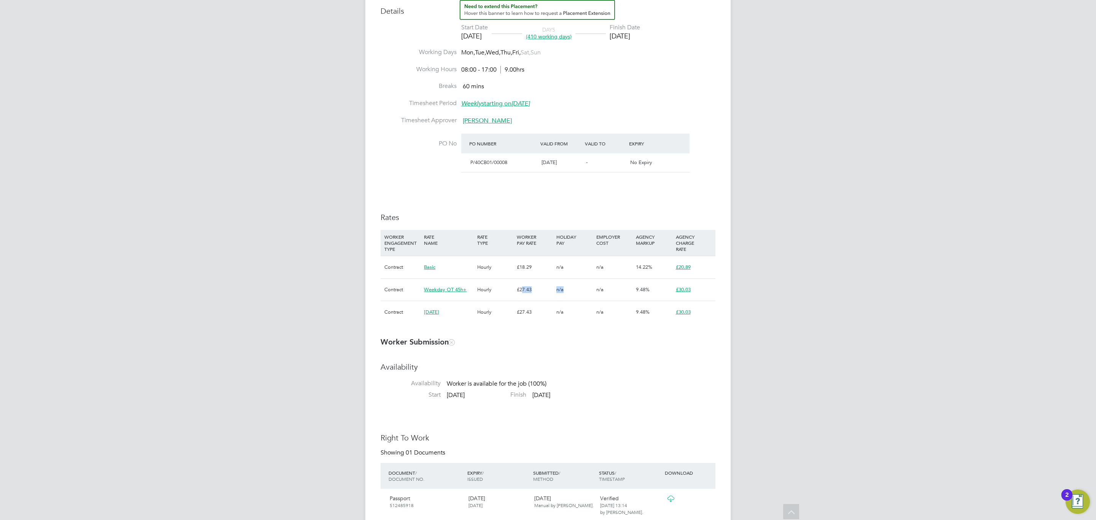
drag, startPoint x: 521, startPoint y: 284, endPoint x: 565, endPoint y: 288, distance: 44.3
click at [565, 288] on div "Contract Weekday OT 45h+ Hourly £27.43 n/a n/a 9.48% £30.03" at bounding box center [548, 289] width 335 height 22
drag, startPoint x: 687, startPoint y: 291, endPoint x: 699, endPoint y: 291, distance: 11.4
click at [699, 291] on div "£30.03" at bounding box center [694, 290] width 40 height 22
click at [704, 309] on div "£30.03" at bounding box center [694, 312] width 40 height 22
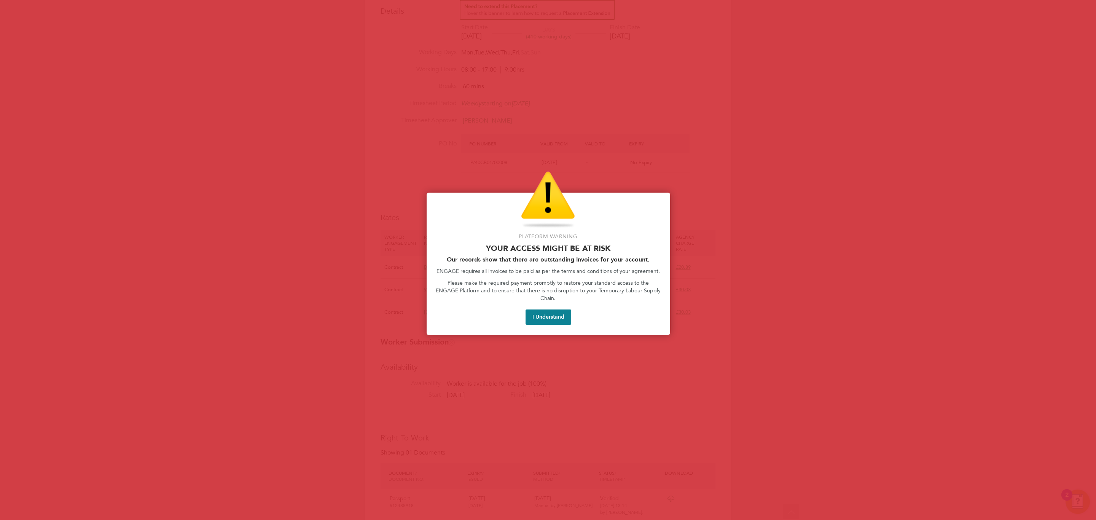
click at [554, 309] on button "I Understand" at bounding box center [549, 316] width 46 height 15
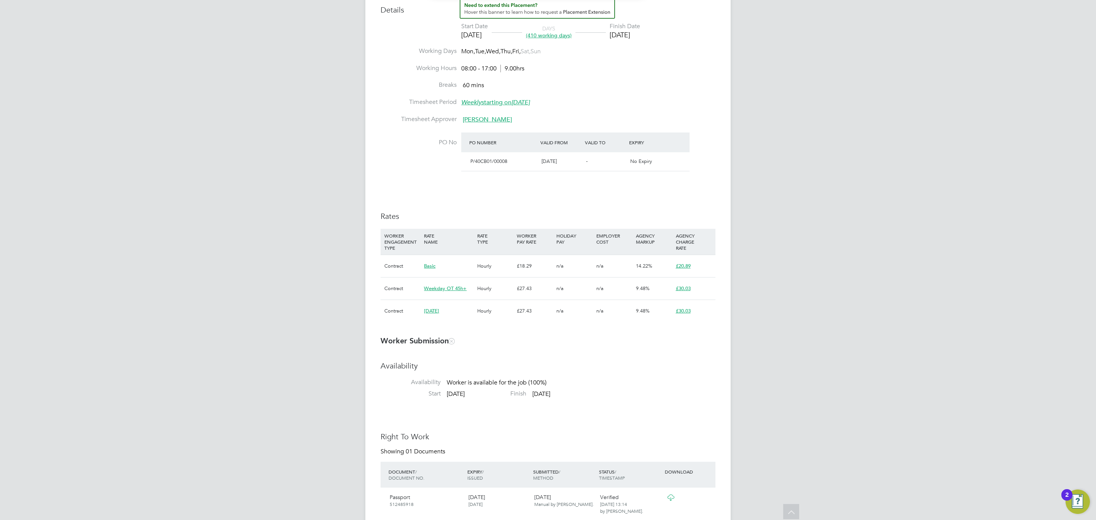
scroll to position [171, 0]
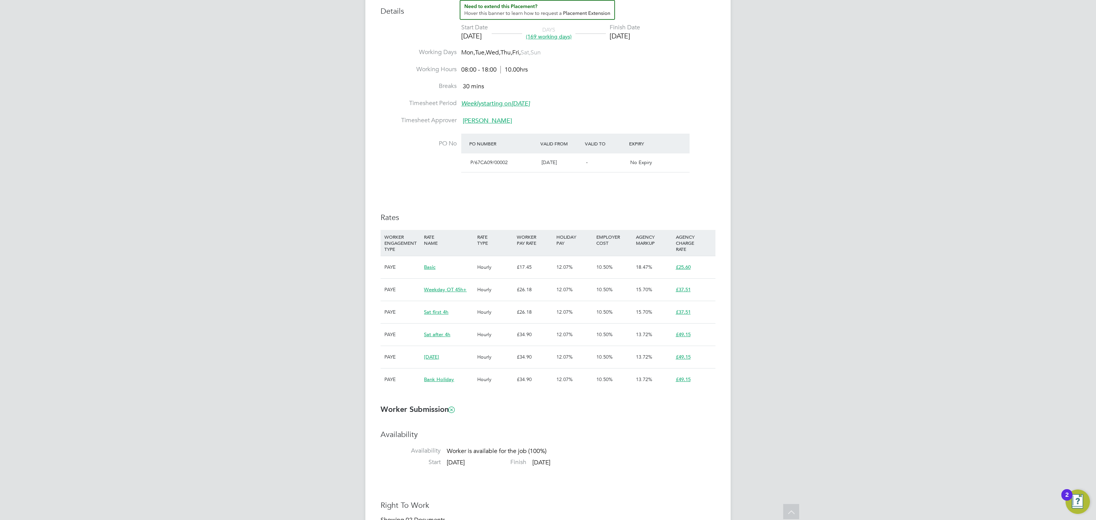
click at [413, 308] on div "PAYE" at bounding box center [402, 312] width 40 height 22
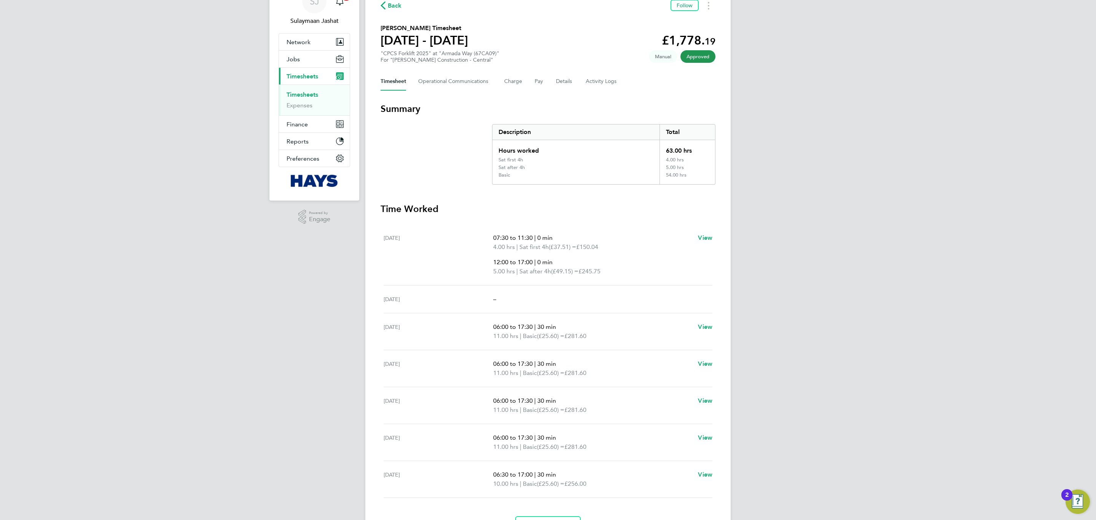
scroll to position [86, 0]
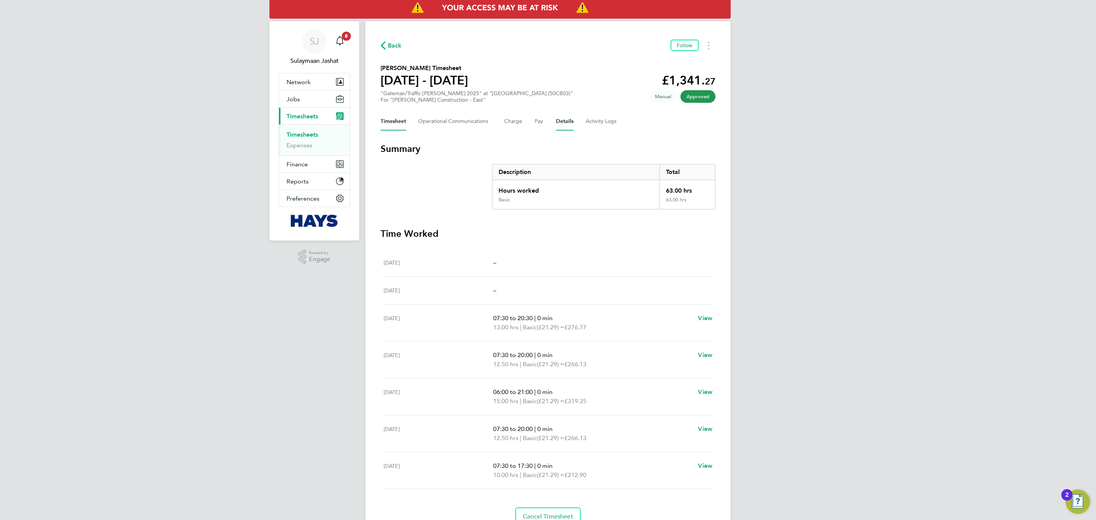
click at [571, 118] on button "Details" at bounding box center [565, 121] width 18 height 18
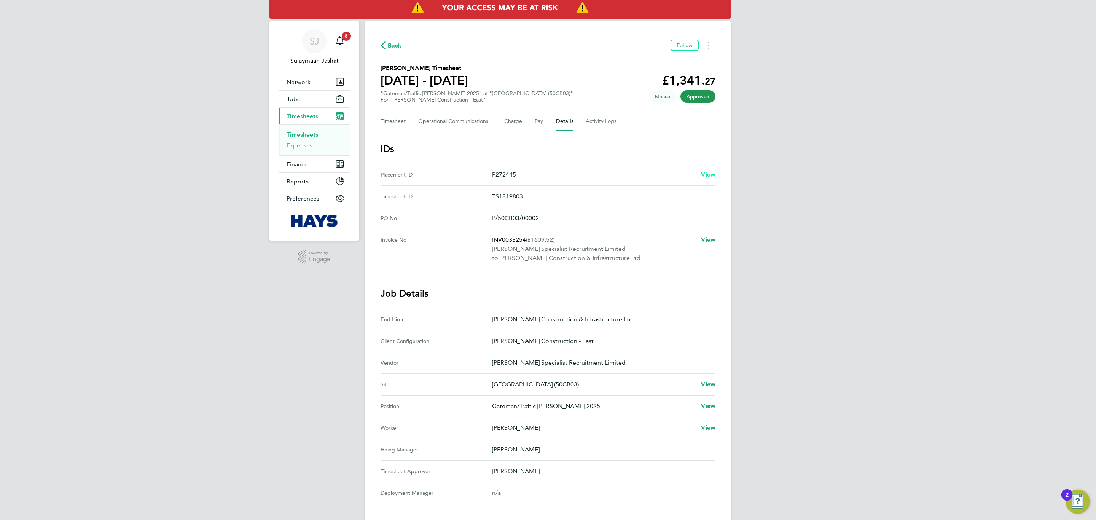
click at [705, 174] on span "View" at bounding box center [708, 174] width 14 height 7
click at [402, 120] on button "Timesheet" at bounding box center [393, 121] width 25 height 18
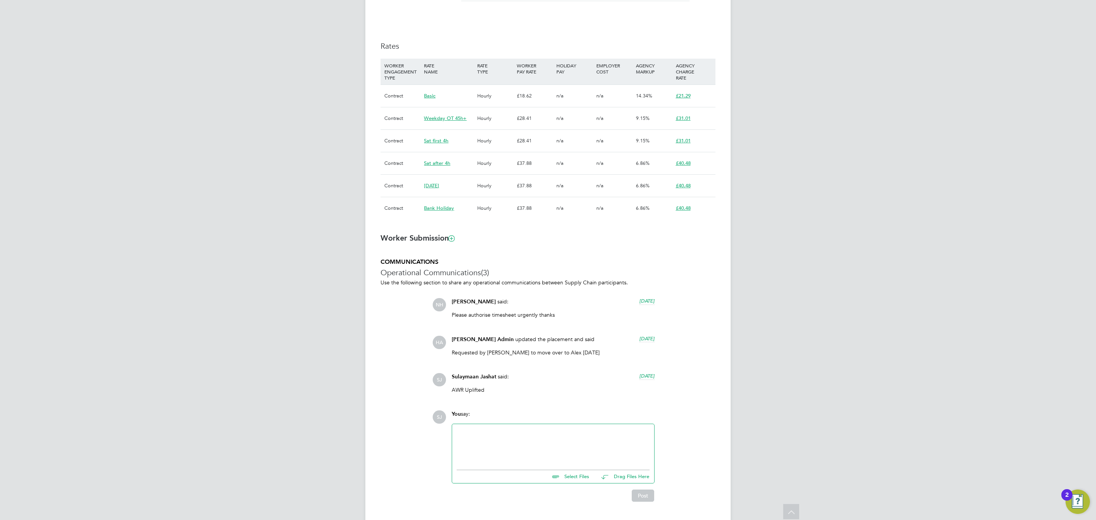
click at [643, 378] on span "[DATE]" at bounding box center [646, 376] width 15 height 6
click at [626, 378] on span "[DATE] 12:14" at bounding box center [640, 376] width 29 height 6
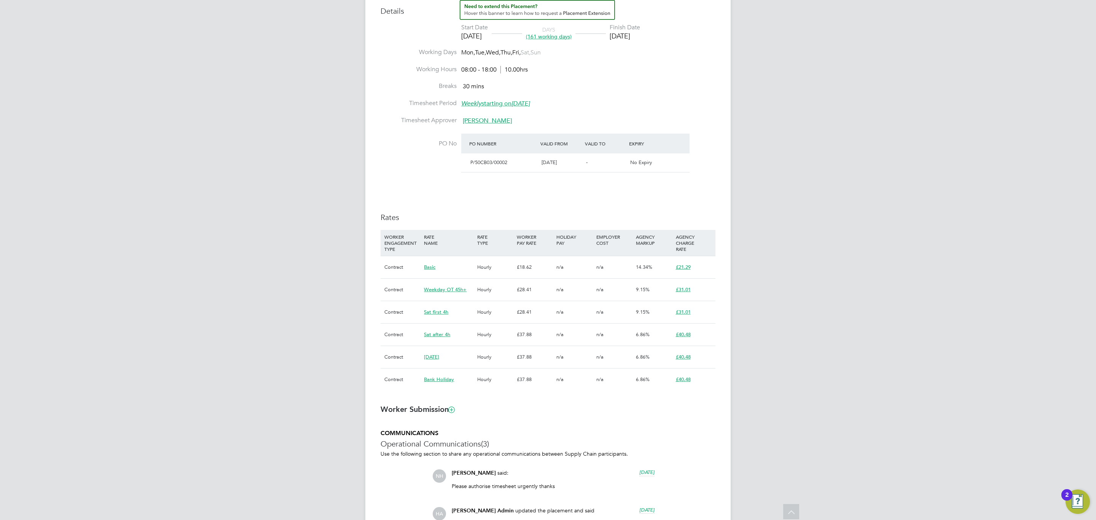
click at [518, 180] on li "PO No PO Number Valid From Valid To Expiry P/50CB03/00002 [DATE] - No Expiry" at bounding box center [548, 158] width 335 height 49
click at [247, 240] on div "SJ Sulaymaan Jashat Notifications 8 Applications: Network Team Members Business…" at bounding box center [548, 213] width 1096 height 997
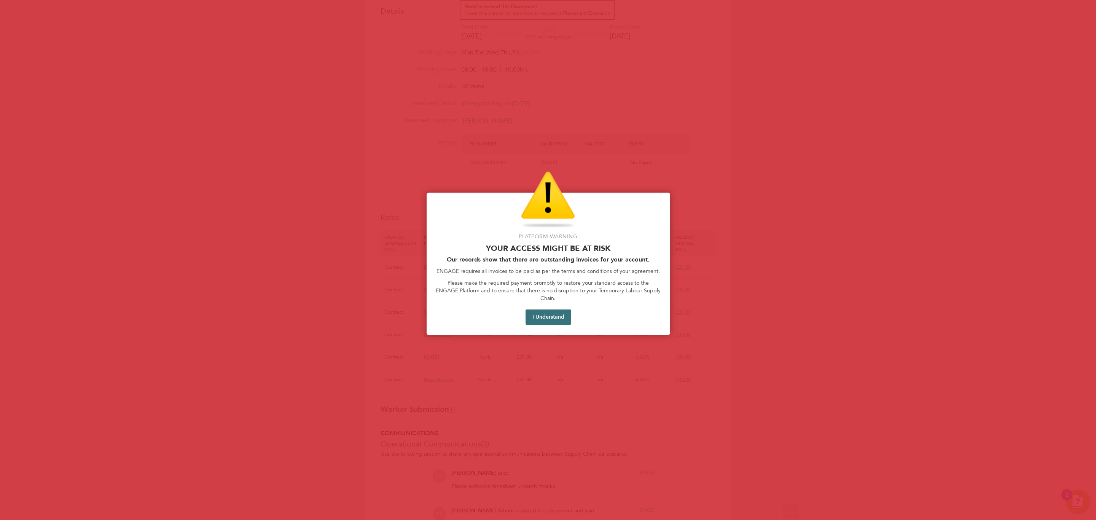
click at [526, 309] on button "I Understand" at bounding box center [549, 316] width 46 height 15
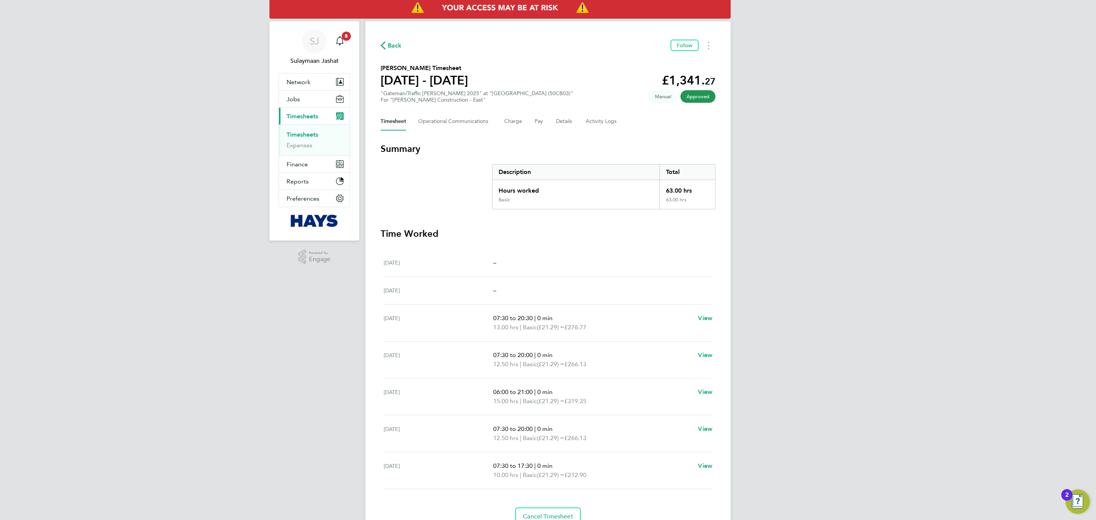
drag, startPoint x: 520, startPoint y: 333, endPoint x: 489, endPoint y: 329, distance: 31.1
click at [489, 329] on div "[DATE] 07:30 to 20:30 | 0 min 13.00 hrs | Basic (£21.29) = £276.77 View" at bounding box center [548, 322] width 329 height 37
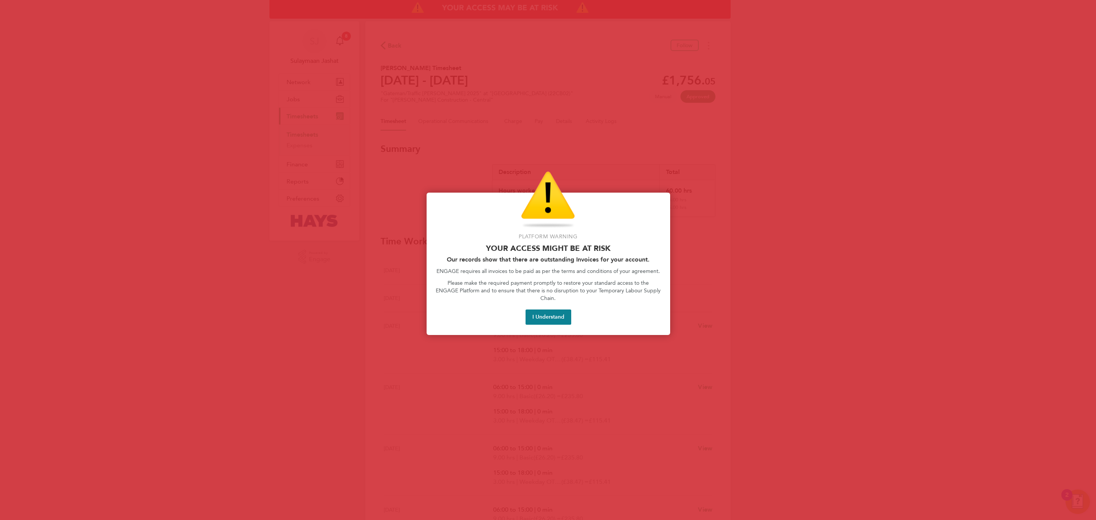
drag, startPoint x: 548, startPoint y: 310, endPoint x: 558, endPoint y: 314, distance: 10.4
click at [558, 314] on button "I Understand" at bounding box center [549, 316] width 46 height 15
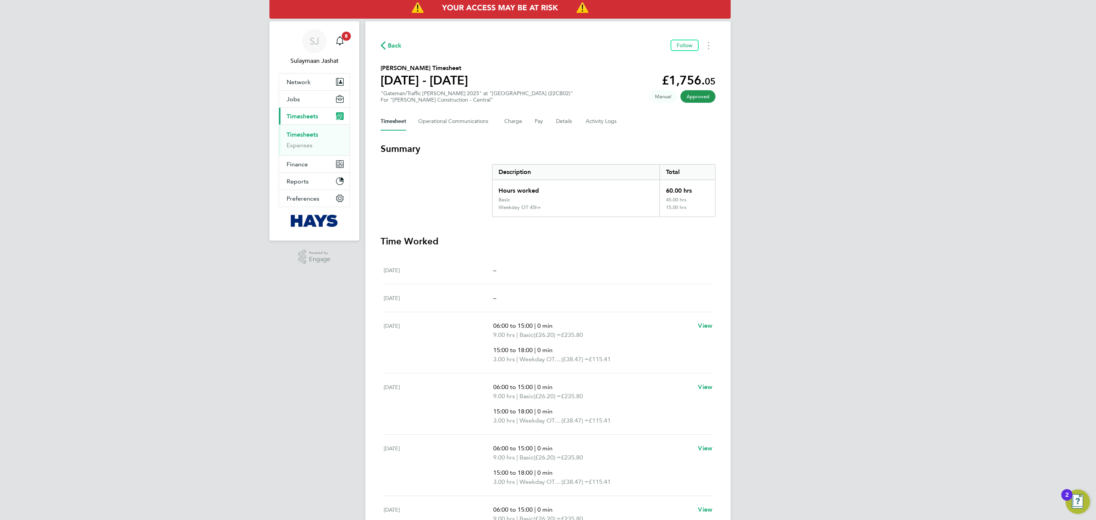
click at [572, 124] on div "Timesheet Operational Communications Charge Pay Details Activity Logs" at bounding box center [548, 121] width 335 height 18
click at [566, 123] on button "Details" at bounding box center [565, 121] width 18 height 18
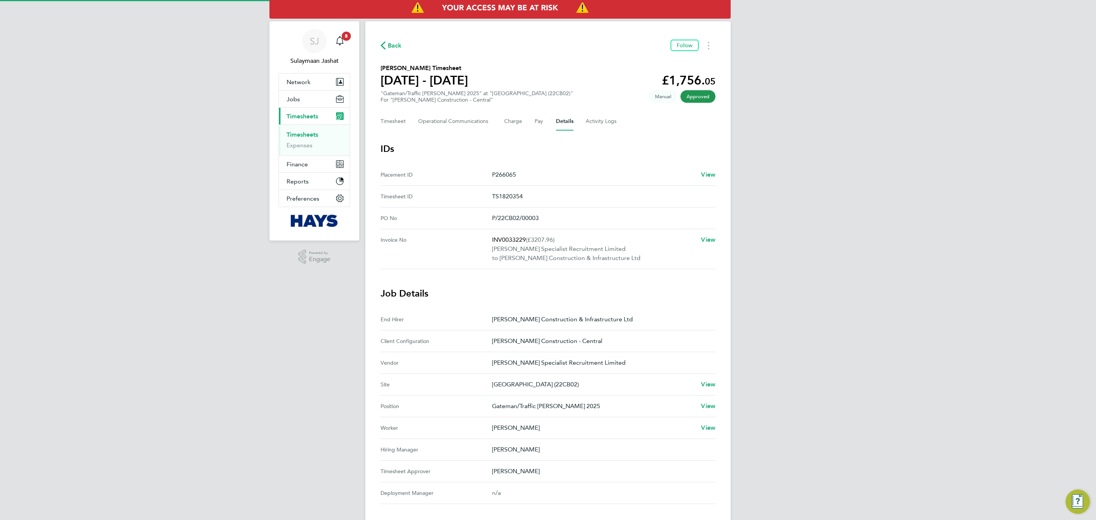
click at [700, 170] on div "P266065 View" at bounding box center [603, 174] width 223 height 9
click at [709, 178] on link "View" at bounding box center [708, 174] width 14 height 9
click at [399, 124] on button "Timesheet" at bounding box center [393, 121] width 25 height 18
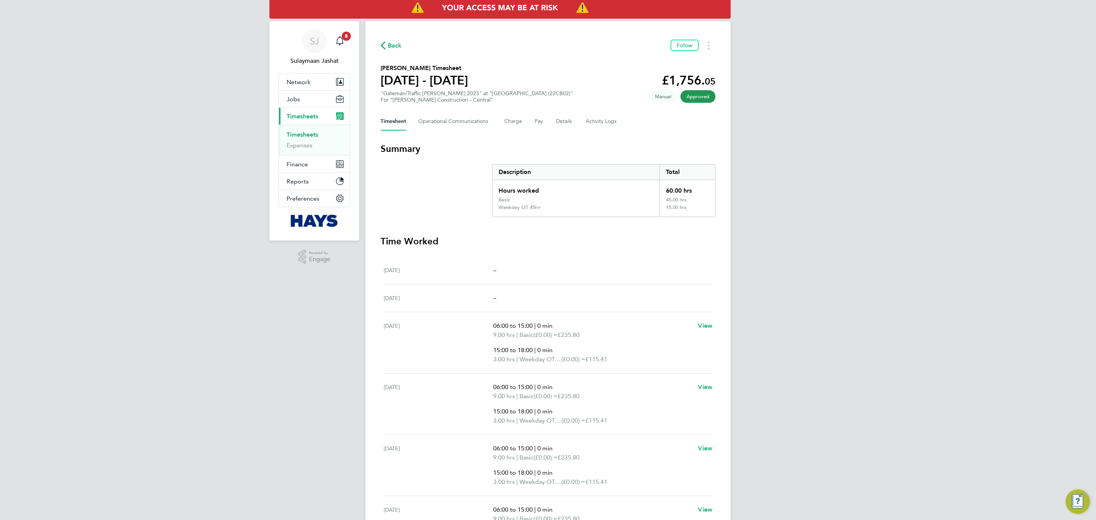
click at [398, 124] on button "Timesheet" at bounding box center [393, 121] width 25 height 18
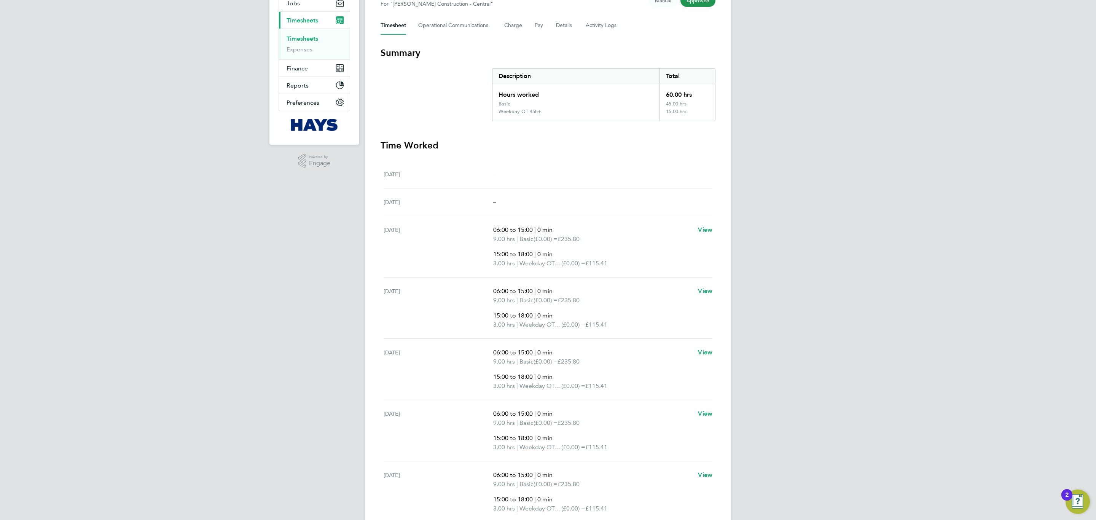
scroll to position [114, 0]
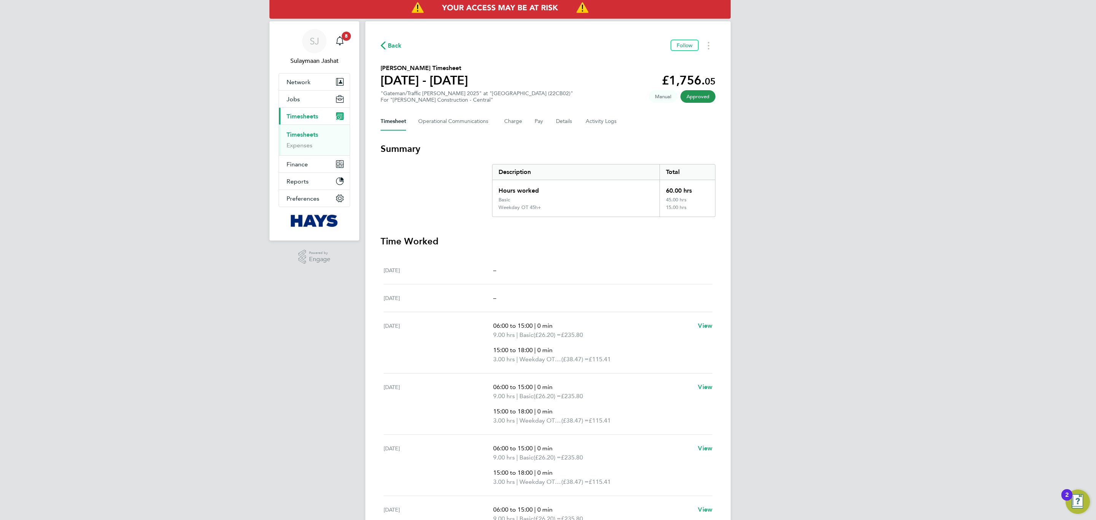
click at [856, 142] on div "SJ Sulaymaan Jashat Notifications 8 Applications: Network Team Members Business…" at bounding box center [548, 342] width 1096 height 685
